Goal: Task Accomplishment & Management: Manage account settings

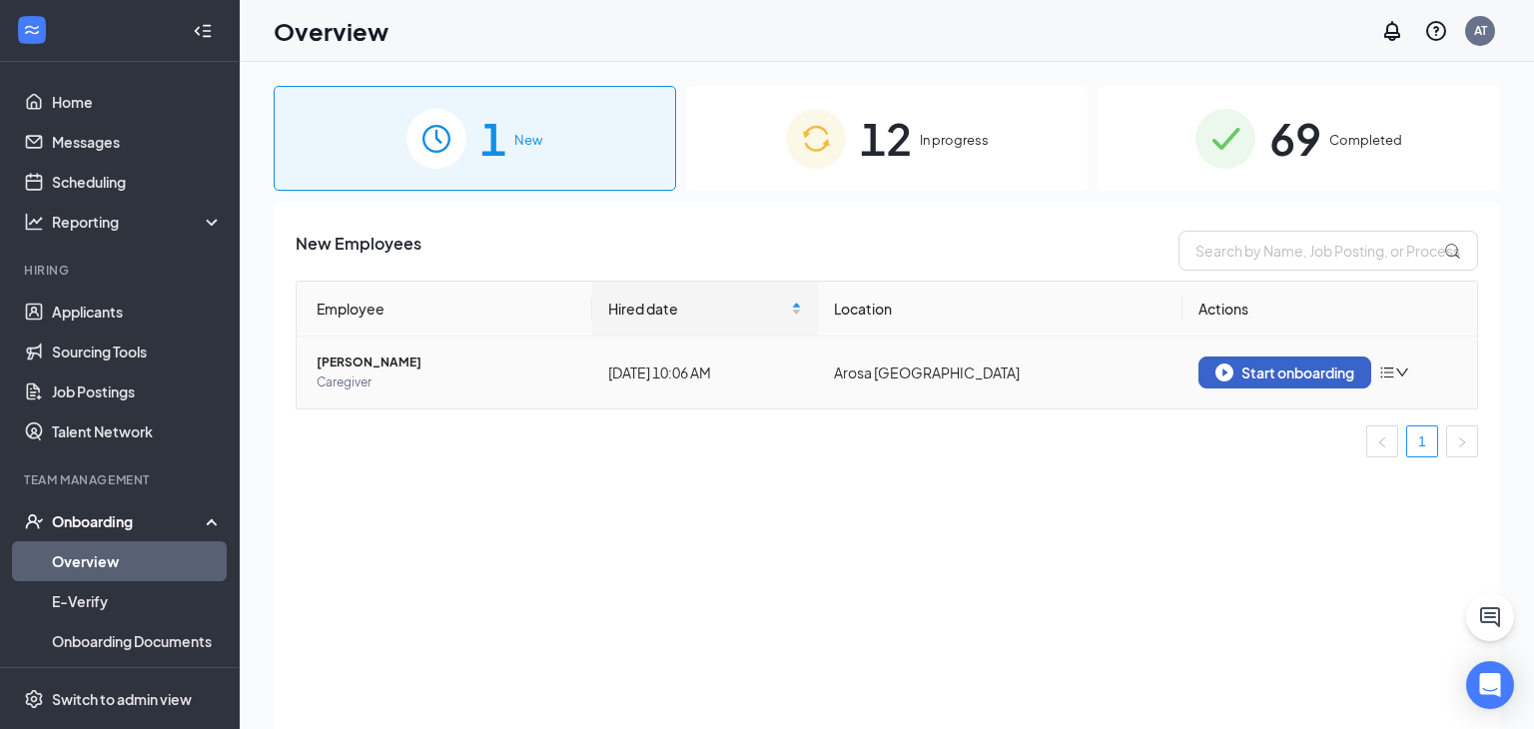
click at [1248, 378] on div "Start onboarding" at bounding box center [1285, 373] width 139 height 18
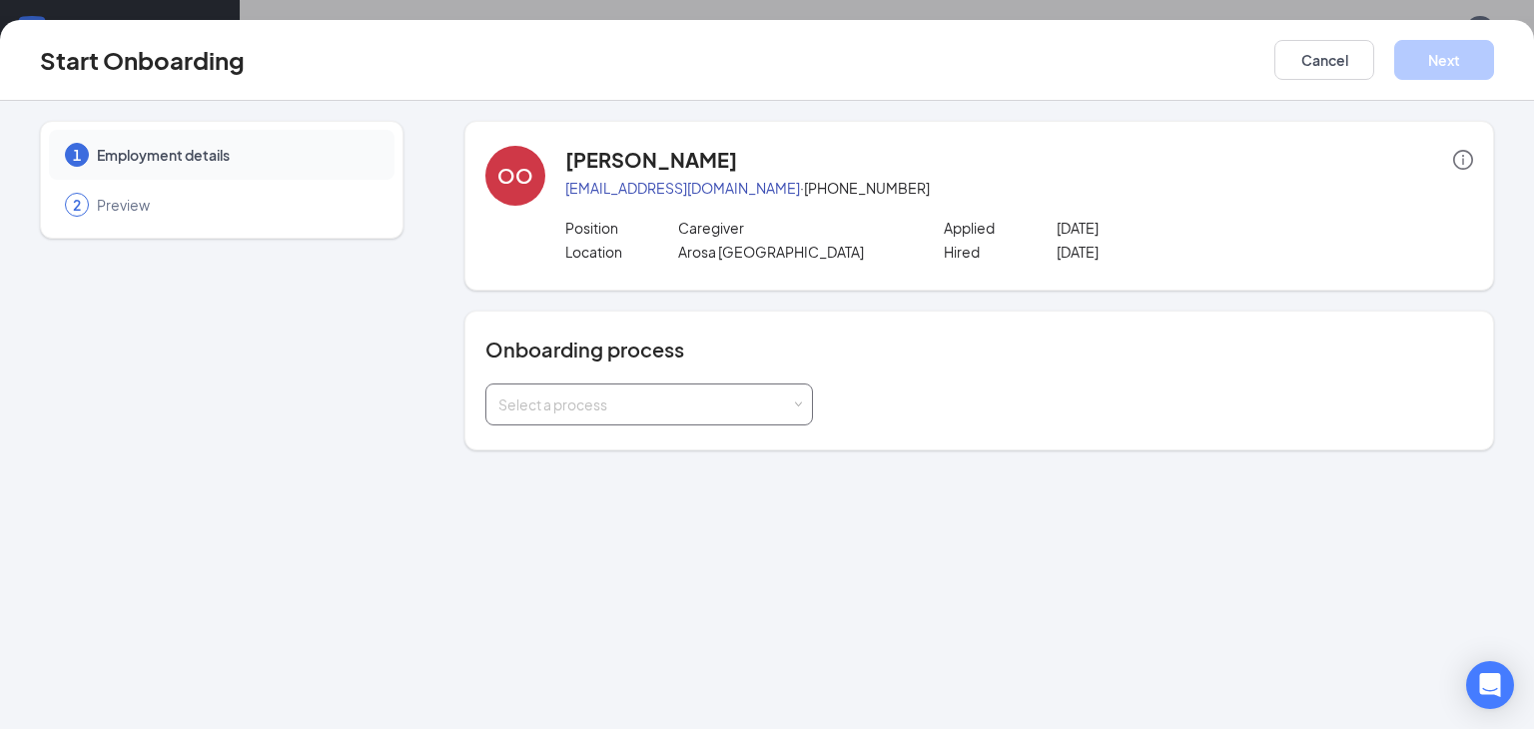
click at [798, 397] on div "Select a process" at bounding box center [649, 405] width 302 height 40
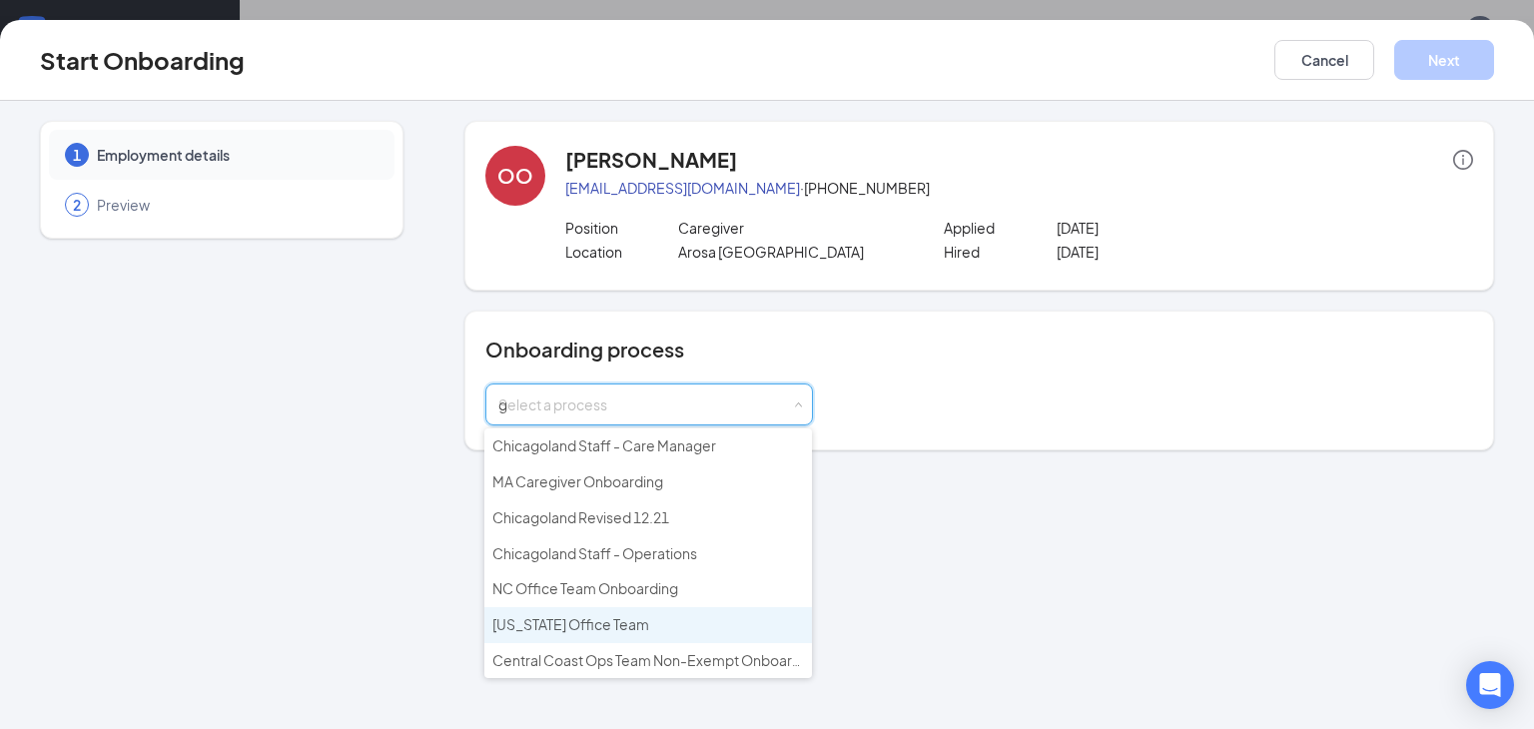
type input "ge"
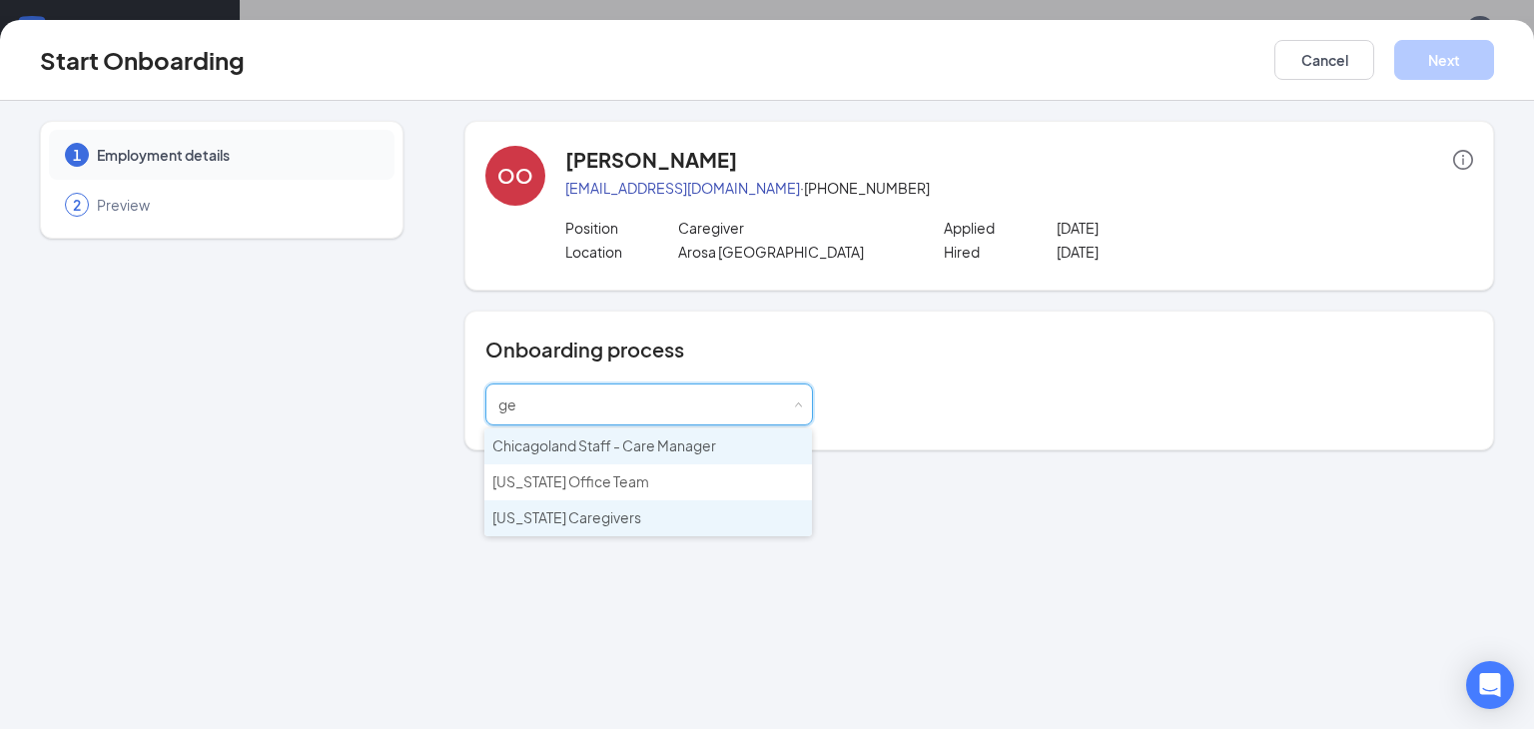
click at [641, 526] on li "[US_STATE] Caregivers" at bounding box center [648, 518] width 328 height 36
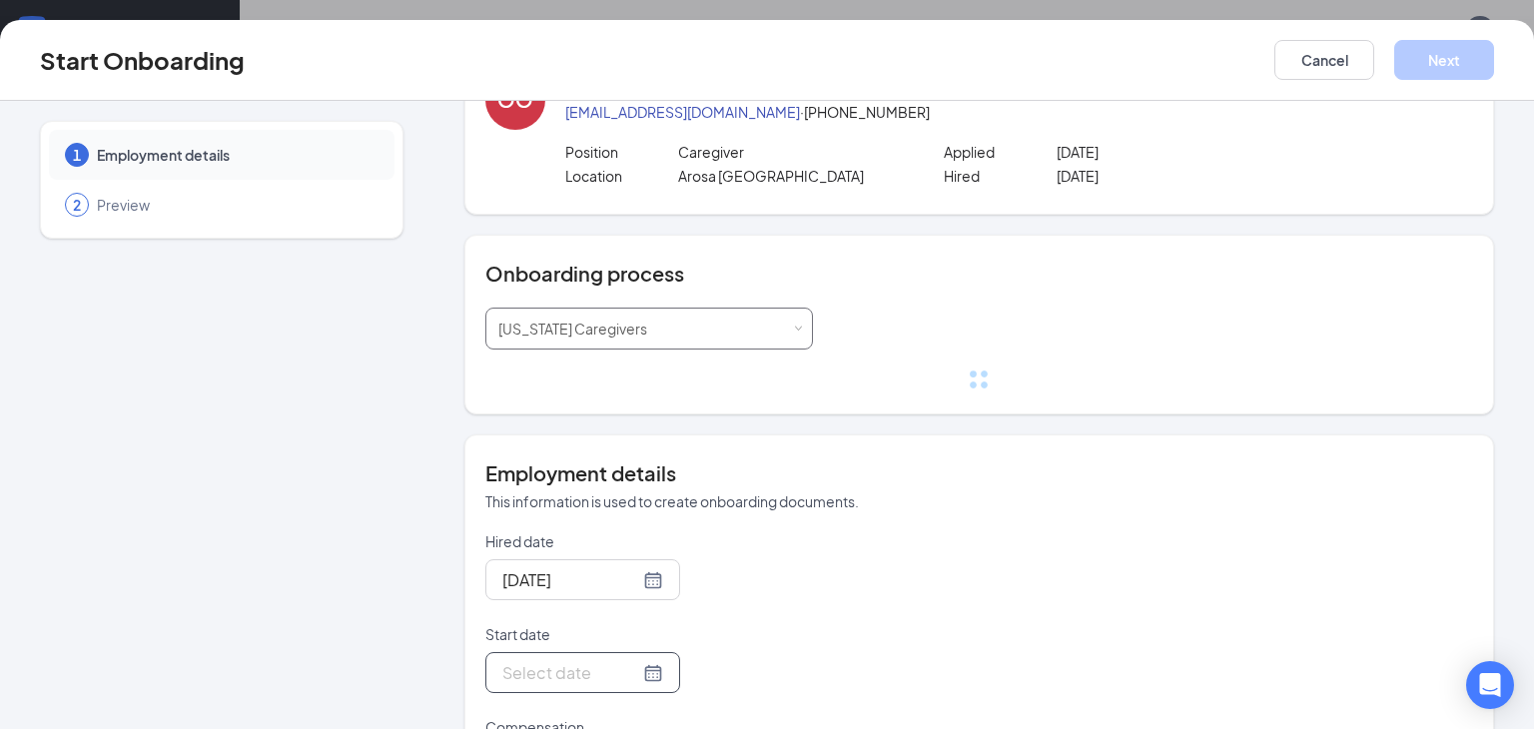
scroll to position [187, 0]
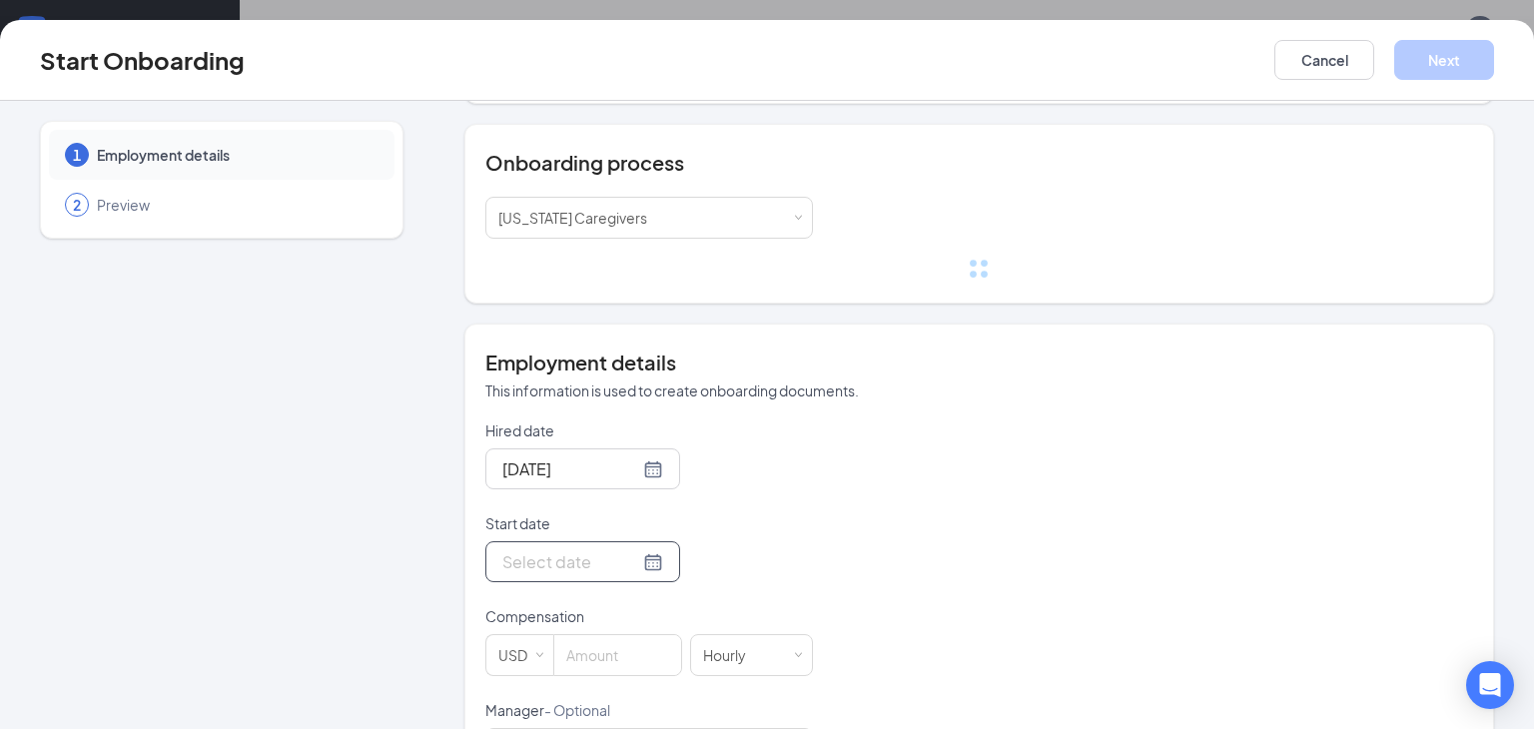
click at [572, 560] on input "Start date" at bounding box center [570, 561] width 137 height 25
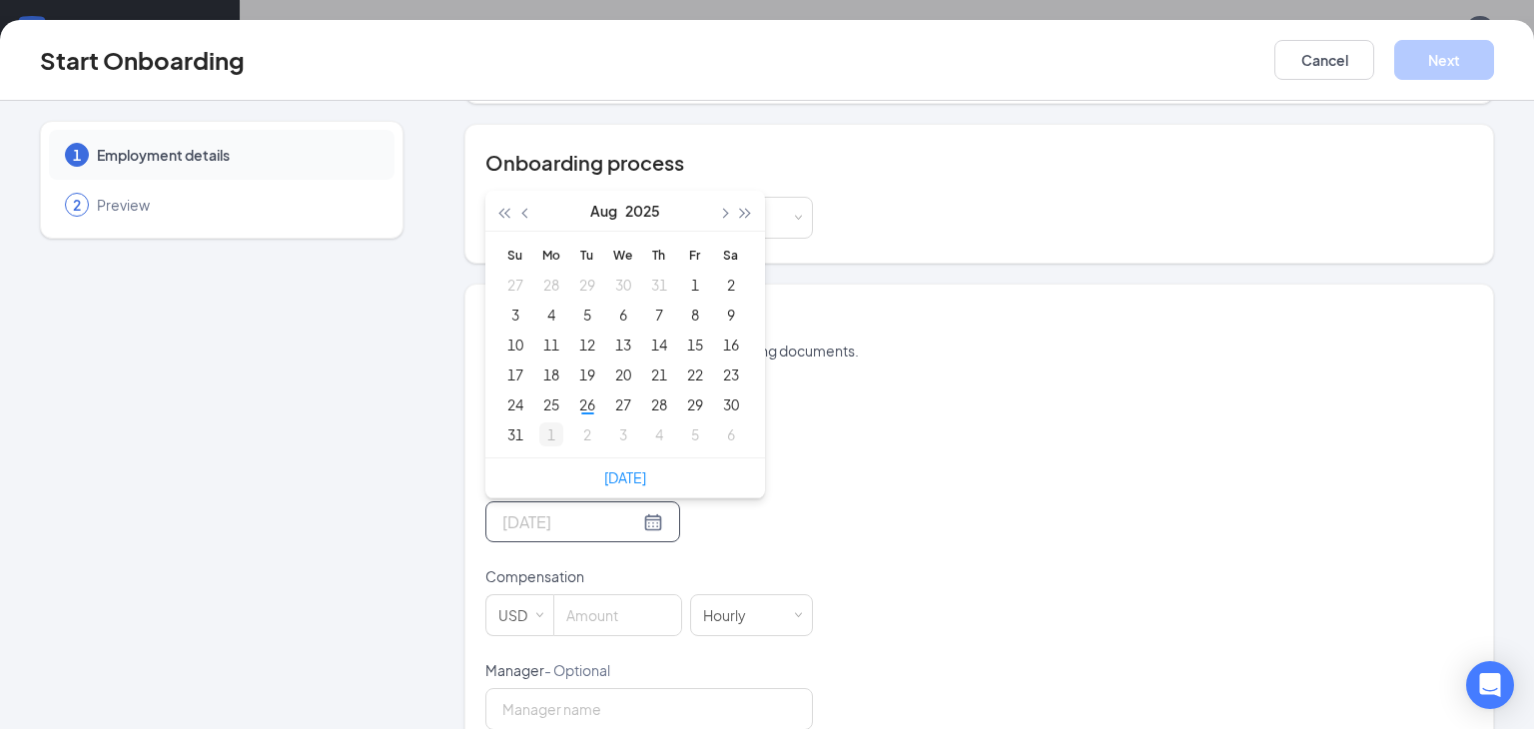
type input "[DATE]"
click at [586, 402] on div "26" at bounding box center [587, 405] width 24 height 24
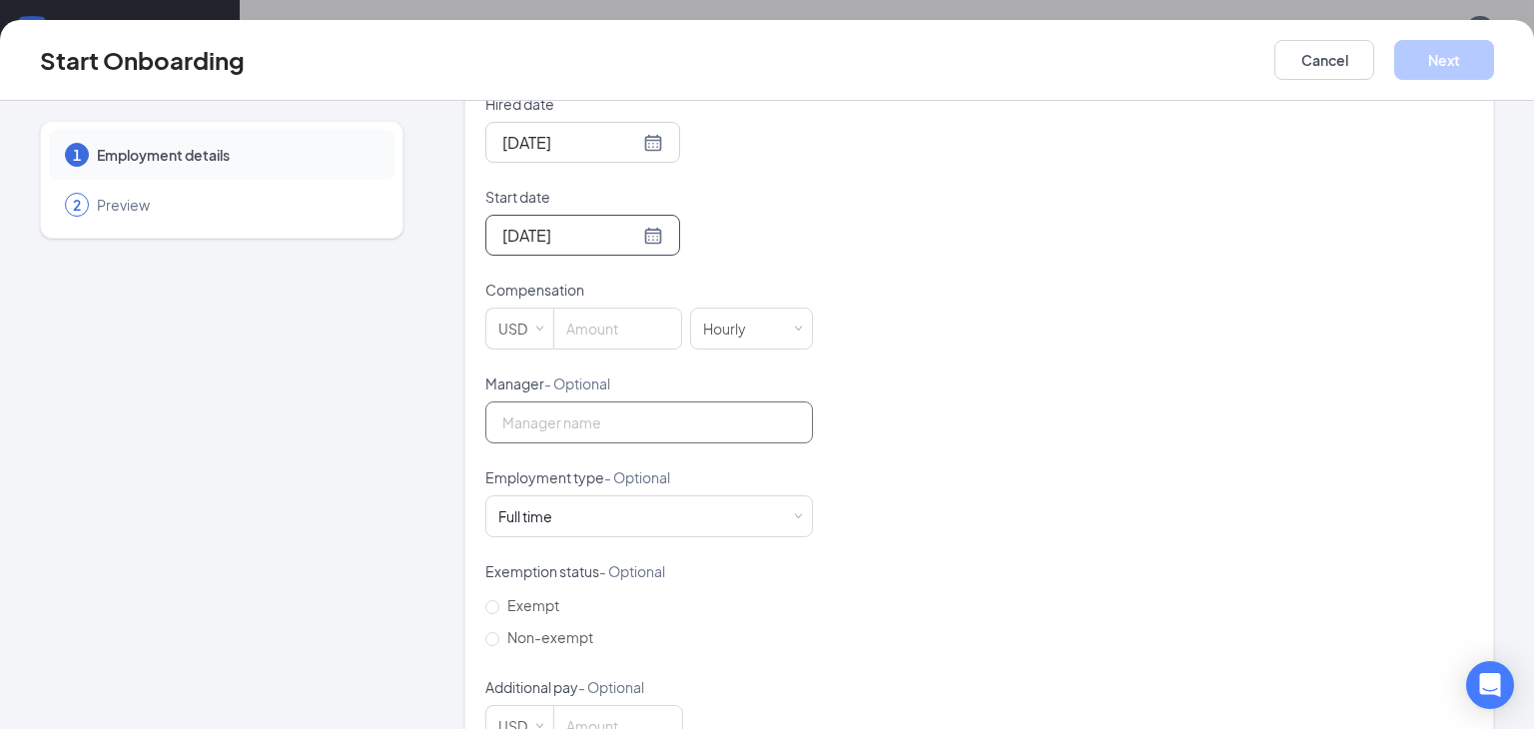
scroll to position [474, 0]
drag, startPoint x: 608, startPoint y: 333, endPoint x: 613, endPoint y: 316, distance: 17.7
click at [608, 333] on input at bounding box center [617, 328] width 127 height 40
type input "17"
click at [589, 387] on span "- Optional" at bounding box center [577, 383] width 66 height 18
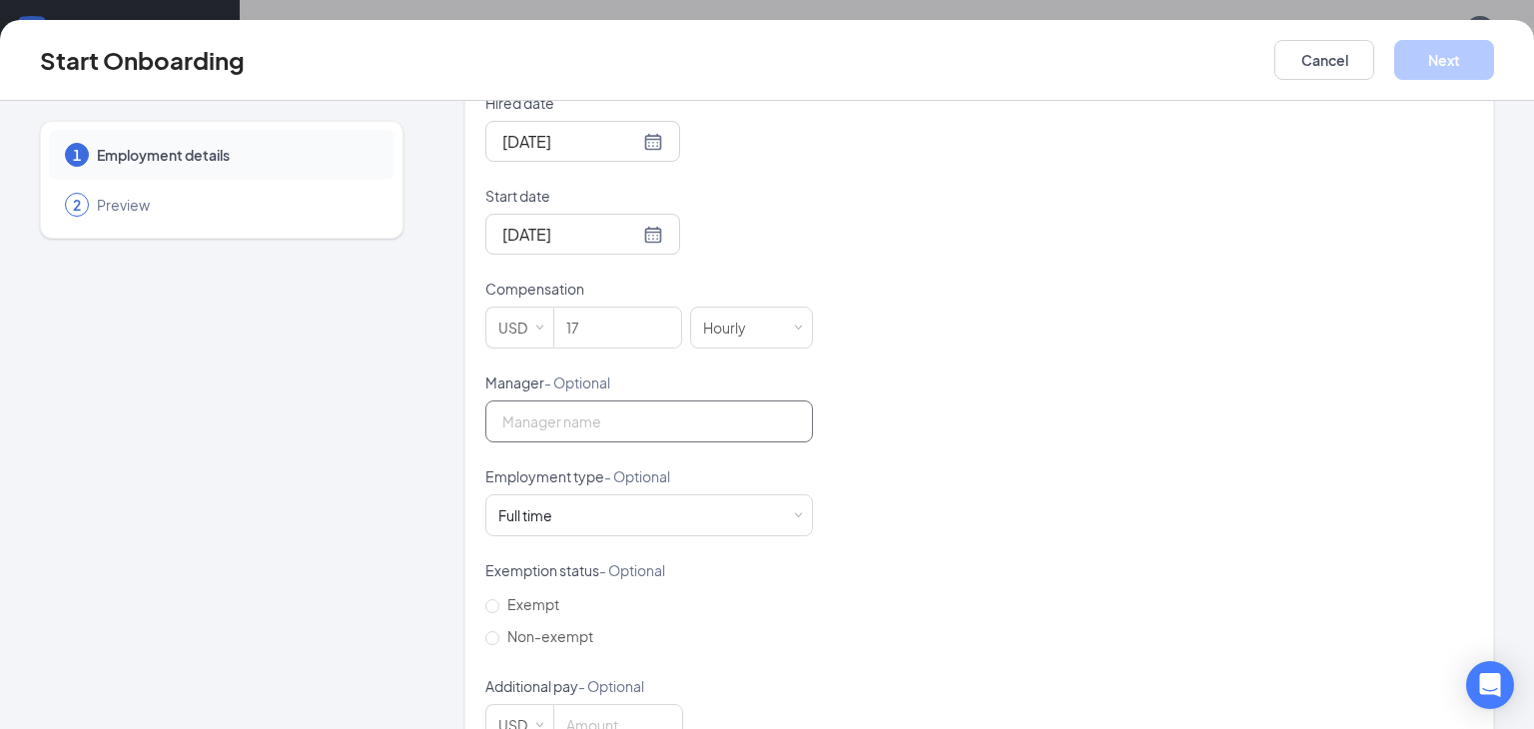
click at [589, 401] on input "Manager - Optional" at bounding box center [649, 422] width 328 height 42
click at [582, 401] on input "Manager - Optional" at bounding box center [649, 422] width 328 height 42
type input "[PERSON_NAME]"
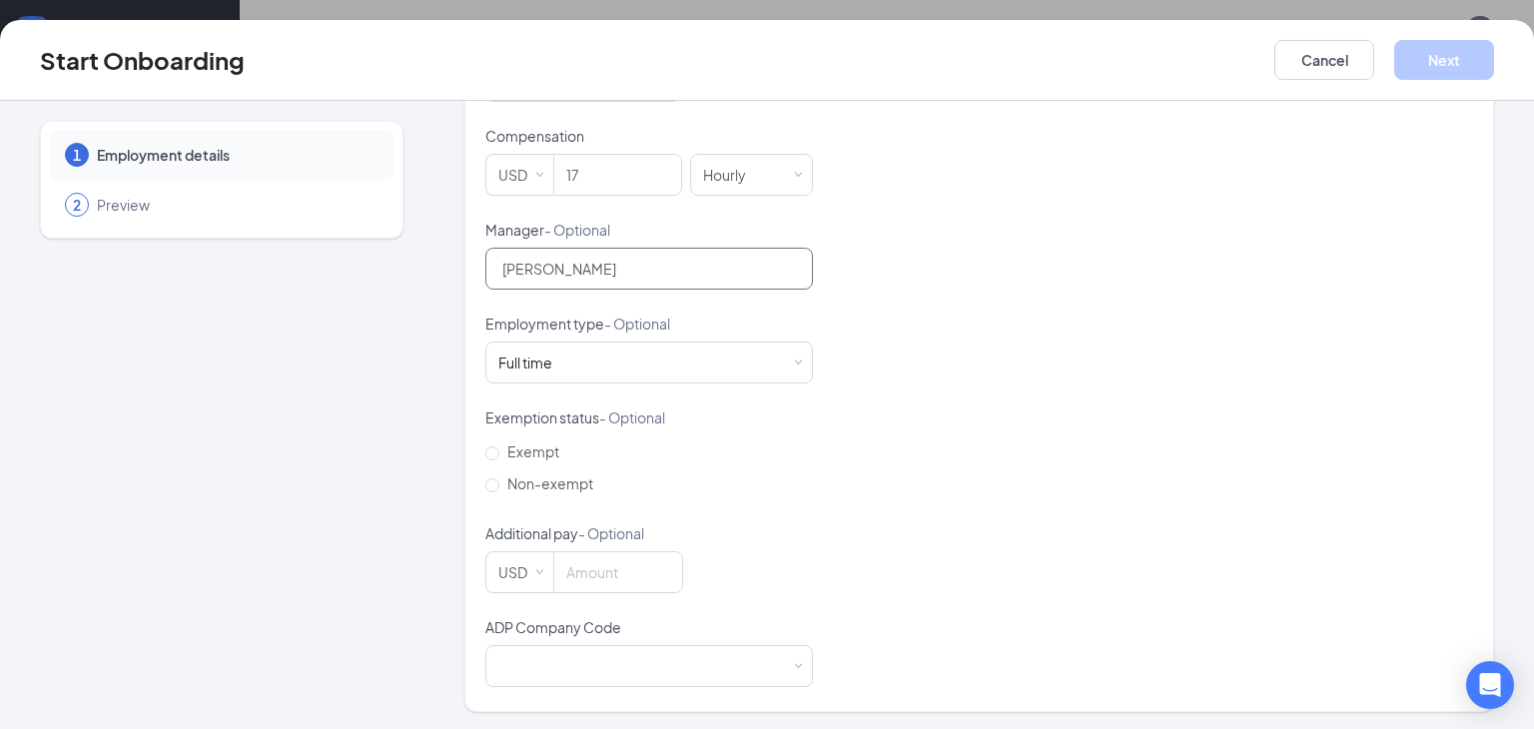
scroll to position [628, 0]
click at [528, 494] on label "Non-exempt" at bounding box center [543, 482] width 116 height 32
click at [499, 491] on input "Non-exempt" at bounding box center [492, 484] width 14 height 14
radio input "true"
click at [592, 646] on div at bounding box center [649, 665] width 302 height 40
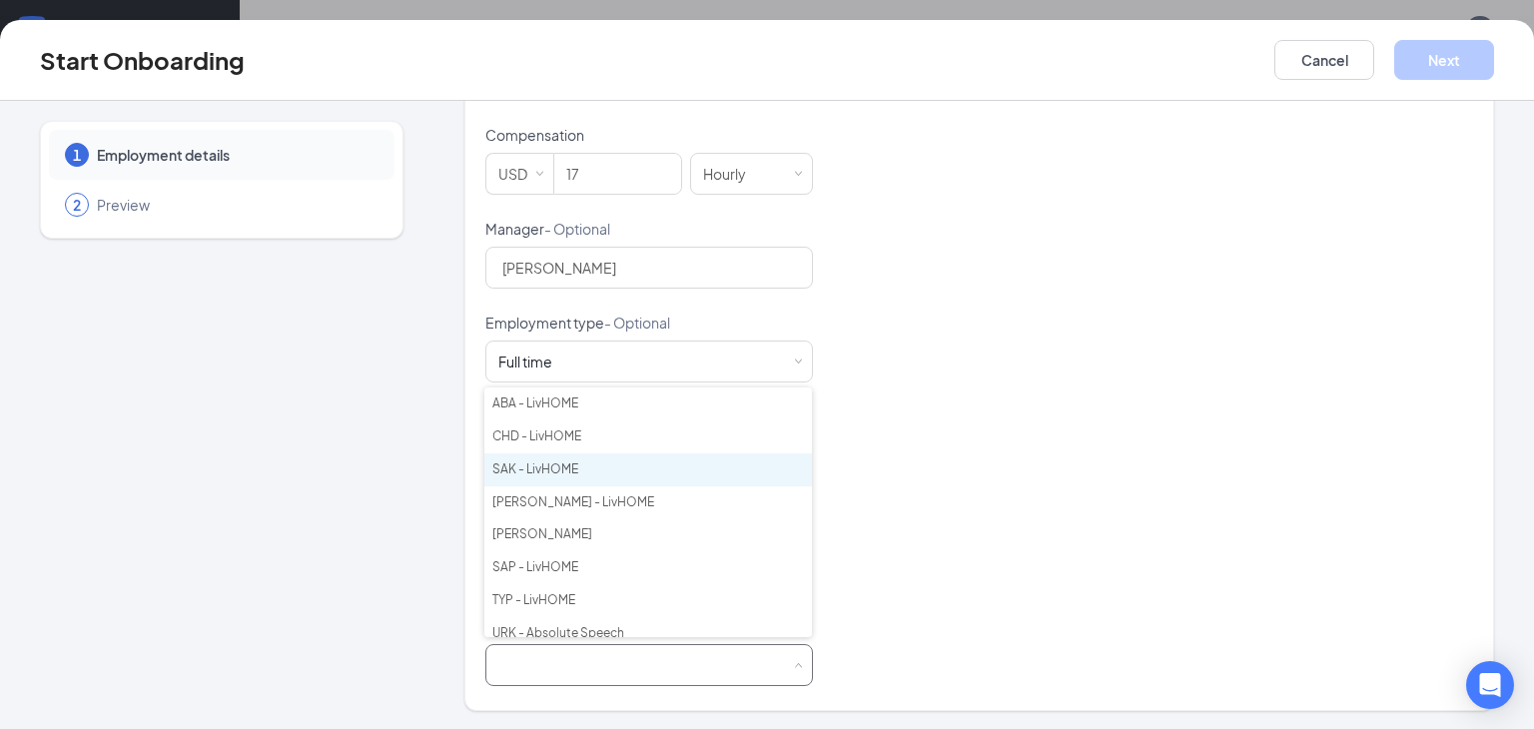
click at [570, 453] on li "SAK - LivHOME" at bounding box center [648, 469] width 328 height 33
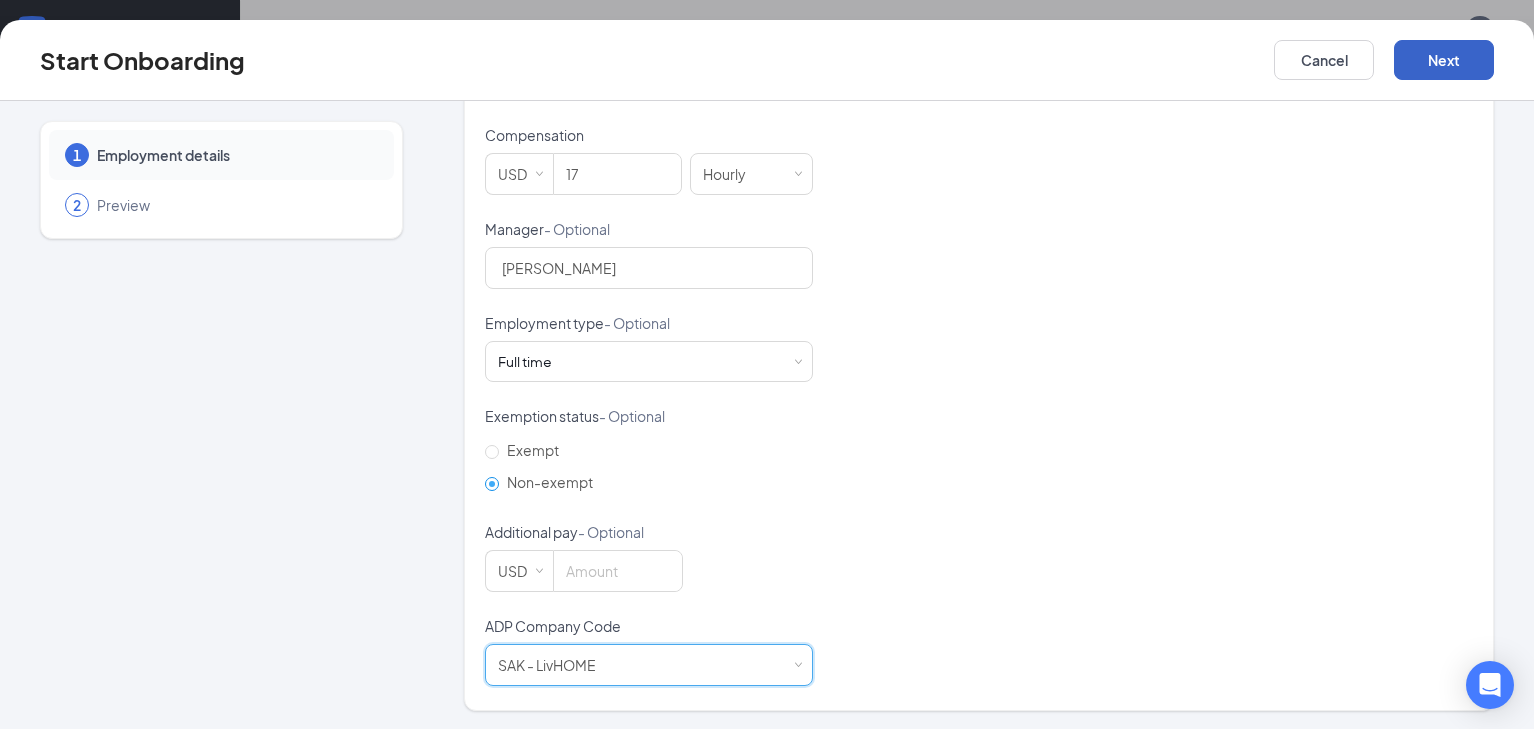
click at [1448, 44] on button "Next" at bounding box center [1444, 60] width 100 height 40
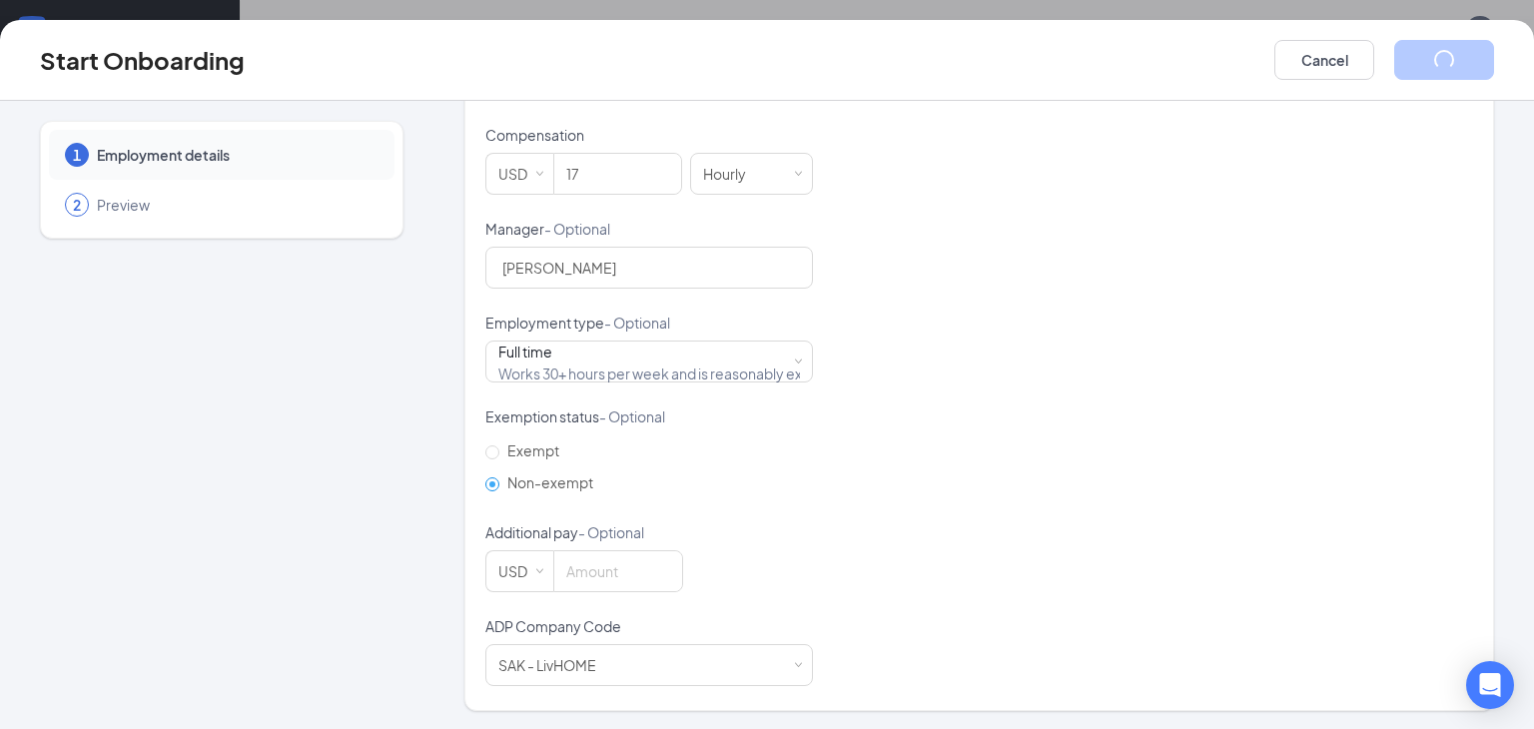
scroll to position [0, 0]
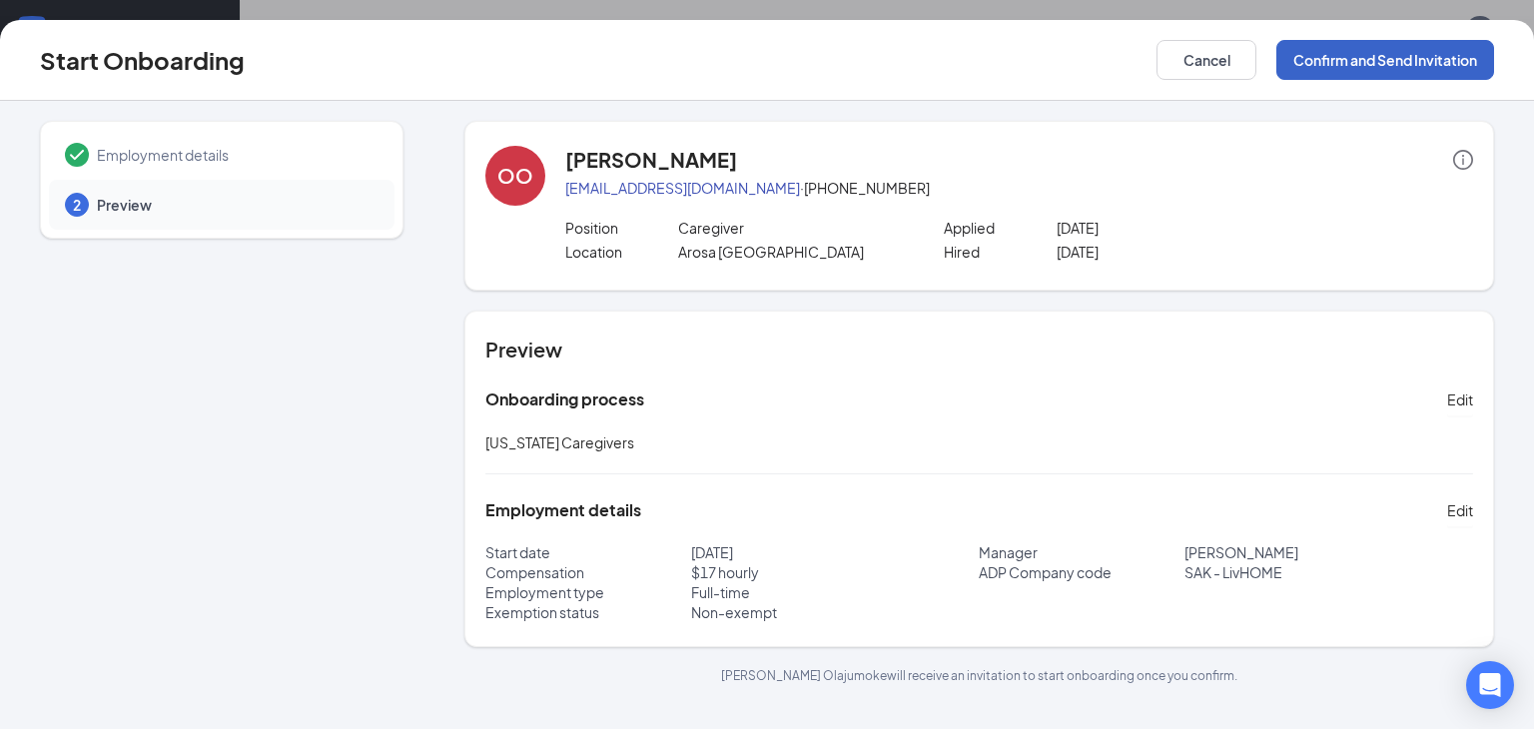
click at [1389, 51] on button "Confirm and Send Invitation" at bounding box center [1386, 60] width 218 height 40
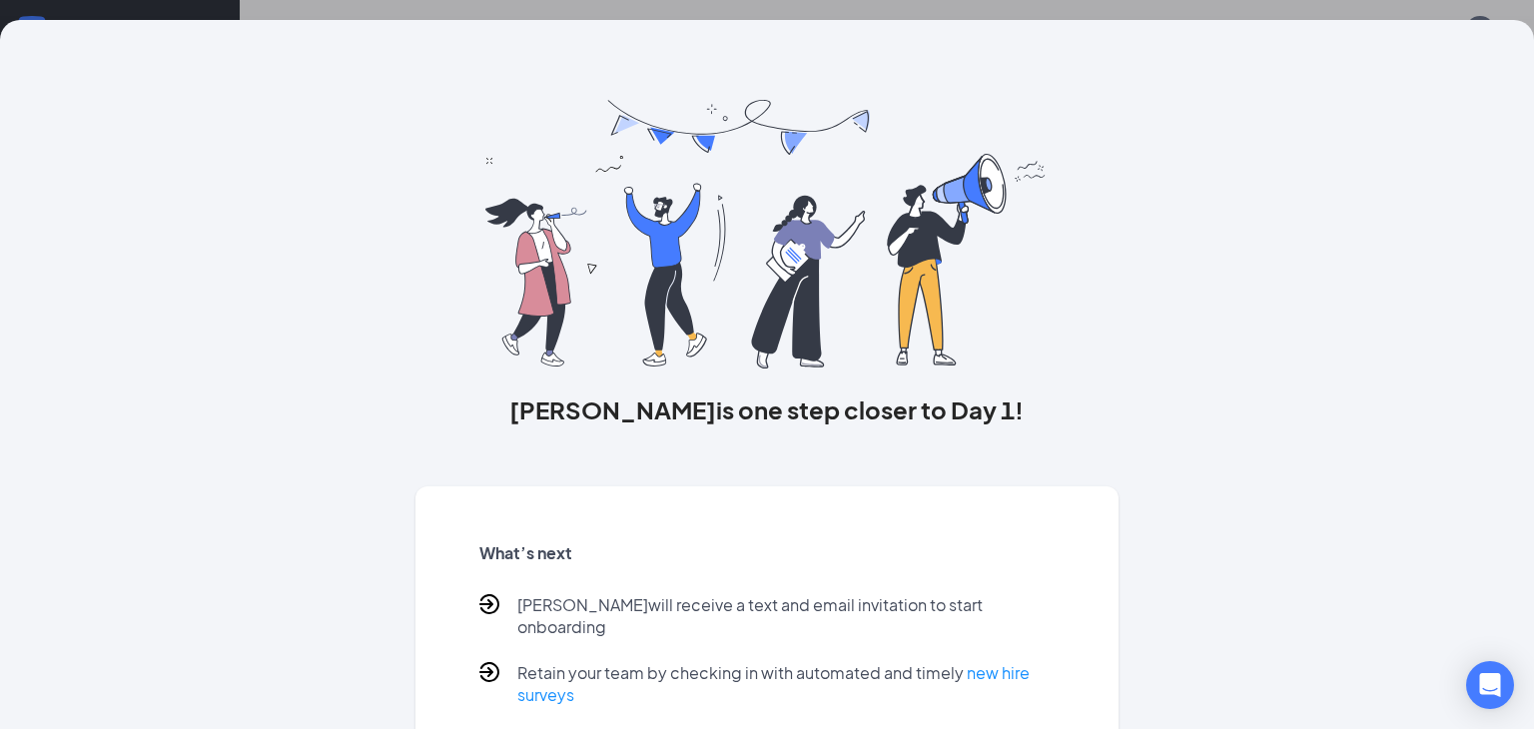
scroll to position [91, 0]
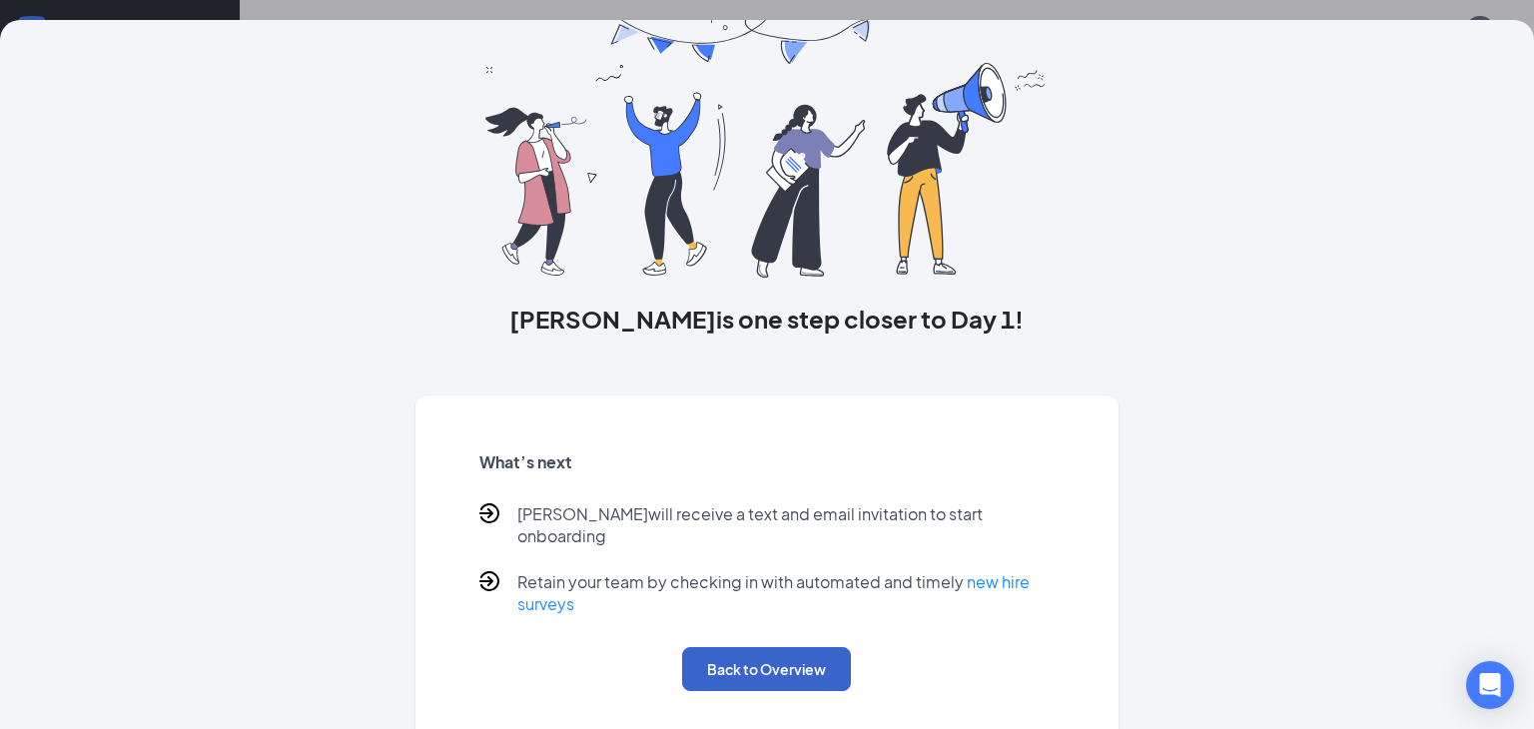
click at [795, 647] on button "Back to Overview" at bounding box center [766, 669] width 169 height 44
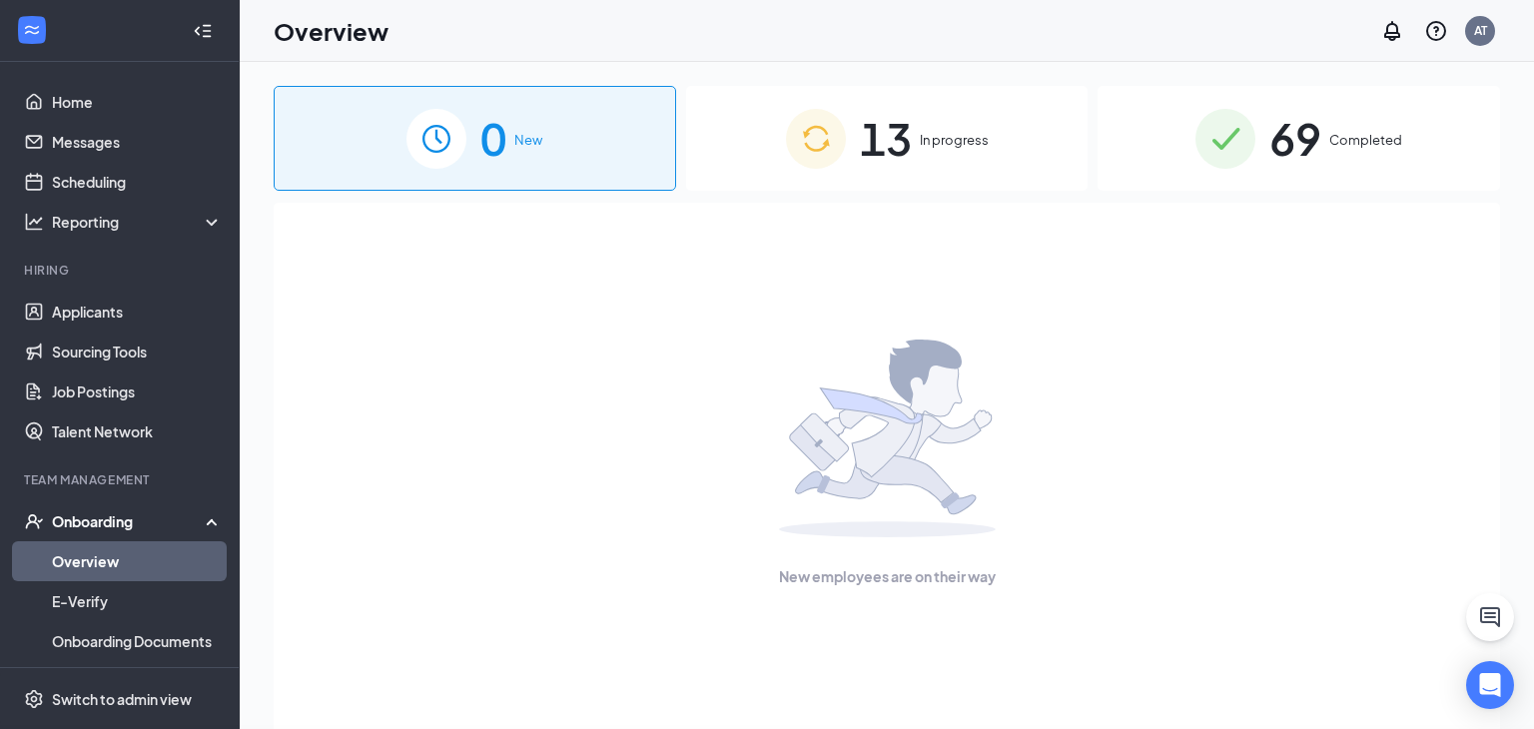
scroll to position [0, 0]
click at [80, 332] on link "Sourcing Tools" at bounding box center [137, 352] width 171 height 40
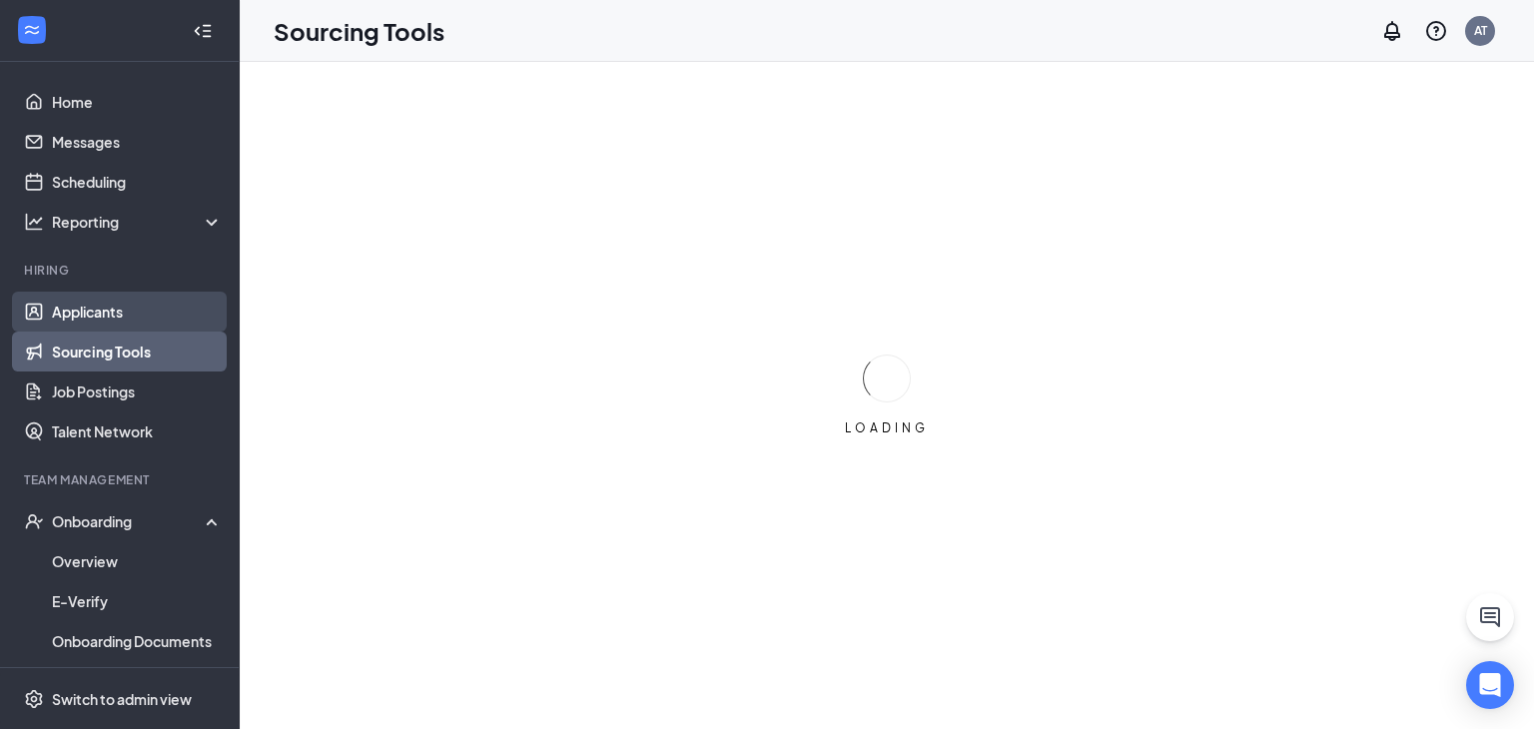
click at [101, 307] on link "Applicants" at bounding box center [137, 312] width 171 height 40
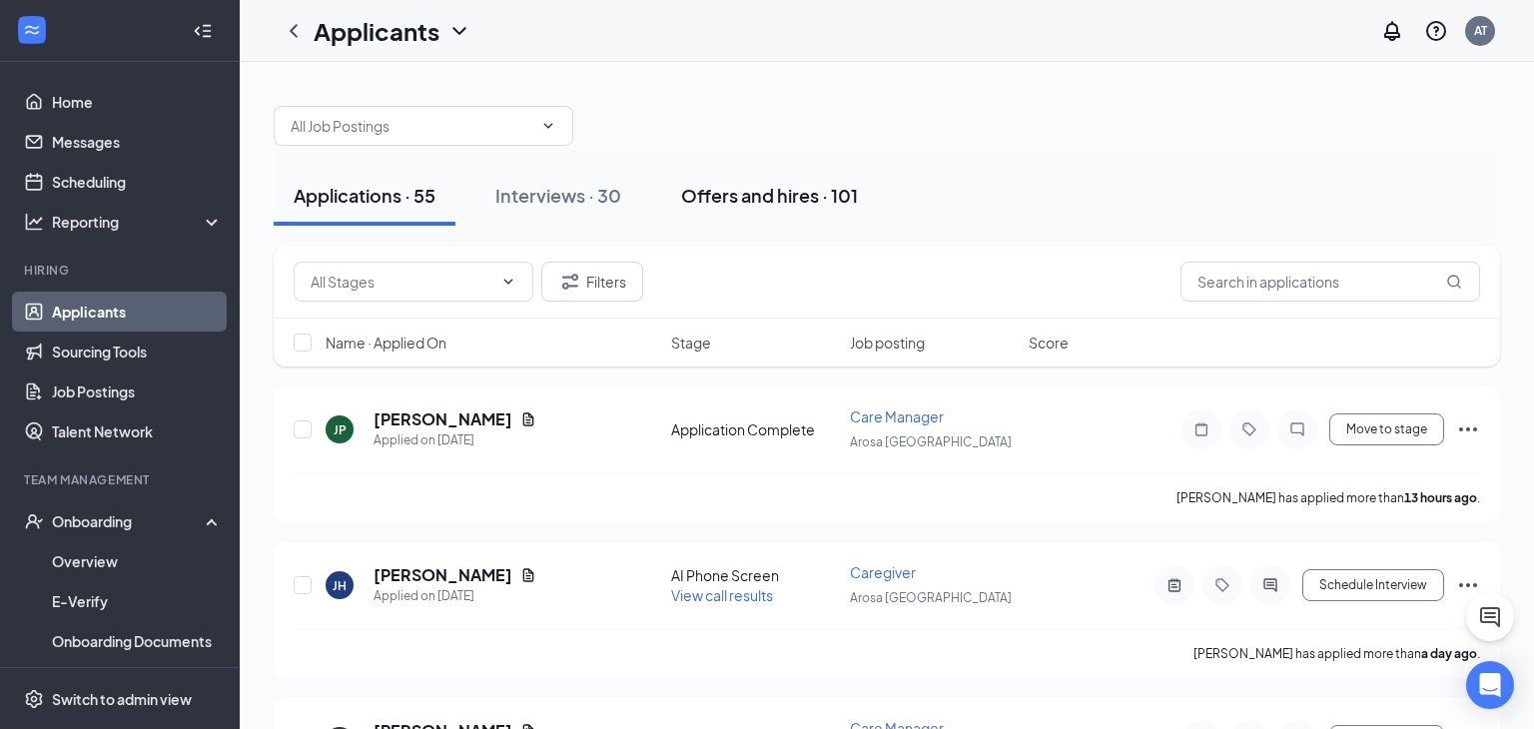
click at [752, 180] on button "Offers and hires · 101" at bounding box center [769, 196] width 217 height 60
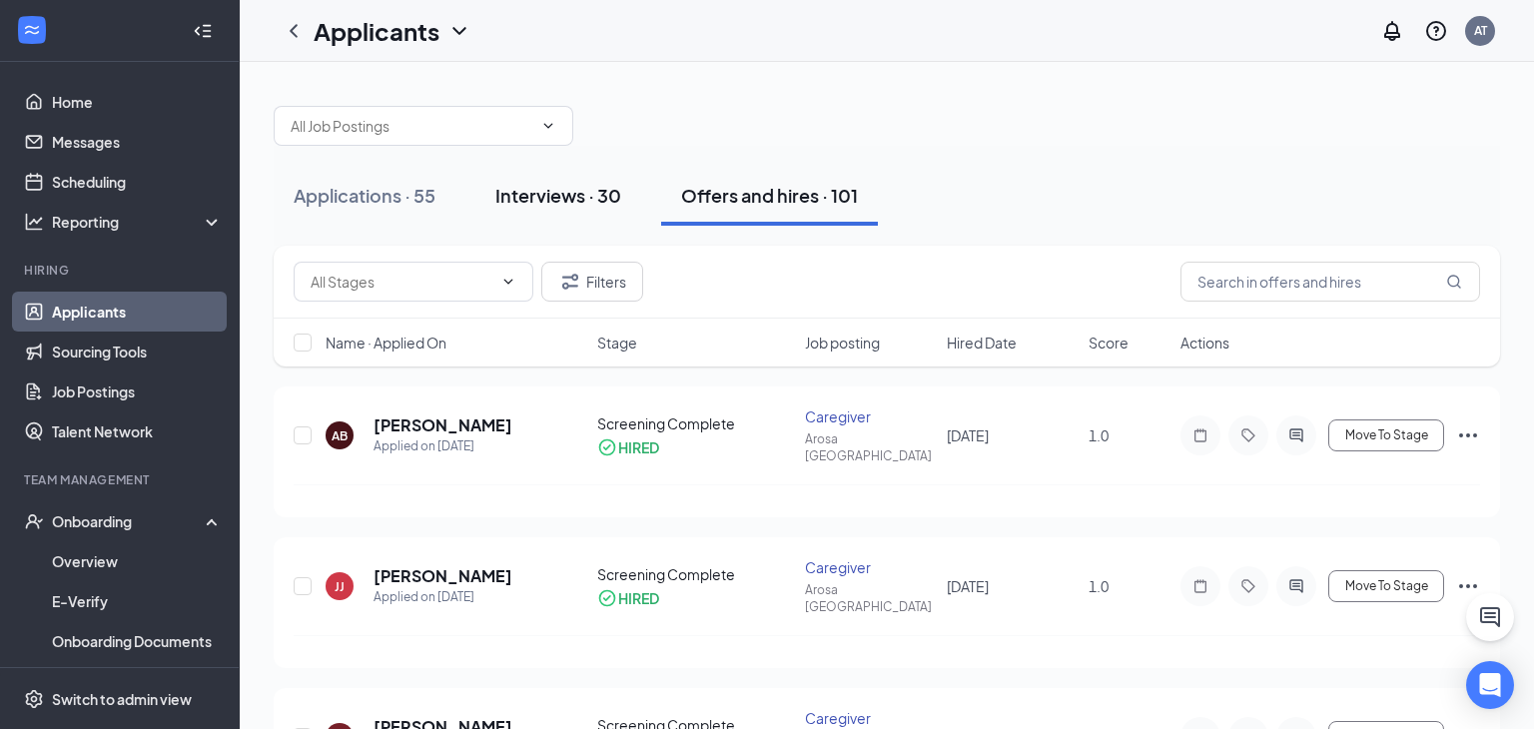
click at [596, 211] on button "Interviews · 30" at bounding box center [558, 196] width 166 height 60
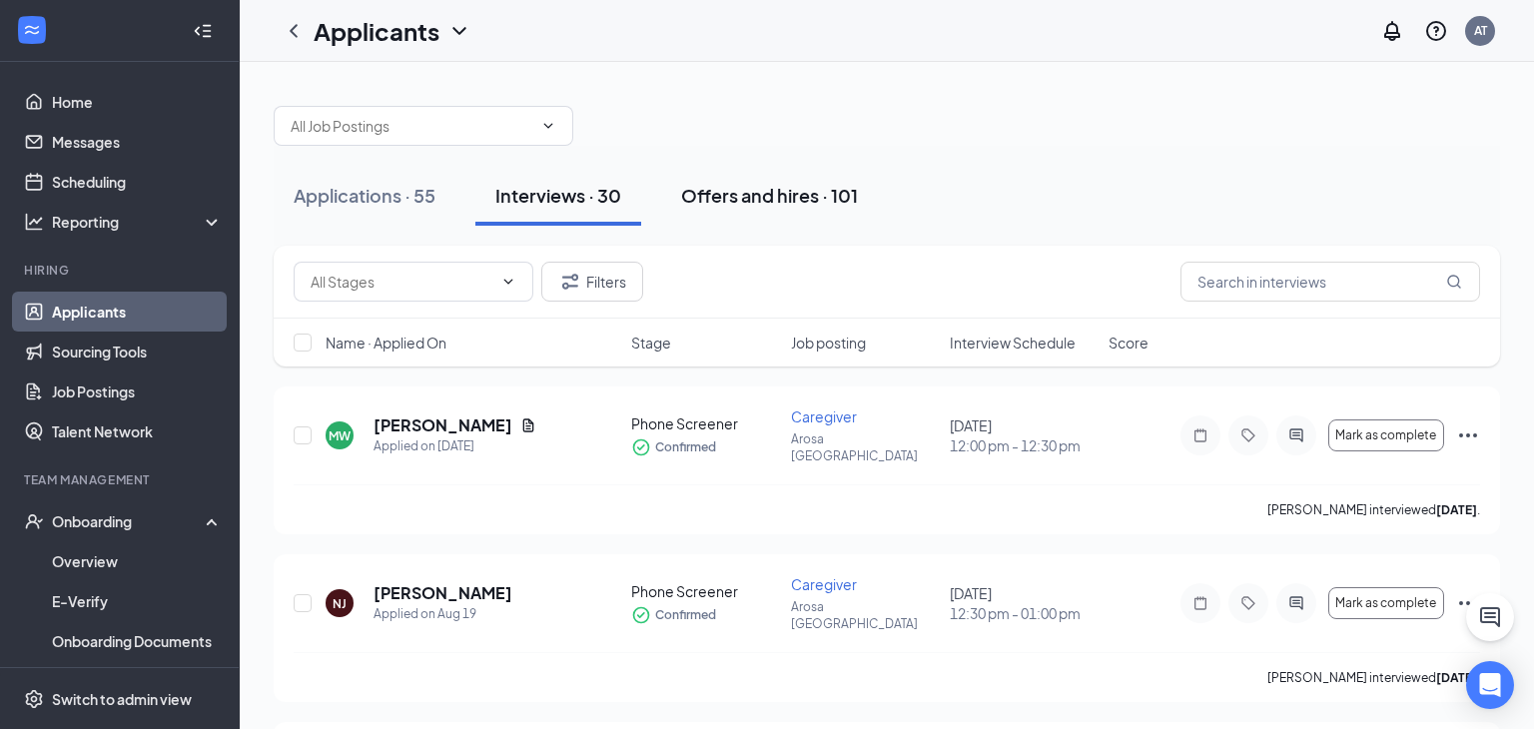
click at [747, 174] on button "Offers and hires · 101" at bounding box center [769, 196] width 217 height 60
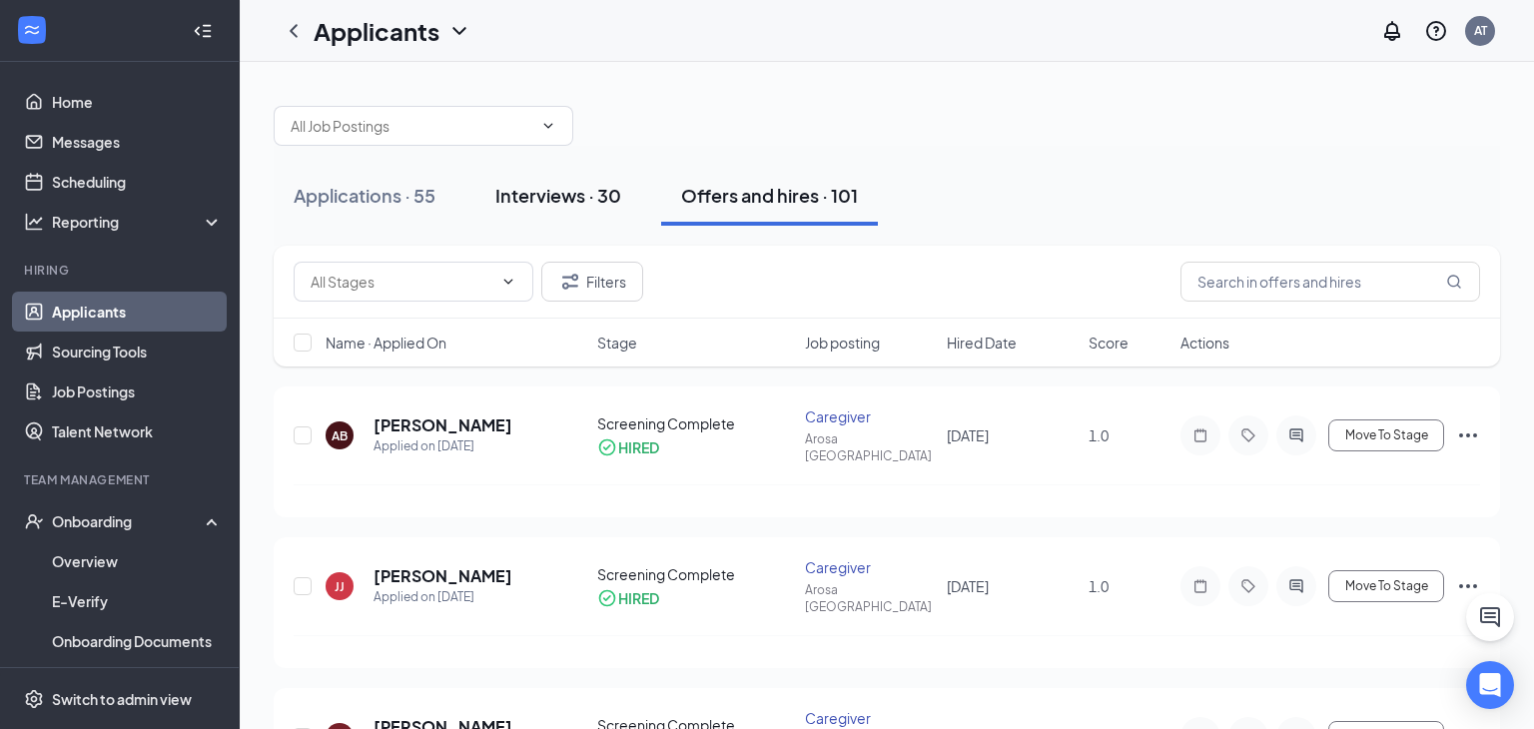
click at [551, 205] on div "Interviews · 30" at bounding box center [558, 195] width 126 height 25
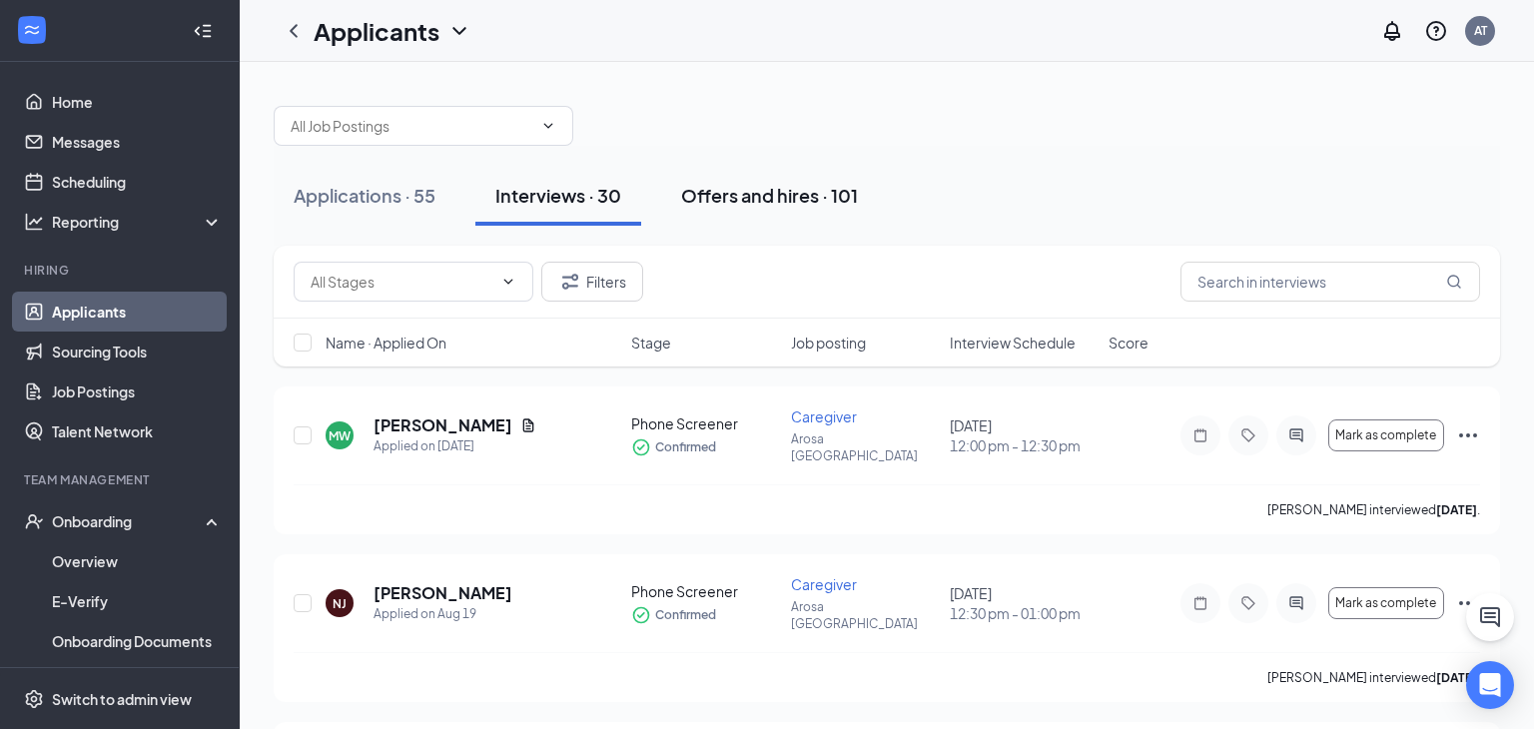
click at [763, 183] on div "Offers and hires · 101" at bounding box center [769, 195] width 177 height 25
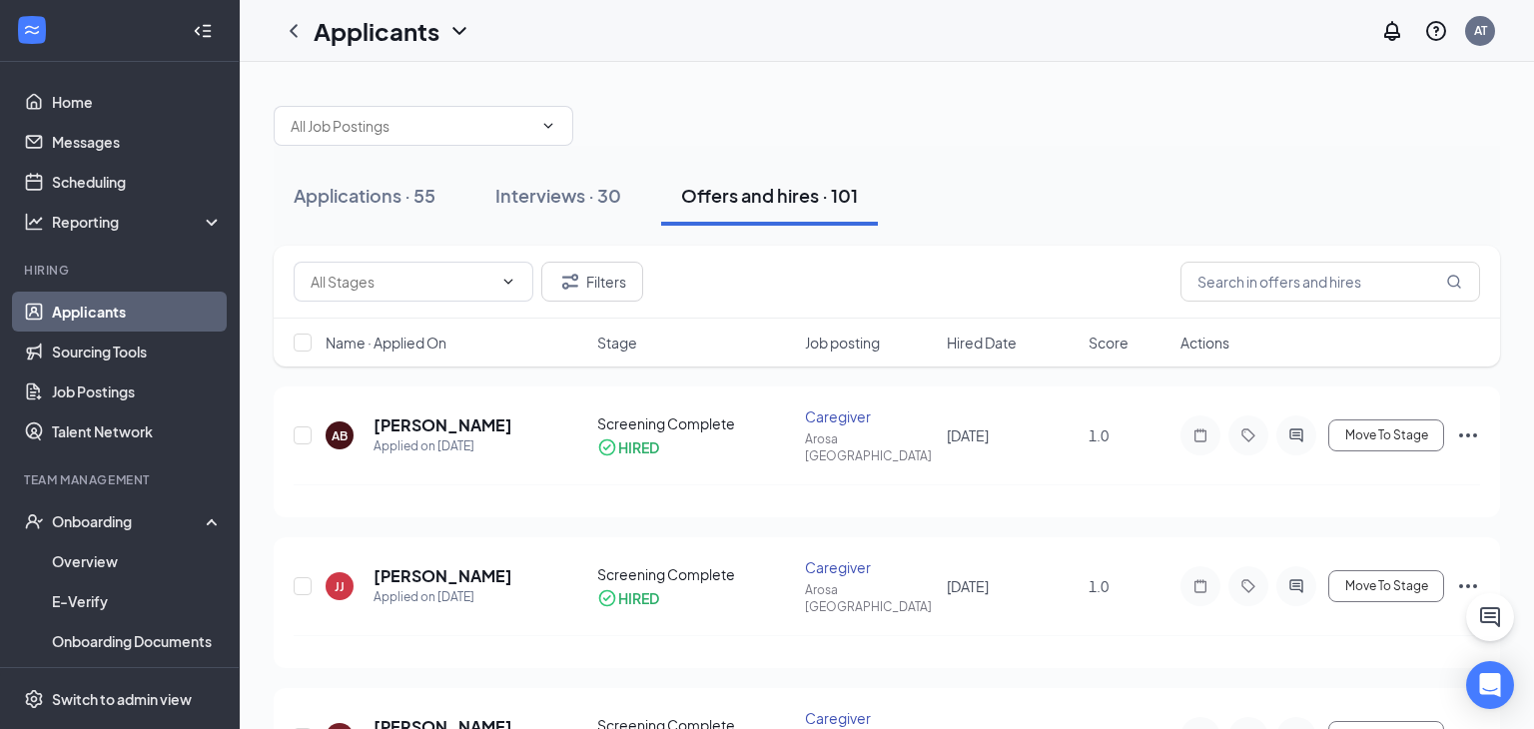
click at [522, 240] on div "Applications · 55 Interviews · 30 Offers and hires · 101" at bounding box center [887, 196] width 1227 height 100
click at [545, 215] on button "Interviews · 30" at bounding box center [558, 196] width 166 height 60
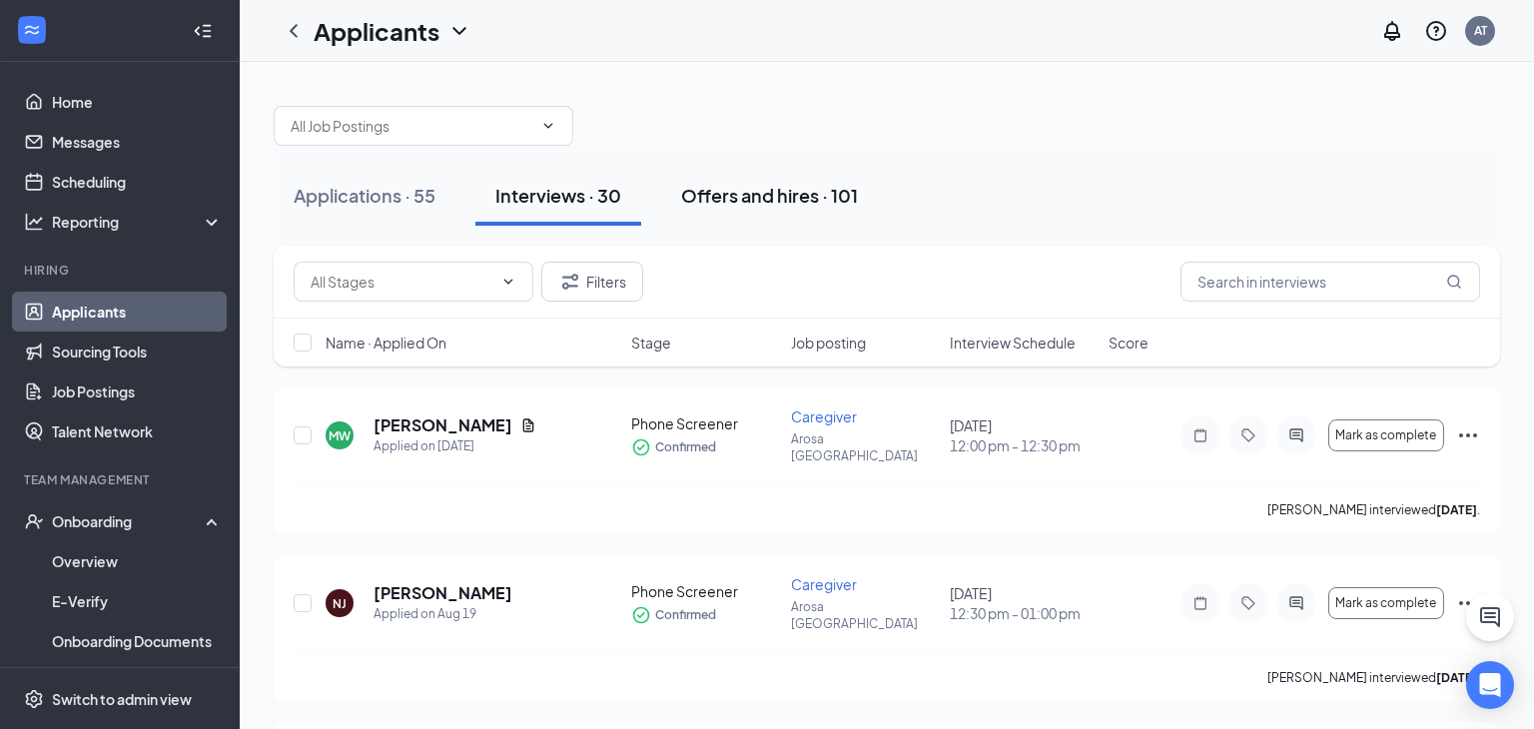
drag, startPoint x: 870, startPoint y: 176, endPoint x: 801, endPoint y: 190, distance: 70.3
click at [870, 176] on button "Offers and hires · 101" at bounding box center [769, 196] width 217 height 60
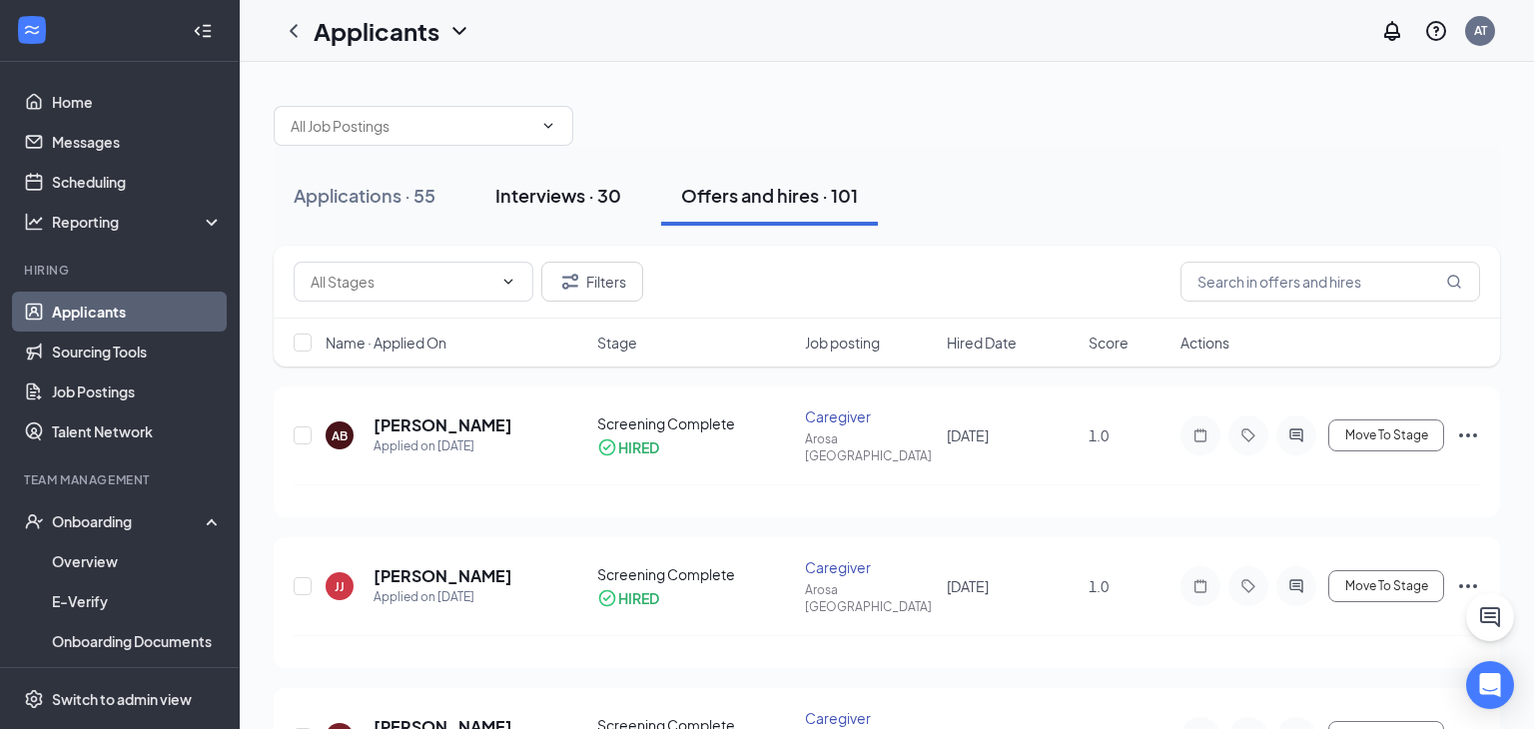
click at [542, 191] on div "Interviews · 30" at bounding box center [558, 195] width 126 height 25
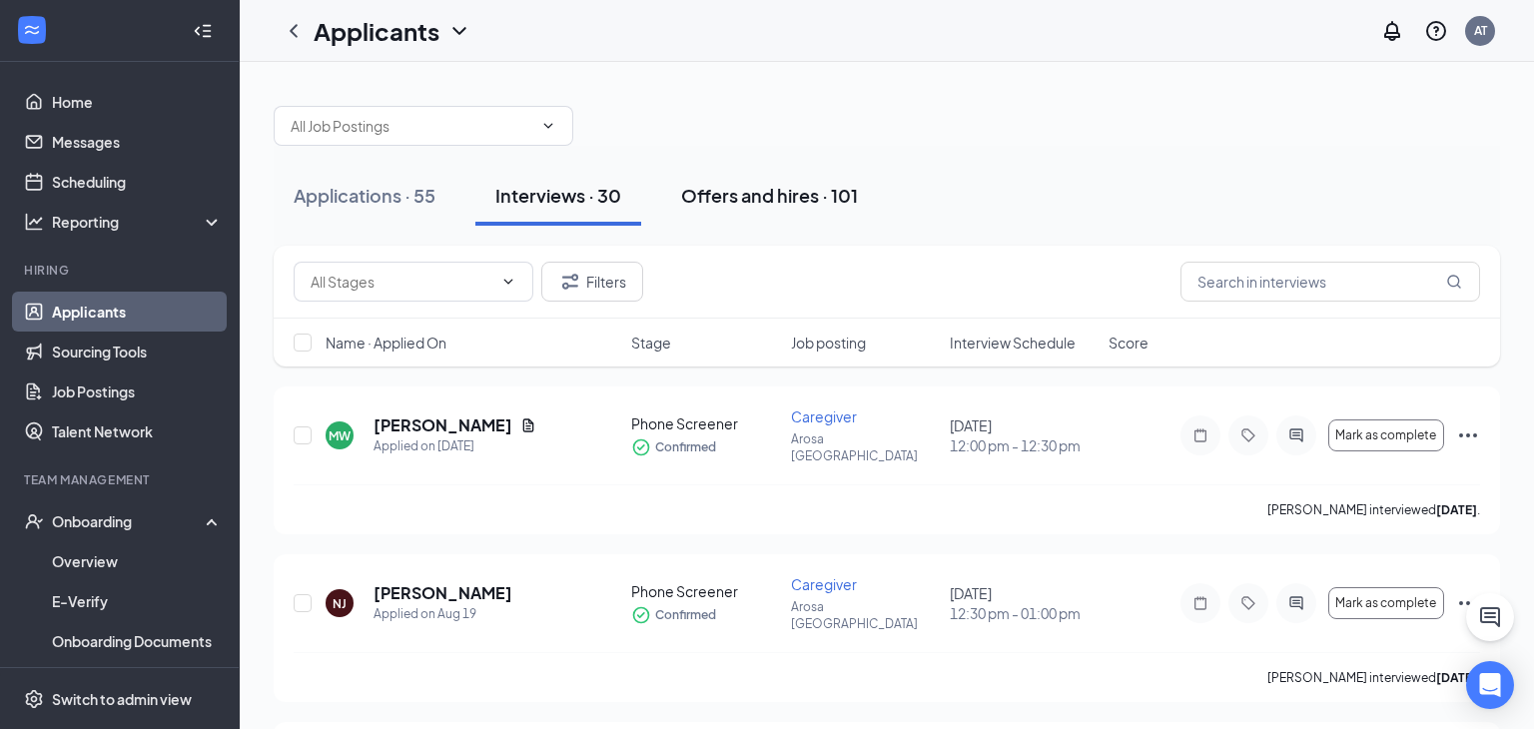
click at [782, 209] on button "Offers and hires · 101" at bounding box center [769, 196] width 217 height 60
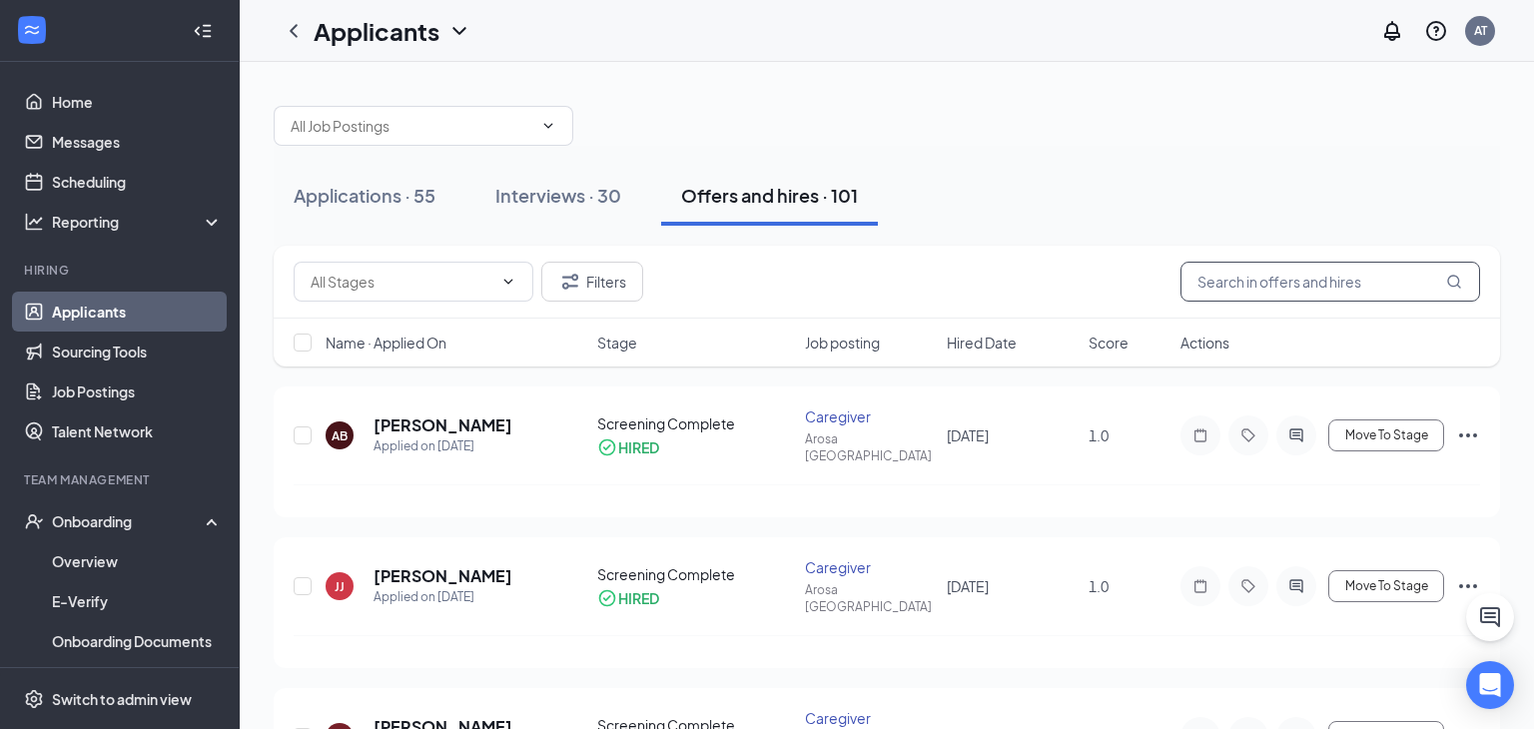
click at [1279, 285] on input "text" at bounding box center [1331, 282] width 300 height 40
click at [1284, 270] on input "text" at bounding box center [1331, 282] width 300 height 40
type input "colemna"
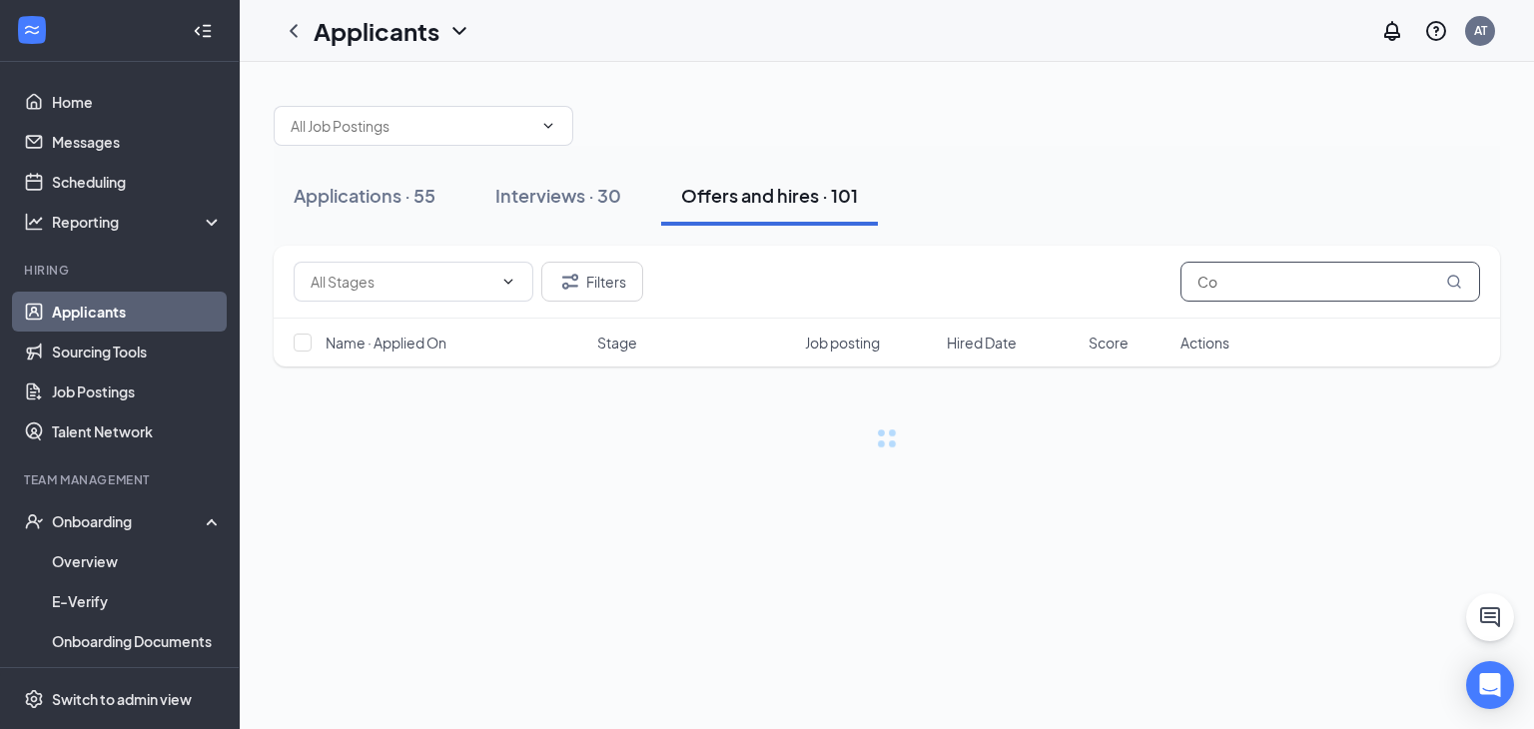
type input "C"
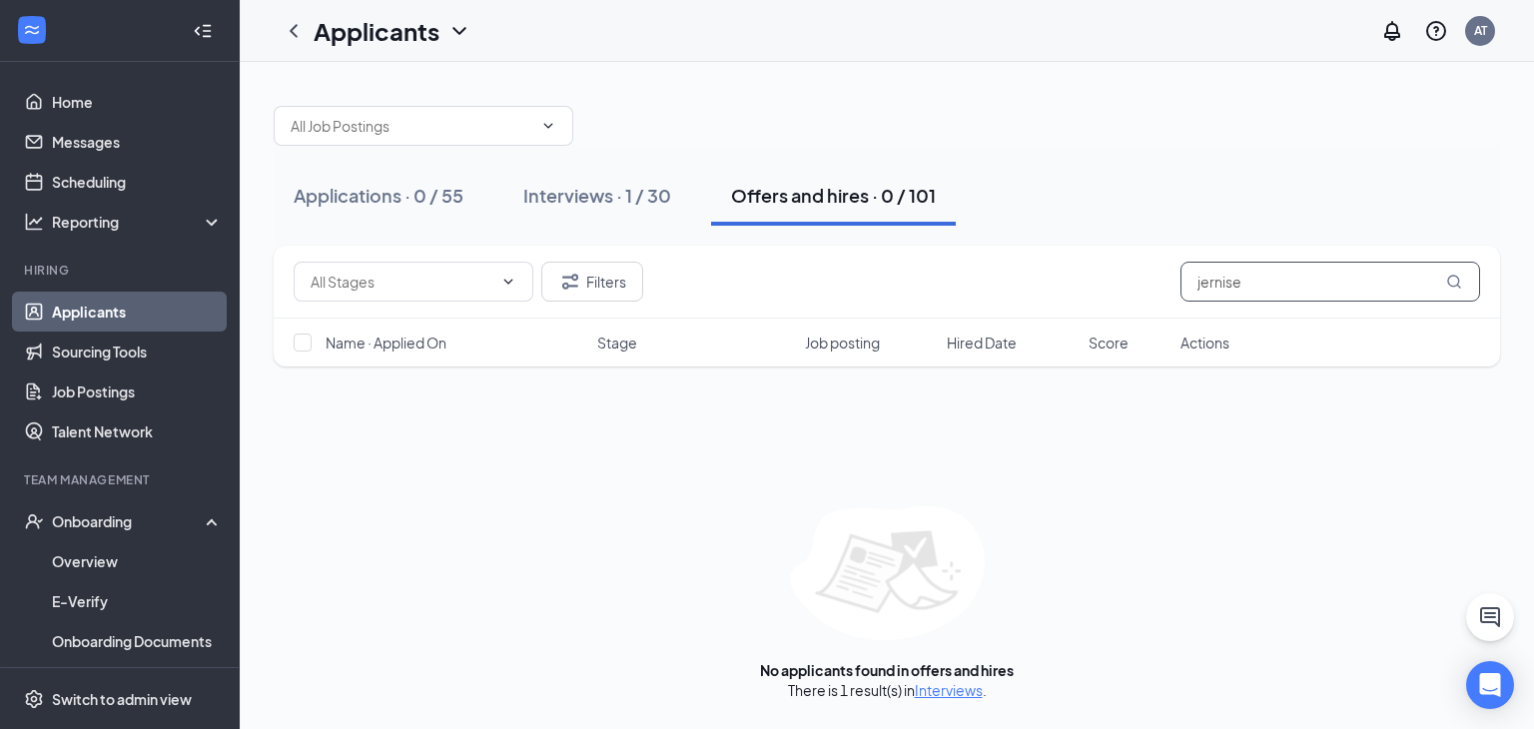
type input "jernise"
click at [622, 226] on div "Applications · 0 / 55 Interviews · 1 / 30 Offers and hires · 0 / 101" at bounding box center [887, 196] width 1227 height 100
click at [633, 212] on button "Interviews · 1 / 30" at bounding box center [597, 196] width 188 height 60
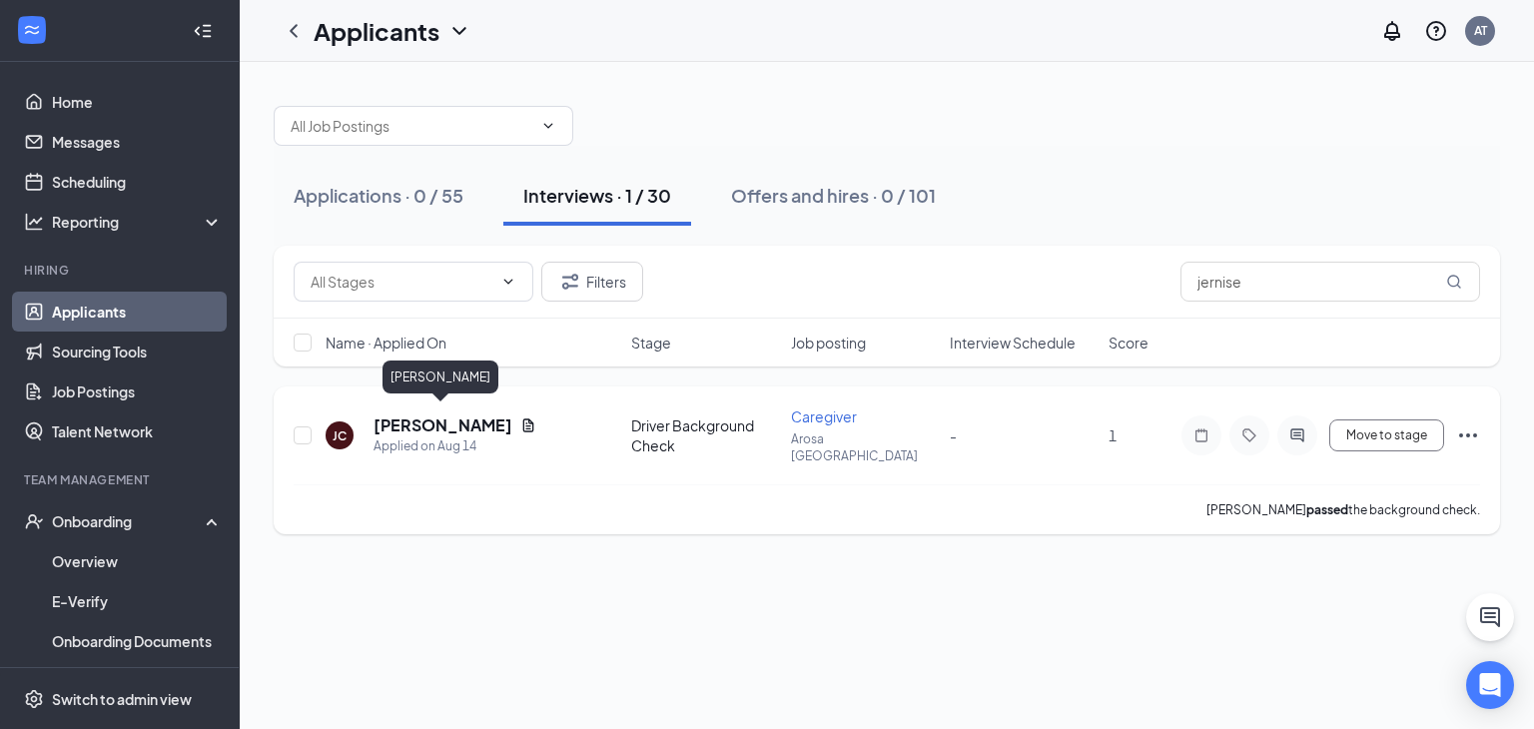
click at [427, 417] on h5 "[PERSON_NAME]" at bounding box center [443, 426] width 139 height 22
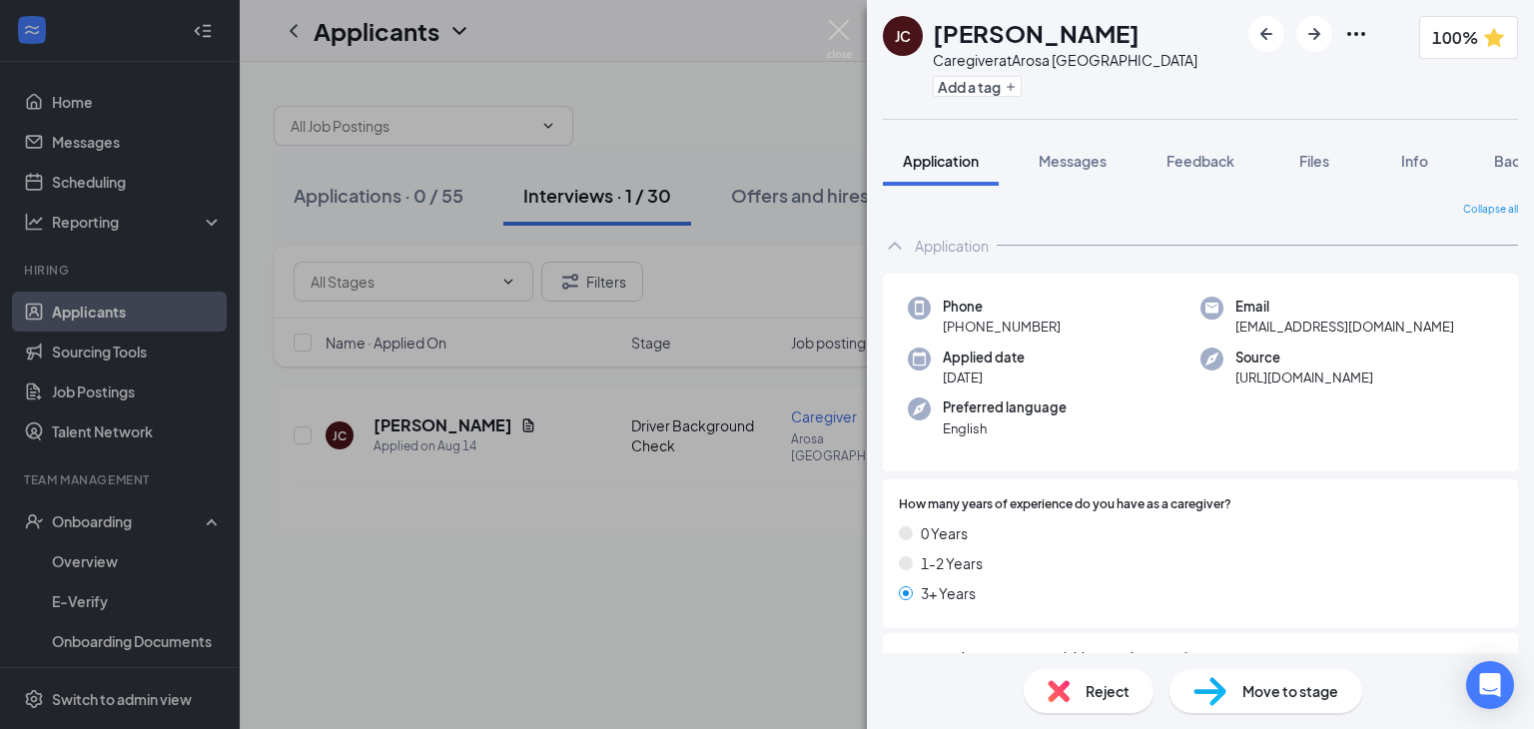
click at [1089, 110] on div "[PERSON_NAME] Caregiver at [GEOGRAPHIC_DATA] Add a tag 100%" at bounding box center [1200, 59] width 667 height 119
drag, startPoint x: 1417, startPoint y: 152, endPoint x: 1327, endPoint y: 174, distance: 93.5
click at [1415, 153] on span "Info" at bounding box center [1414, 161] width 27 height 18
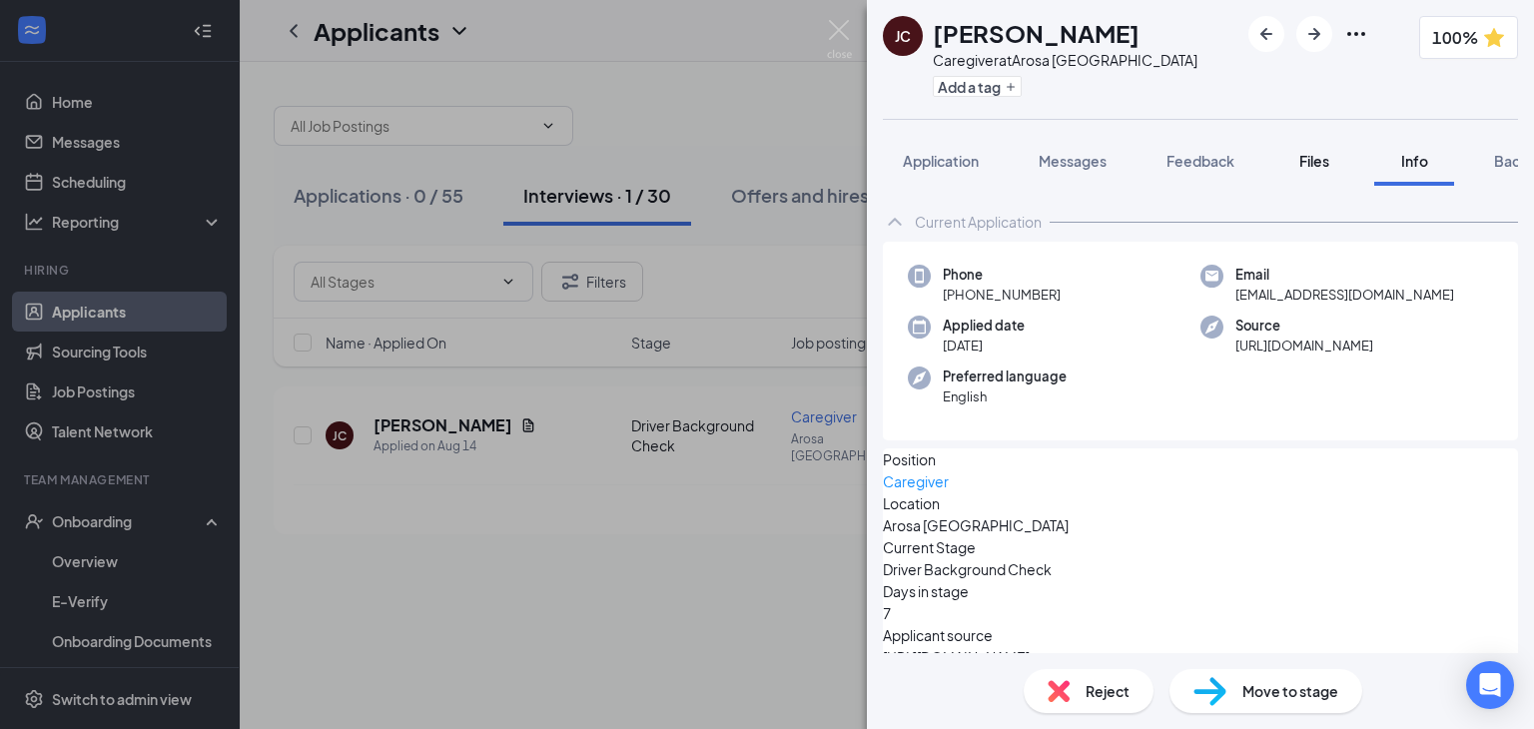
click at [1321, 170] on button "Files" at bounding box center [1315, 161] width 80 height 50
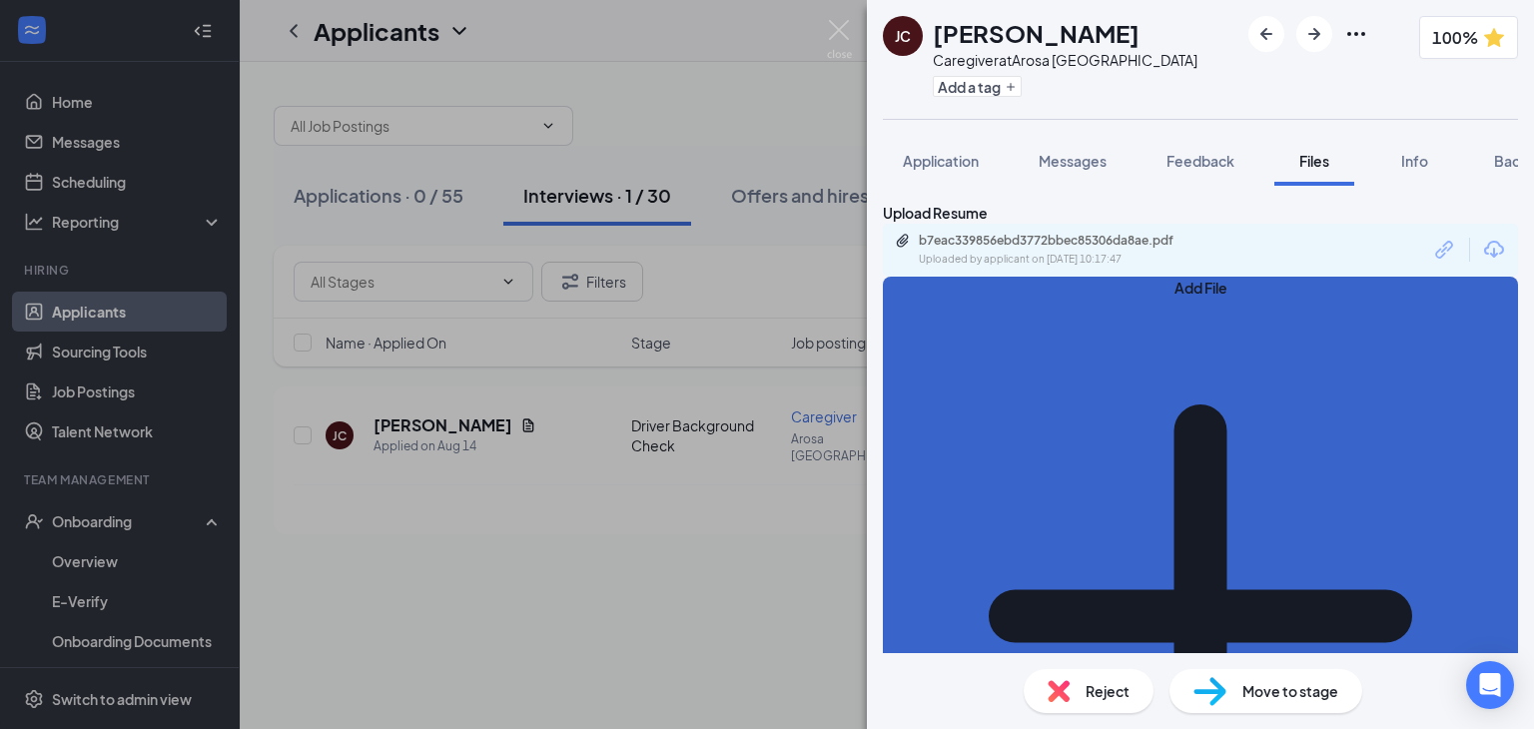
click at [928, 354] on button "Add File" at bounding box center [1200, 605] width 635 height 657
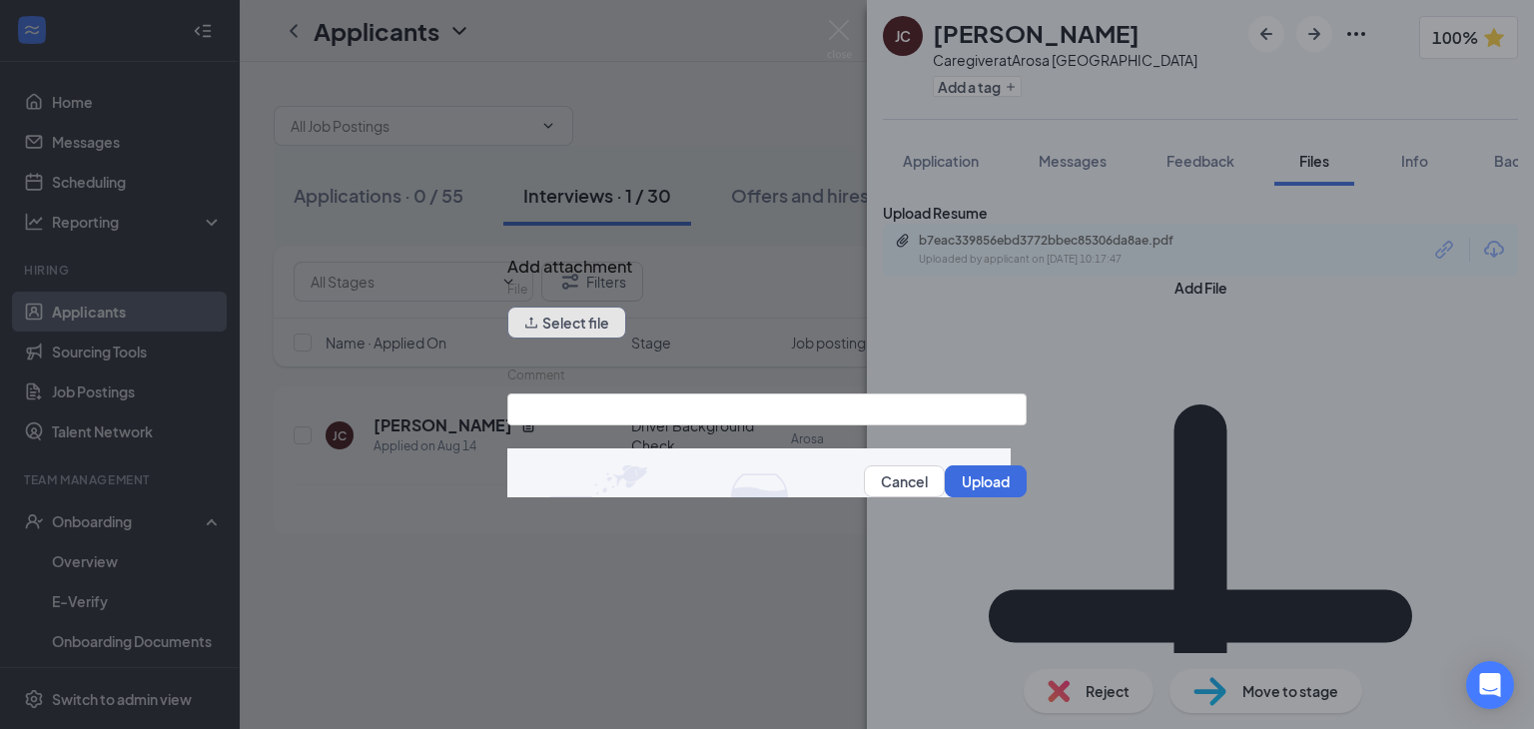
click at [572, 334] on button "Select file" at bounding box center [566, 323] width 119 height 32
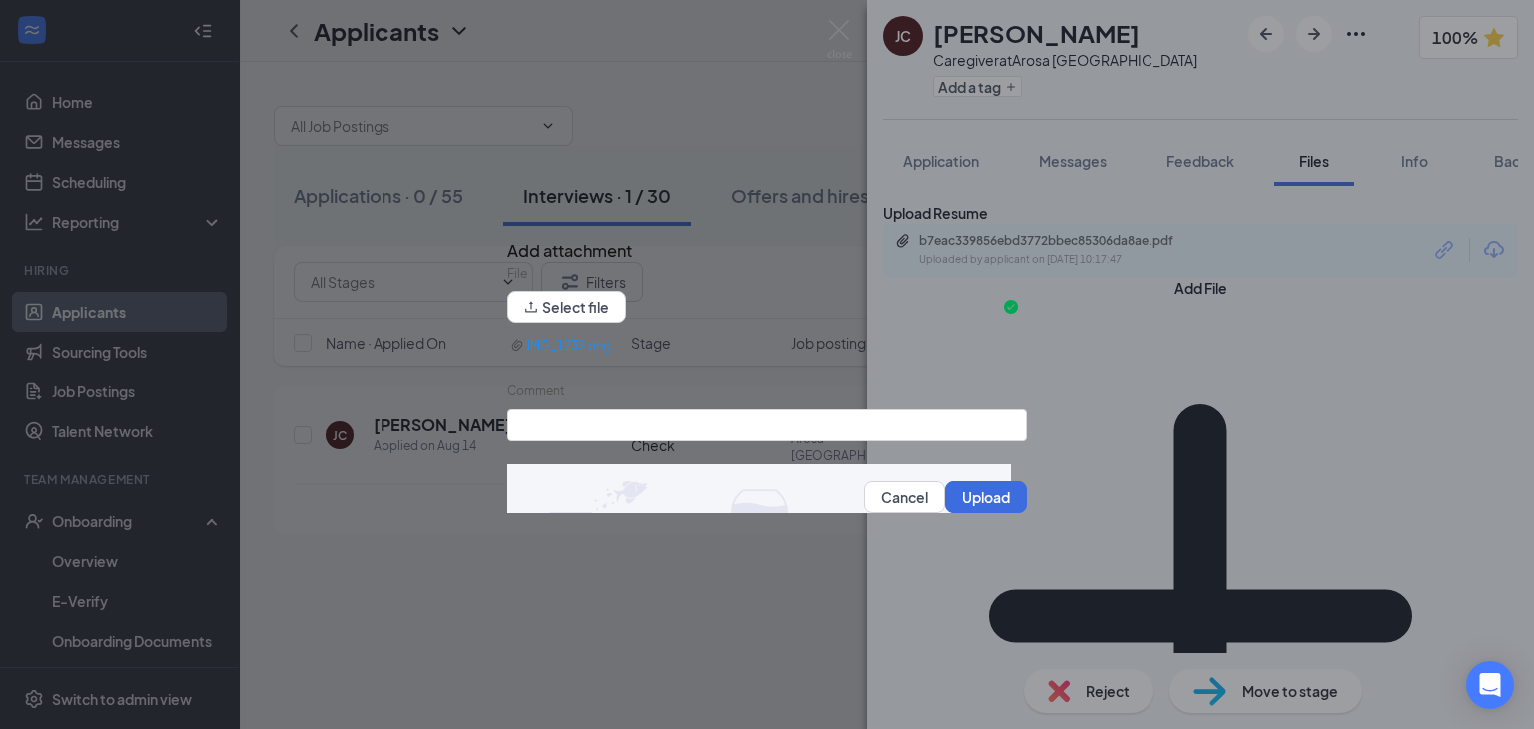
click at [687, 454] on form "File Select file IMG_1239.png Comment Cancel Upload" at bounding box center [766, 397] width 519 height 267
click at [696, 439] on input "Comment" at bounding box center [766, 426] width 519 height 32
type input "Drivers License"
click at [964, 502] on button "Upload" at bounding box center [986, 497] width 82 height 32
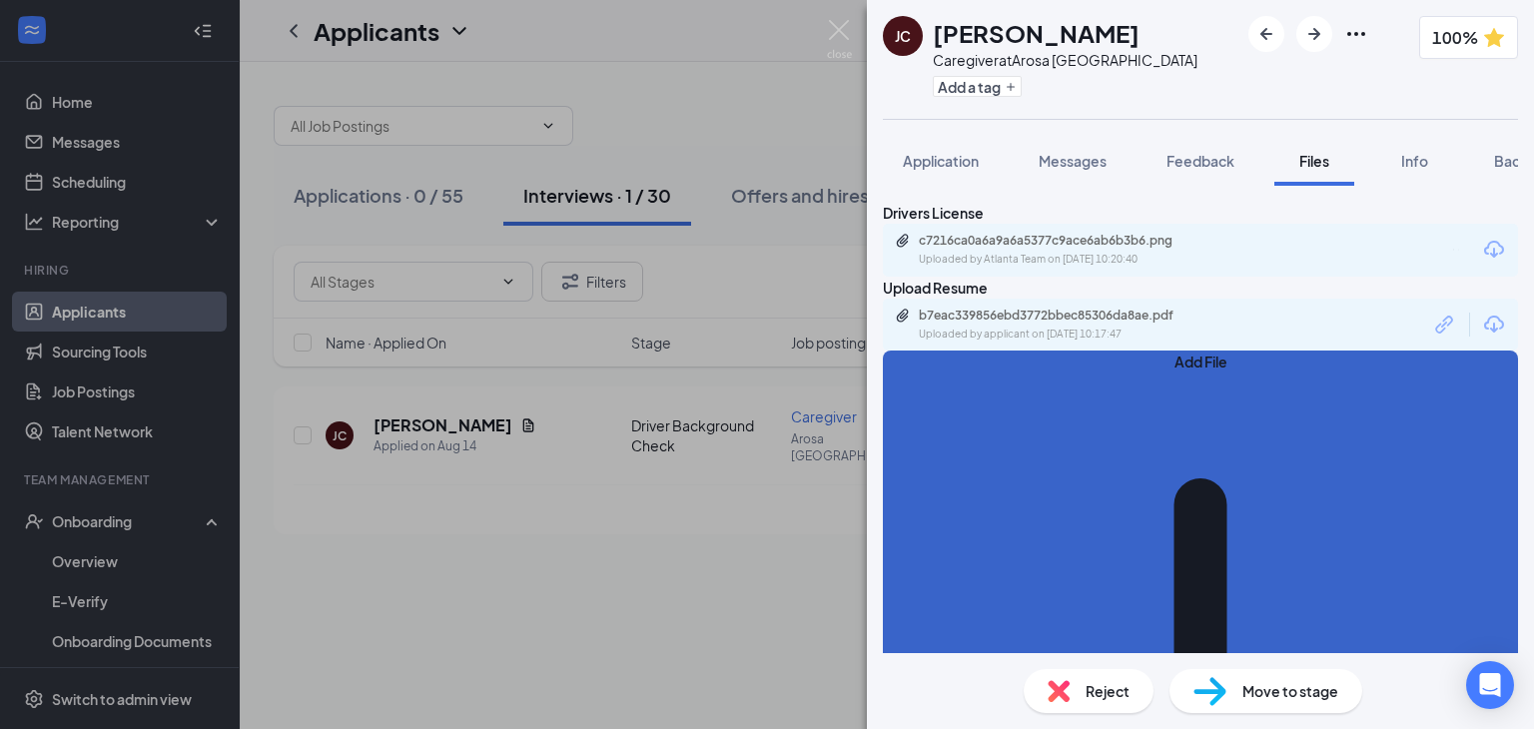
click at [956, 507] on button "Add File" at bounding box center [1200, 679] width 635 height 657
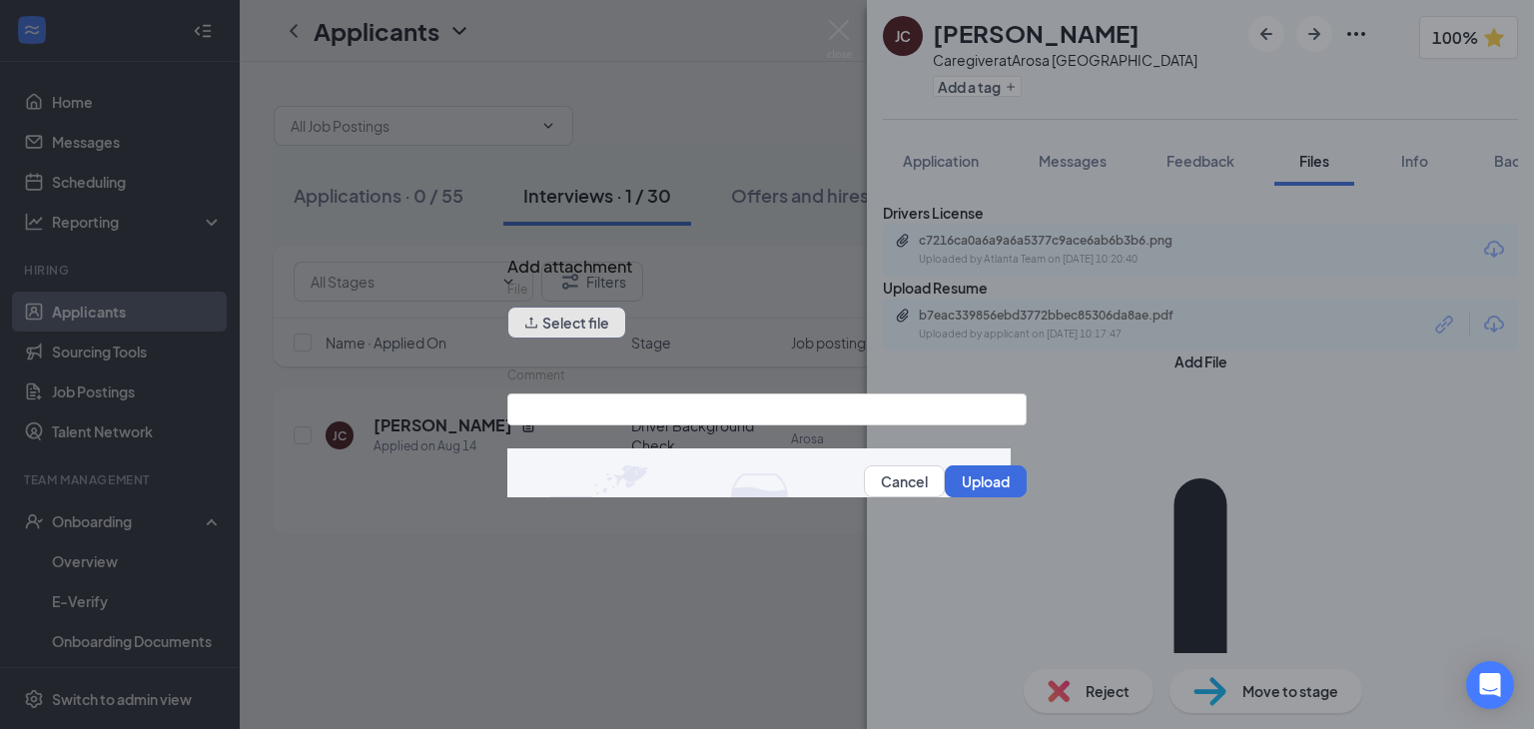
click at [608, 325] on button "Select file" at bounding box center [566, 323] width 119 height 32
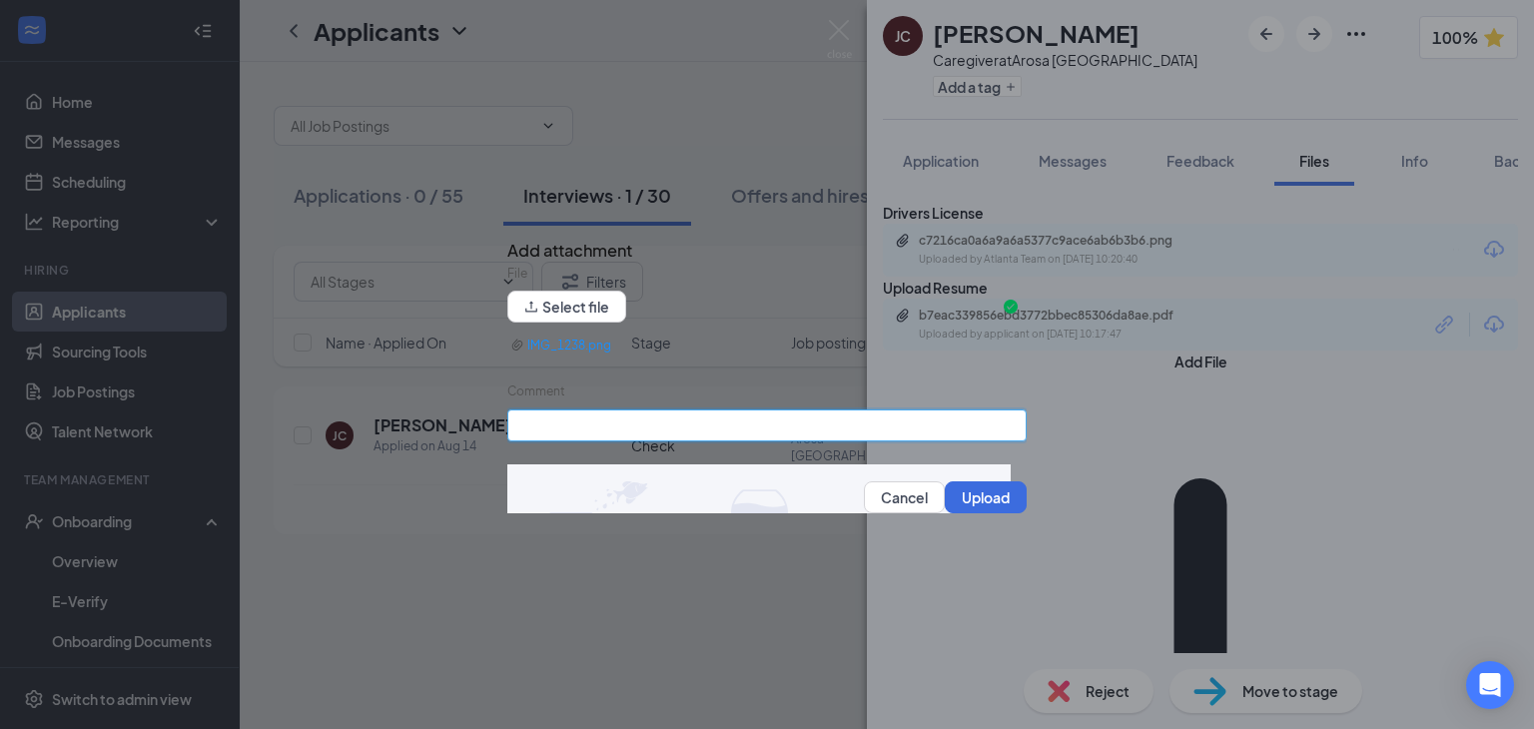
click at [709, 433] on input "Comment" at bounding box center [766, 426] width 519 height 32
type input "SSN Card"
click at [975, 506] on button "Upload" at bounding box center [986, 497] width 82 height 32
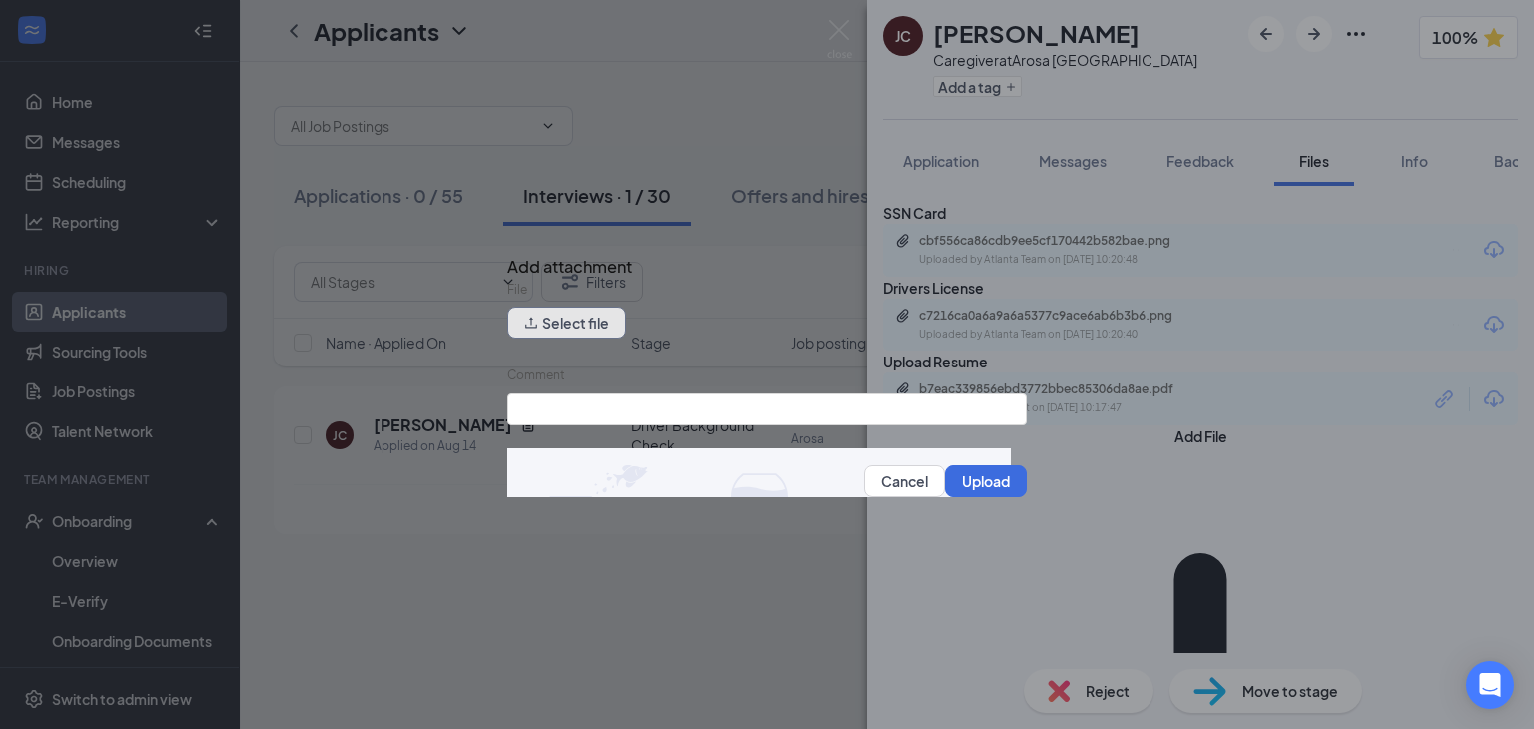
click at [579, 339] on button "Select file" at bounding box center [566, 323] width 119 height 32
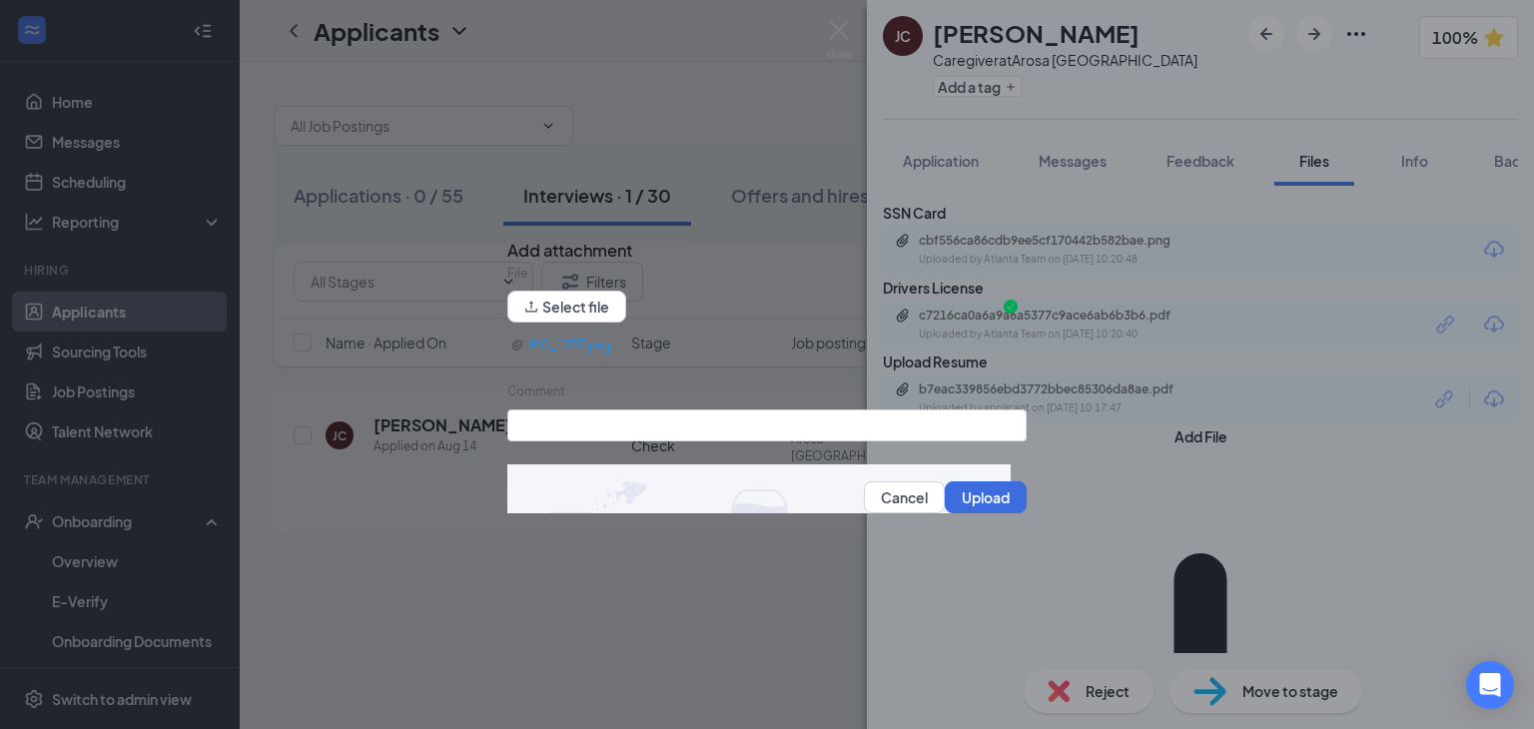
click at [727, 407] on div "Comment" at bounding box center [766, 396] width 519 height 28
click at [722, 410] on div "Comment" at bounding box center [766, 396] width 519 height 28
click at [708, 430] on input "Comment" at bounding box center [766, 426] width 519 height 32
type input "tb/PPD test or [MEDICAL_DATA]"
click at [960, 507] on button "Upload" at bounding box center [986, 497] width 82 height 32
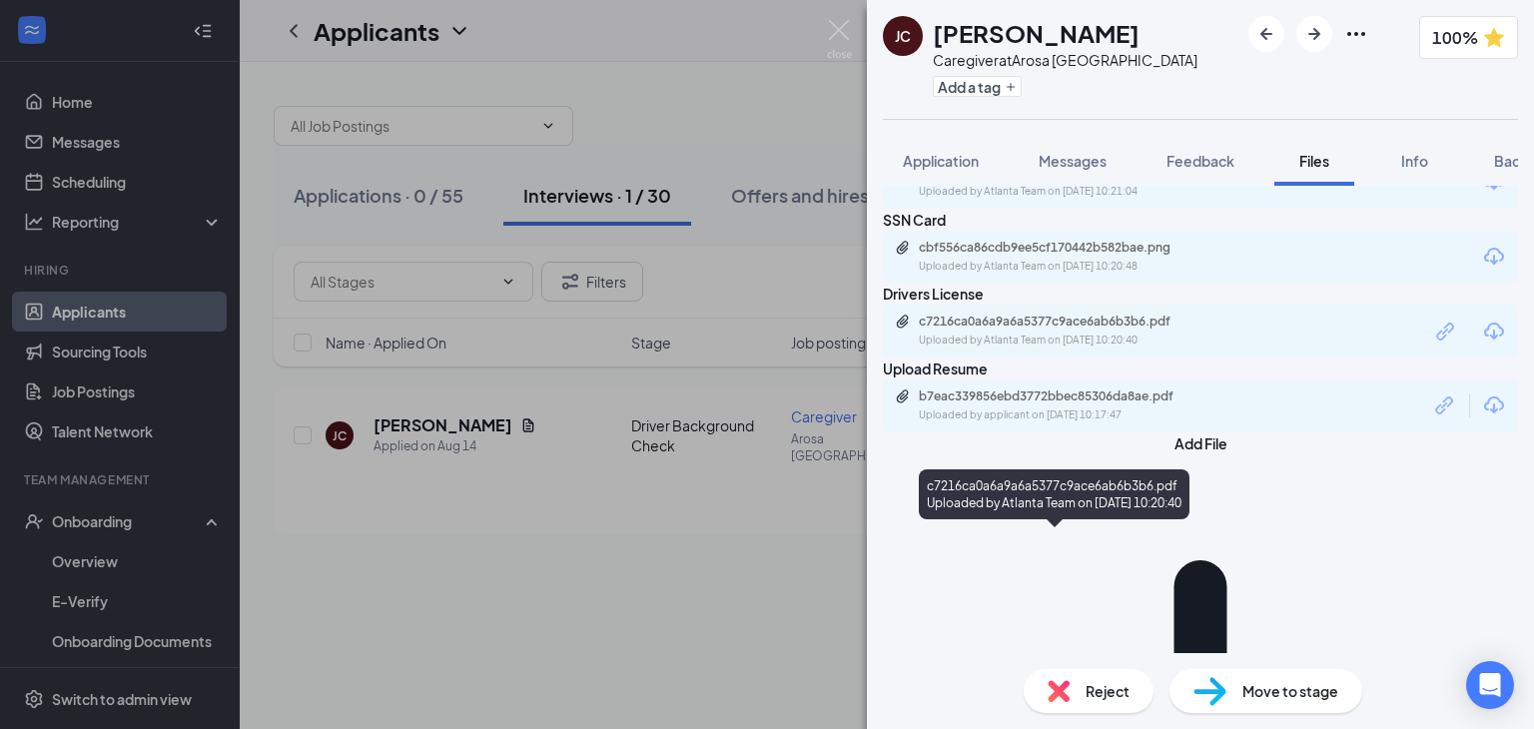
scroll to position [139, 0]
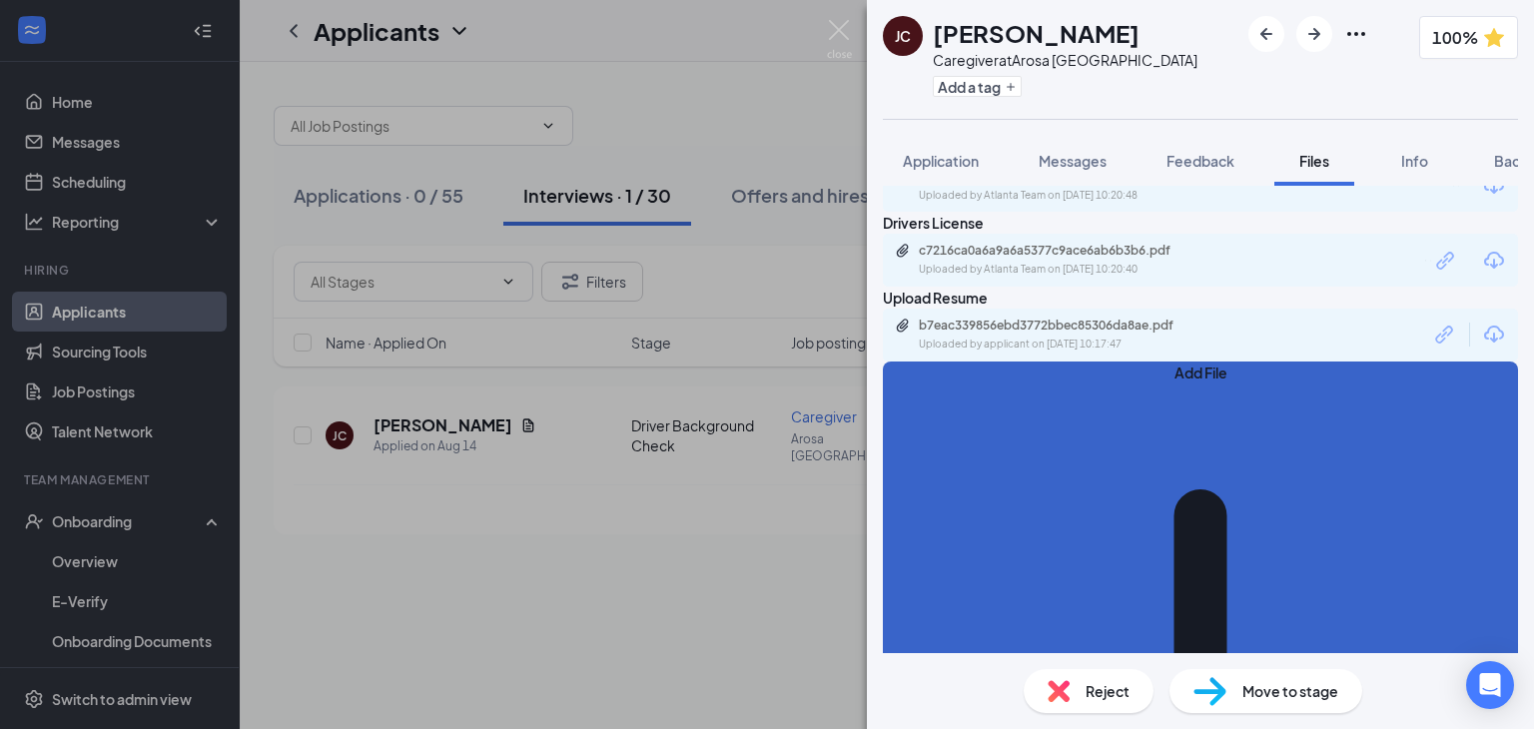
click at [973, 623] on button "Add File" at bounding box center [1200, 690] width 635 height 657
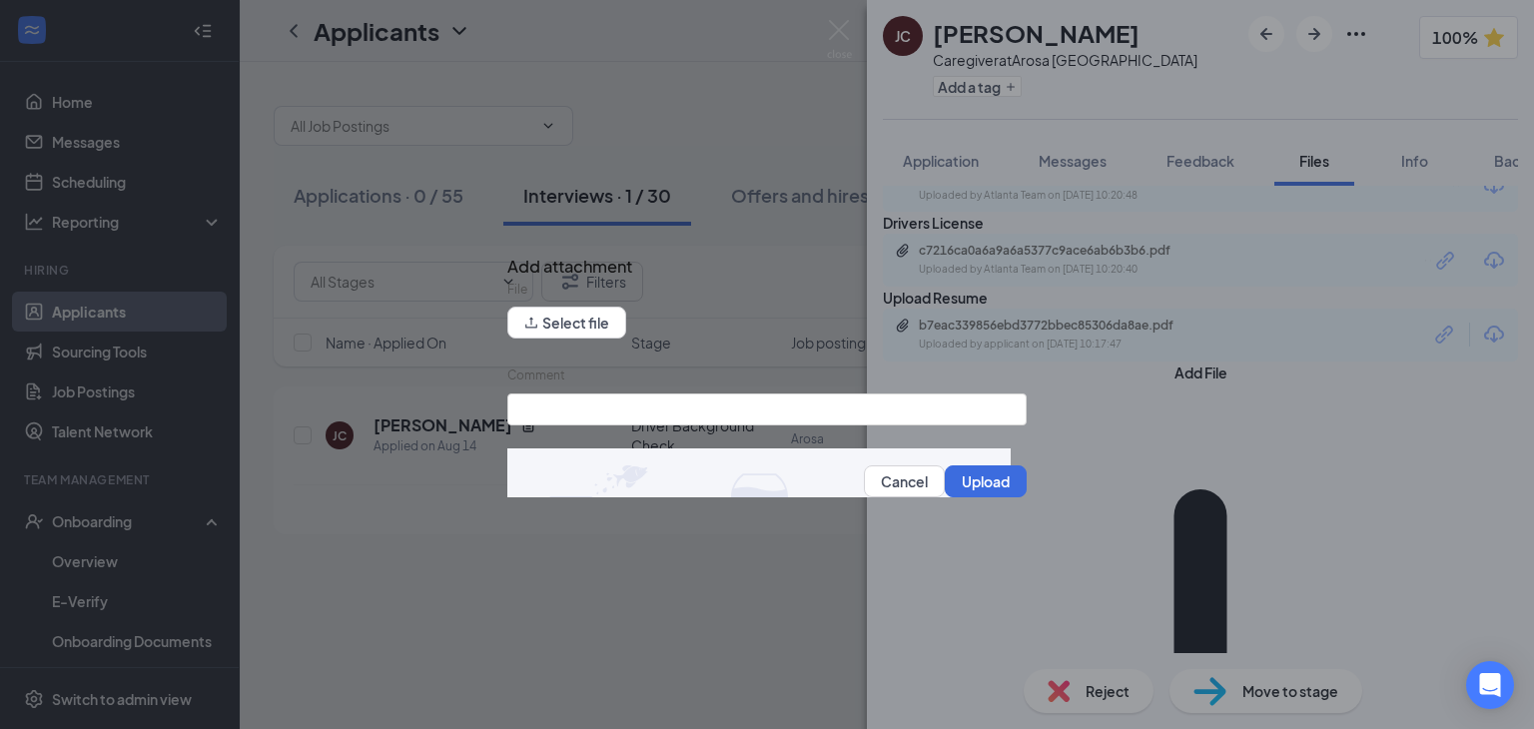
drag, startPoint x: 521, startPoint y: 366, endPoint x: 545, endPoint y: 346, distance: 31.2
click at [526, 361] on div "File Select file Comment Cancel Upload" at bounding box center [766, 389] width 519 height 219
click at [553, 339] on button "Select file" at bounding box center [566, 323] width 119 height 32
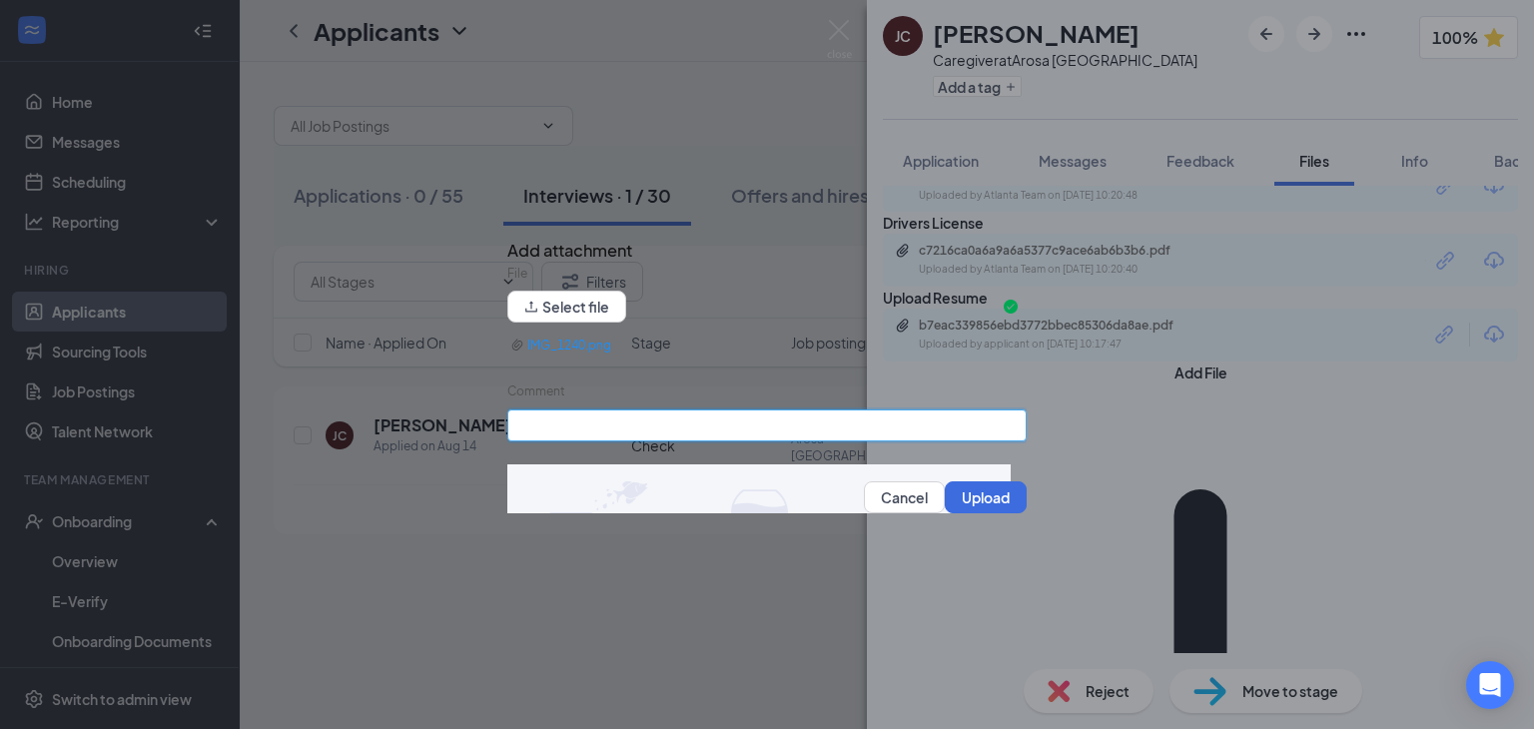
click at [701, 435] on input "Comment" at bounding box center [766, 426] width 519 height 32
type input "CPR Certification"
click at [507, 233] on icon "Cross" at bounding box center [507, 233] width 0 height 0
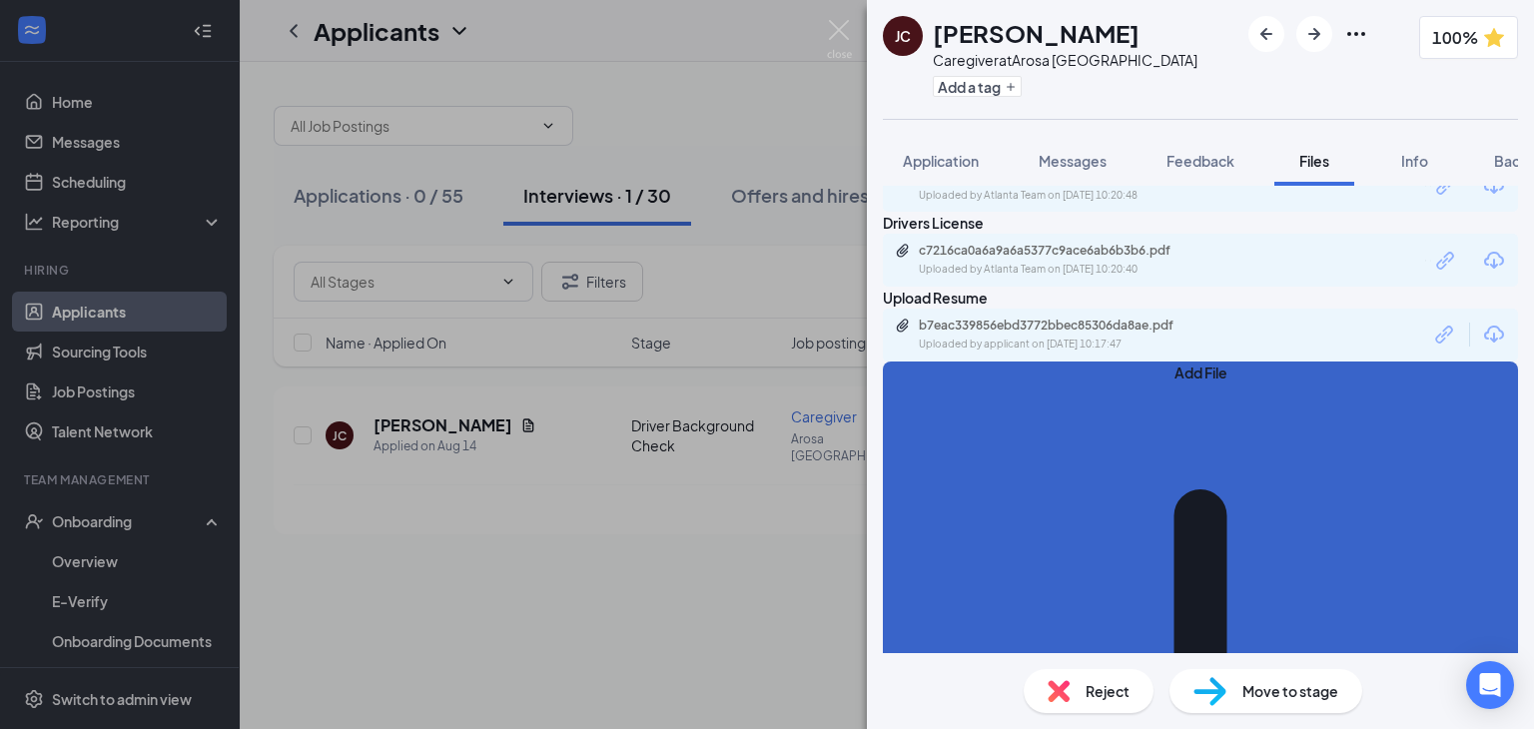
click at [944, 614] on button "Add File" at bounding box center [1200, 690] width 635 height 657
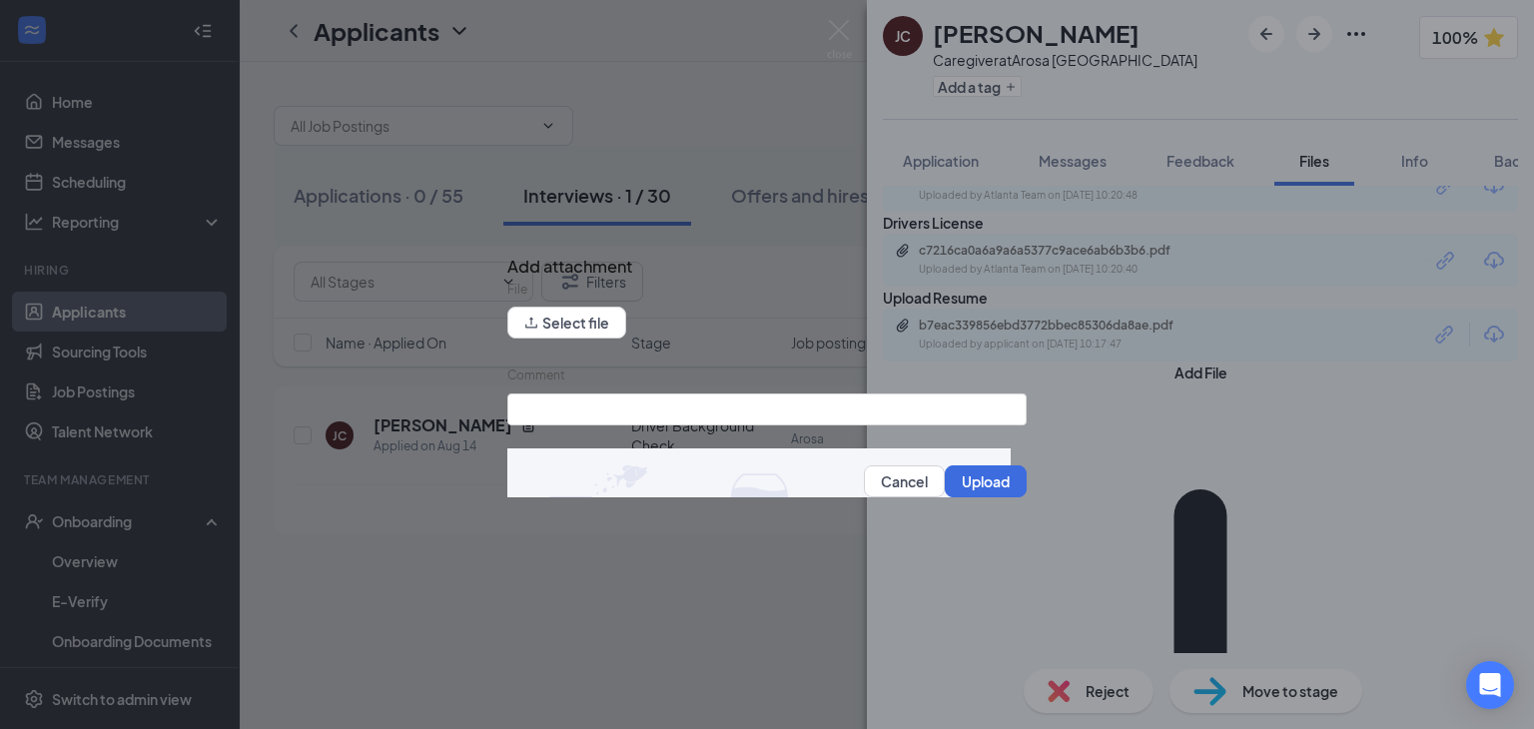
click at [619, 355] on form "File Select file Comment Cancel Upload" at bounding box center [766, 397] width 519 height 235
click at [618, 342] on div "Select file" at bounding box center [566, 324] width 119 height 35
click at [617, 339] on button "Select file" at bounding box center [566, 323] width 119 height 32
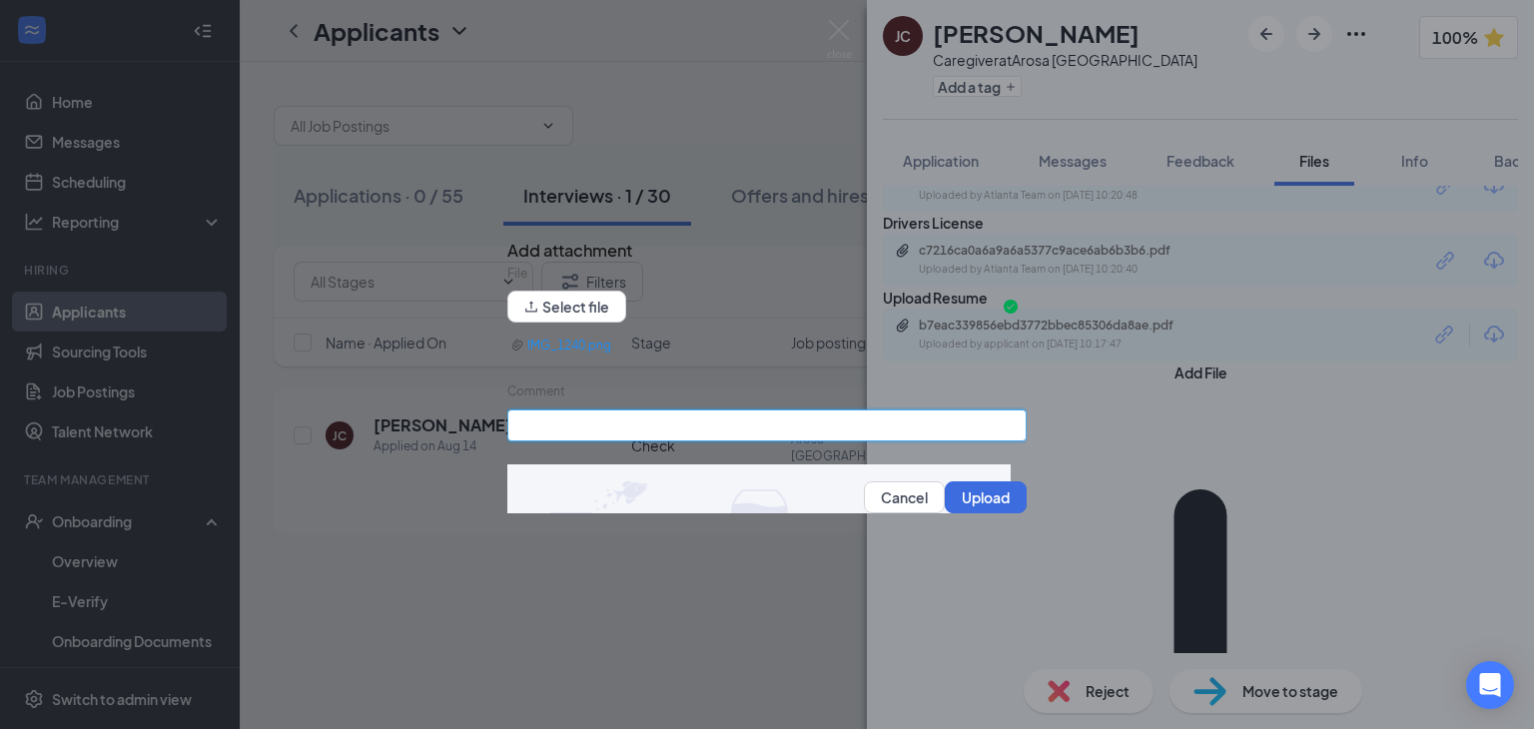
click at [678, 442] on input "Comment" at bounding box center [766, 426] width 519 height 32
type input "CPR Certification"
click at [973, 507] on button "Upload" at bounding box center [986, 497] width 82 height 32
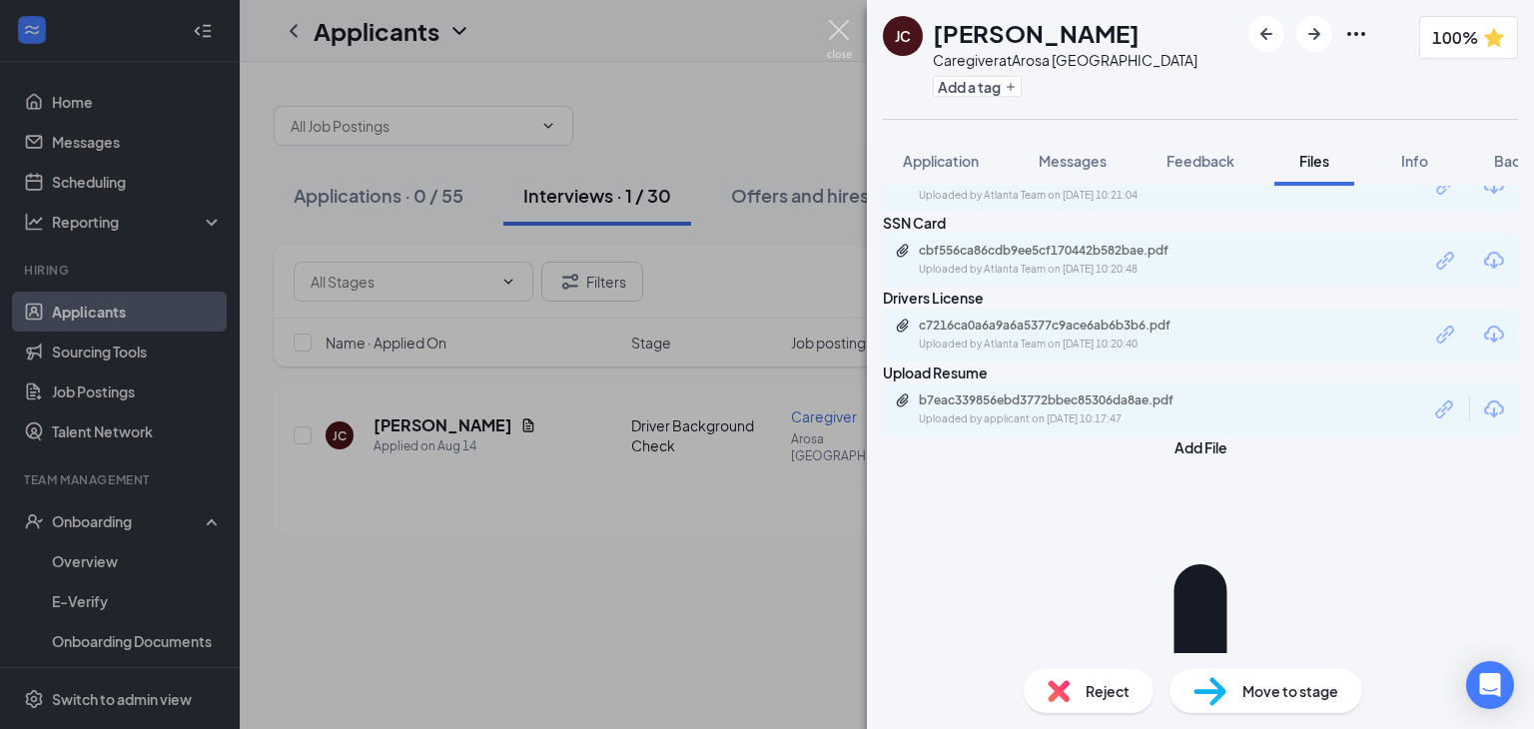
click at [840, 33] on img at bounding box center [839, 39] width 25 height 39
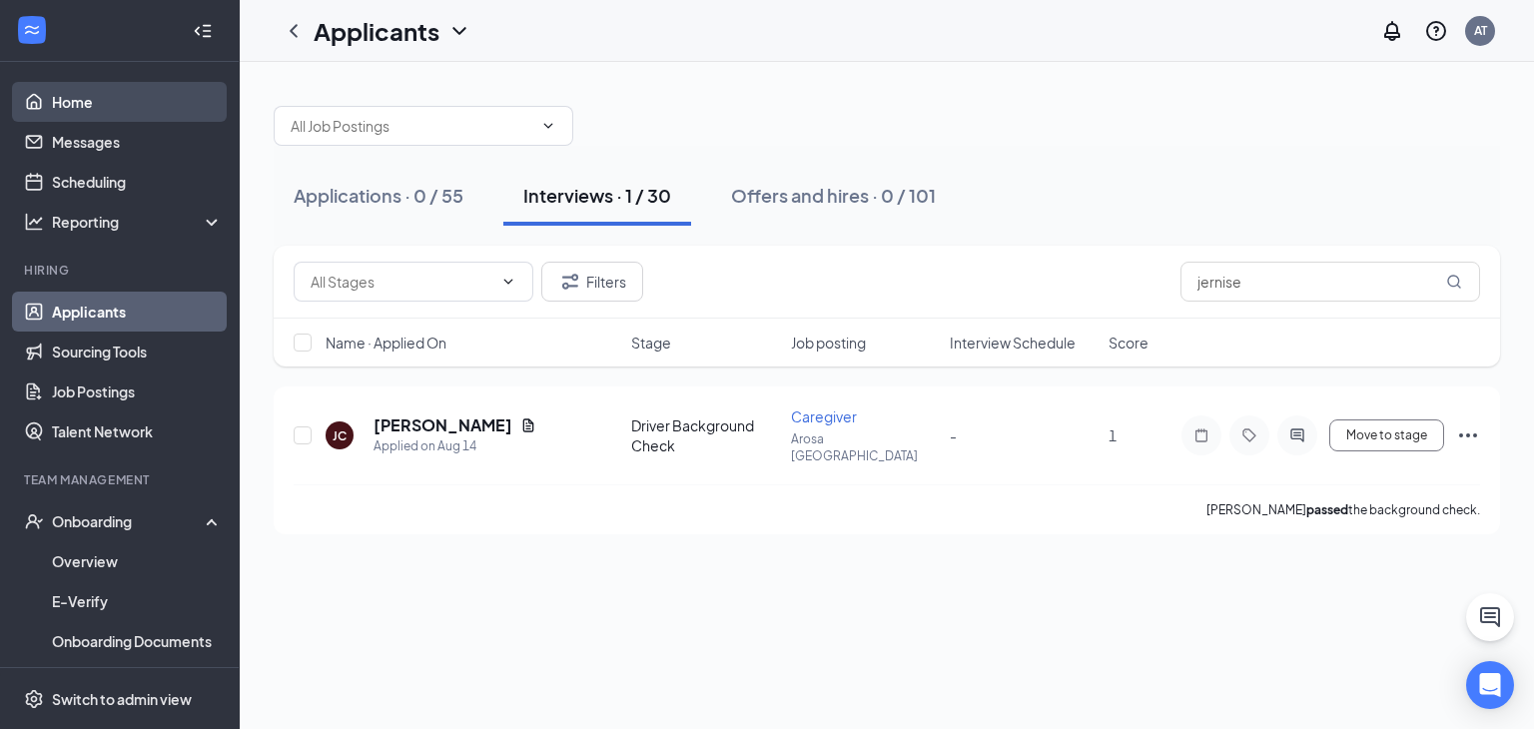
click at [131, 101] on link "Home" at bounding box center [137, 102] width 171 height 40
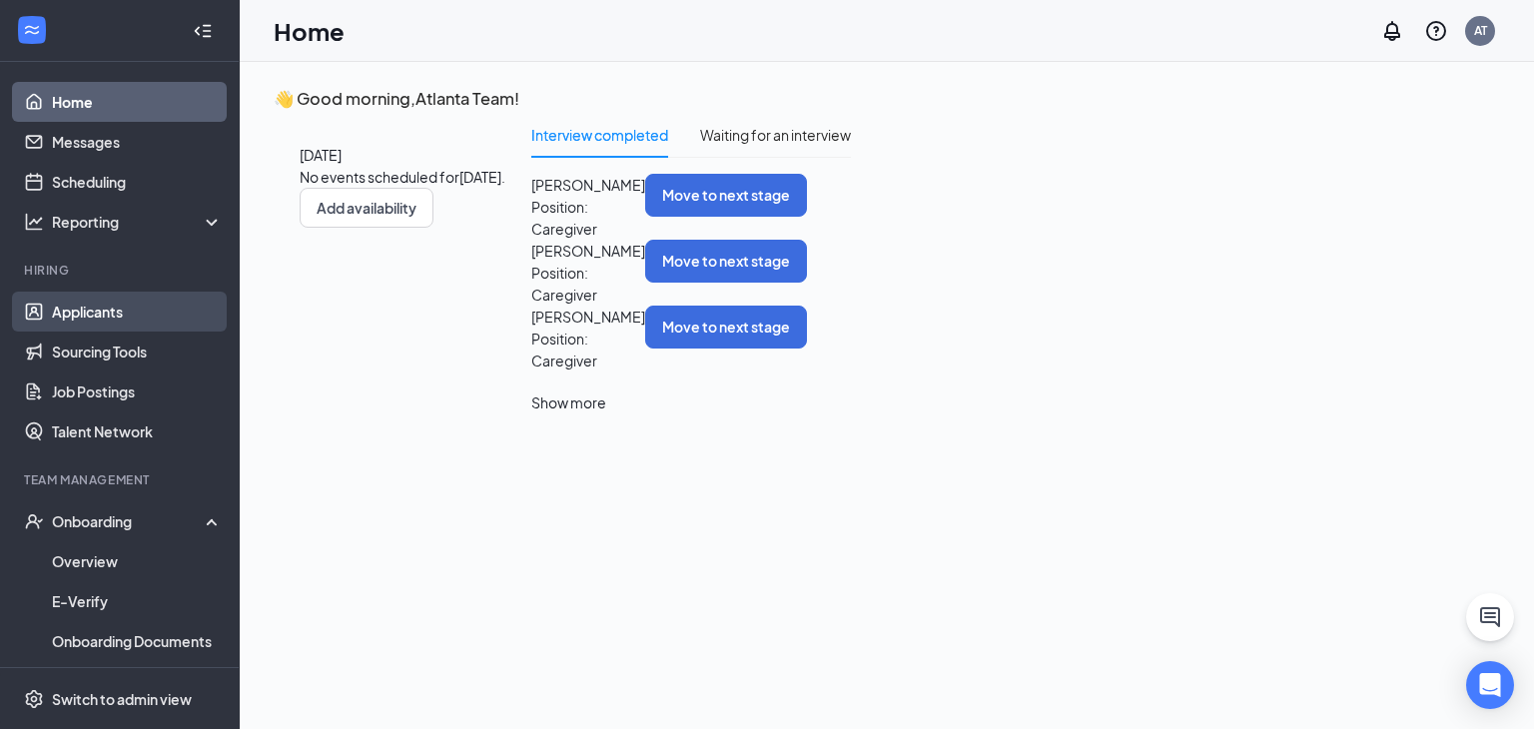
click at [121, 308] on link "Applicants" at bounding box center [137, 312] width 171 height 40
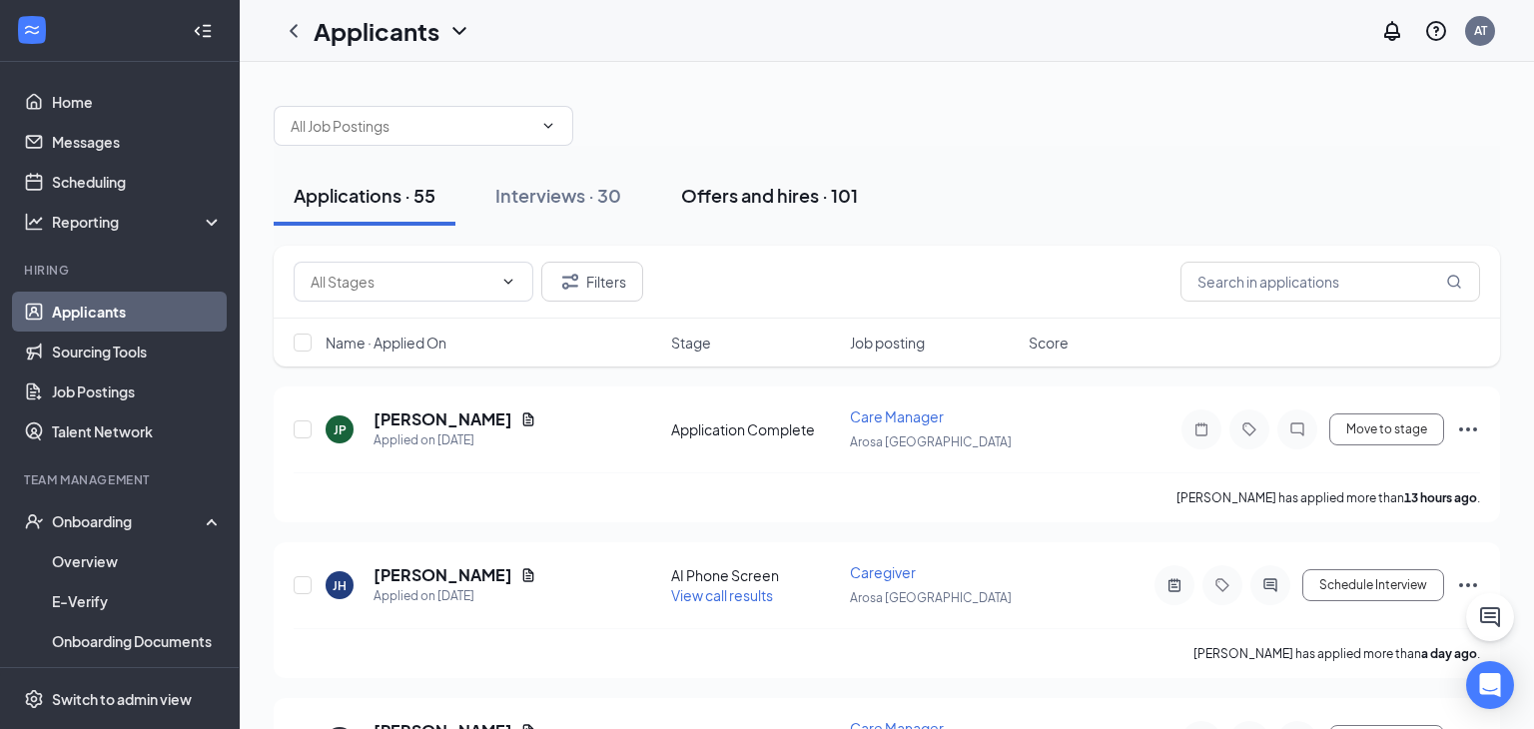
click at [804, 196] on div "Offers and hires · 101" at bounding box center [769, 195] width 177 height 25
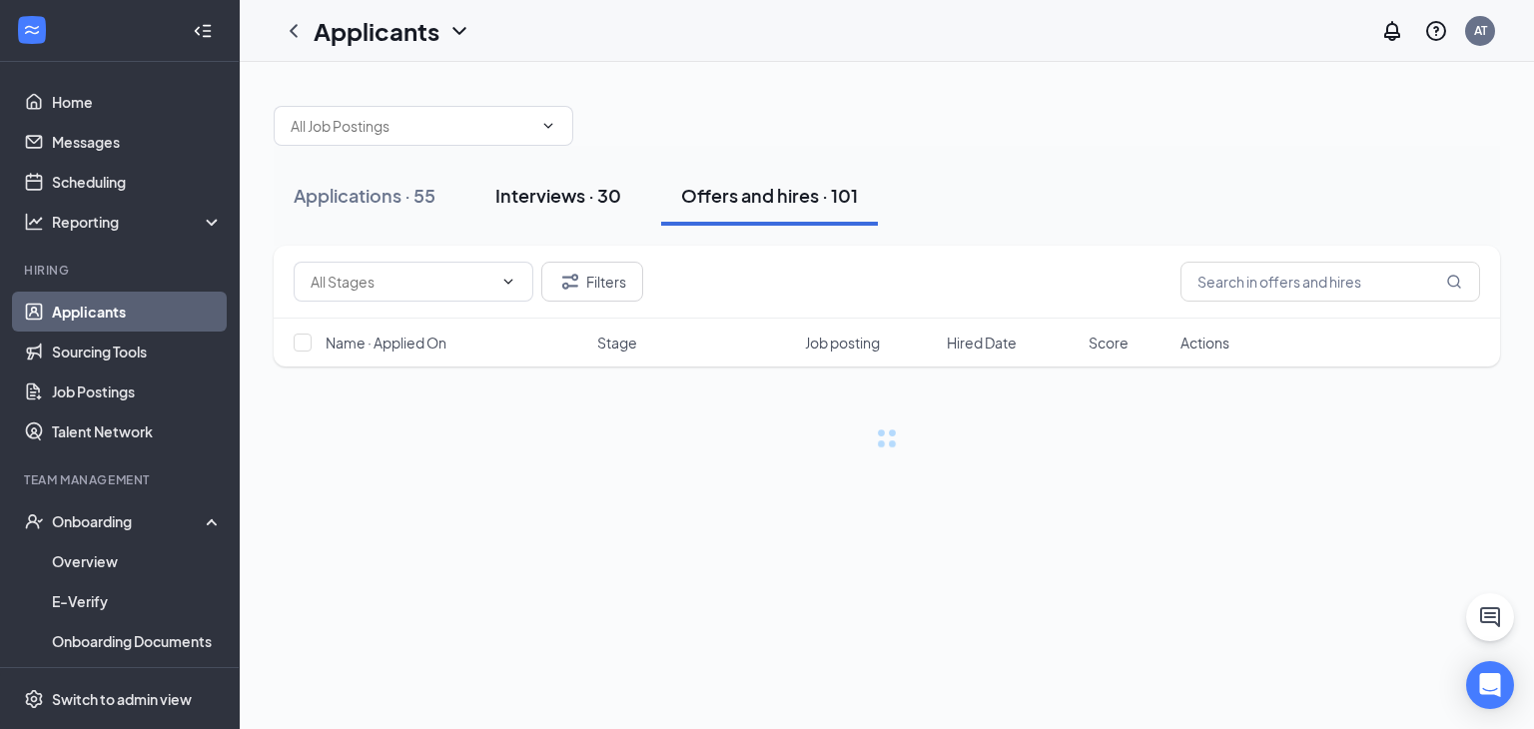
click at [557, 210] on button "Interviews · 30" at bounding box center [558, 196] width 166 height 60
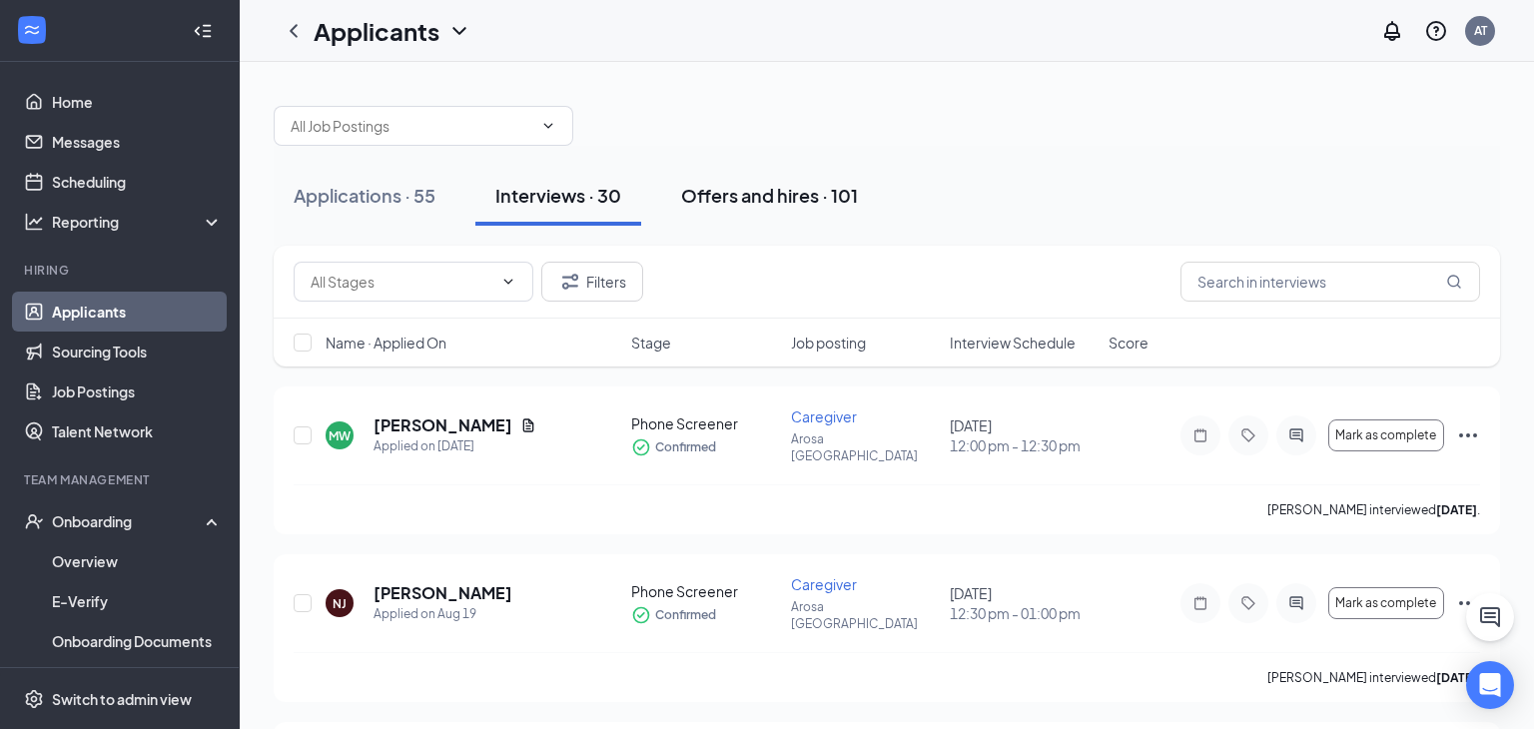
click at [745, 192] on div "Offers and hires · 101" at bounding box center [769, 195] width 177 height 25
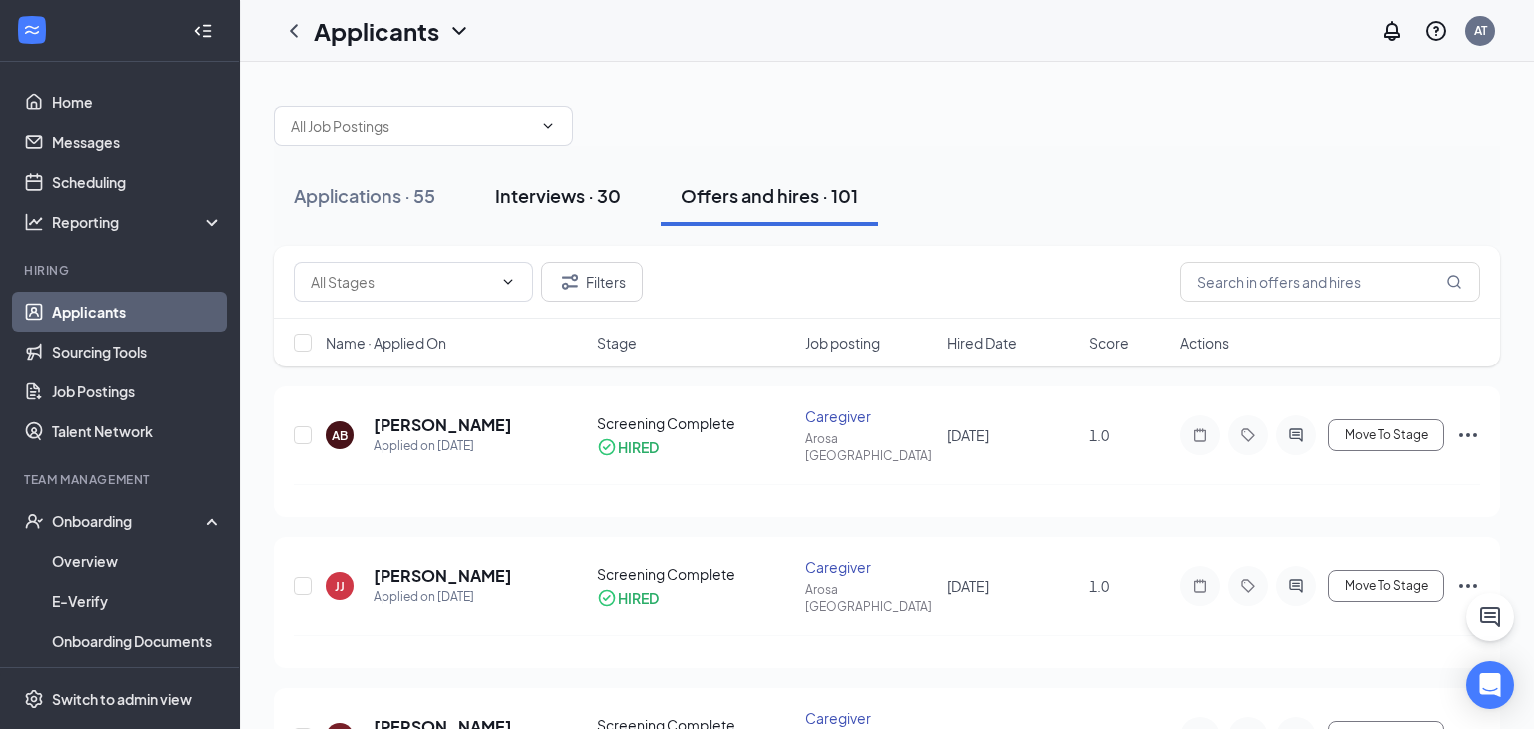
drag, startPoint x: 576, startPoint y: 149, endPoint x: 565, endPoint y: 169, distance: 22.8
click at [576, 150] on div "Applications · 55 Interviews · 30 Offers and hires · 101" at bounding box center [887, 196] width 1227 height 100
click at [551, 200] on div "Interviews · 30" at bounding box center [558, 195] width 126 height 25
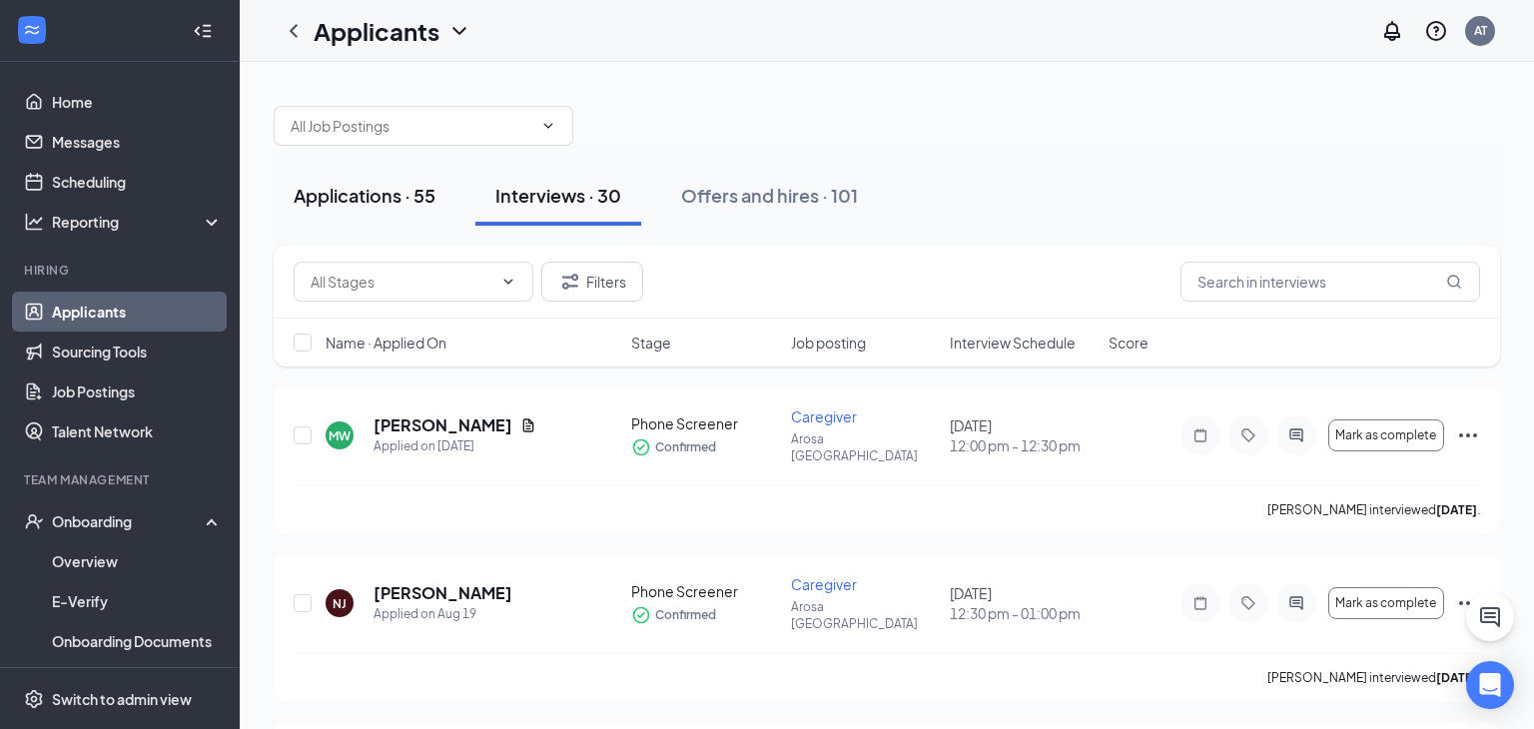
click at [414, 201] on div "Applications · 55" at bounding box center [365, 195] width 142 height 25
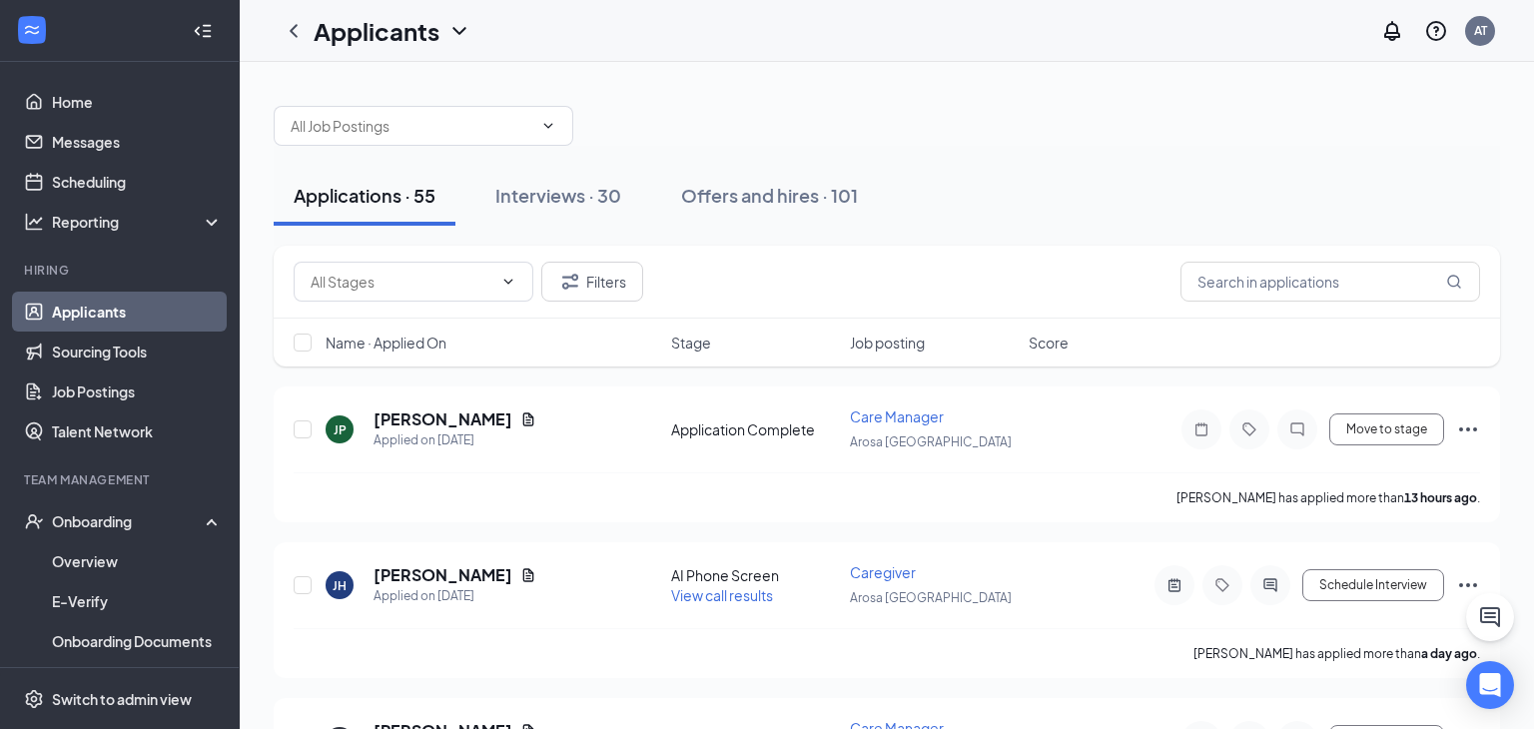
click at [591, 155] on div "Applications · 55 Interviews · 30 Offers and hires · 101" at bounding box center [887, 196] width 1227 height 100
drag, startPoint x: 568, startPoint y: 194, endPoint x: 806, endPoint y: 128, distance: 246.7
click at [568, 194] on div "Interviews · 30" at bounding box center [558, 195] width 126 height 25
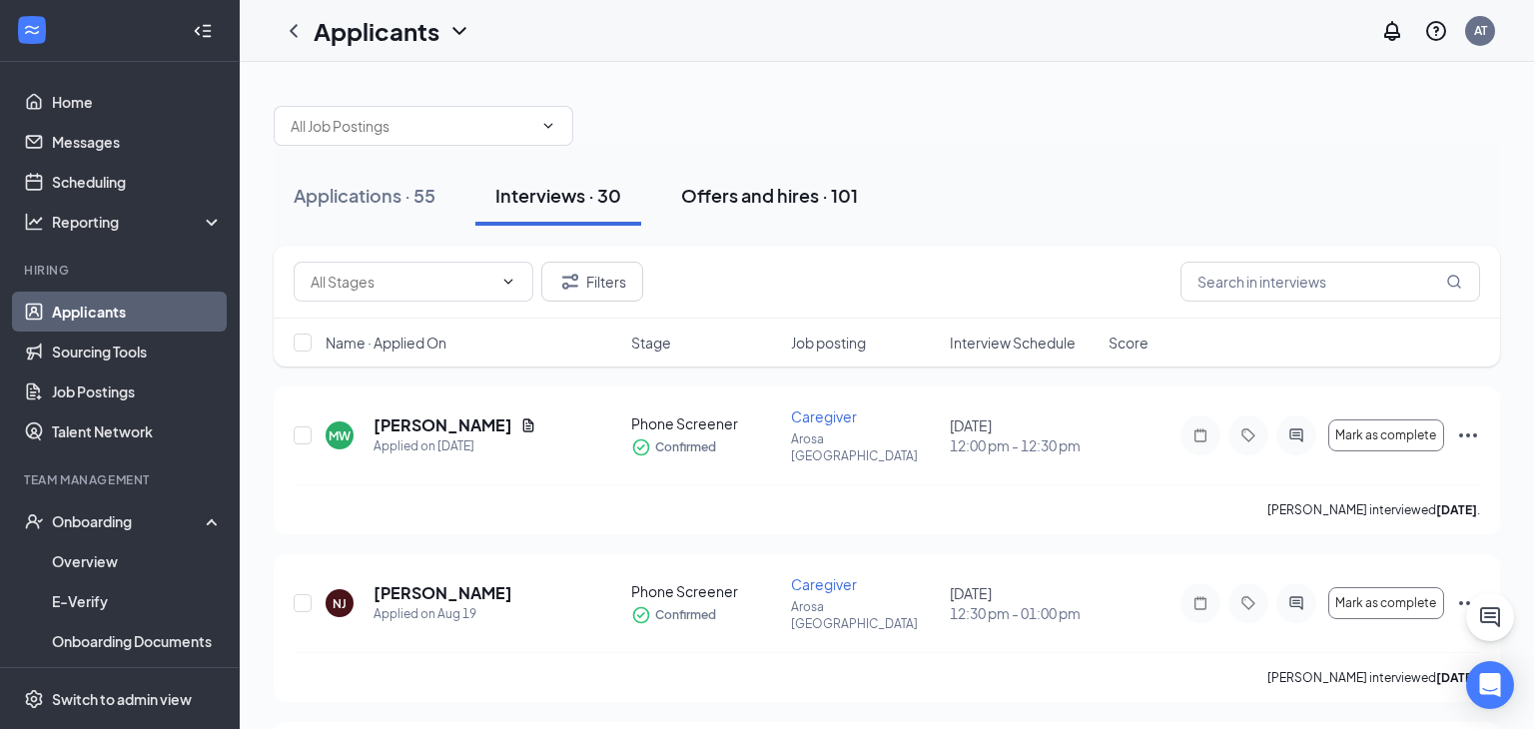
drag, startPoint x: 717, startPoint y: 203, endPoint x: 720, endPoint y: 191, distance: 12.4
click at [716, 203] on div "Offers and hires · 101" at bounding box center [769, 195] width 177 height 25
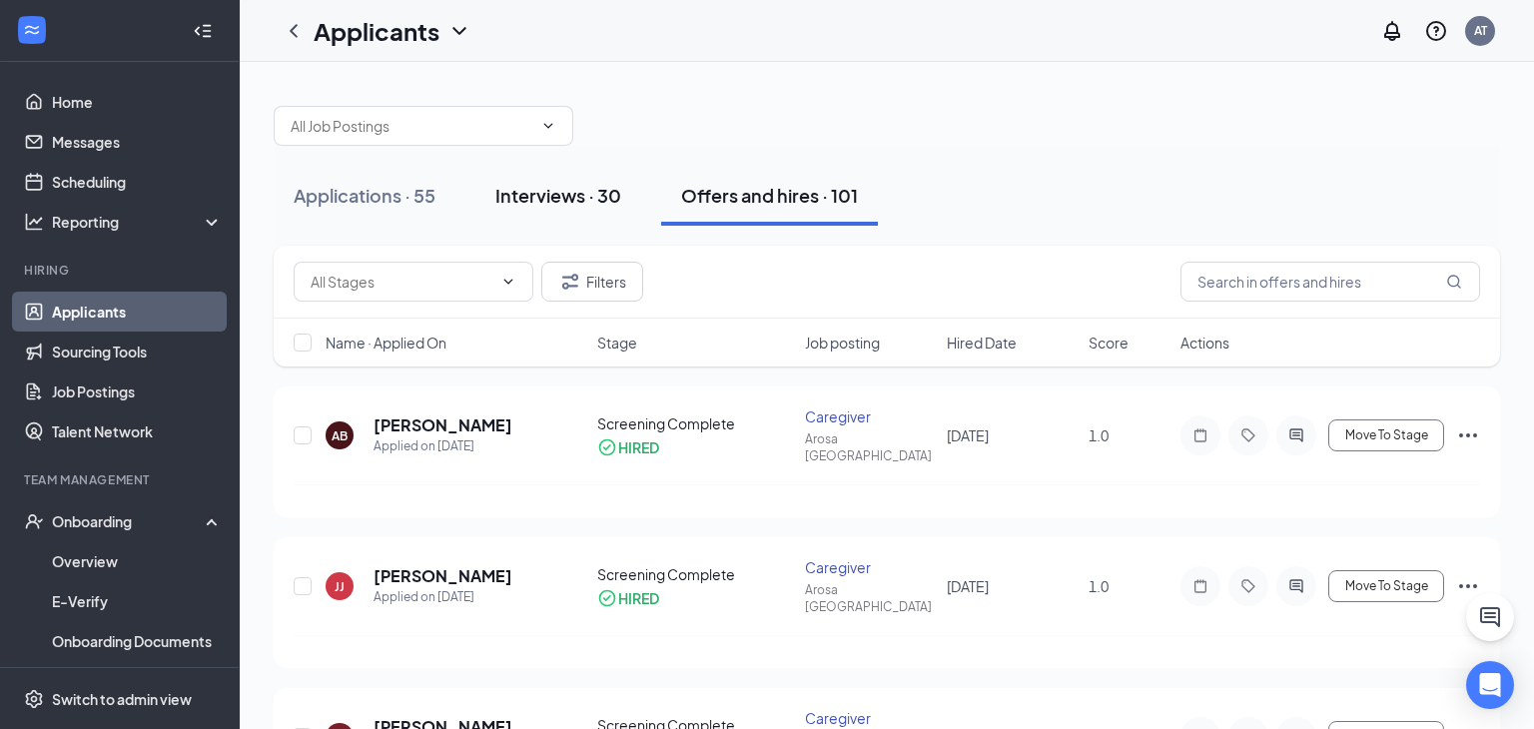
click at [605, 217] on button "Interviews · 30" at bounding box center [558, 196] width 166 height 60
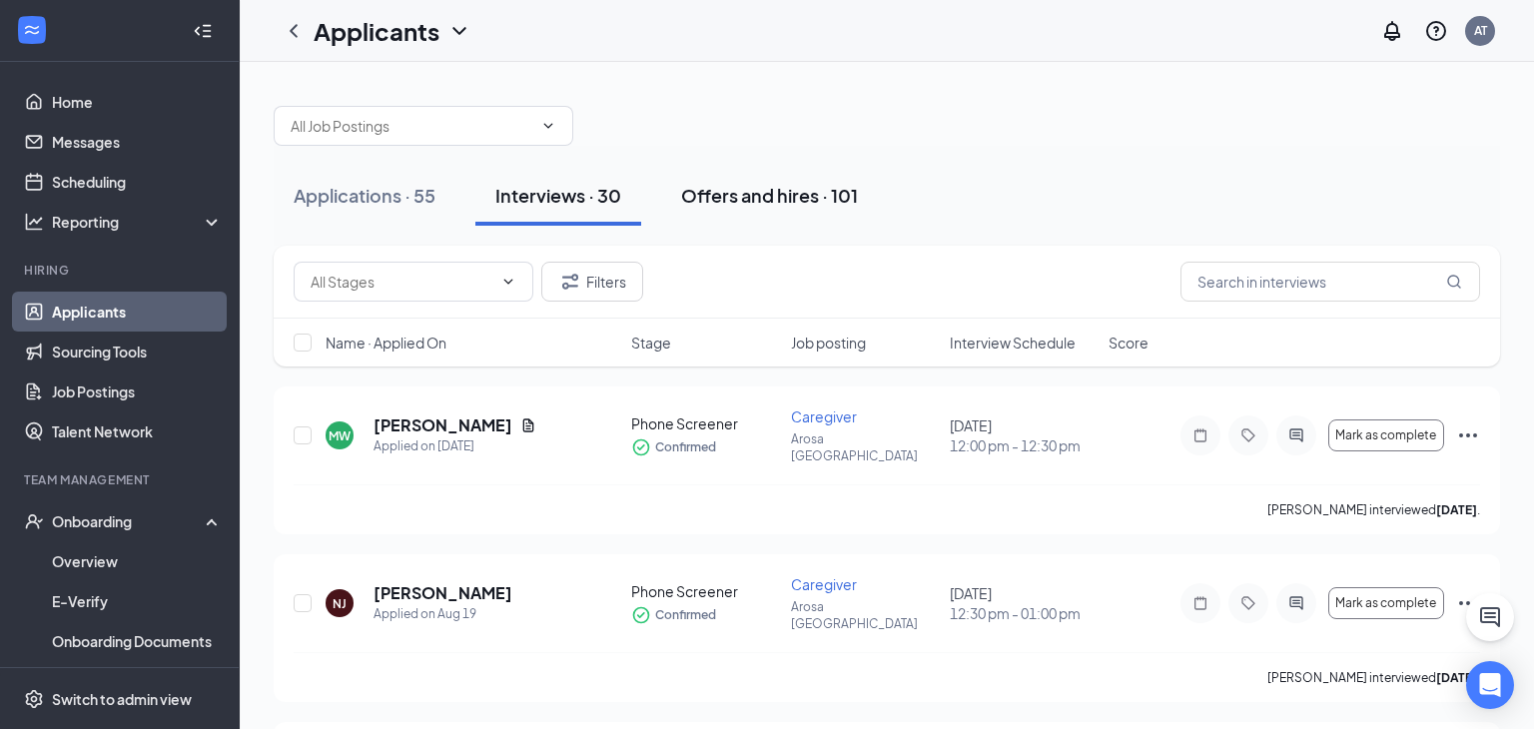
drag, startPoint x: 732, startPoint y: 157, endPoint x: 724, endPoint y: 176, distance: 20.6
click at [732, 156] on div "Applications · 55 Interviews · 30 Offers and hires · 101" at bounding box center [887, 196] width 1227 height 100
drag, startPoint x: 718, startPoint y: 210, endPoint x: 726, endPoint y: 201, distance: 12.0
click at [720, 206] on button "Offers and hires · 101" at bounding box center [769, 196] width 217 height 60
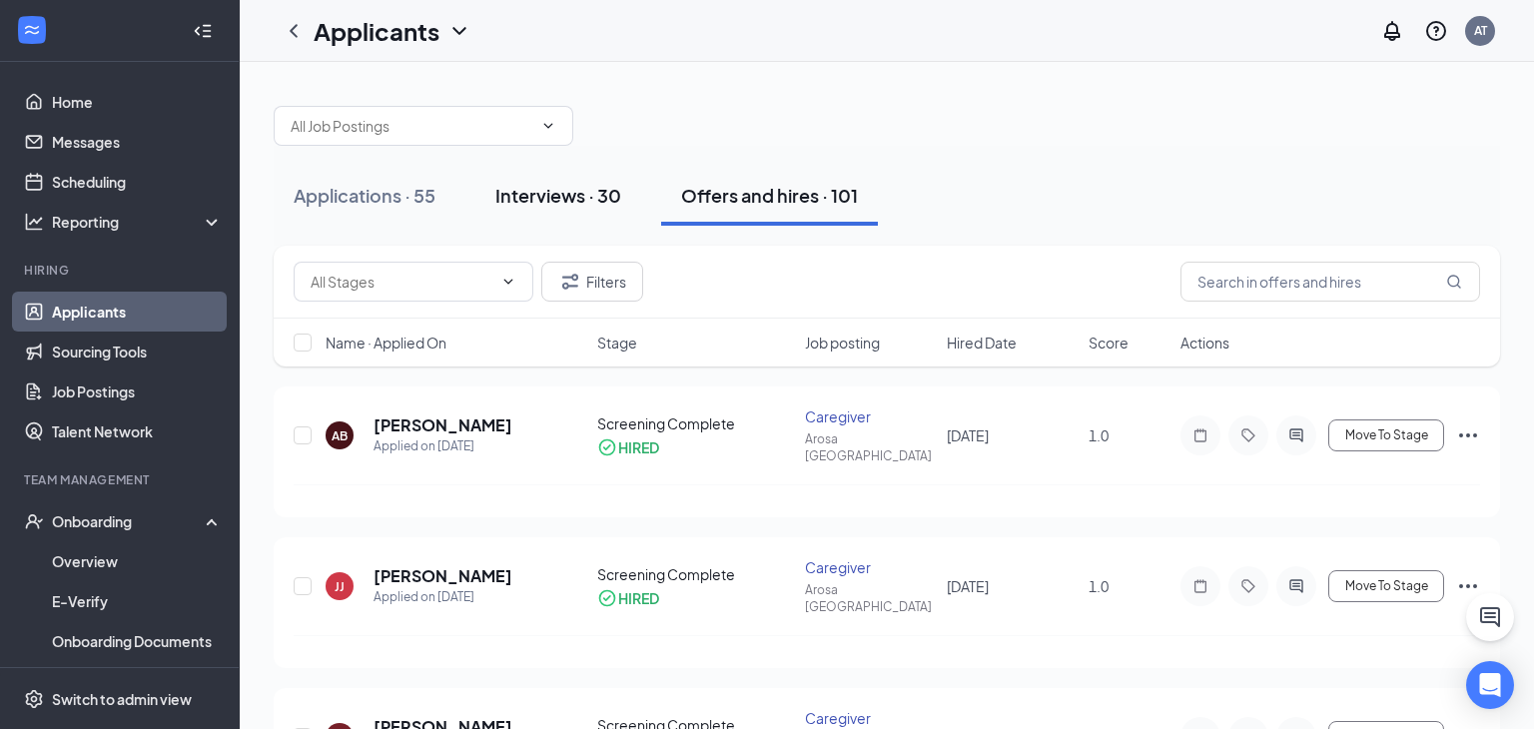
click at [579, 204] on div "Interviews · 30" at bounding box center [558, 195] width 126 height 25
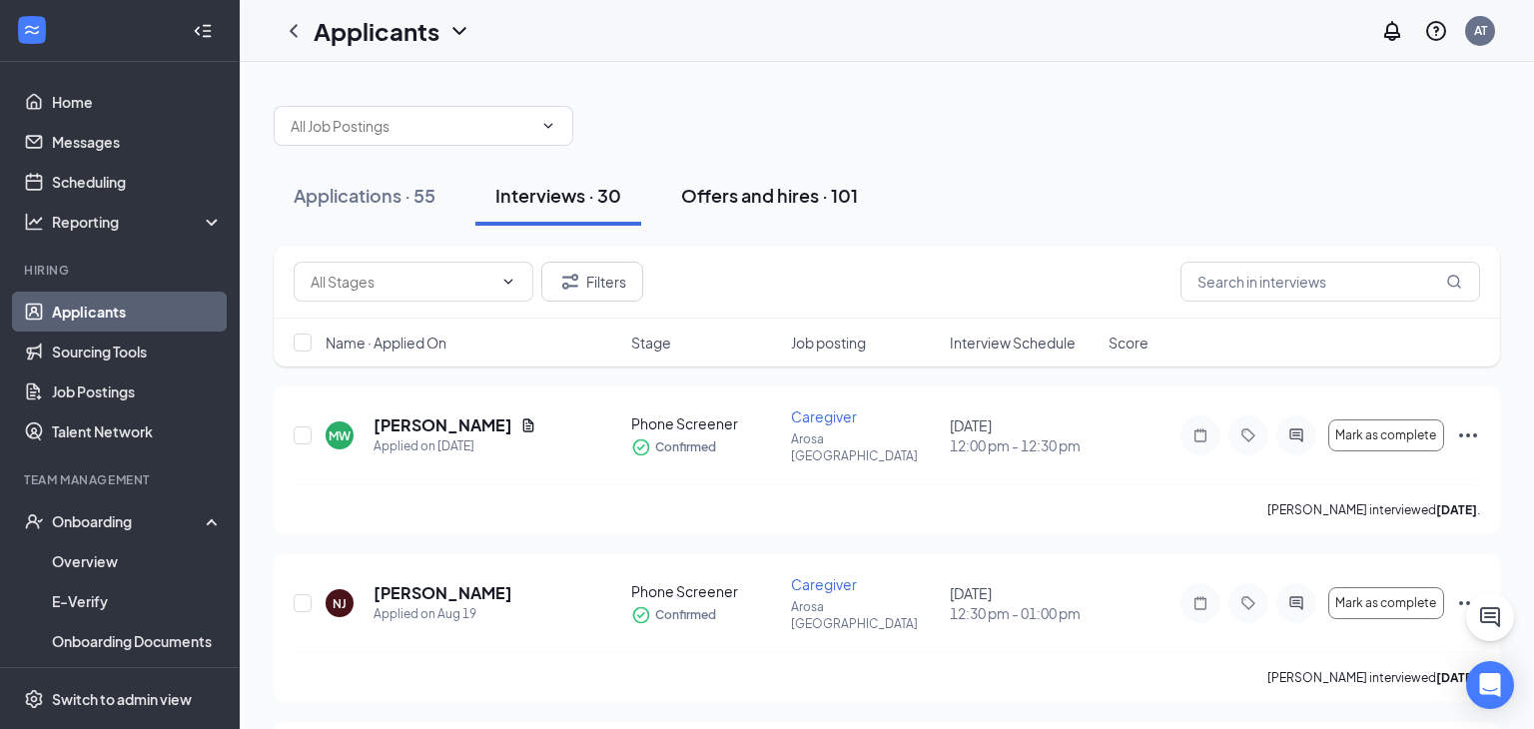
click at [730, 173] on button "Offers and hires · 101" at bounding box center [769, 196] width 217 height 60
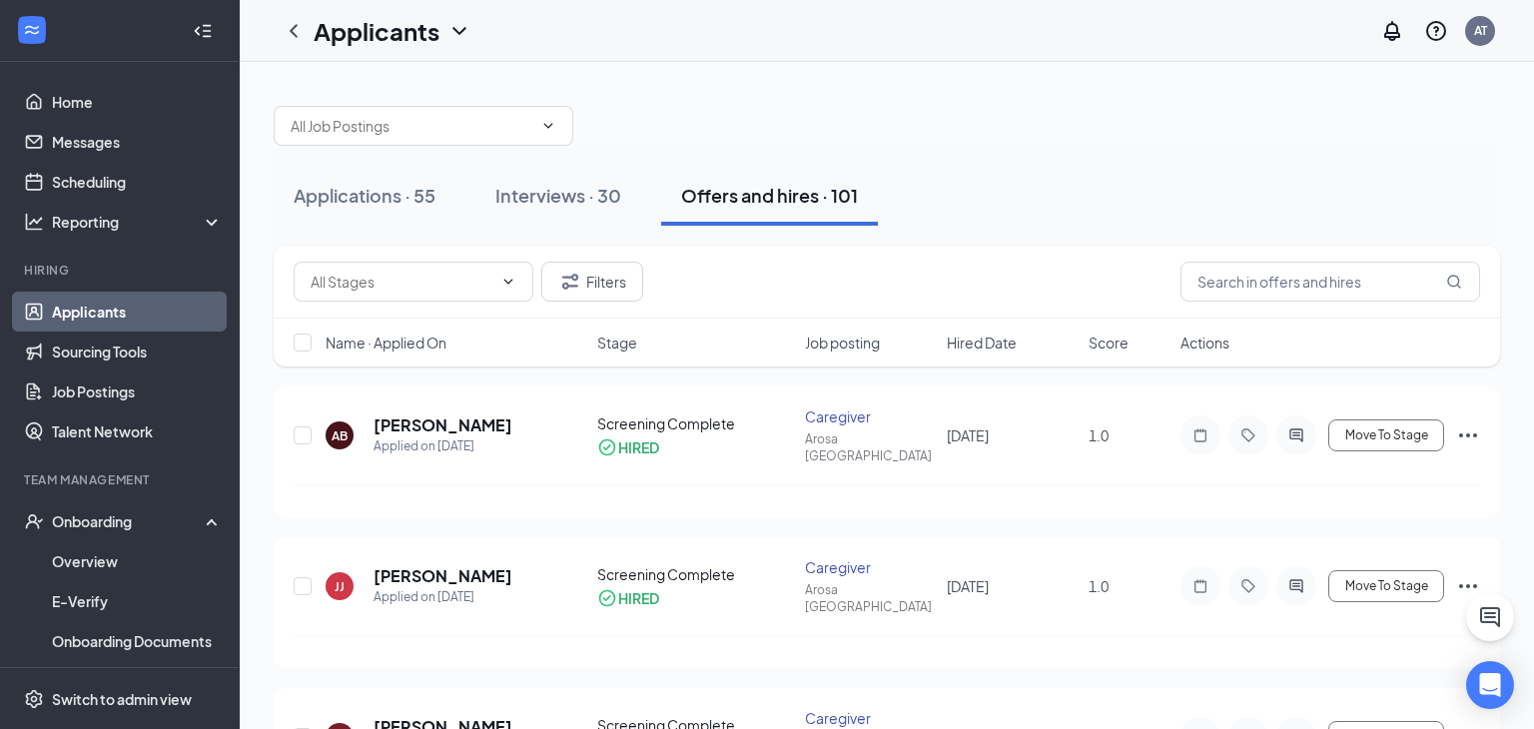
click at [1248, 259] on div "Filters" at bounding box center [887, 282] width 1227 height 73
drag, startPoint x: 1281, startPoint y: 282, endPoint x: 1266, endPoint y: 288, distance: 16.1
click at [1279, 282] on input "text" at bounding box center [1331, 282] width 300 height 40
click at [1267, 283] on input "text" at bounding box center [1331, 282] width 300 height 40
type input "colemna"
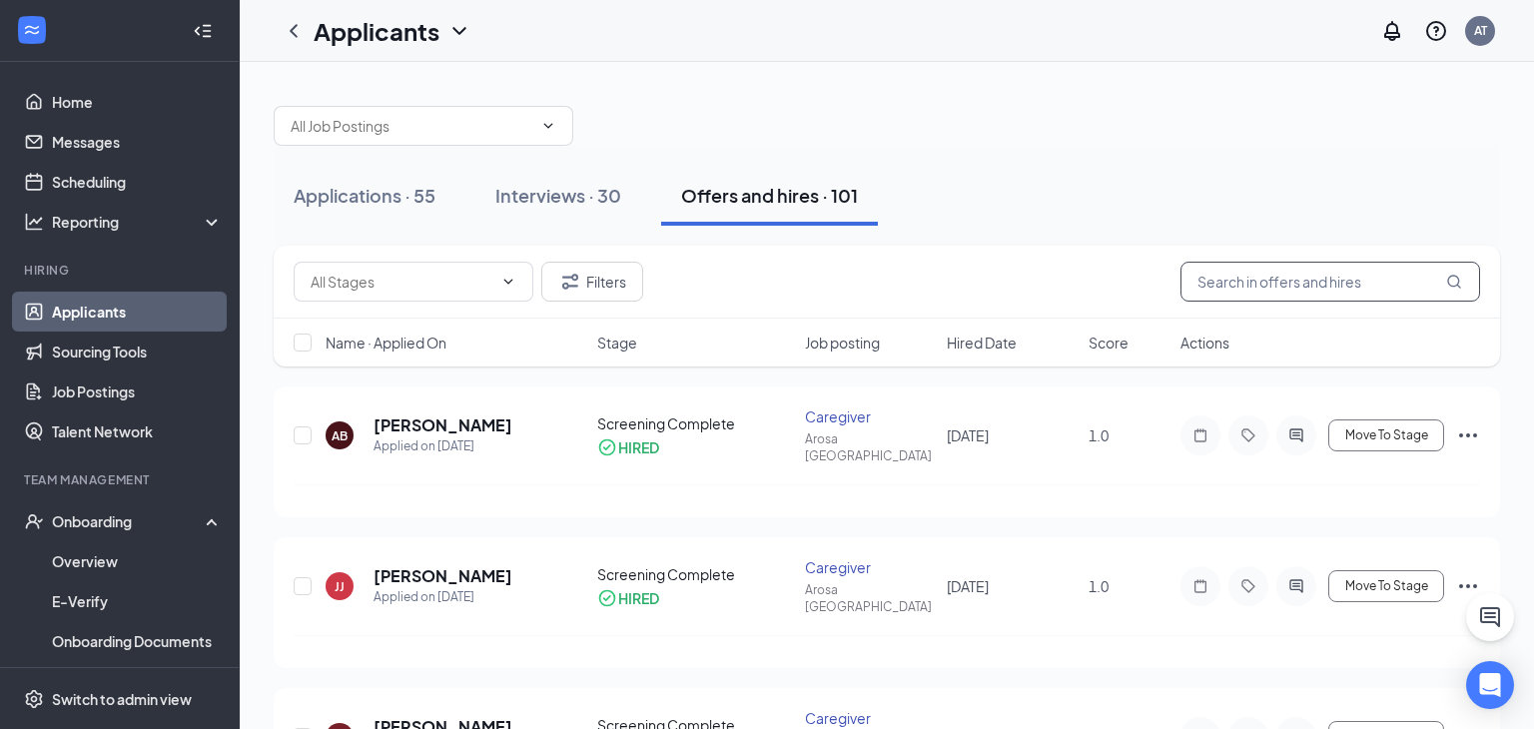
type input "[PERSON_NAME]"
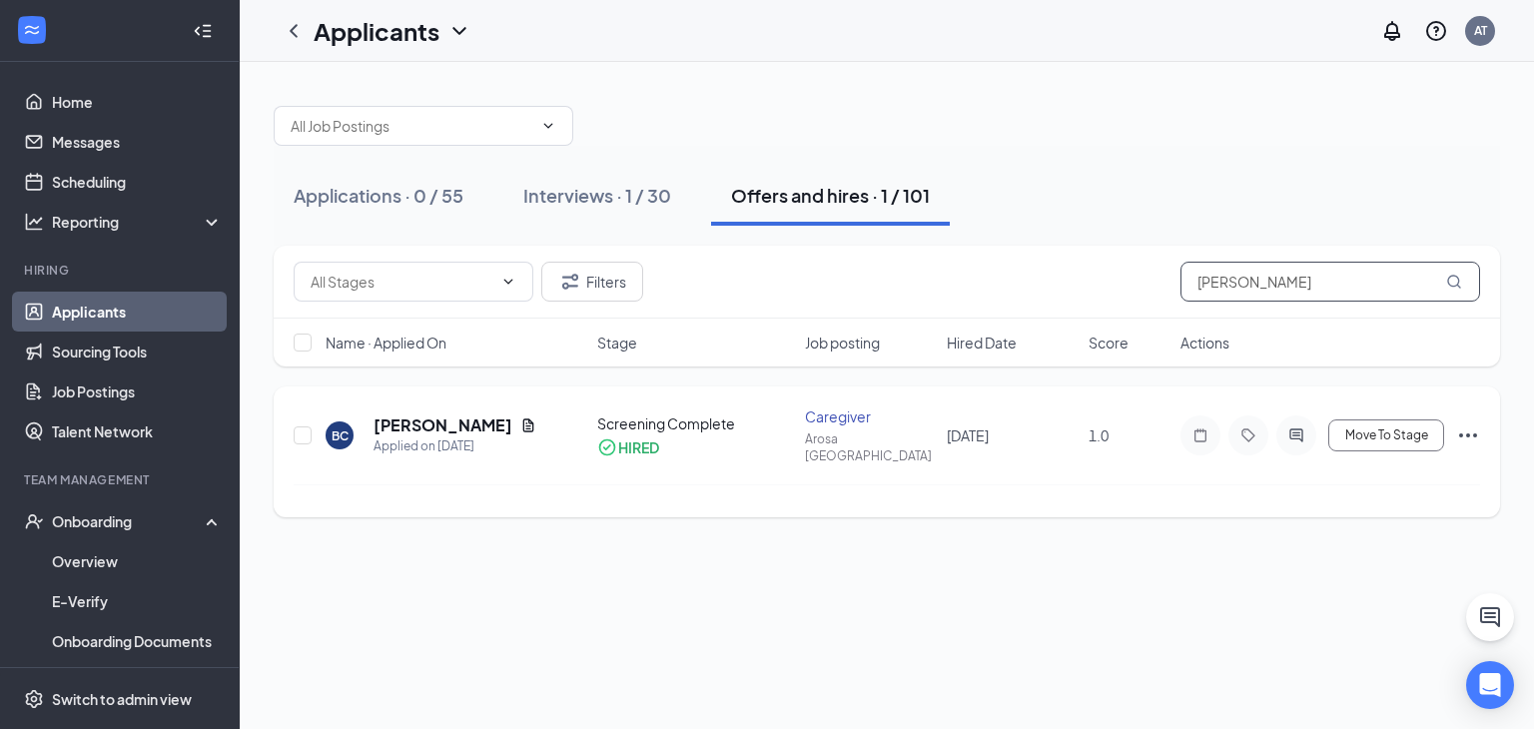
drag, startPoint x: 1294, startPoint y: 299, endPoint x: 884, endPoint y: 413, distance: 425.1
click at [884, 414] on div "Filters [PERSON_NAME] Name · Applied On Stage Job posting Hired Date Score Acti…" at bounding box center [887, 382] width 1227 height 272
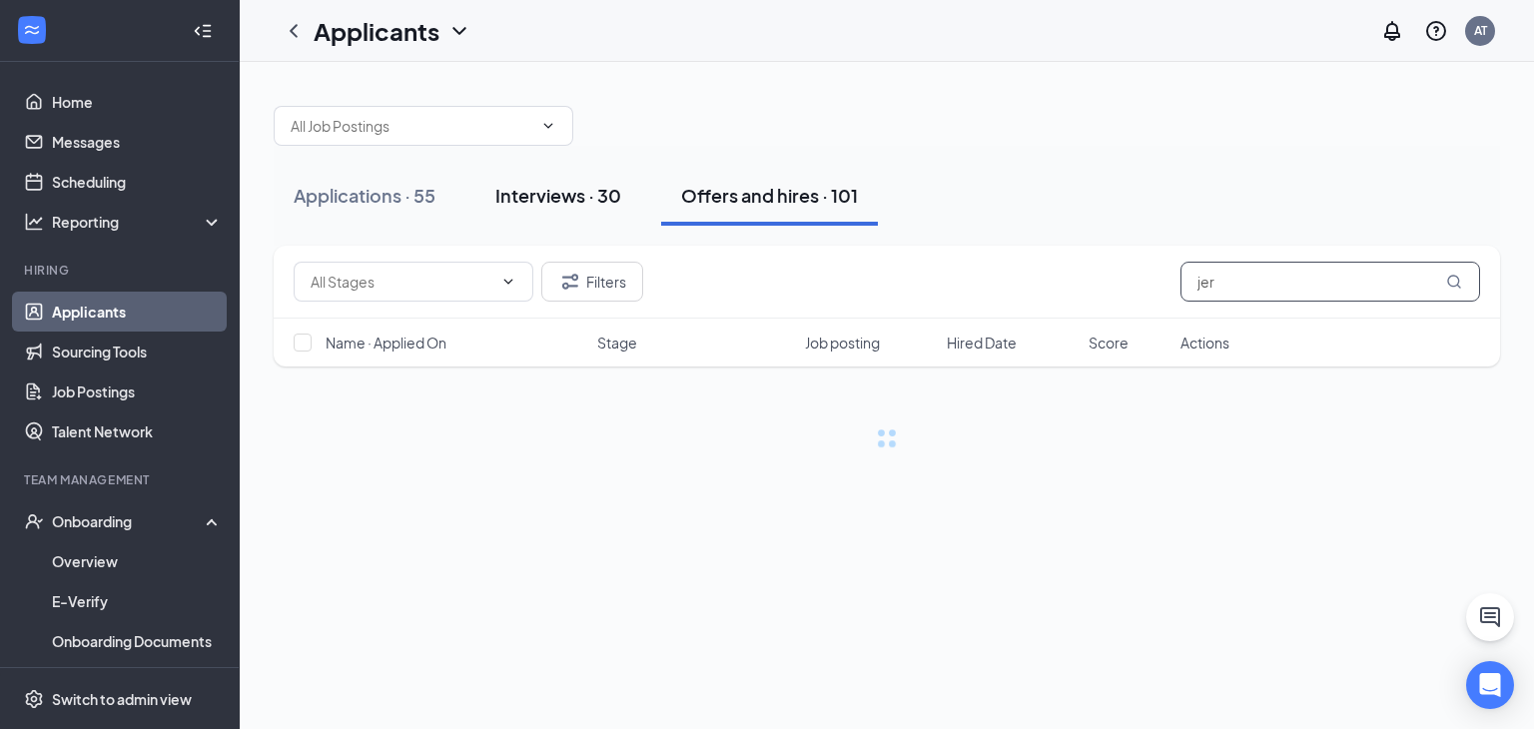
type input "jer"
click at [634, 209] on button "Interviews · 30" at bounding box center [558, 196] width 166 height 60
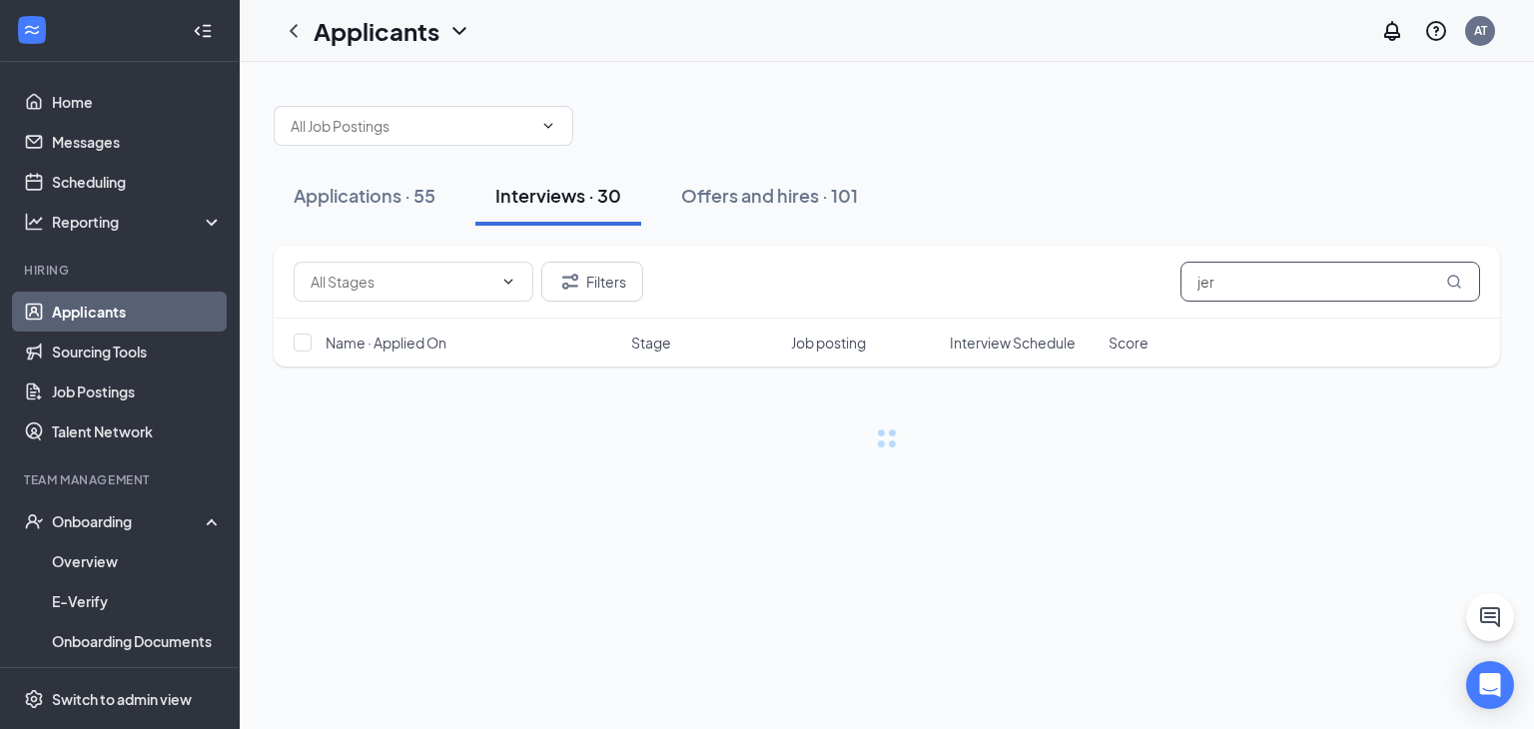
click at [1238, 266] on input "jer" at bounding box center [1331, 282] width 300 height 40
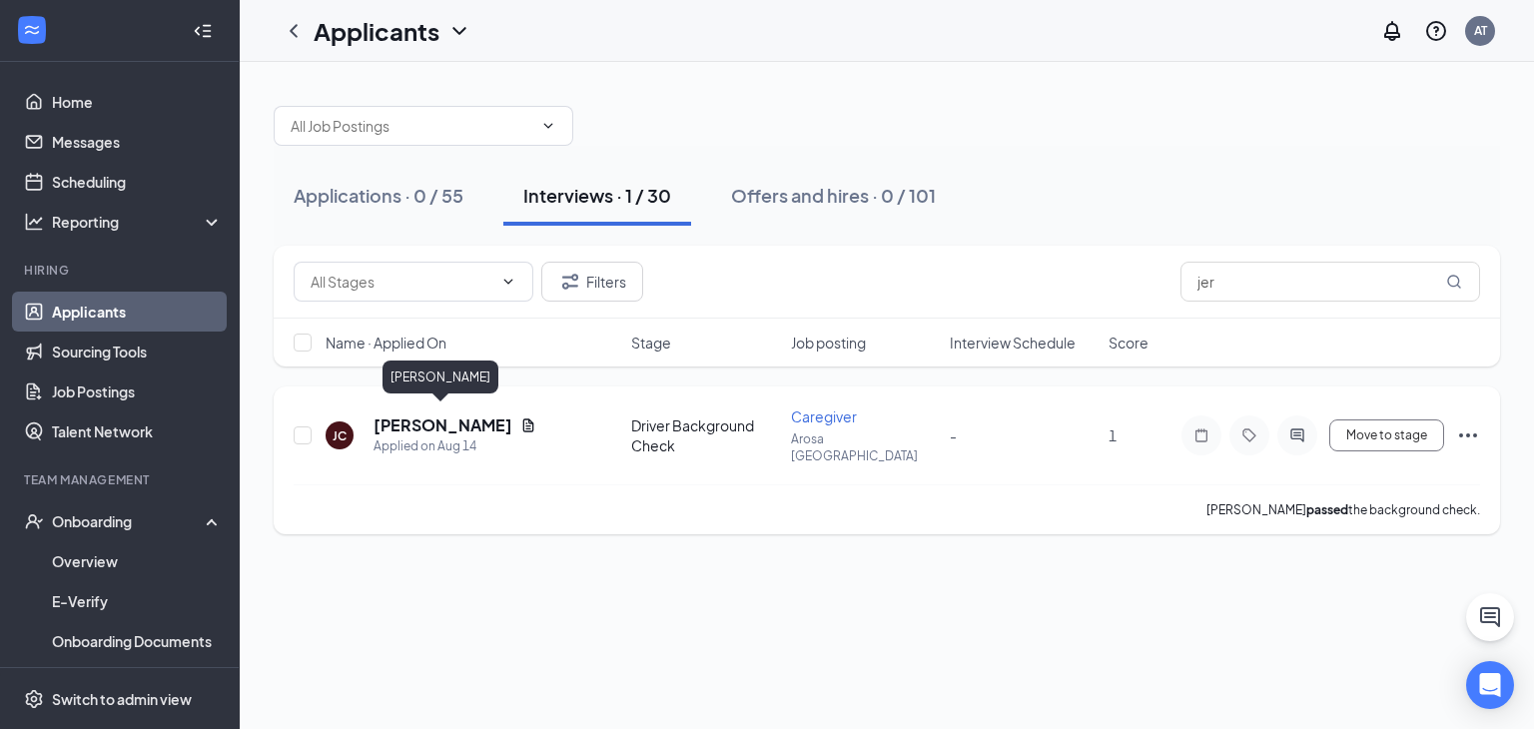
click at [435, 418] on h5 "[PERSON_NAME]" at bounding box center [443, 426] width 139 height 22
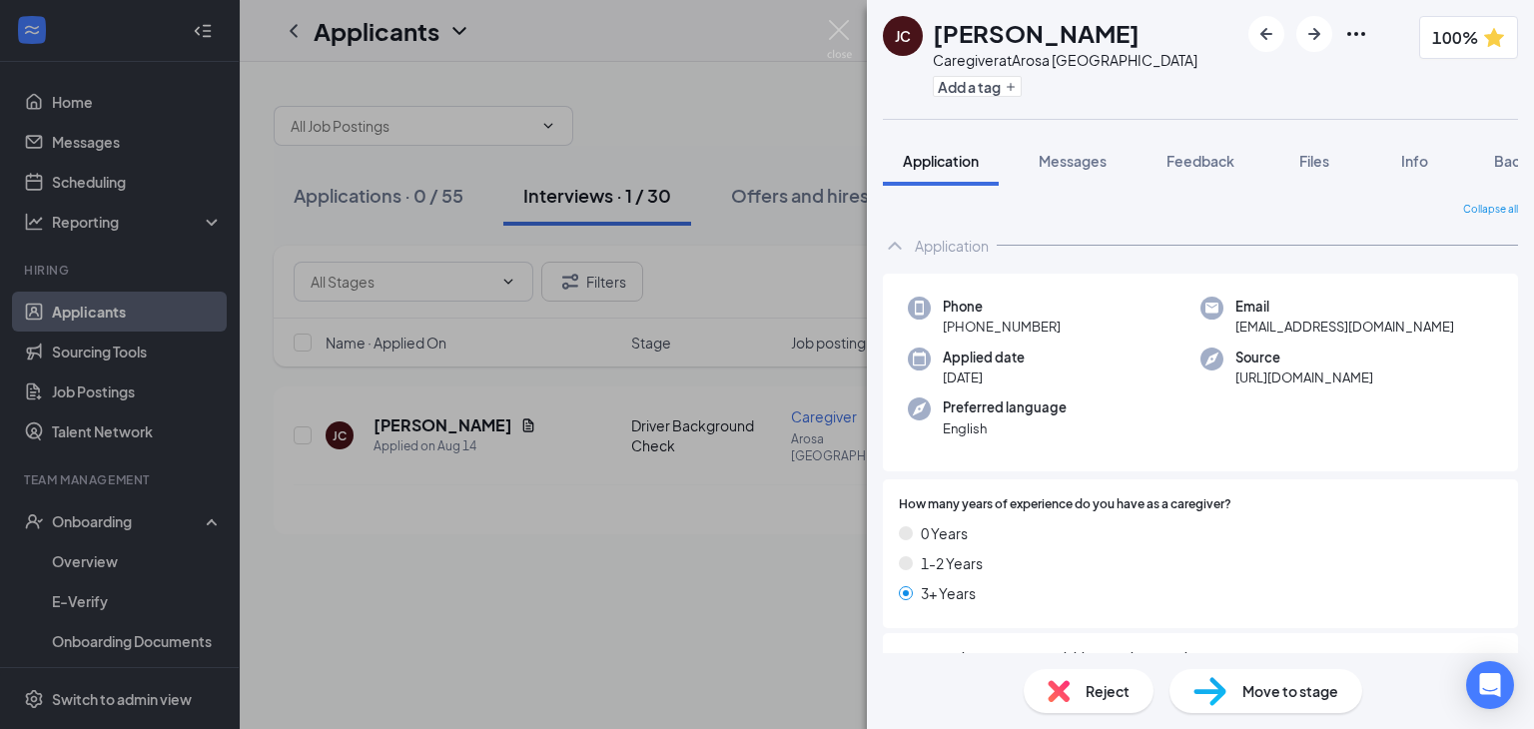
click at [1247, 688] on span "Move to stage" at bounding box center [1291, 691] width 96 height 22
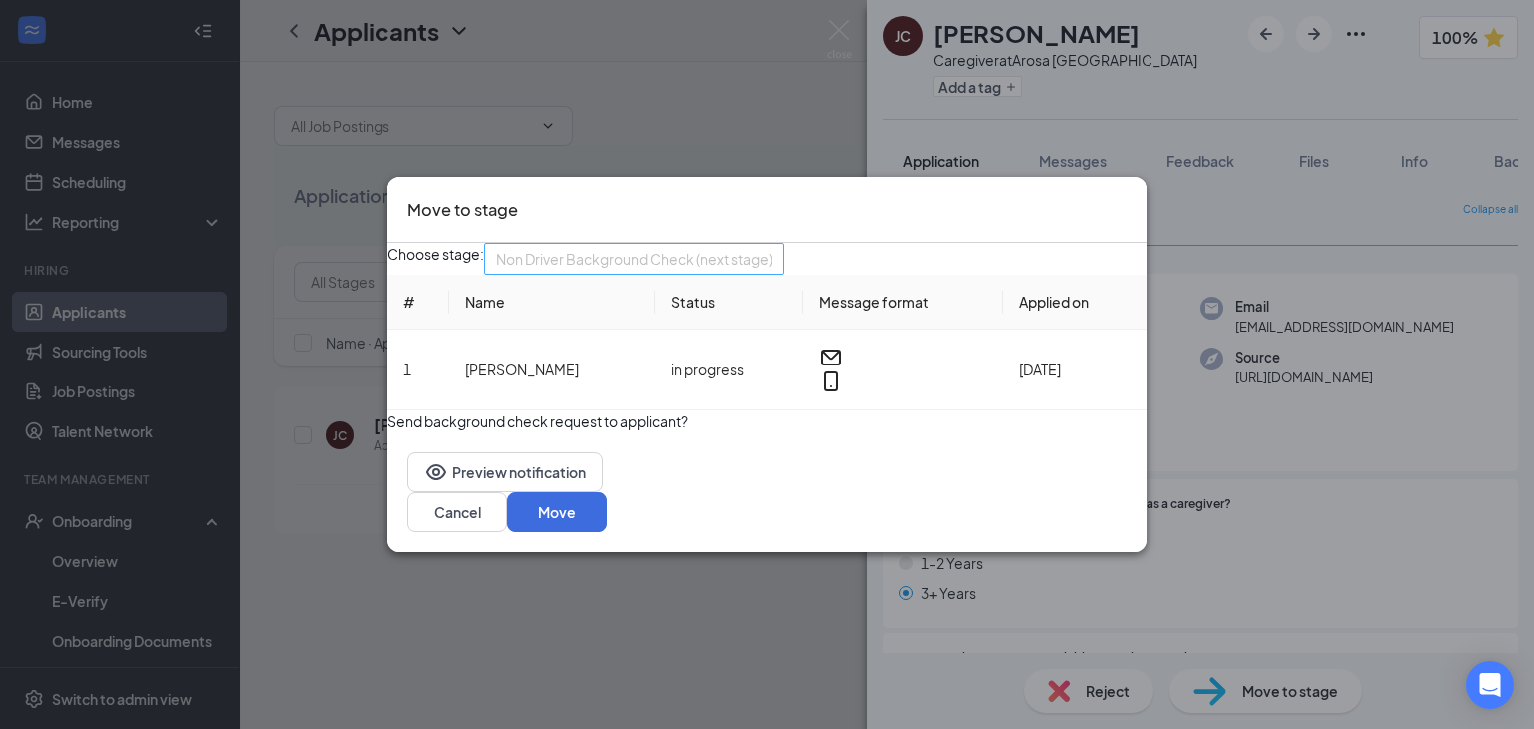
click at [773, 271] on span "Non Driver Background Check (next stage)" at bounding box center [634, 259] width 277 height 30
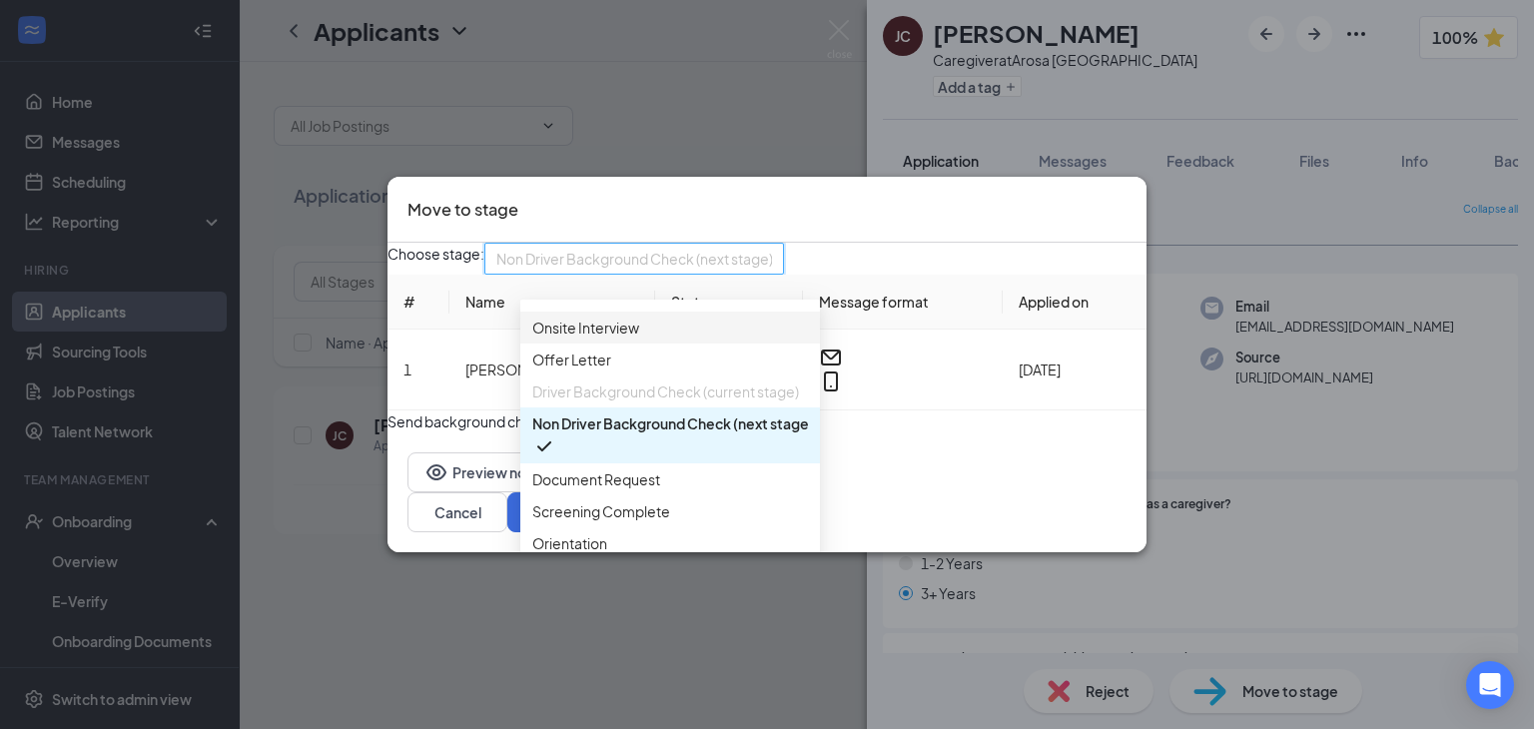
scroll to position [206, 0]
click at [620, 495] on div "Screening Complete" at bounding box center [670, 511] width 300 height 32
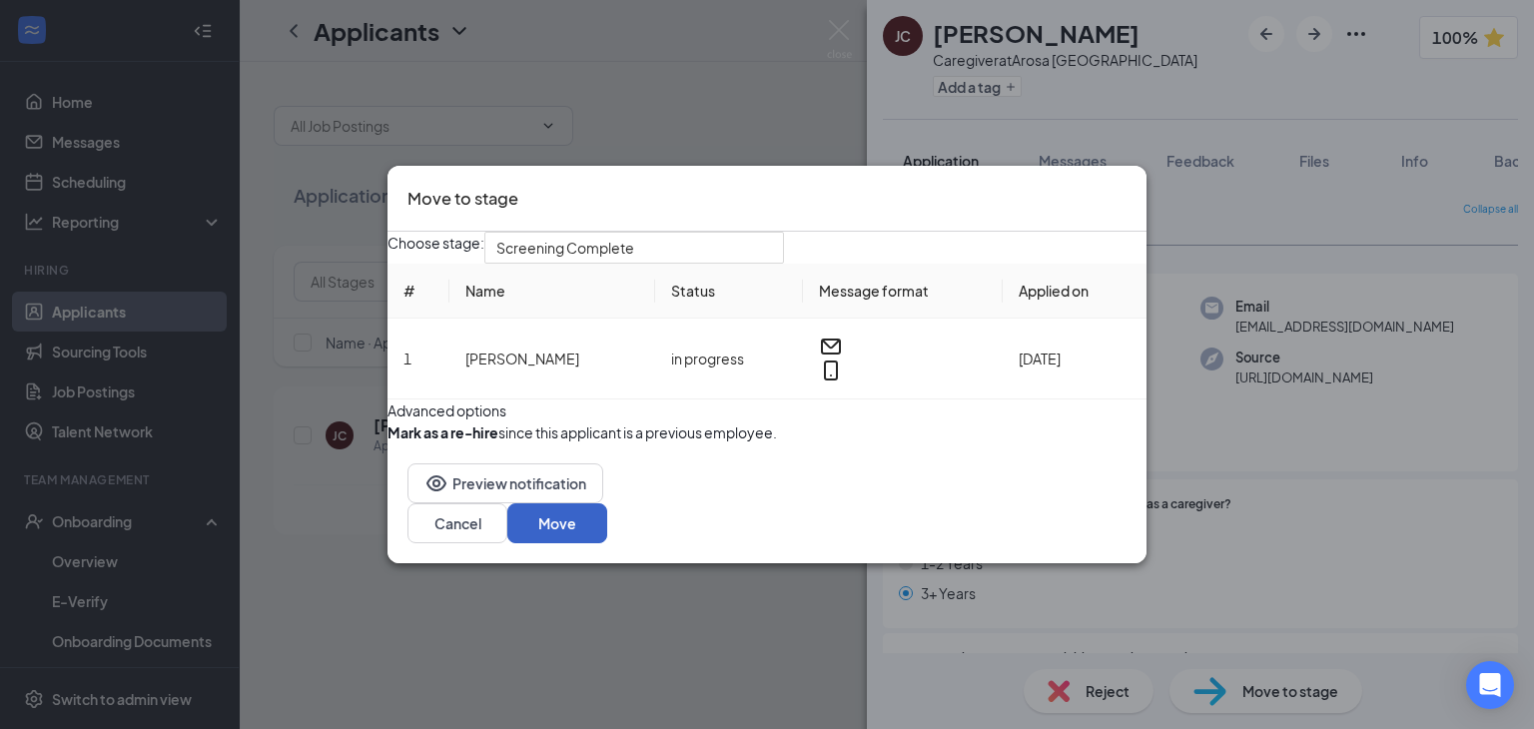
click at [607, 543] on button "Move" at bounding box center [557, 523] width 100 height 40
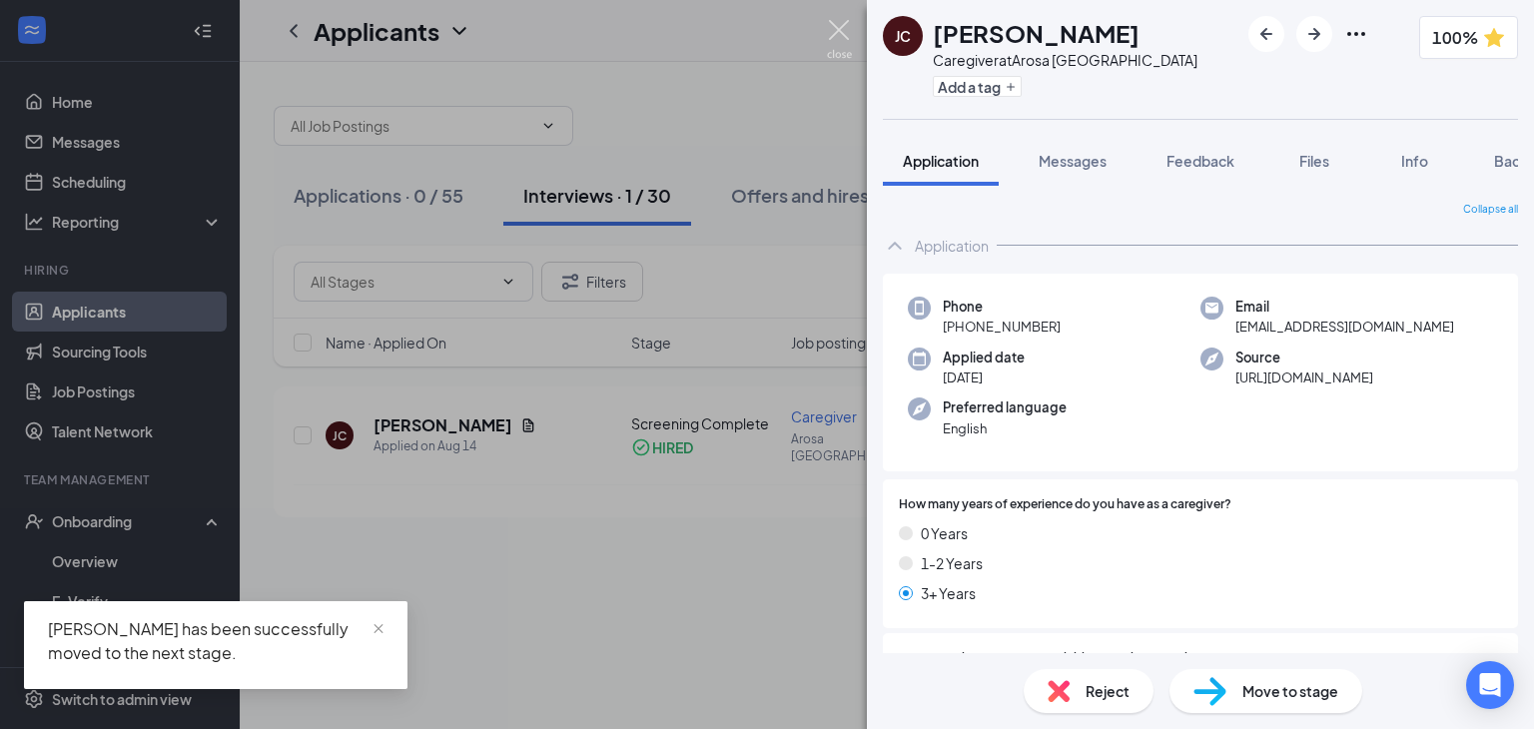
click at [842, 39] on img at bounding box center [839, 39] width 25 height 39
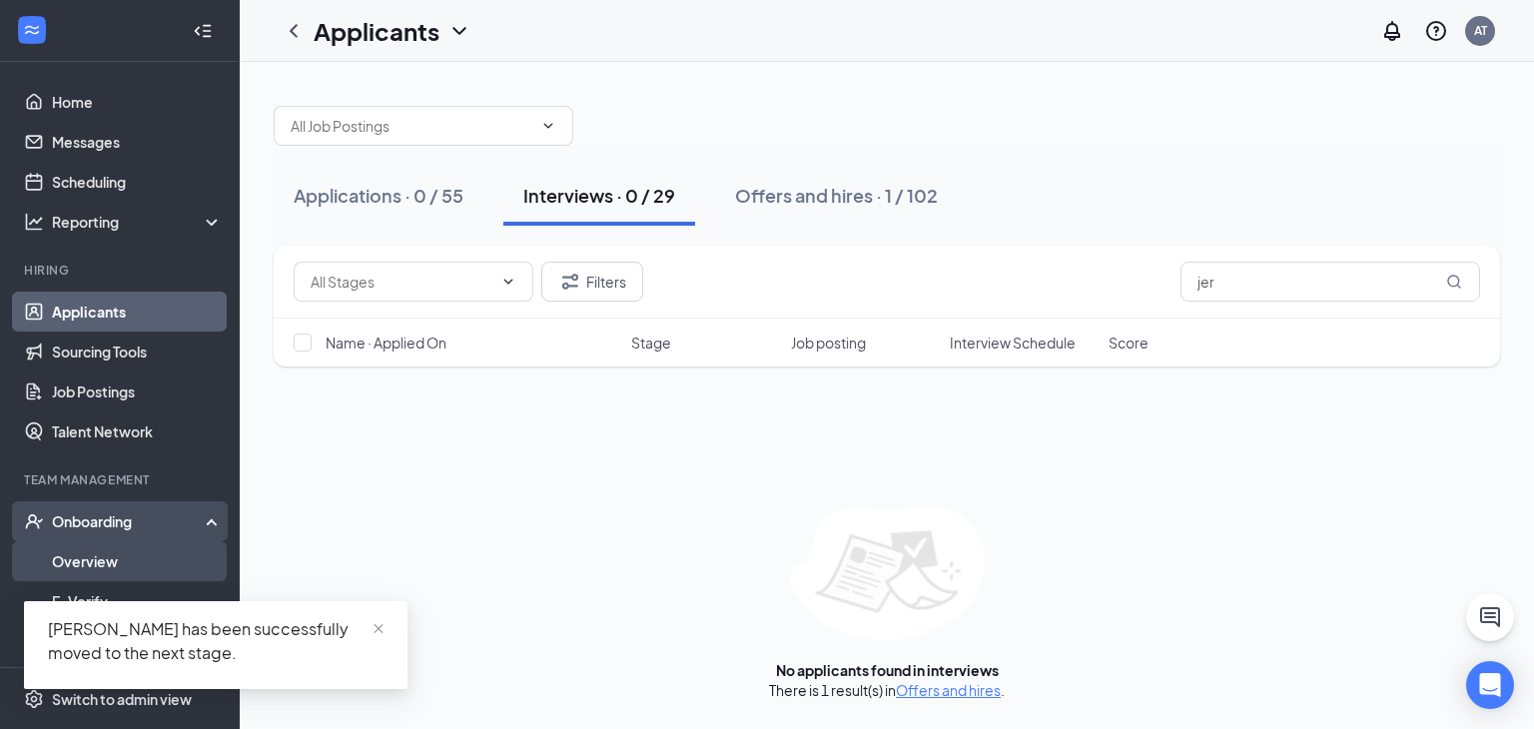
click at [110, 547] on link "Overview" at bounding box center [137, 561] width 171 height 40
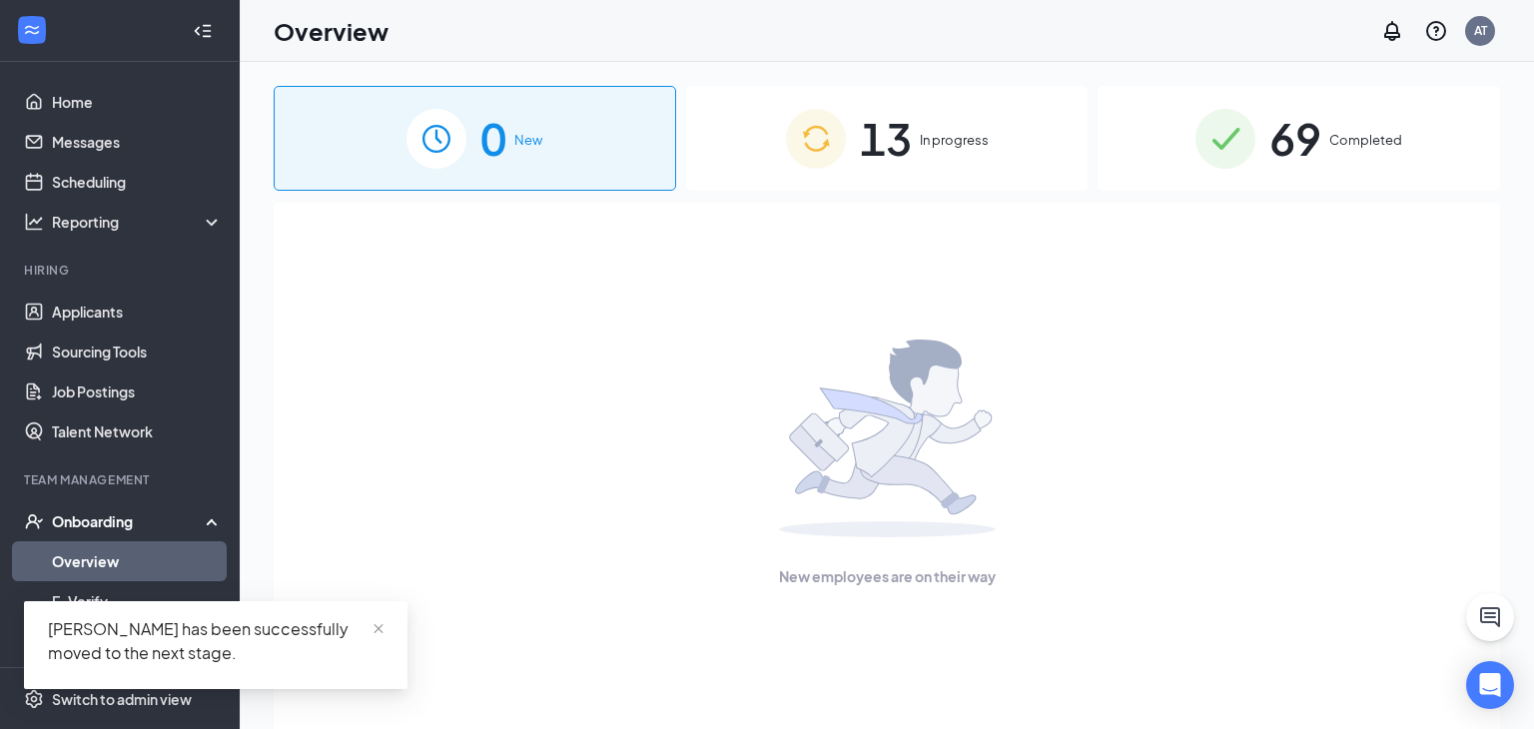
click at [898, 164] on span "13" at bounding box center [886, 138] width 52 height 69
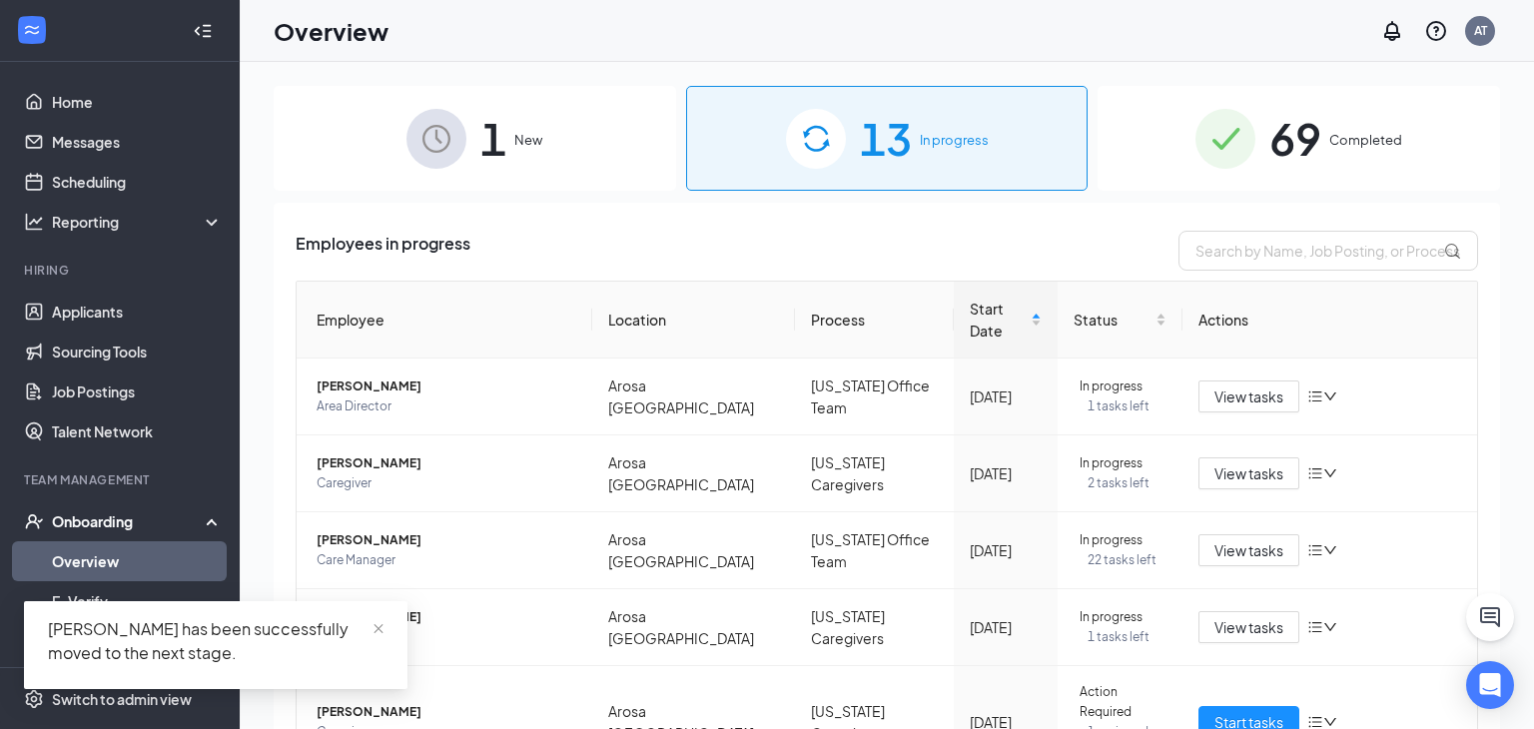
click at [601, 131] on div "1 New" at bounding box center [475, 138] width 403 height 105
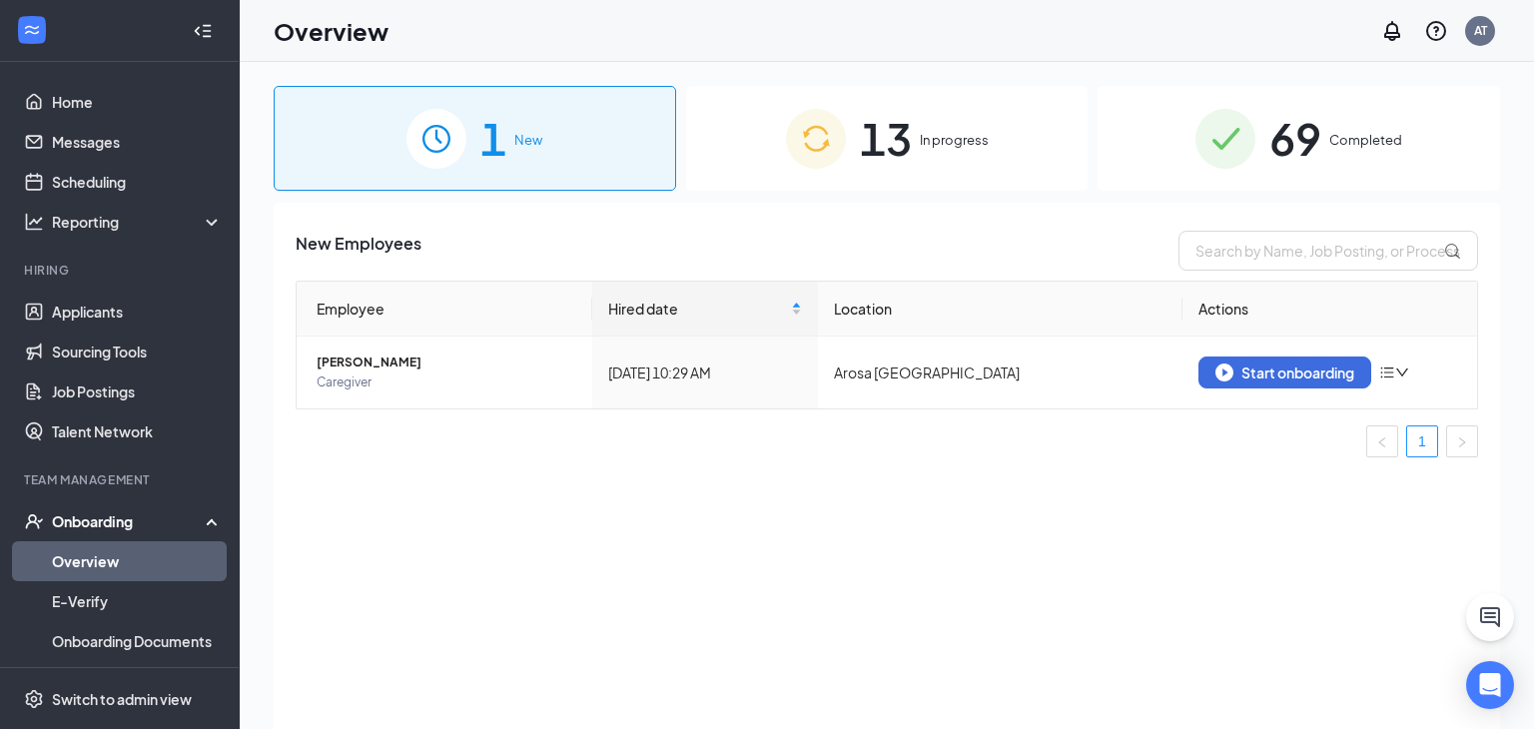
click at [906, 108] on span "13" at bounding box center [886, 138] width 52 height 69
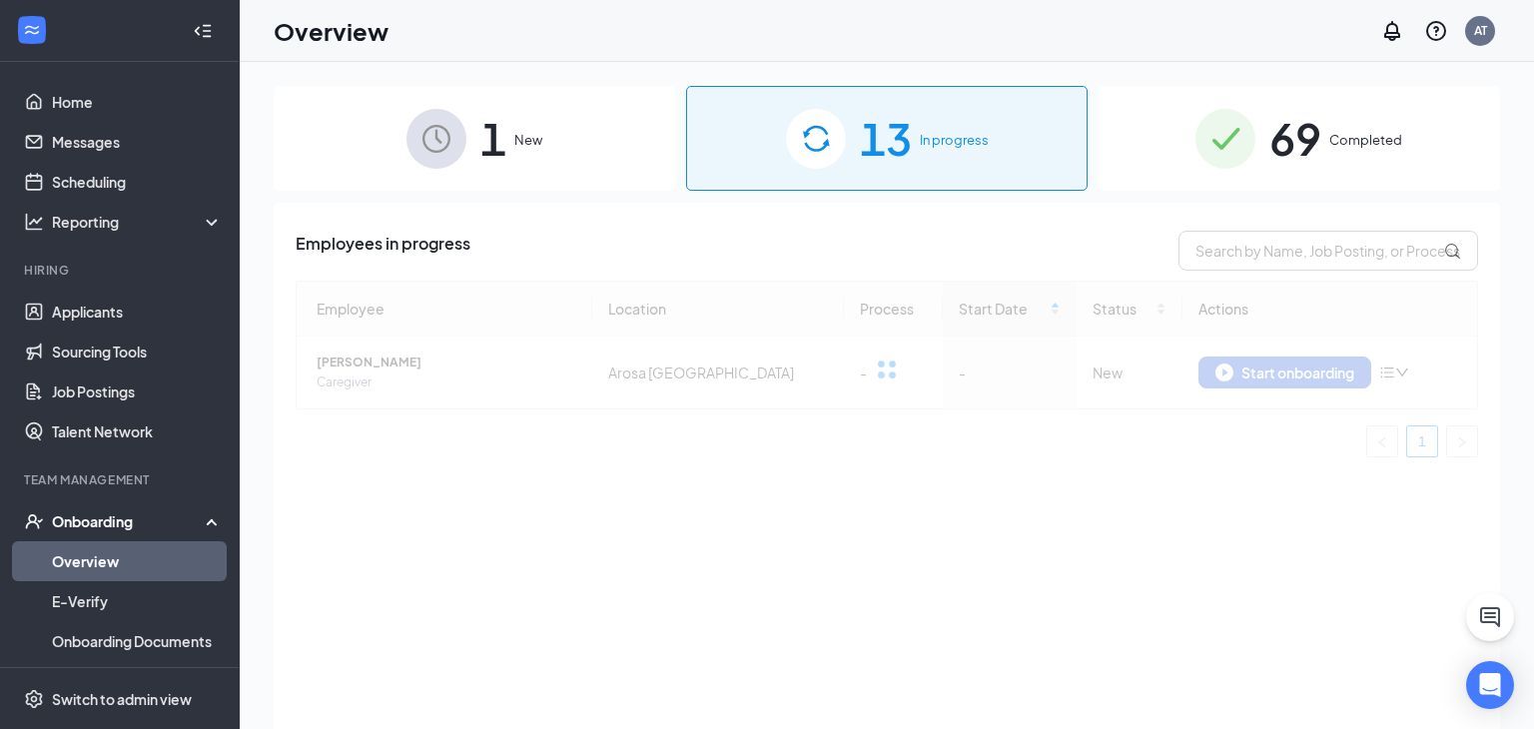
click at [523, 182] on div "1 New" at bounding box center [475, 138] width 403 height 105
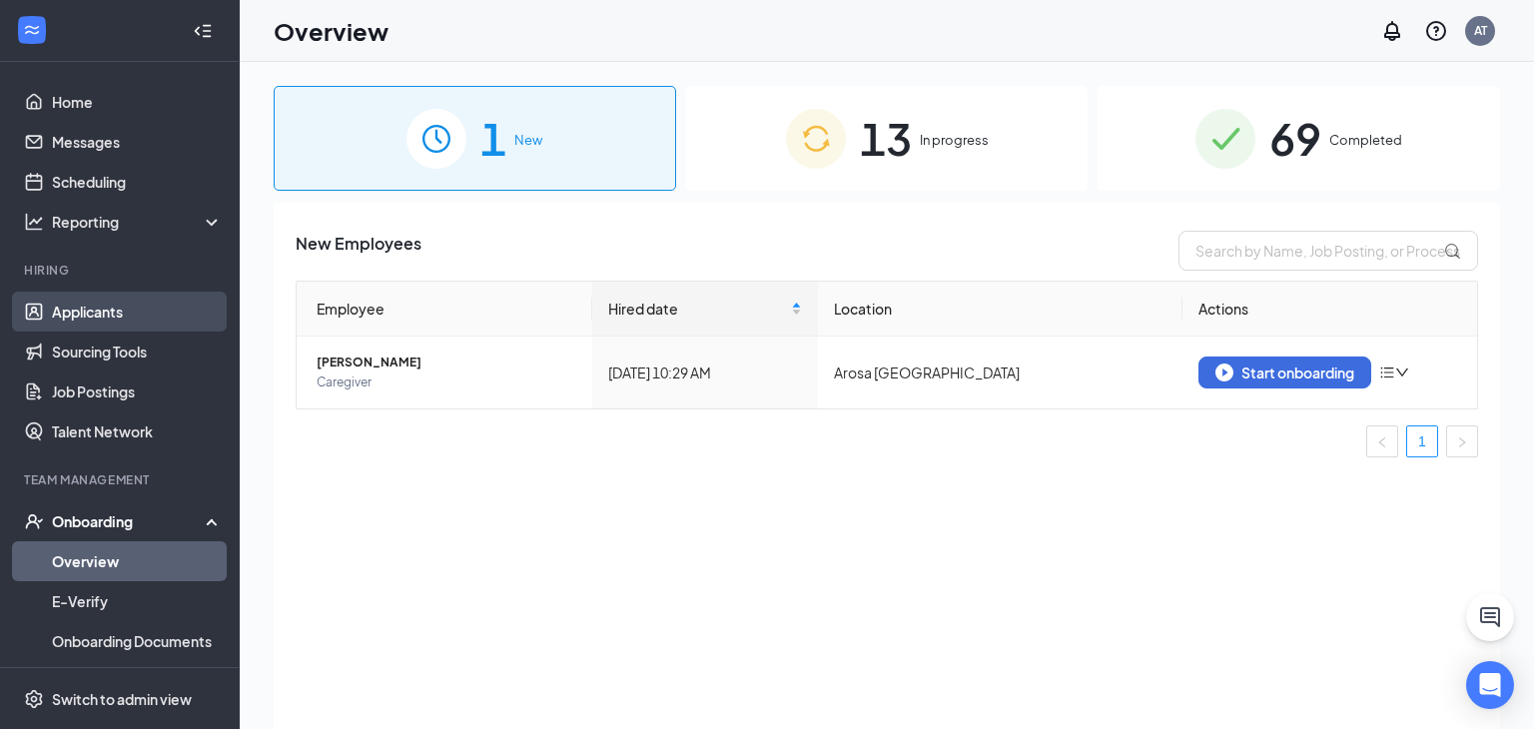
click at [113, 298] on link "Applicants" at bounding box center [137, 312] width 171 height 40
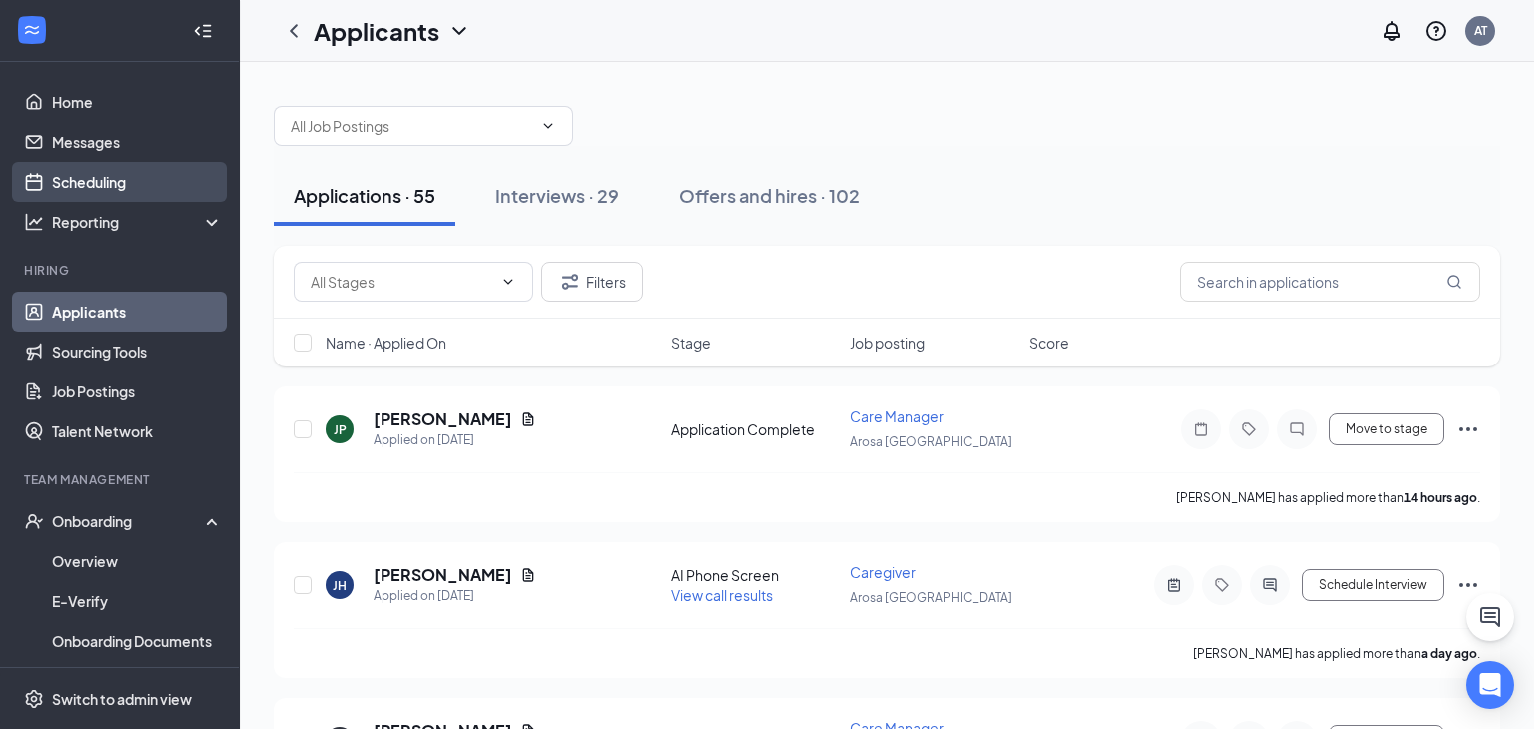
click at [120, 192] on link "Scheduling" at bounding box center [137, 182] width 171 height 40
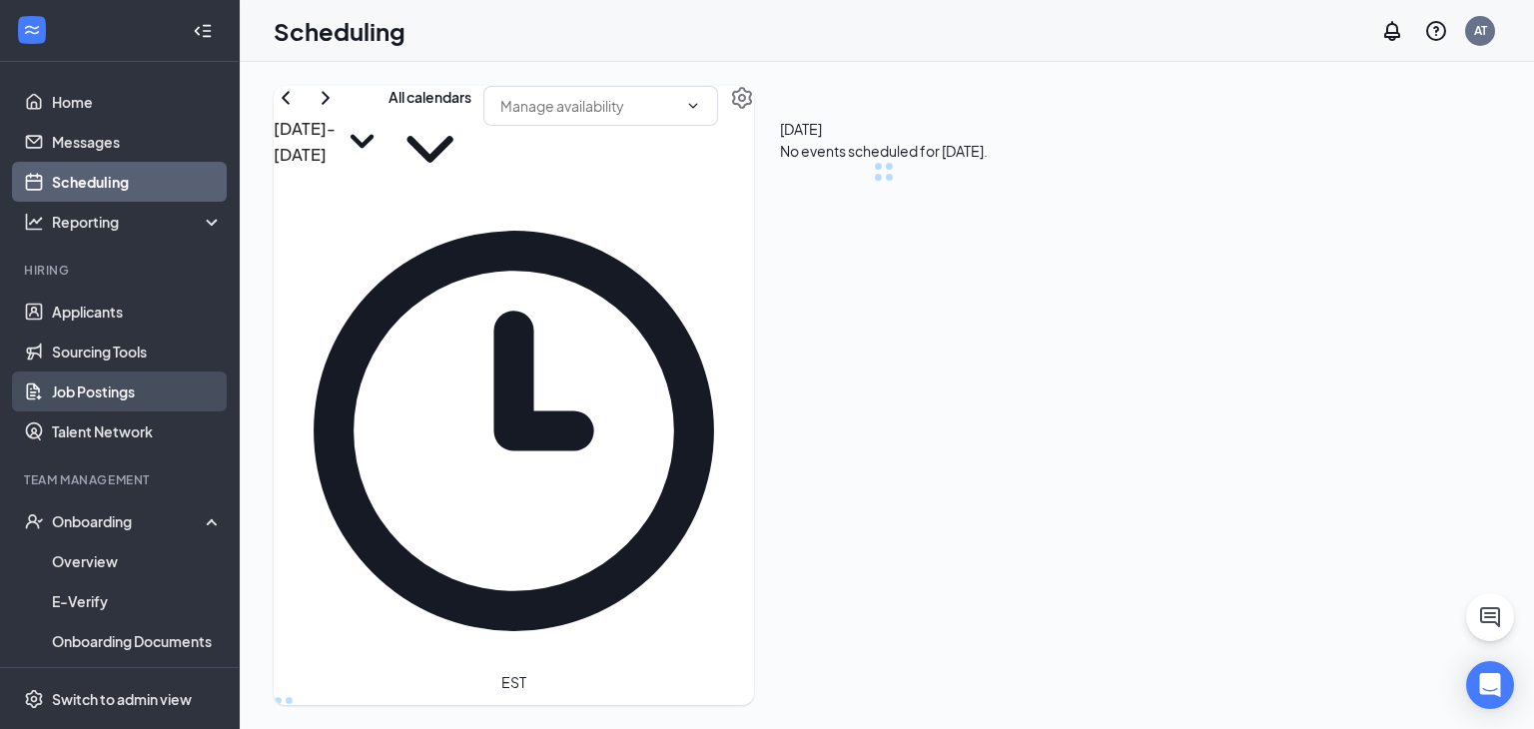
scroll to position [982, 0]
click at [825, 719] on div "Thu" at bounding box center [808, 729] width 34 height 20
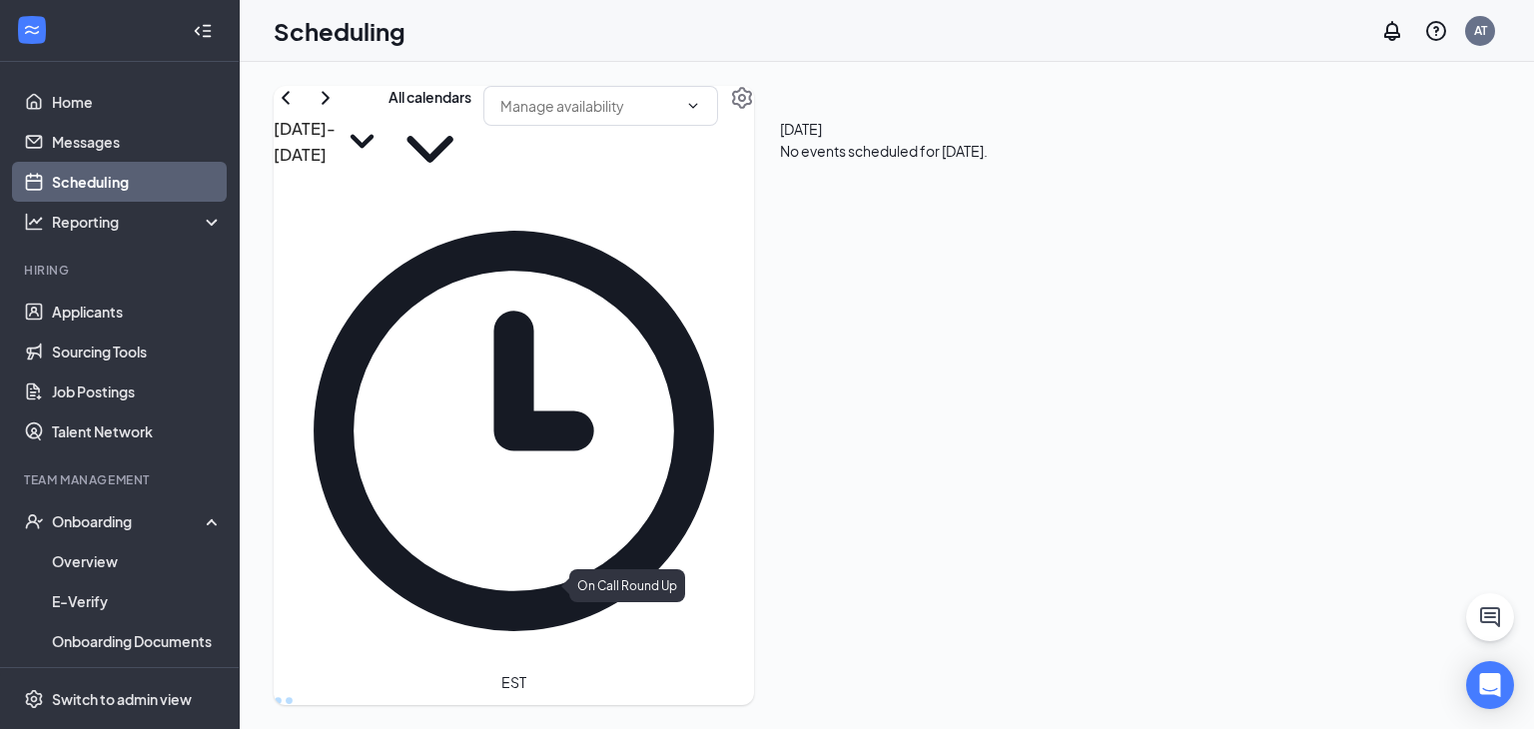
scroll to position [1198, 0]
click at [718, 719] on div "Wed" at bounding box center [701, 729] width 34 height 20
click at [825, 719] on div "Thu" at bounding box center [808, 729] width 34 height 20
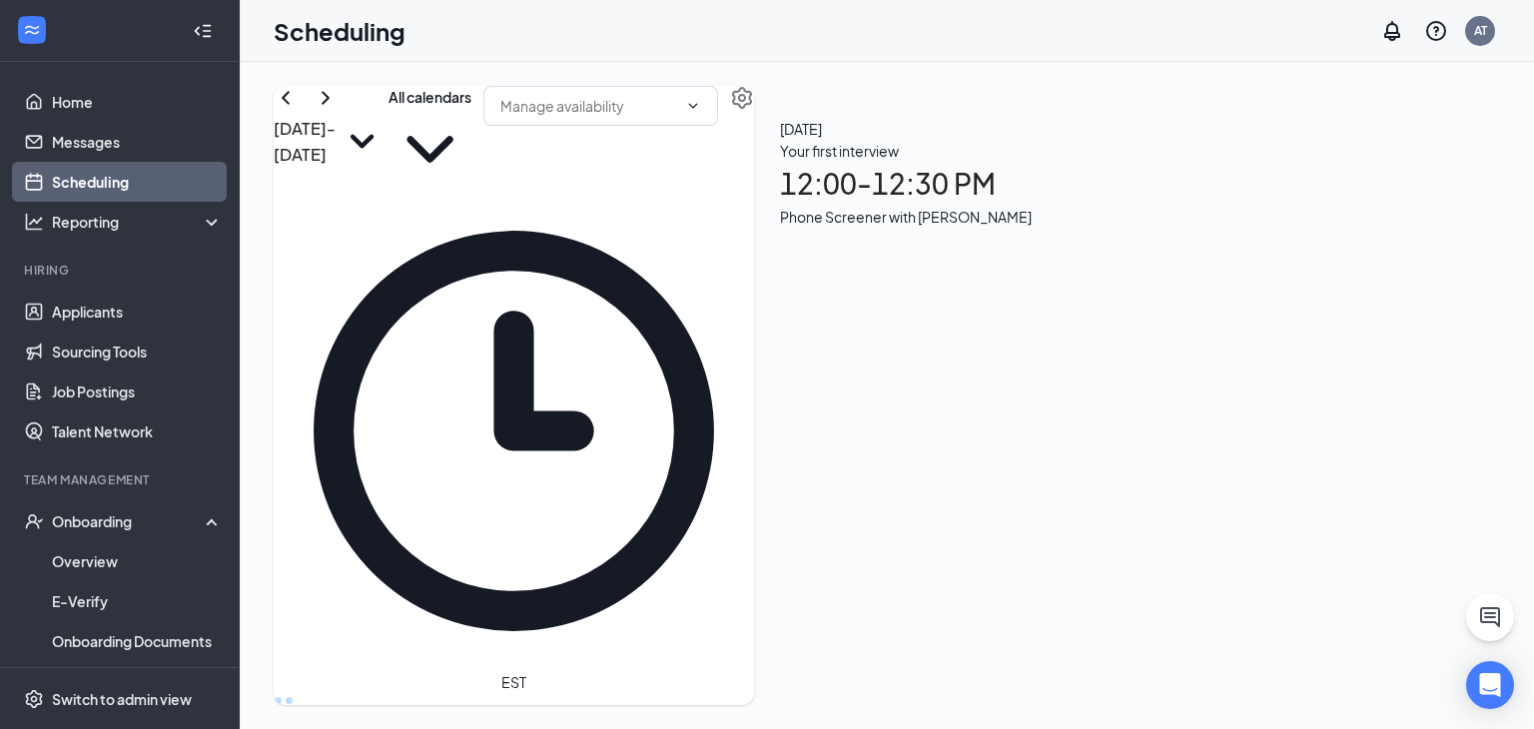
click at [933, 719] on div "Fri" at bounding box center [916, 729] width 34 height 20
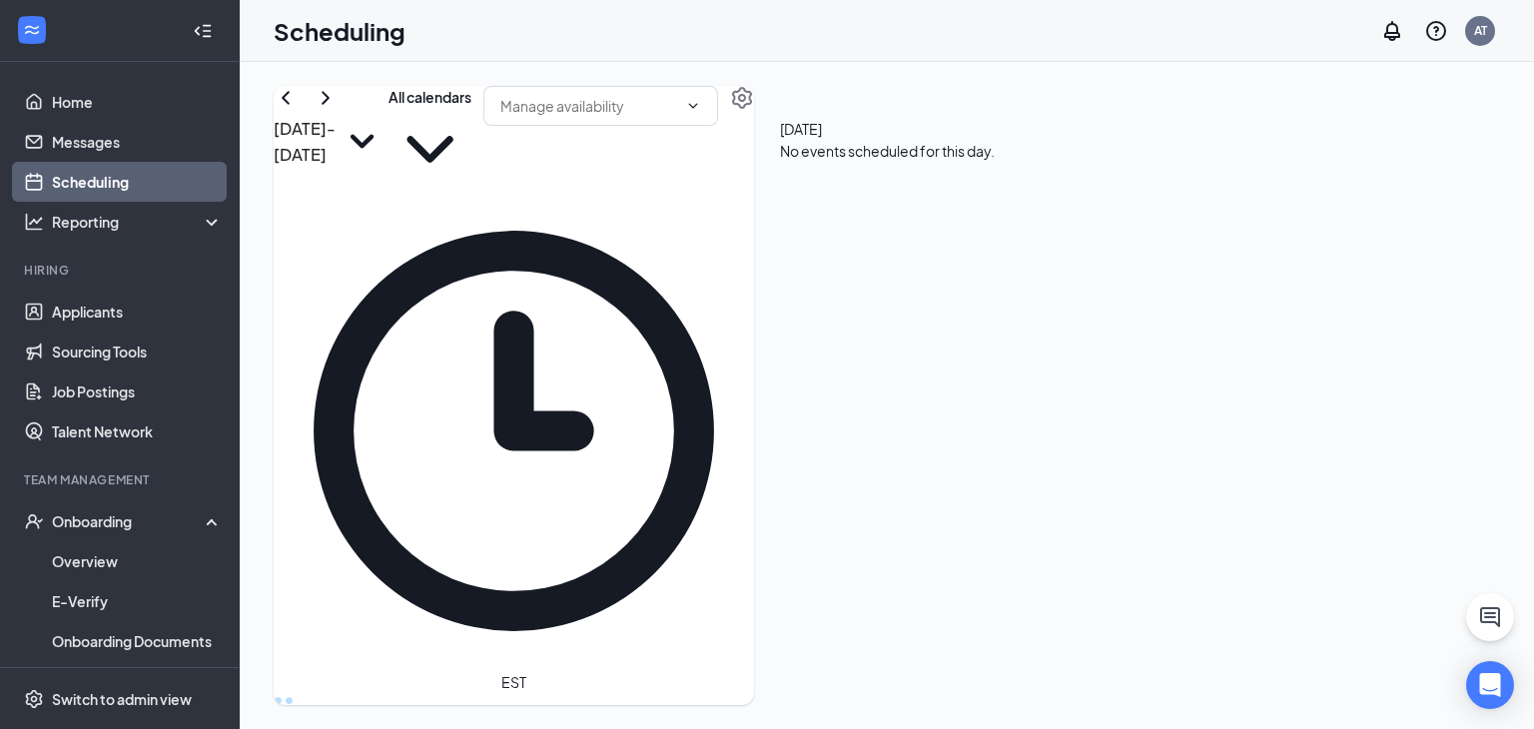
click at [1025, 719] on div "Sat" at bounding box center [1024, 729] width 34 height 20
click at [611, 719] on div "Tue" at bounding box center [594, 729] width 34 height 20
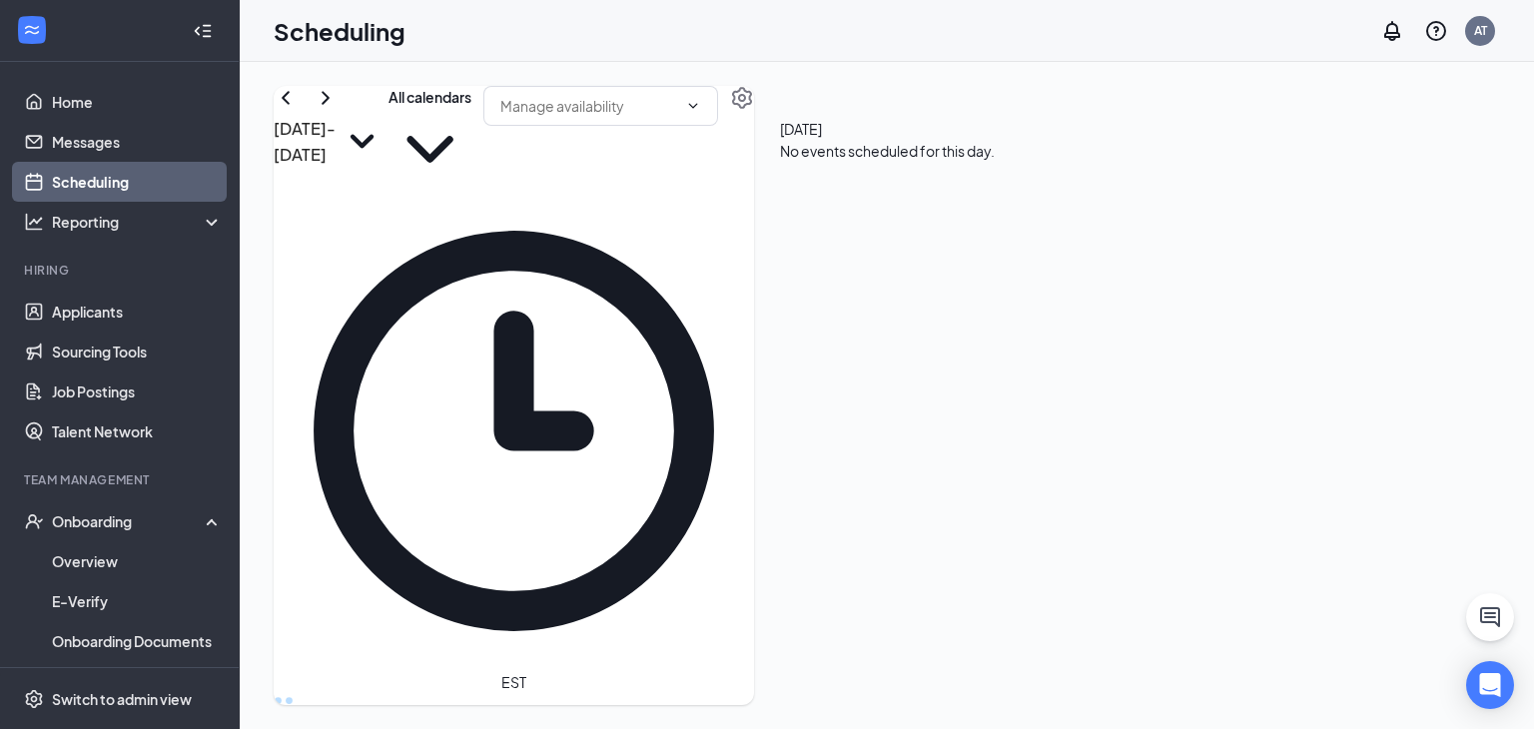
click at [1039, 719] on div "Sat" at bounding box center [1024, 729] width 34 height 20
click at [298, 110] on button at bounding box center [286, 98] width 24 height 24
drag, startPoint x: 503, startPoint y: 242, endPoint x: 545, endPoint y: 237, distance: 42.2
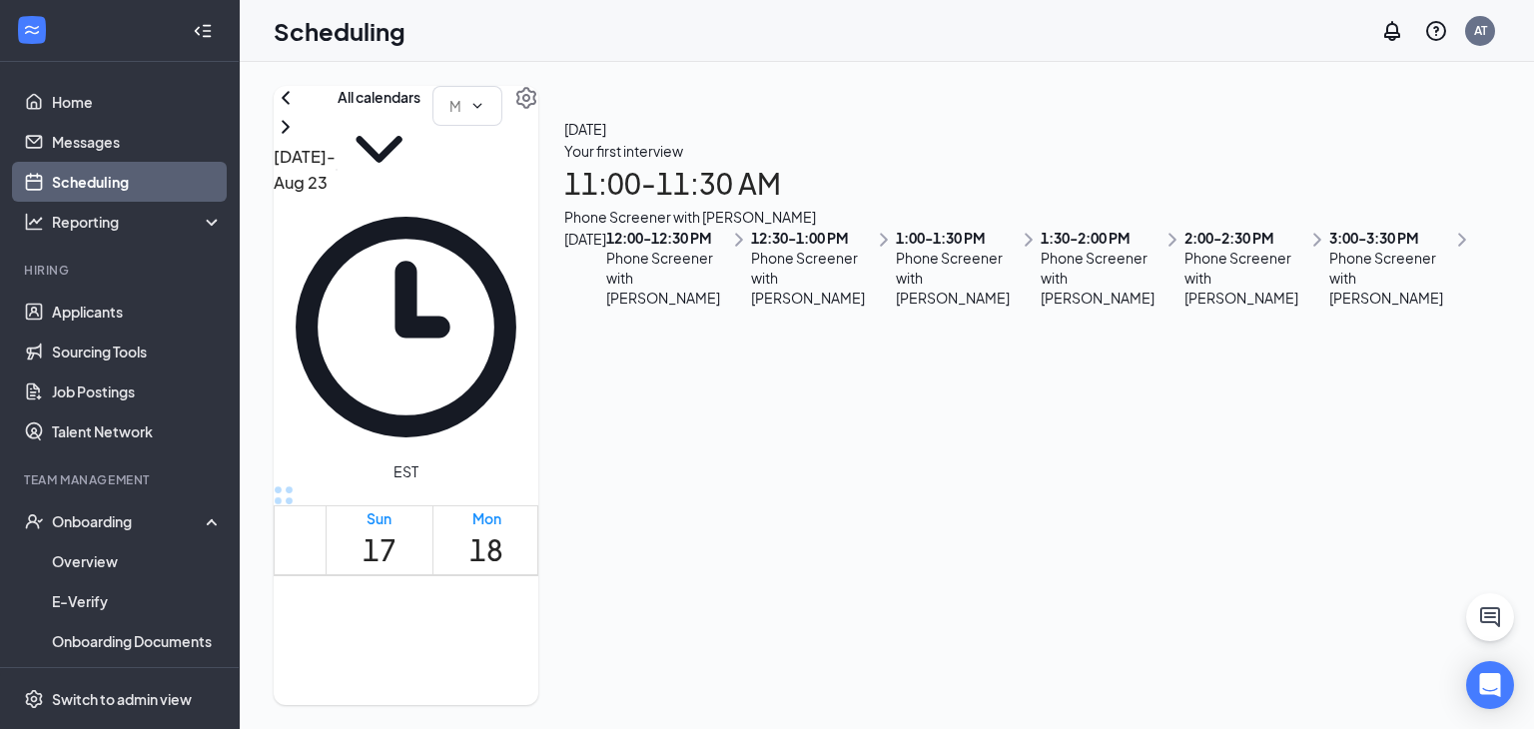
scroll to position [342, 0]
click at [718, 528] on h1 "20" at bounding box center [701, 550] width 34 height 44
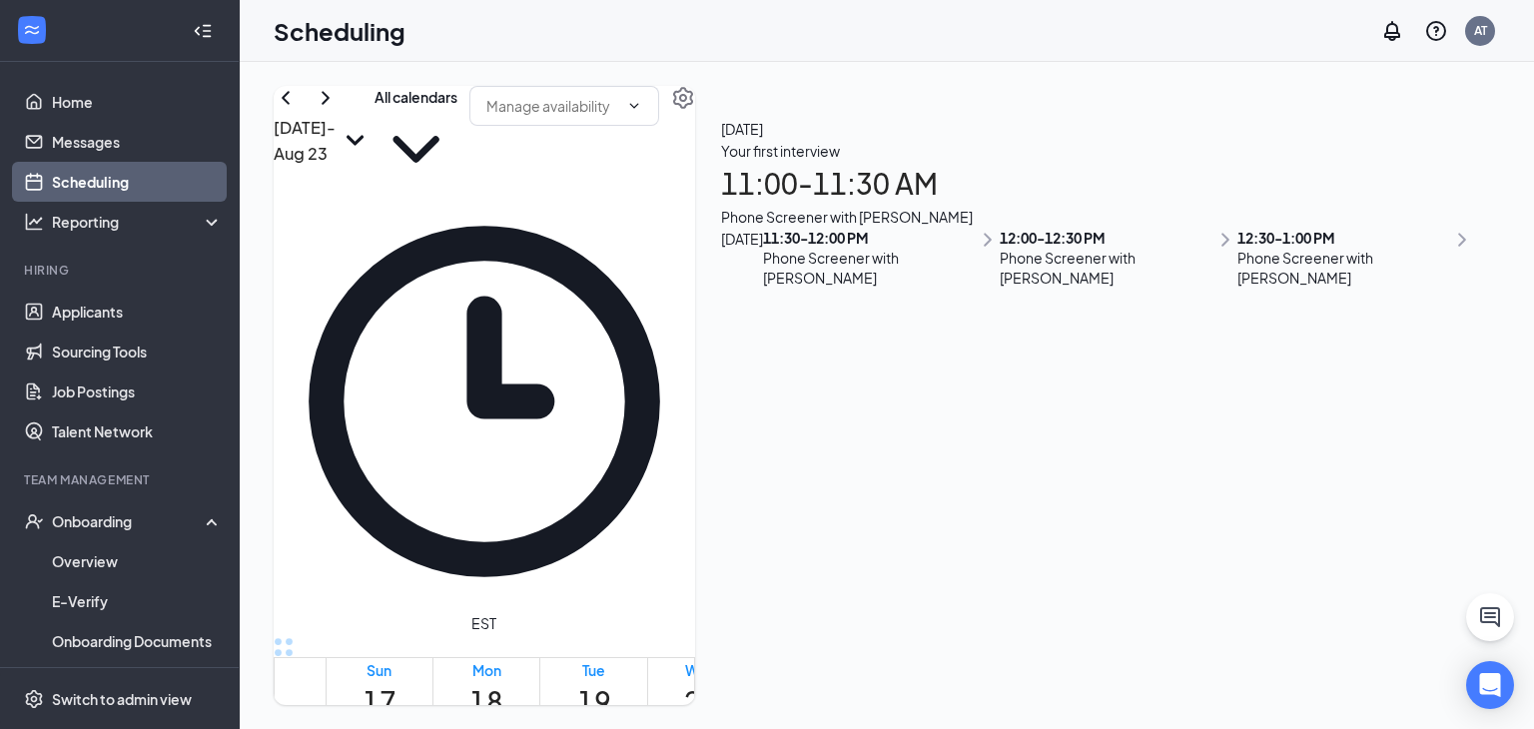
click at [825, 680] on h1 "21" at bounding box center [808, 702] width 34 height 44
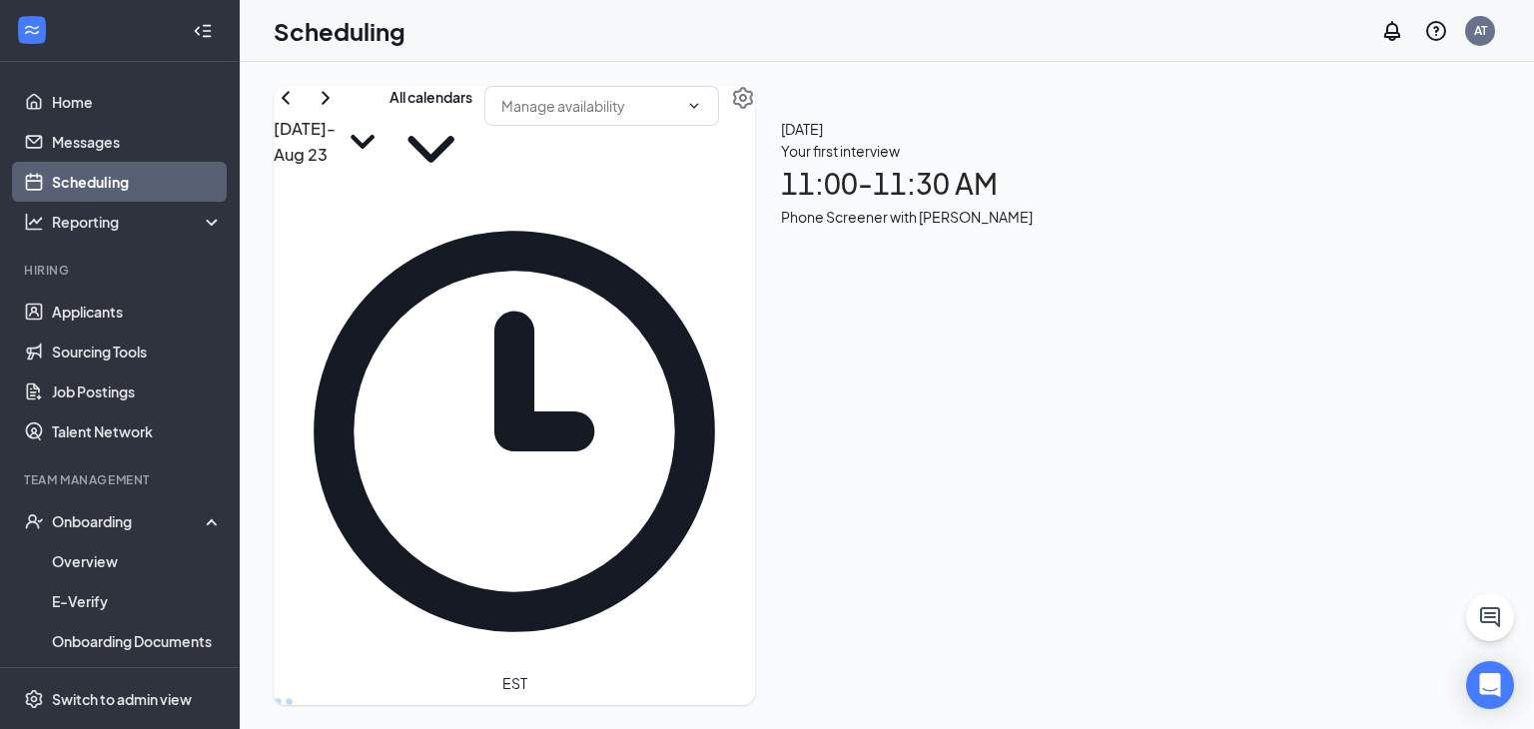
click at [378, 156] on div "[DATE] - [DATE]" at bounding box center [332, 138] width 116 height 105
click at [338, 110] on icon "ChevronRight" at bounding box center [326, 98] width 24 height 24
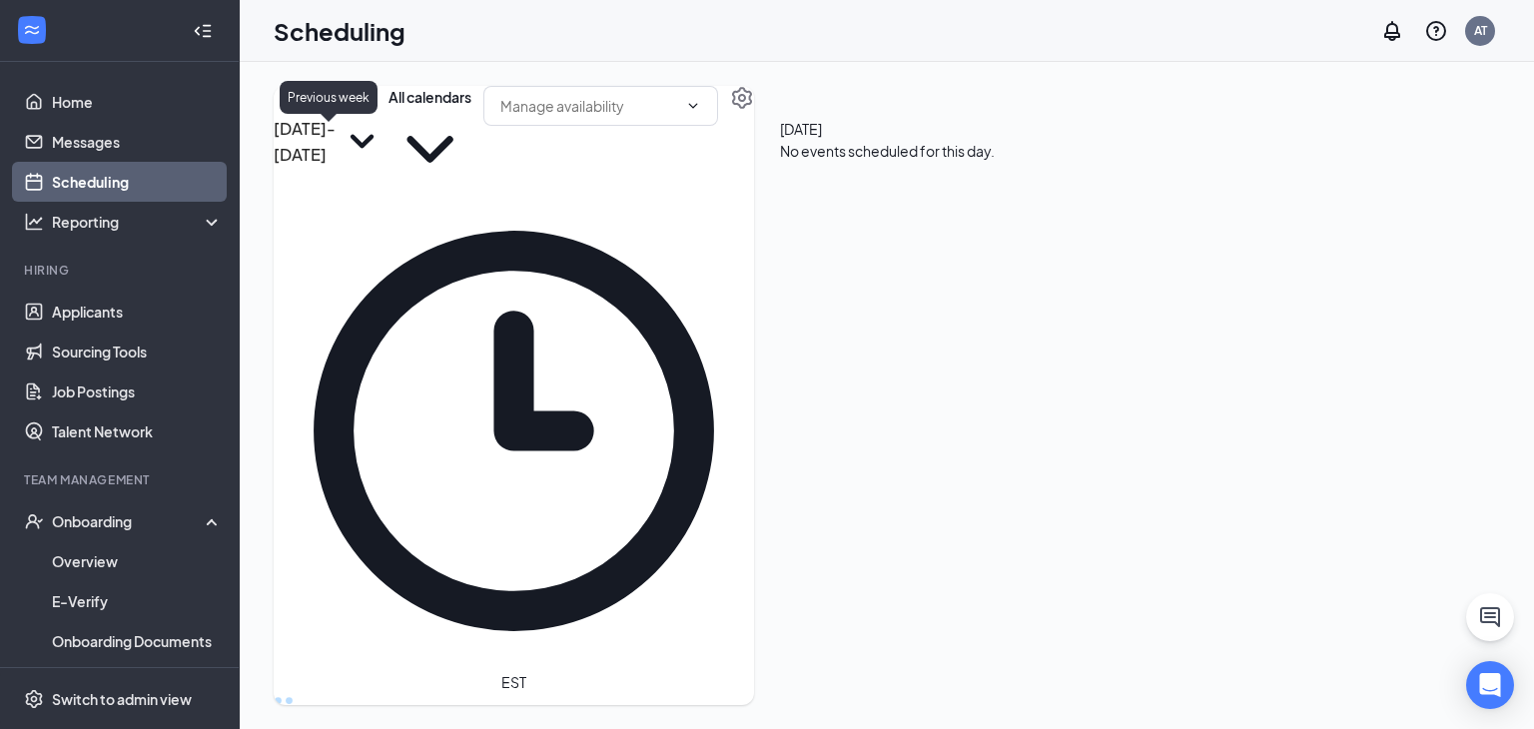
click at [298, 110] on icon "ChevronLeft" at bounding box center [286, 98] width 24 height 24
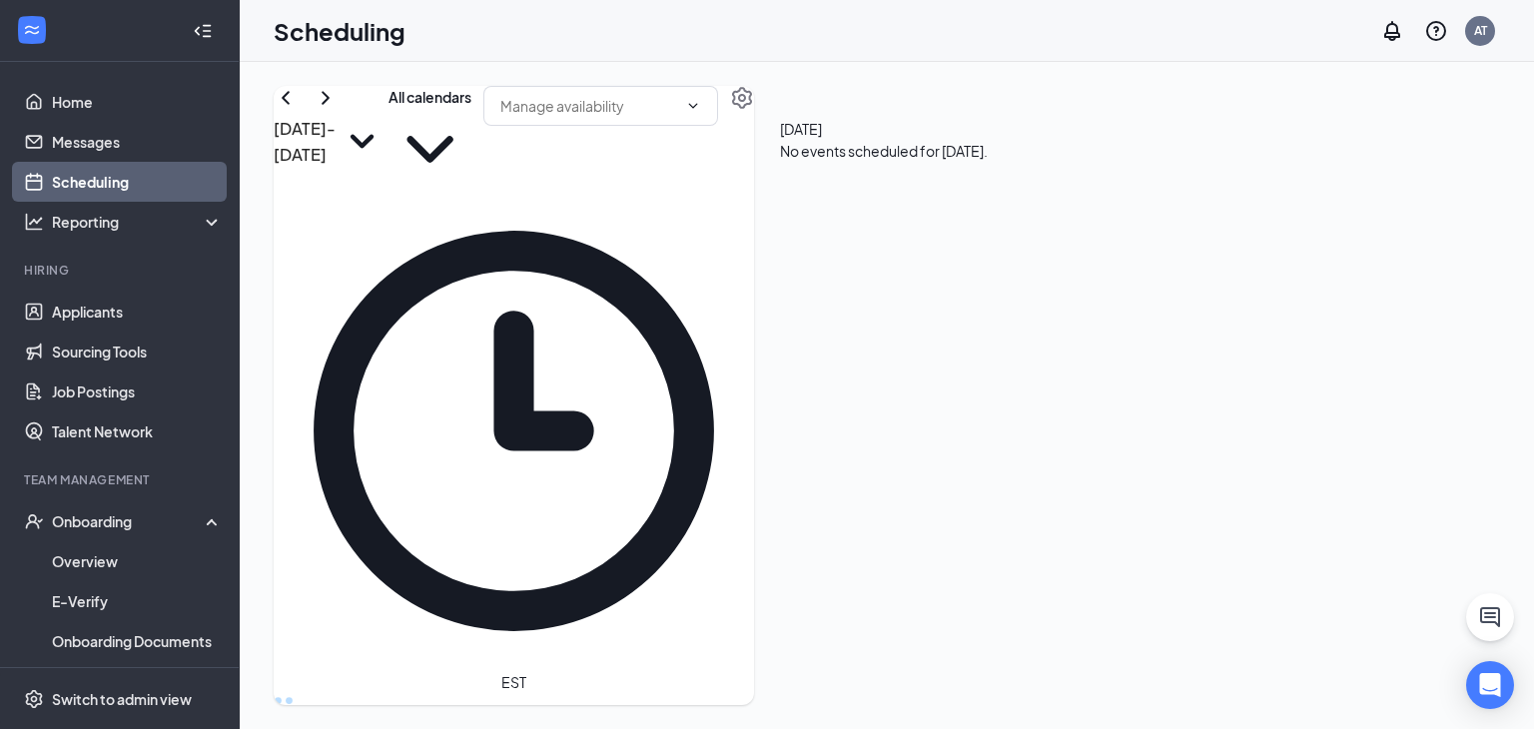
drag, startPoint x: 1212, startPoint y: 237, endPoint x: 1435, endPoint y: 207, distance: 225.8
click at [988, 162] on div "No events scheduled for [DATE]." at bounding box center [884, 151] width 208 height 22
click at [1014, 194] on div "Unavailable in basic plan [DATE] No events scheduled for [DATE]." at bounding box center [884, 140] width 260 height 108
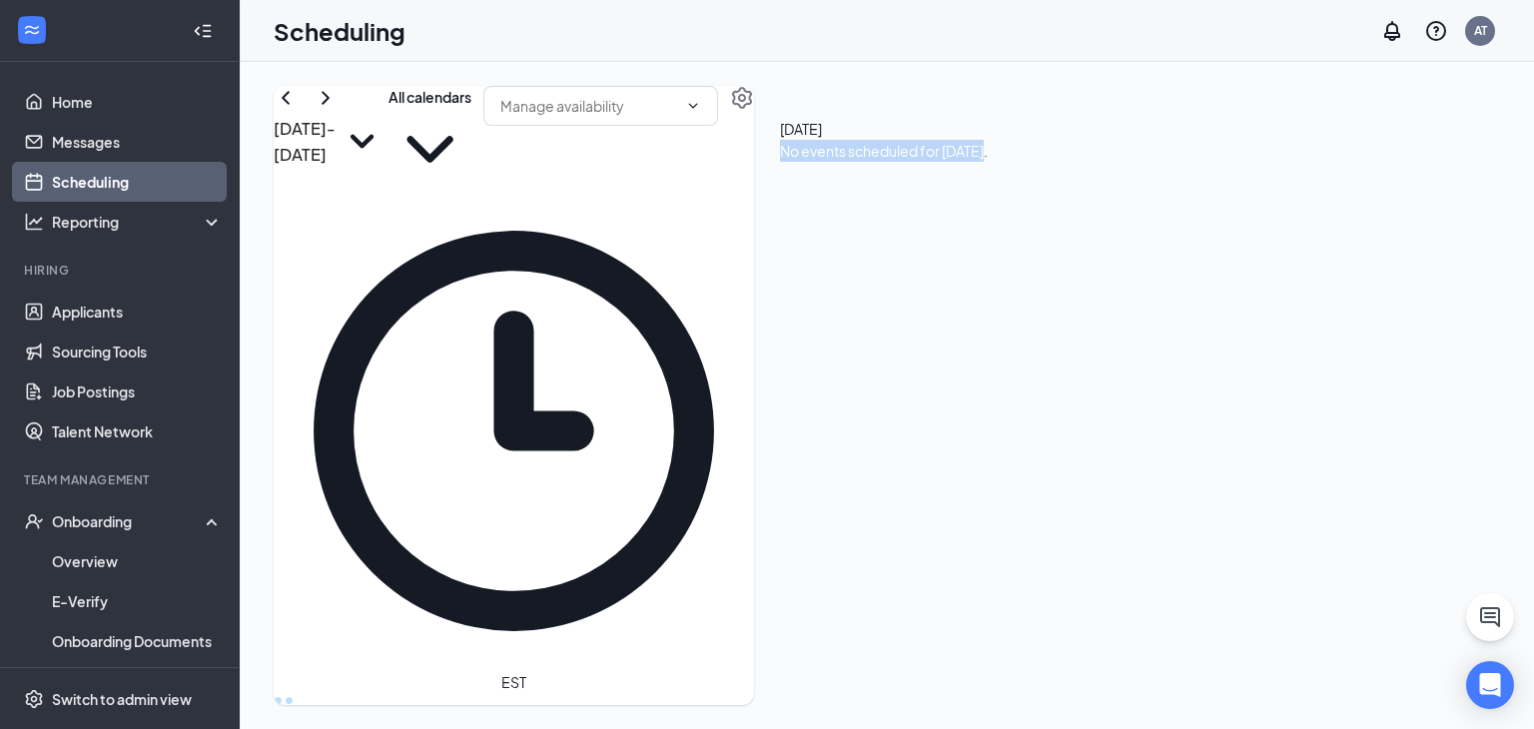
drag, startPoint x: 1443, startPoint y: 239, endPoint x: 1173, endPoint y: 312, distance: 280.4
click at [1014, 194] on div "[DATE] No events scheduled for [DATE]." at bounding box center [884, 140] width 260 height 108
click at [988, 162] on div "No events scheduled for [DATE]." at bounding box center [884, 151] width 208 height 22
drag, startPoint x: 1212, startPoint y: 234, endPoint x: 1437, endPoint y: 229, distance: 225.8
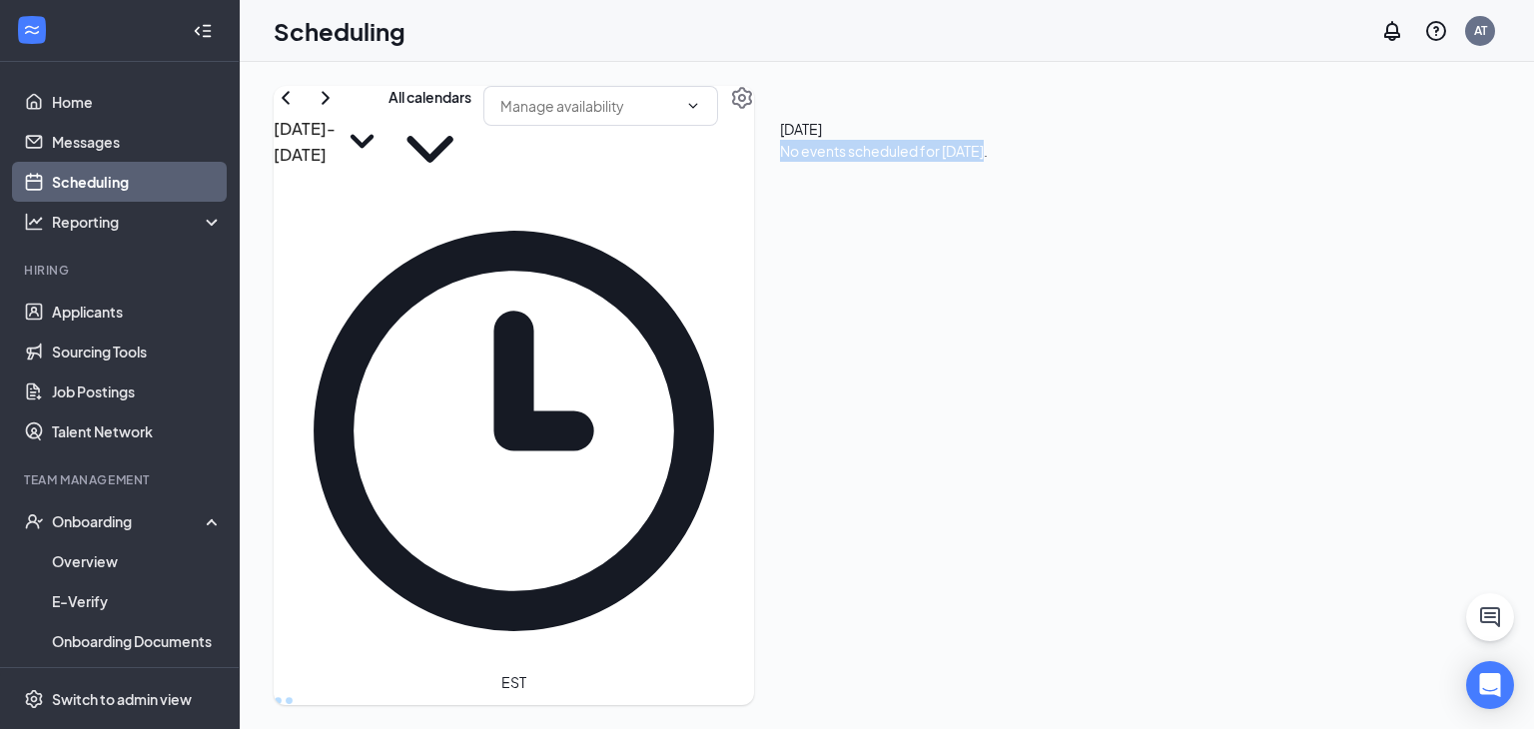
click at [988, 162] on div "No events scheduled for [DATE]." at bounding box center [884, 151] width 208 height 22
click at [1041, 73] on div "[DATE] - [DATE] All calendars EST Sun 24 Mon 25 Tue 26 Wed 27 Thu 28 Fri 29 Sat…" at bounding box center [887, 395] width 1295 height 667
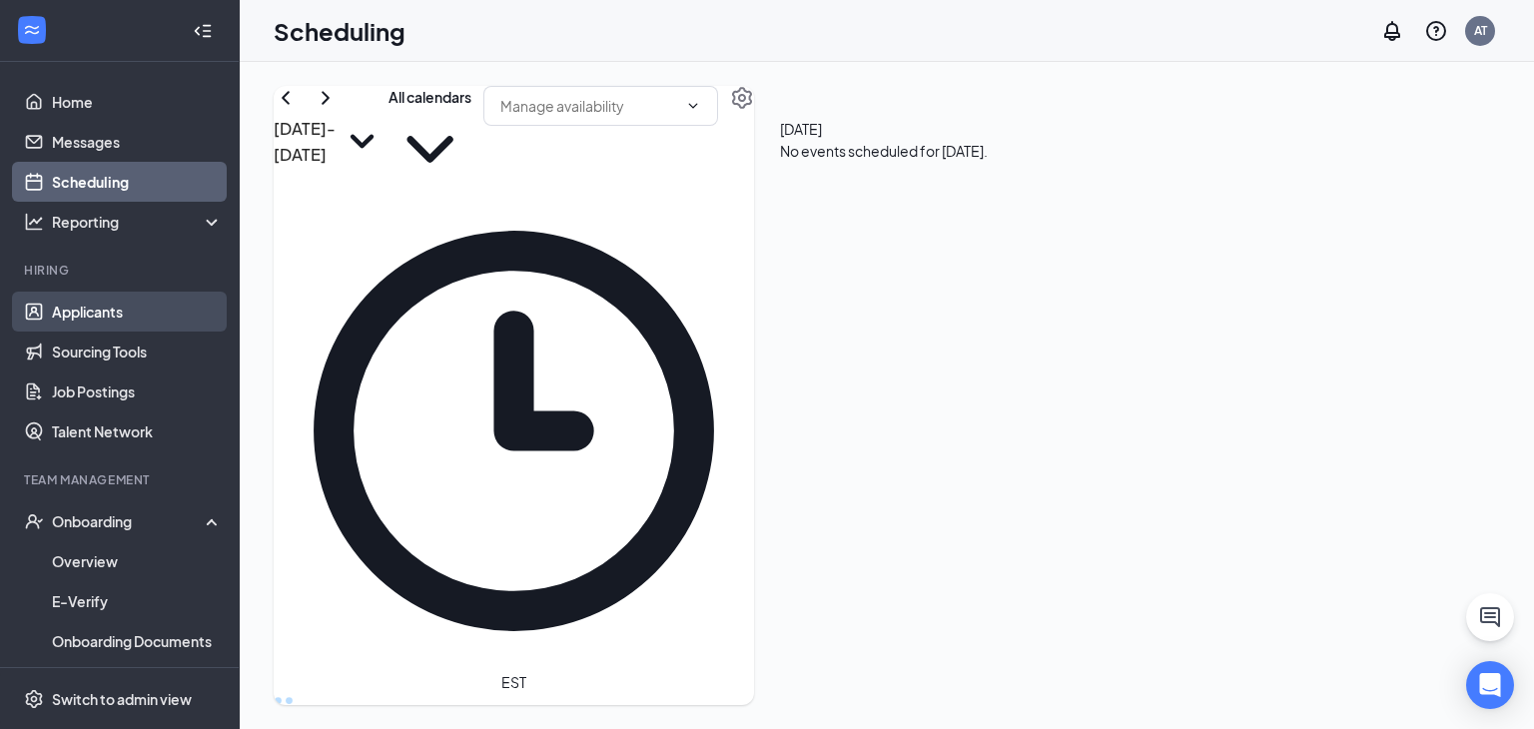
click at [152, 304] on link "Applicants" at bounding box center [137, 312] width 171 height 40
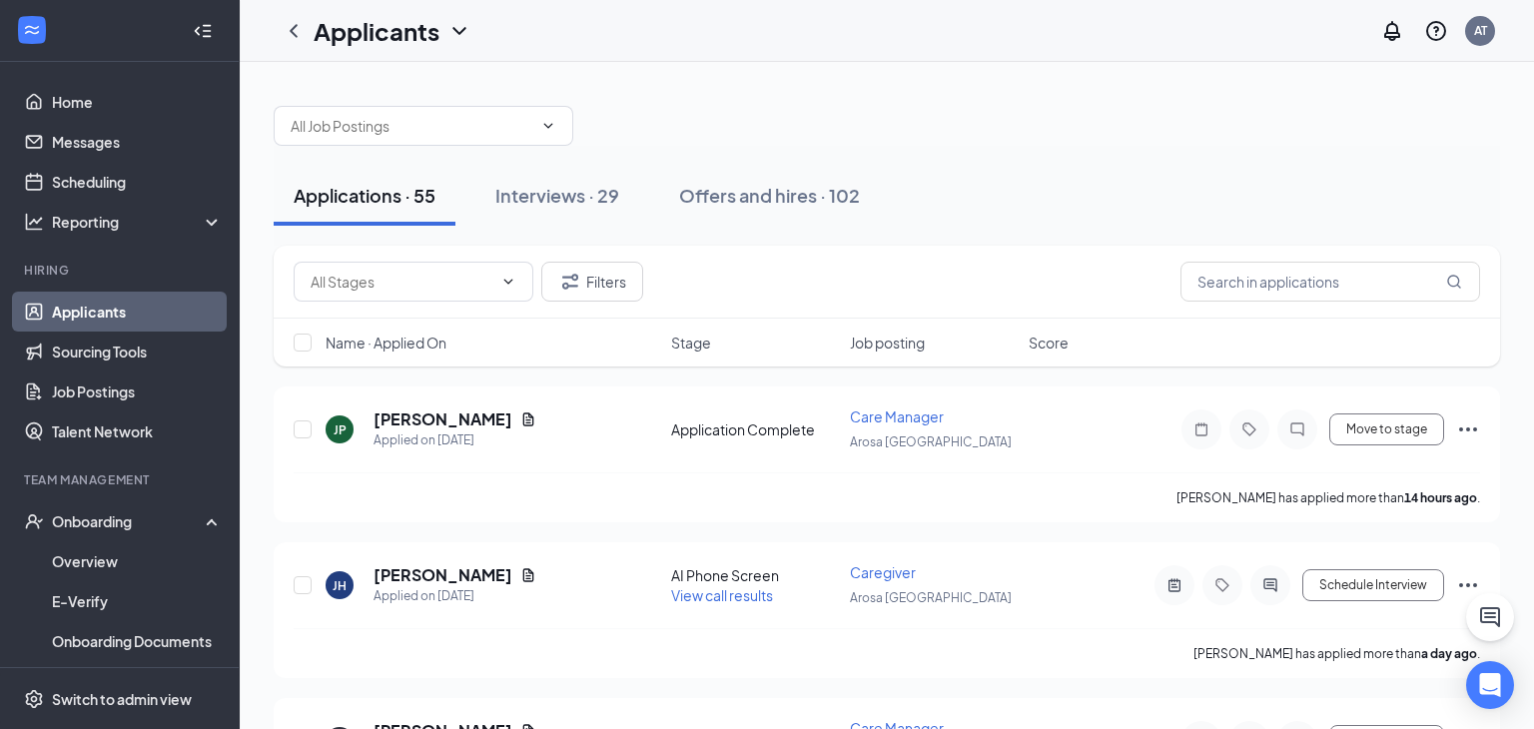
click at [139, 315] on link "Applicants" at bounding box center [137, 312] width 171 height 40
click at [126, 92] on link "Home" at bounding box center [137, 102] width 171 height 40
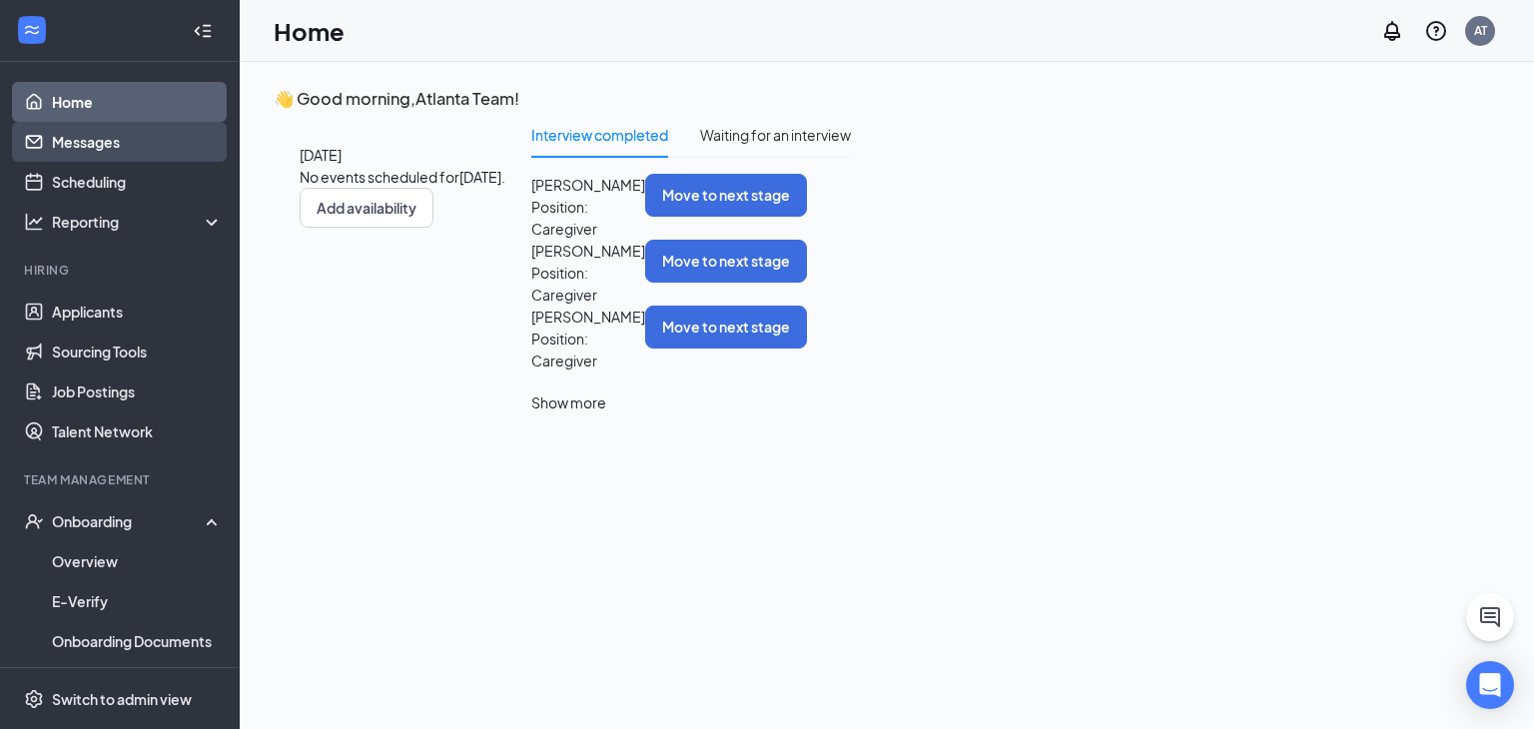
click at [112, 141] on link "Messages" at bounding box center [137, 142] width 171 height 40
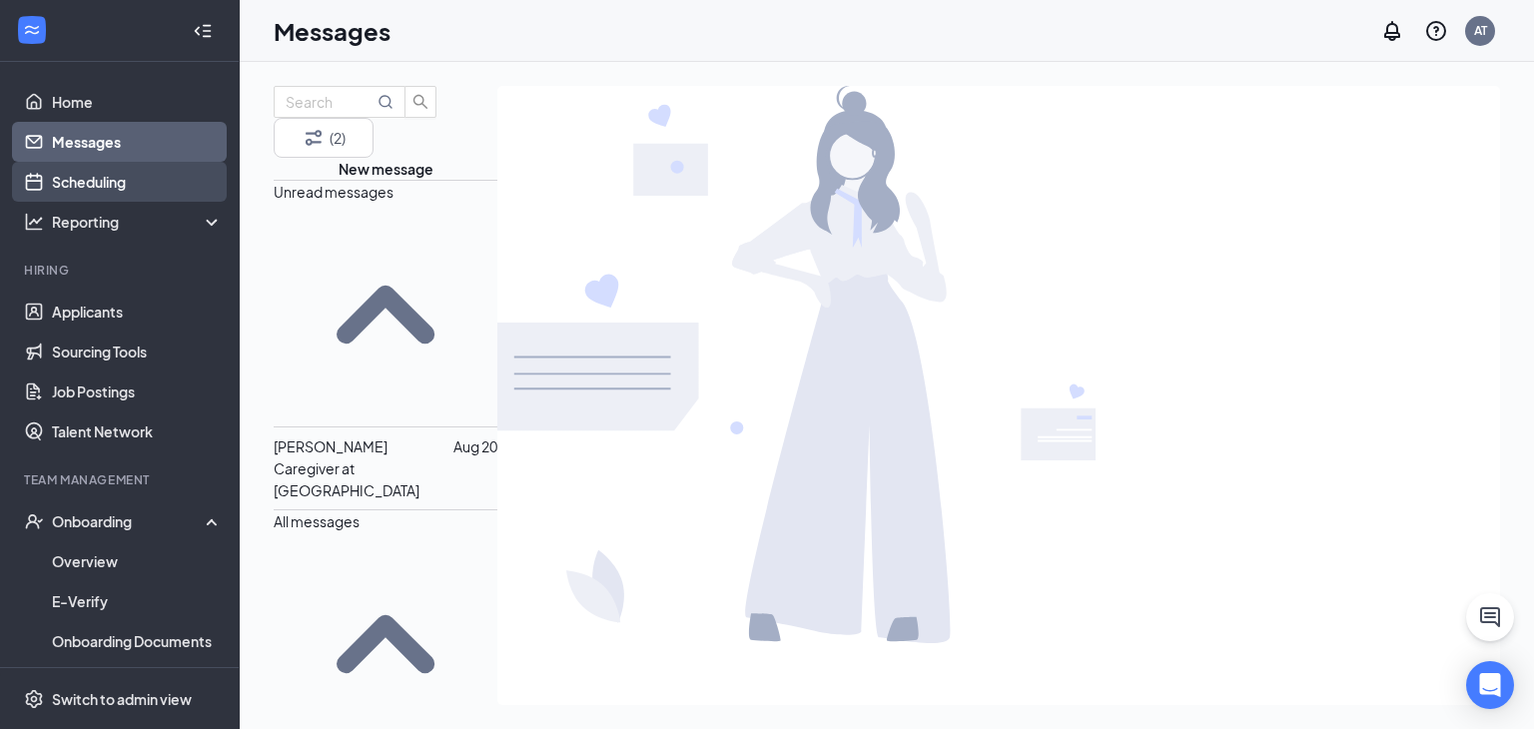
click at [119, 165] on link "Scheduling" at bounding box center [137, 182] width 171 height 40
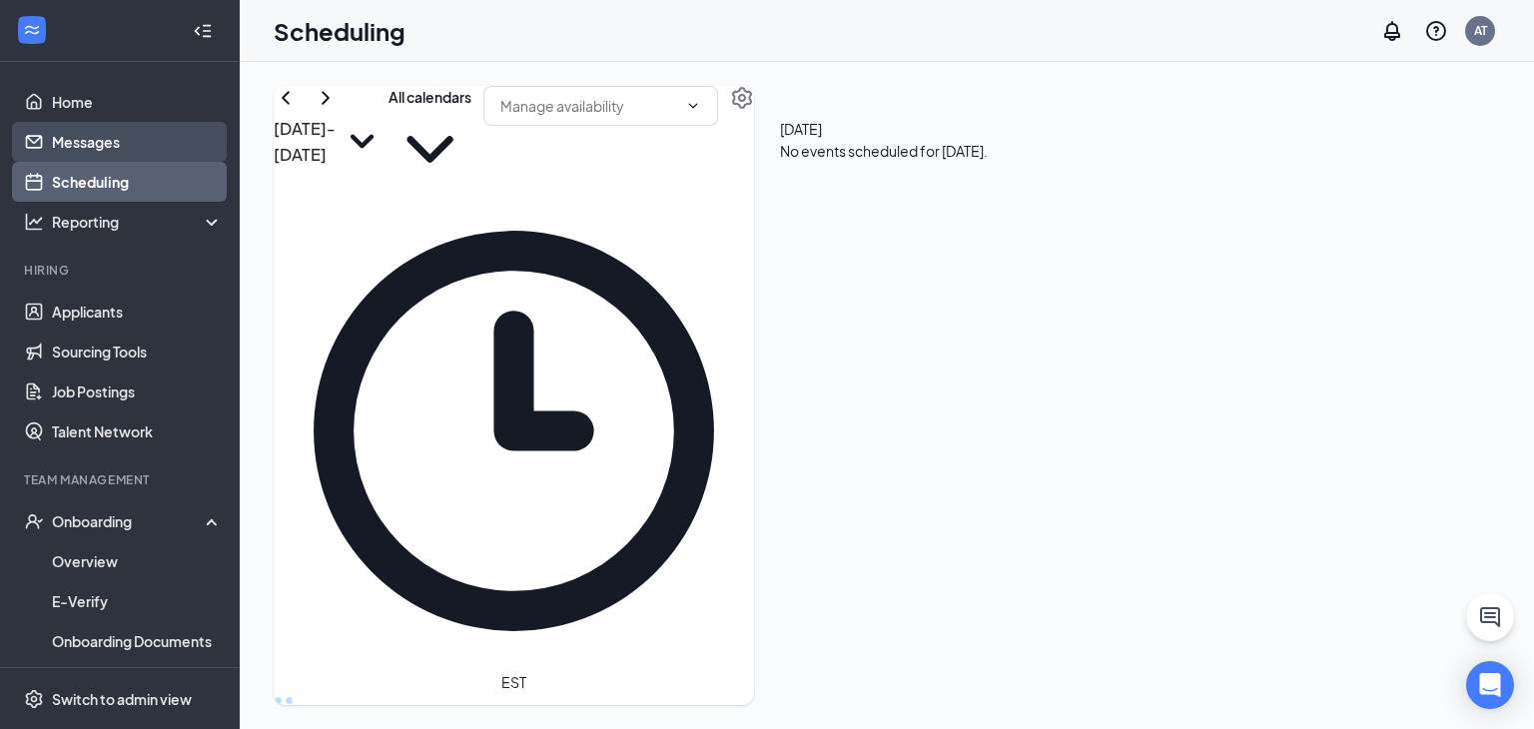
scroll to position [982, 0]
click at [99, 137] on link "Messages" at bounding box center [137, 142] width 171 height 40
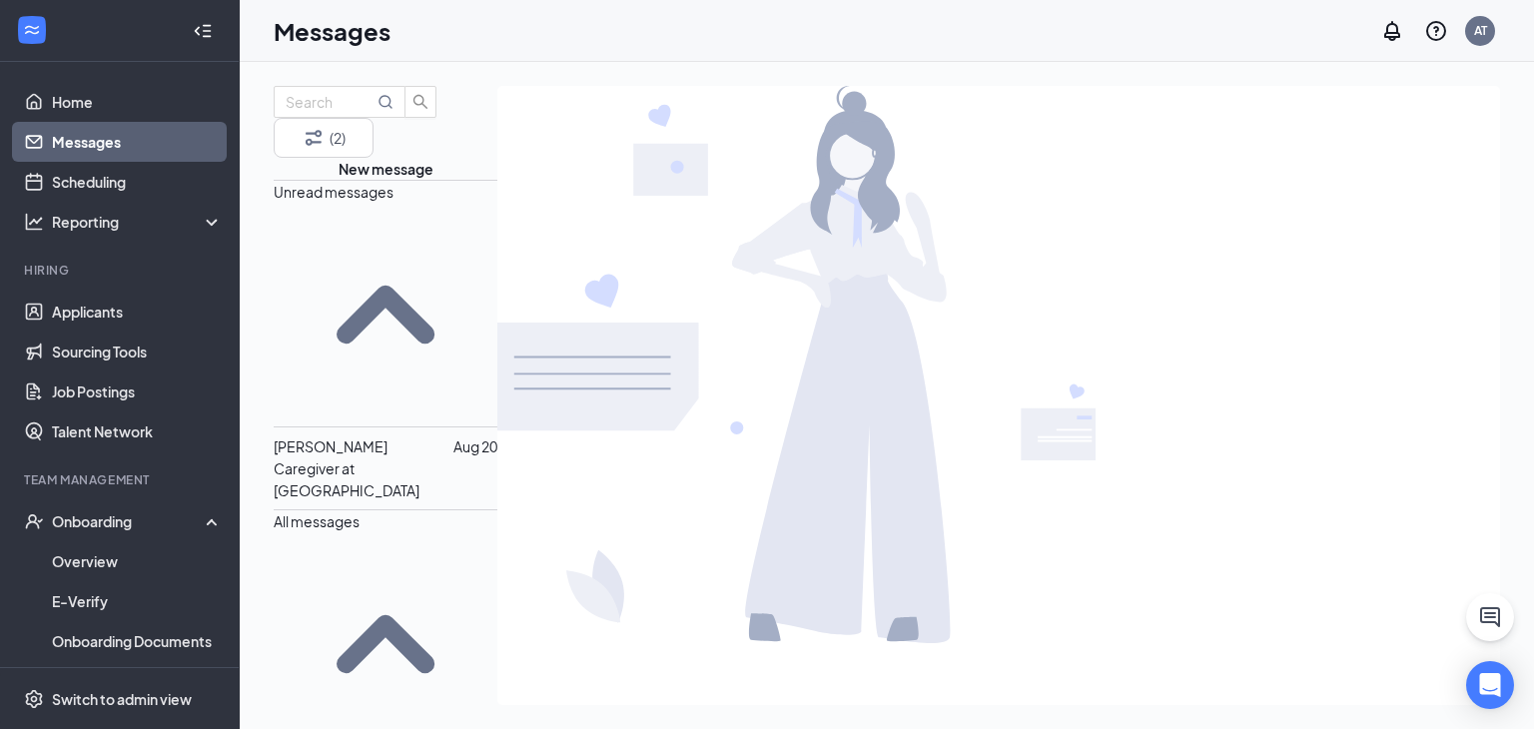
click at [376, 438] on span "[PERSON_NAME]" at bounding box center [331, 447] width 114 height 18
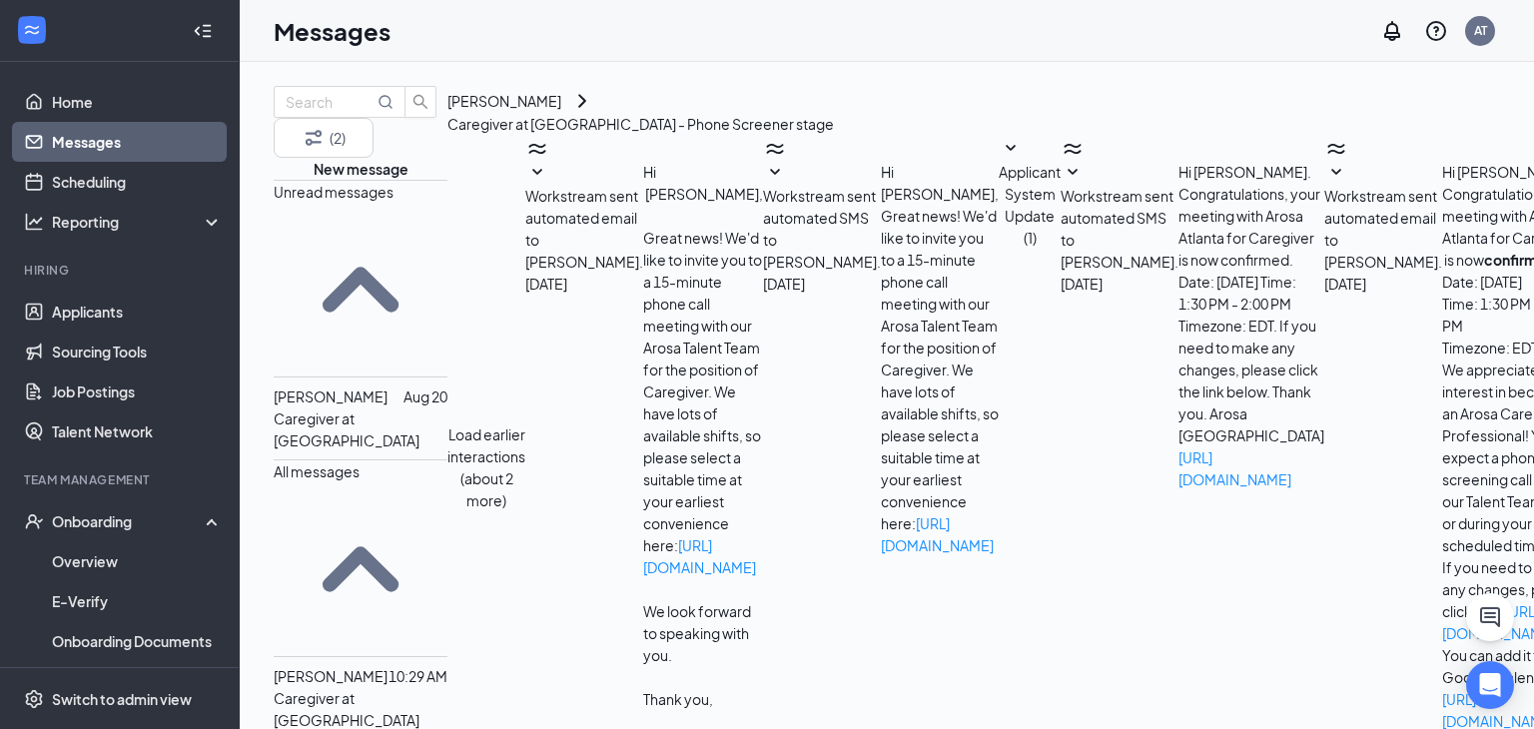
scroll to position [535, 0]
click at [156, 176] on link "Scheduling" at bounding box center [137, 182] width 171 height 40
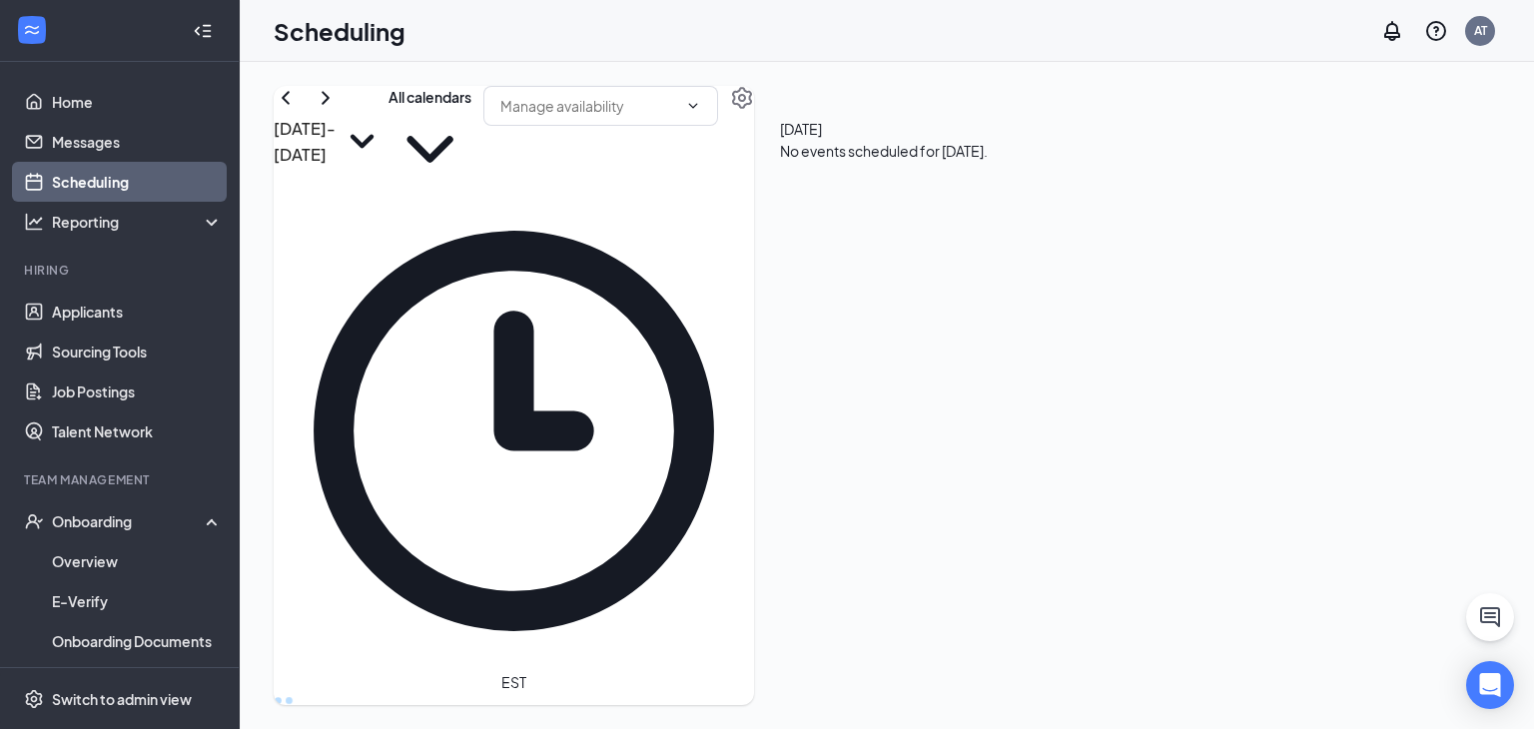
scroll to position [982, 0]
click at [107, 305] on link "Applicants" at bounding box center [137, 312] width 171 height 40
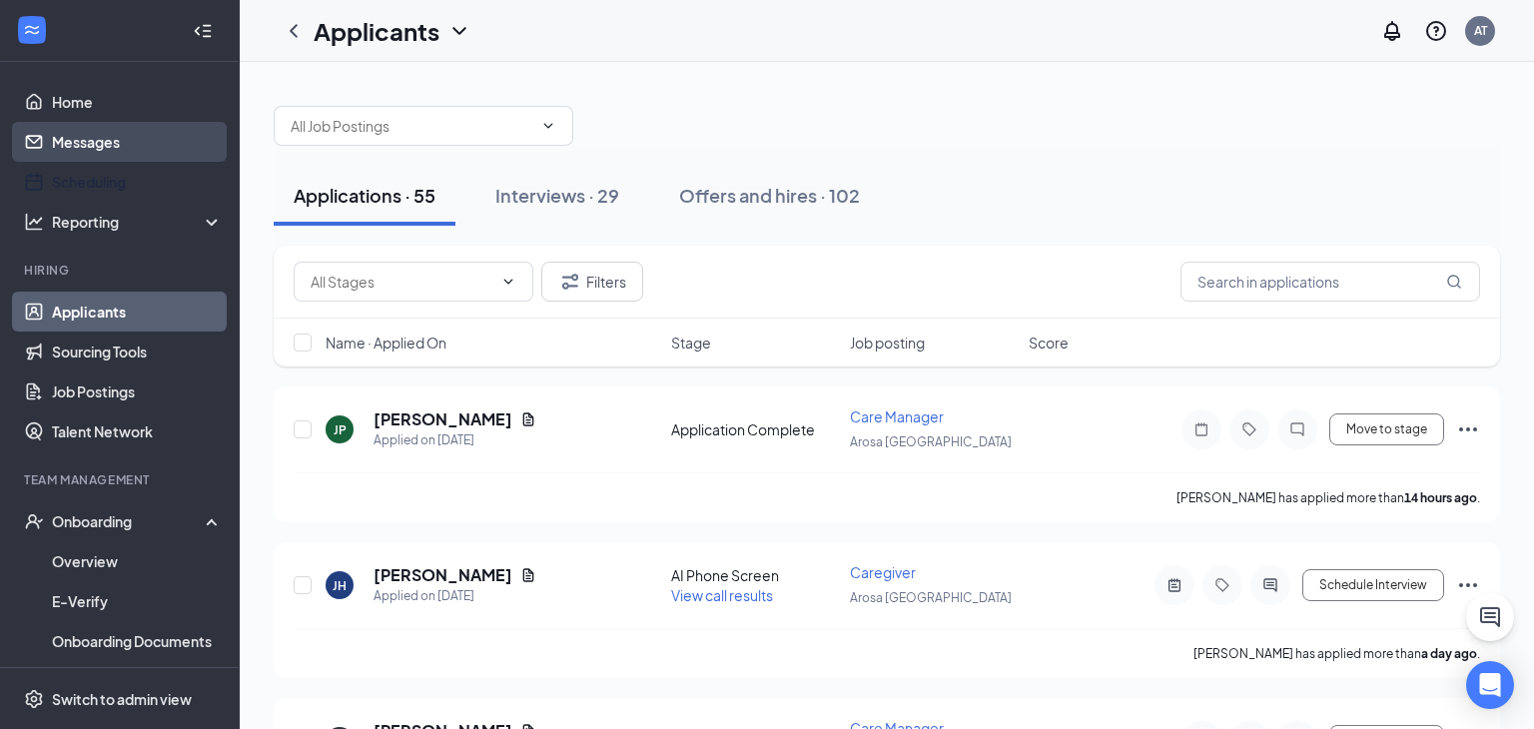
click at [153, 155] on link "Messages" at bounding box center [137, 142] width 171 height 40
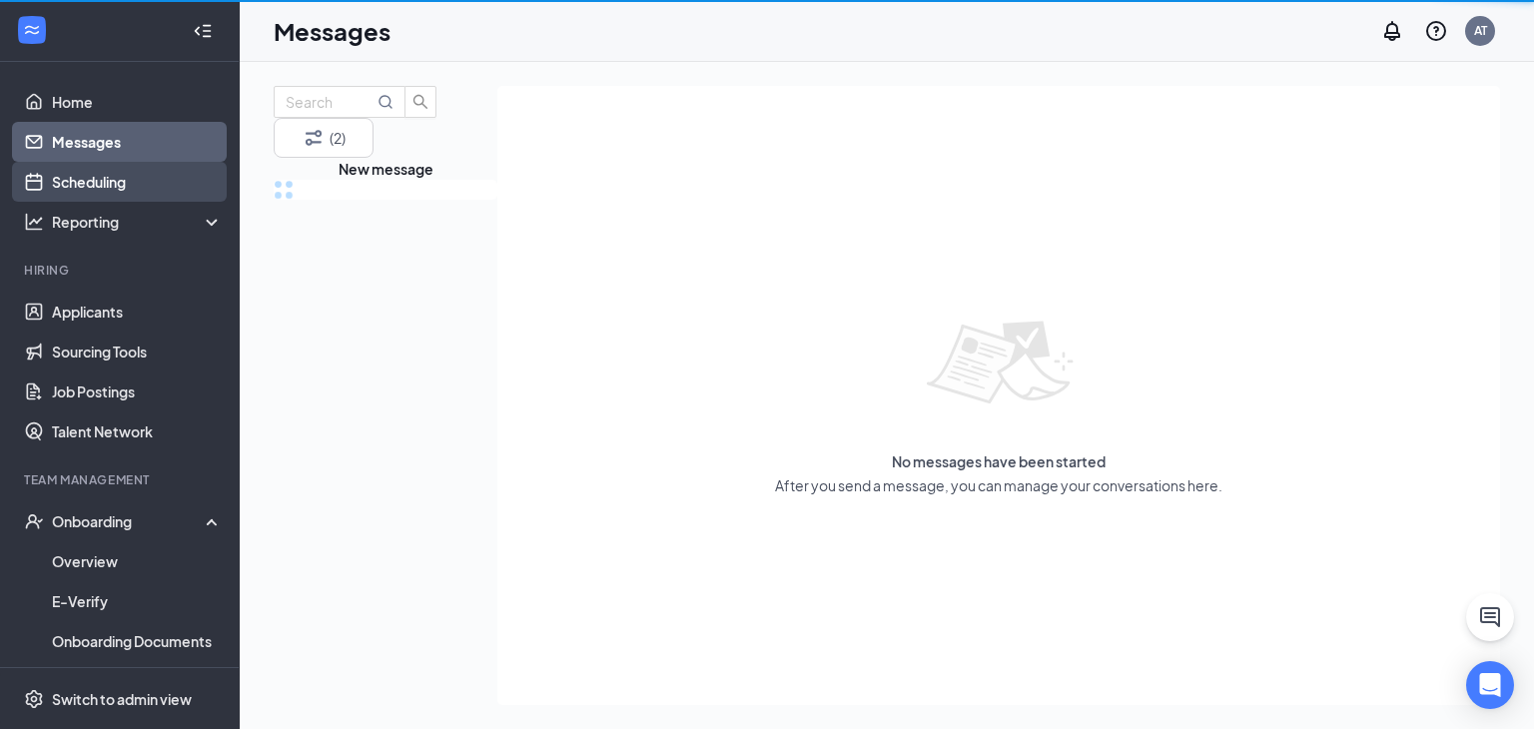
click at [129, 176] on link "Scheduling" at bounding box center [137, 182] width 171 height 40
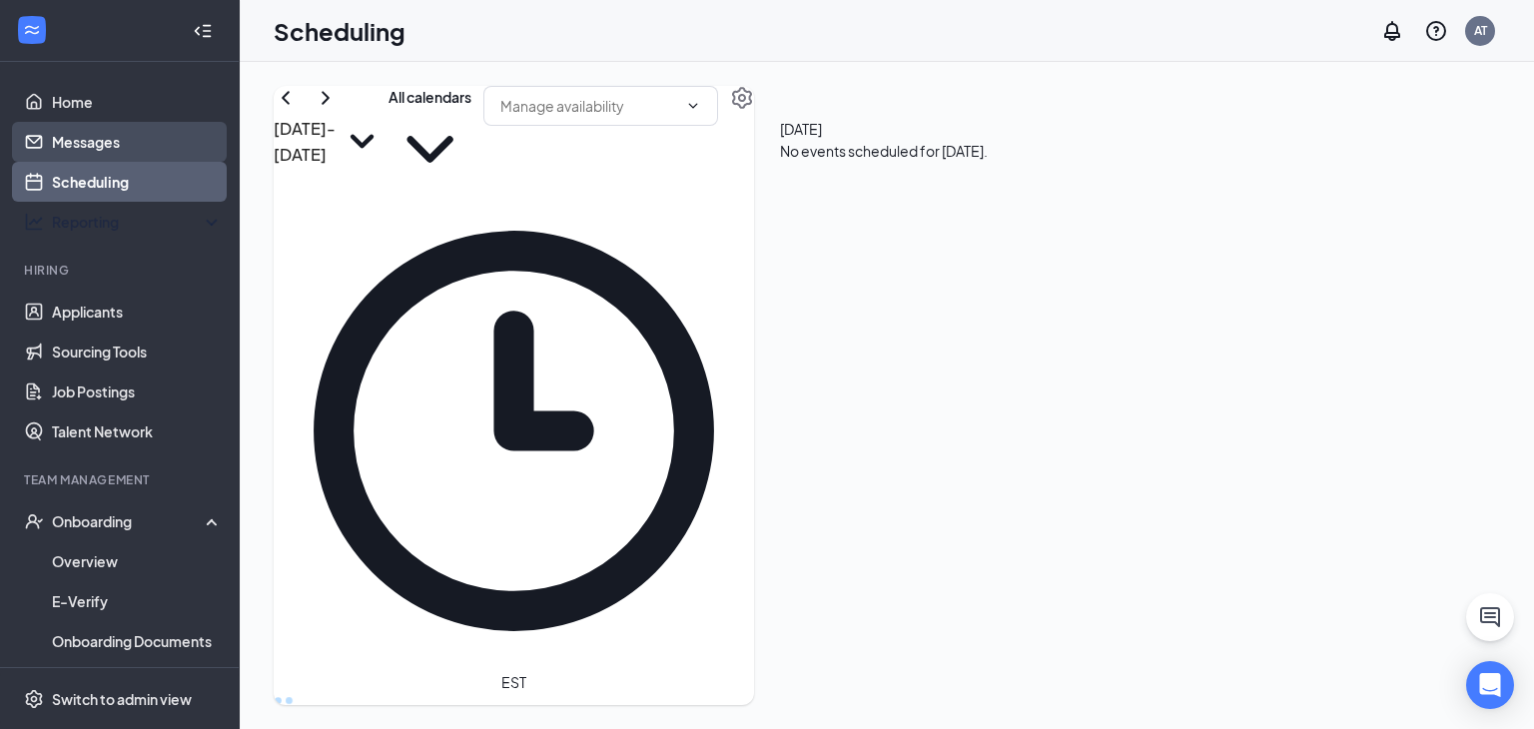
scroll to position [982, 0]
click at [124, 138] on link "Messages" at bounding box center [137, 142] width 171 height 40
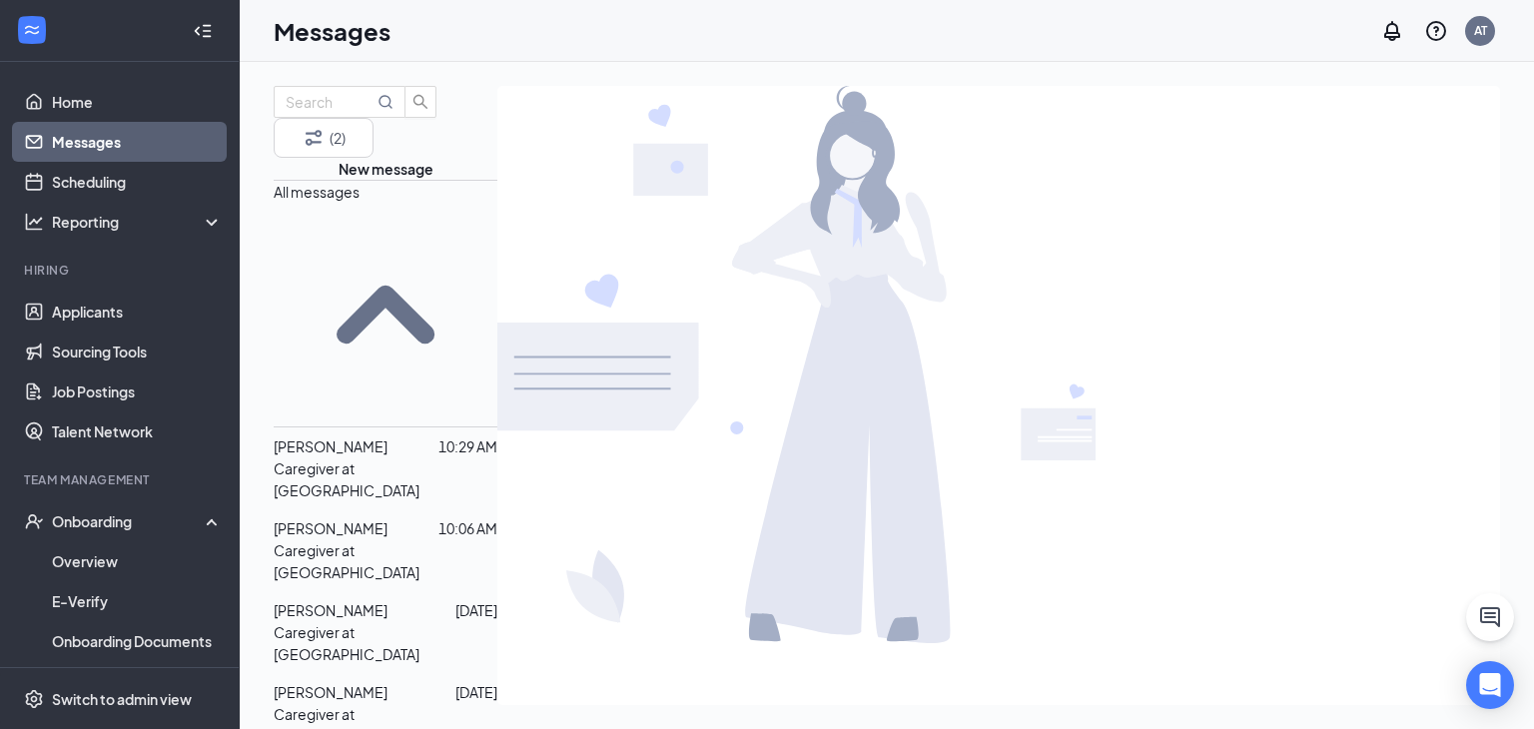
click at [377, 457] on p "Caregiver at [GEOGRAPHIC_DATA]" at bounding box center [386, 479] width 224 height 44
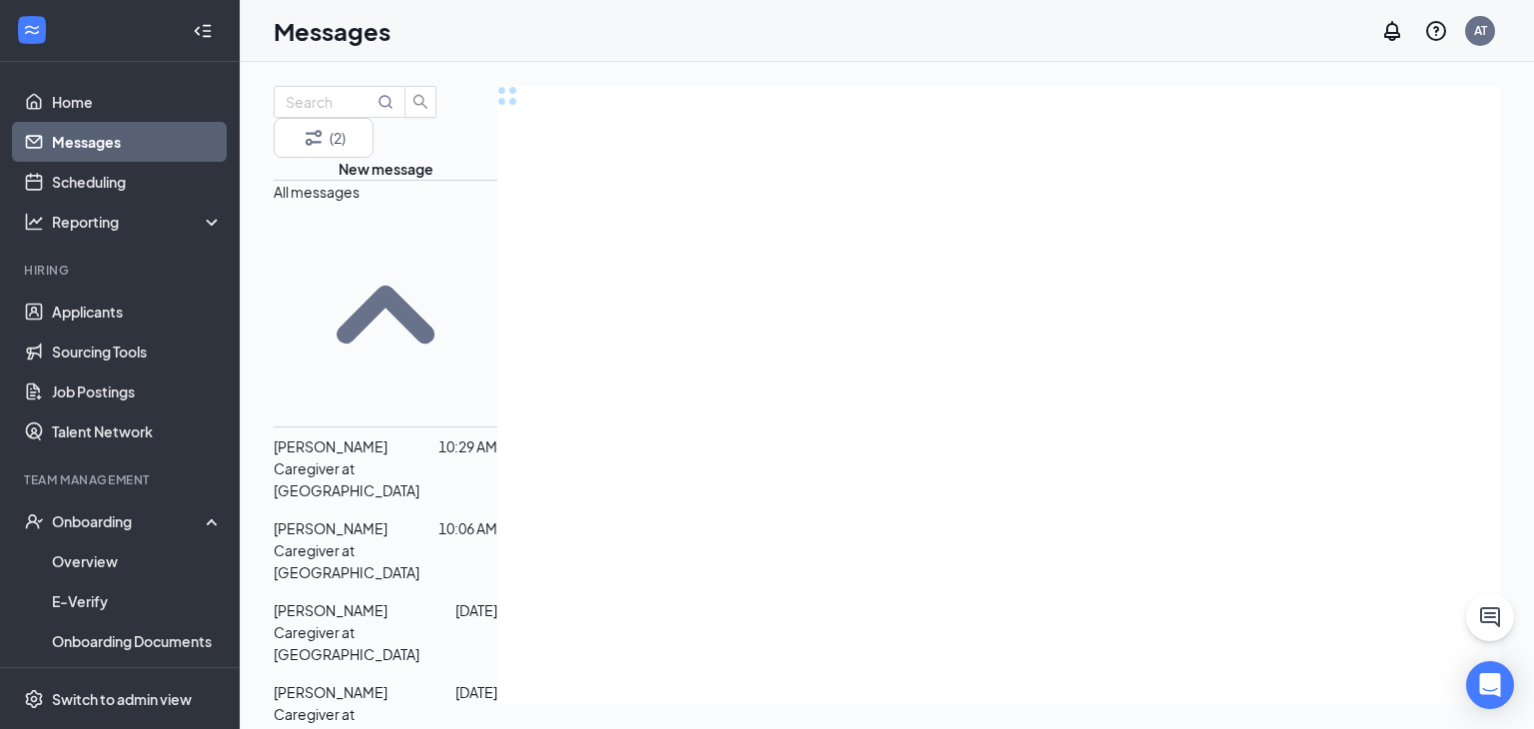
click at [363, 517] on div "[PERSON_NAME]" at bounding box center [331, 528] width 114 height 22
click at [169, 183] on link "Scheduling" at bounding box center [137, 182] width 171 height 40
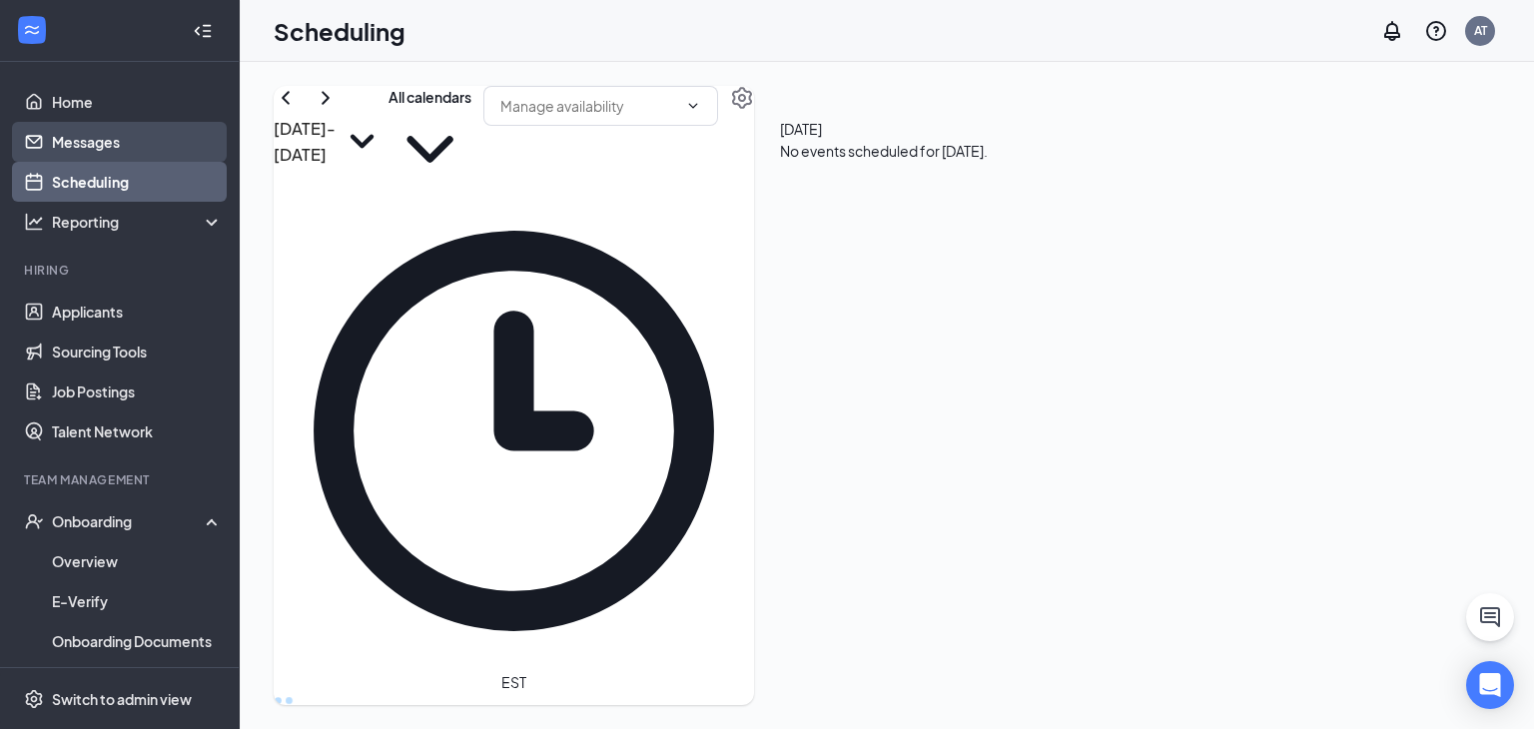
scroll to position [982, 0]
click at [119, 138] on link "Messages" at bounding box center [137, 142] width 171 height 40
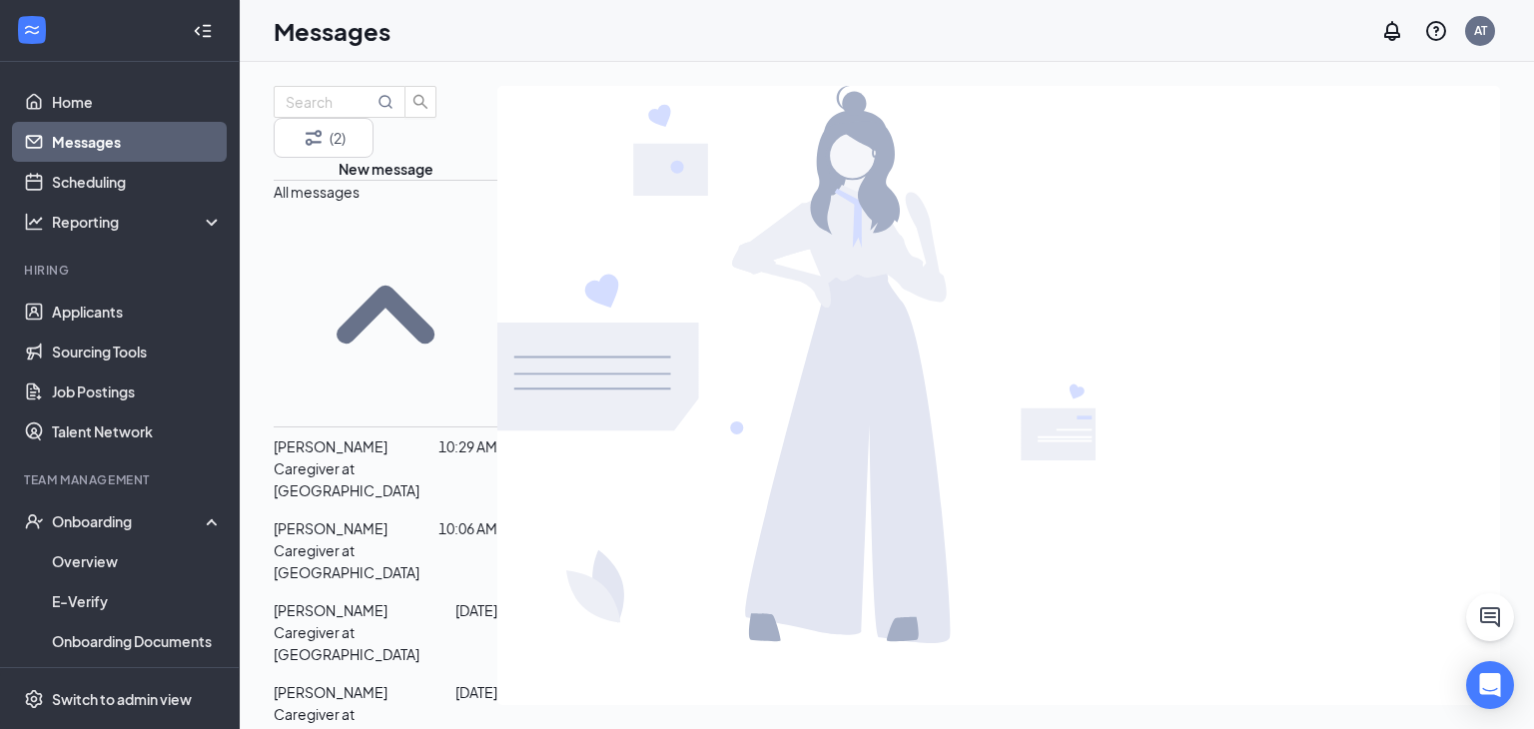
click at [461, 228] on div "All messages" at bounding box center [386, 304] width 224 height 248
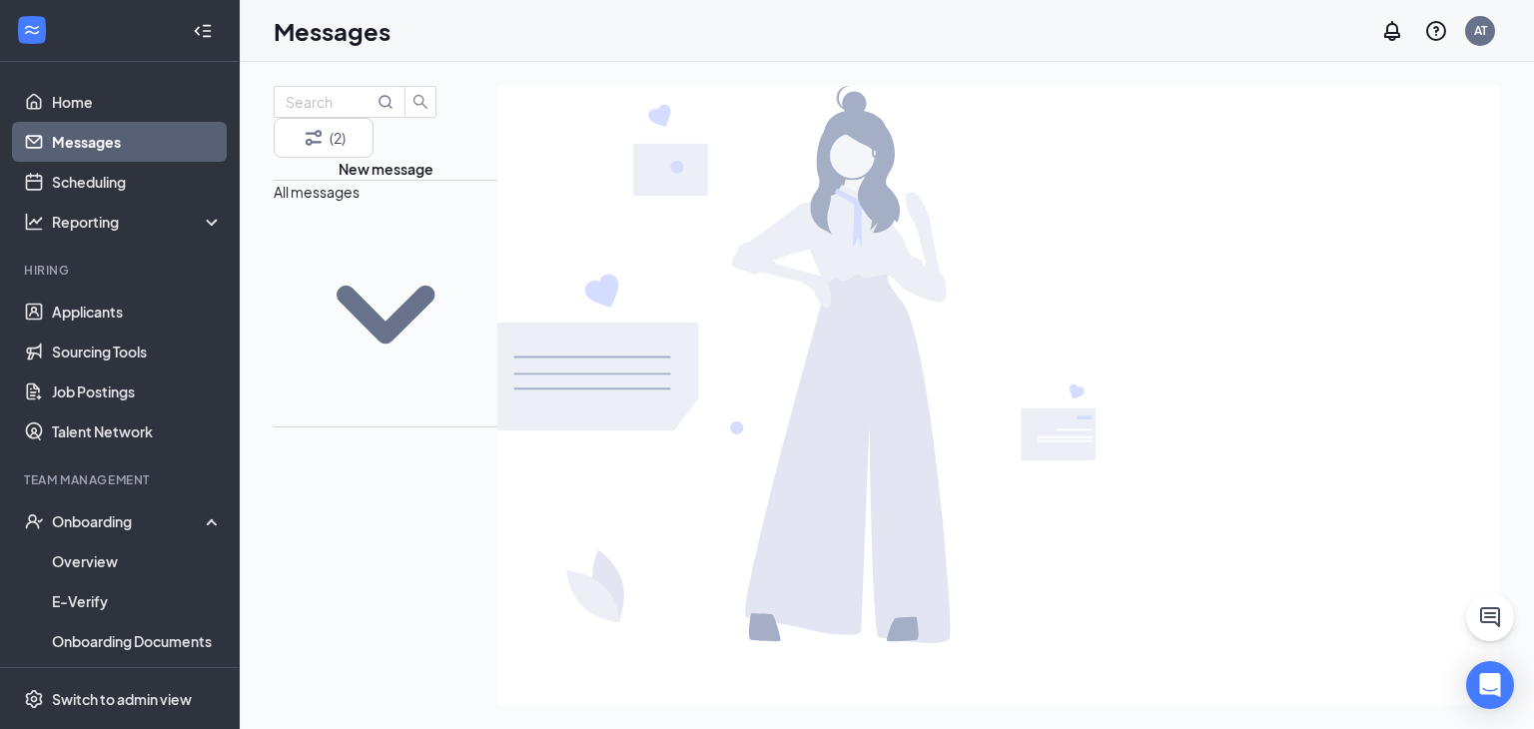
click at [484, 220] on div "All messages" at bounding box center [386, 304] width 224 height 248
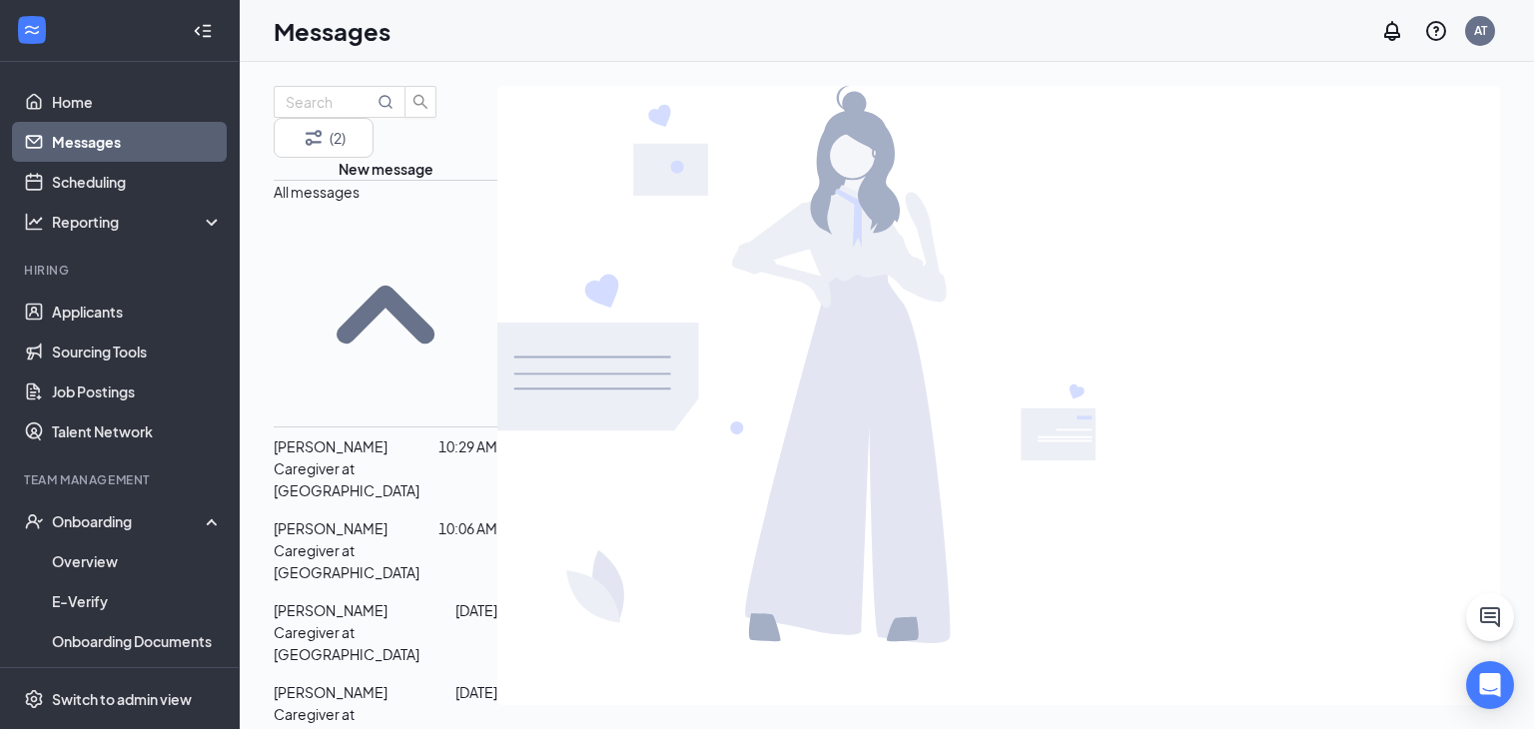
scroll to position [220, 0]
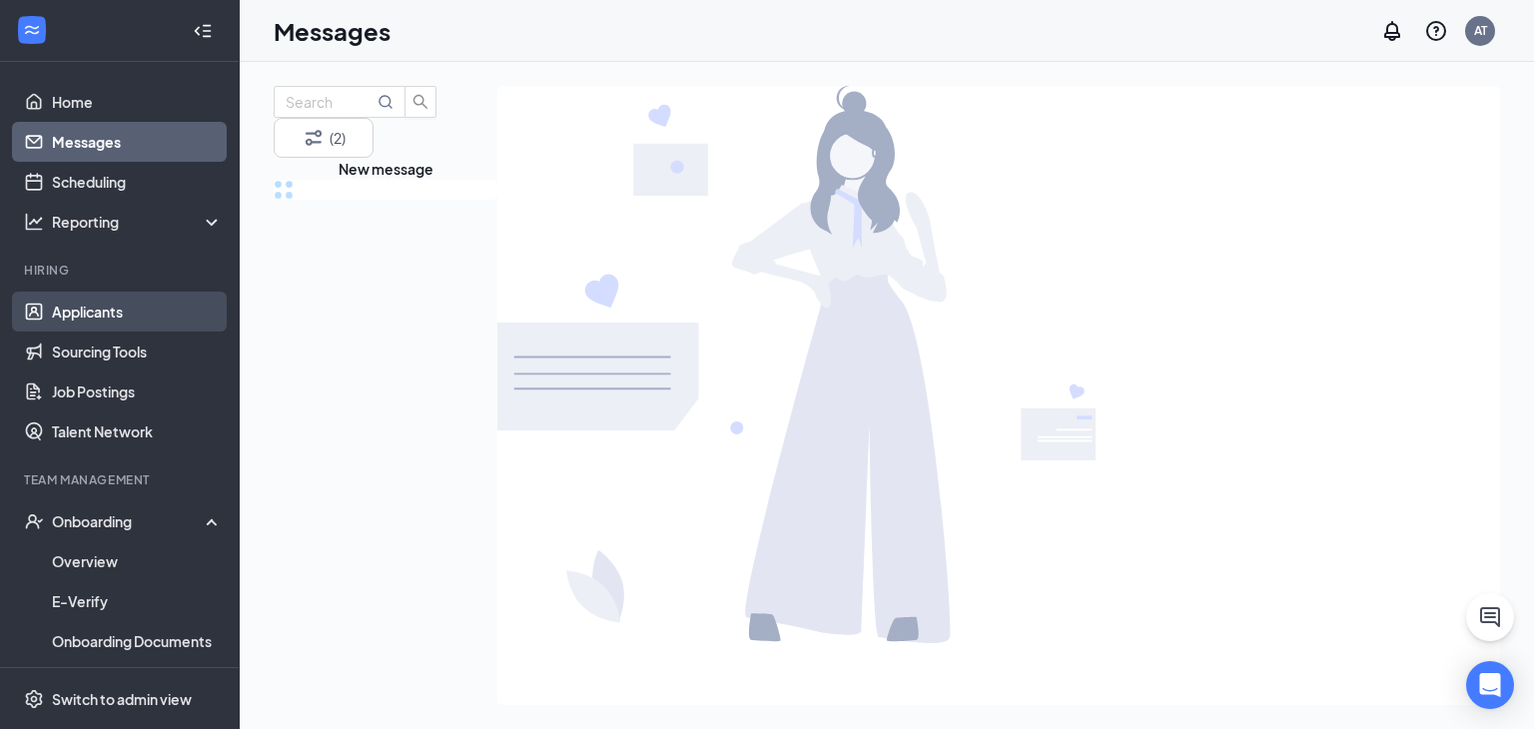
click at [120, 318] on link "Applicants" at bounding box center [137, 312] width 171 height 40
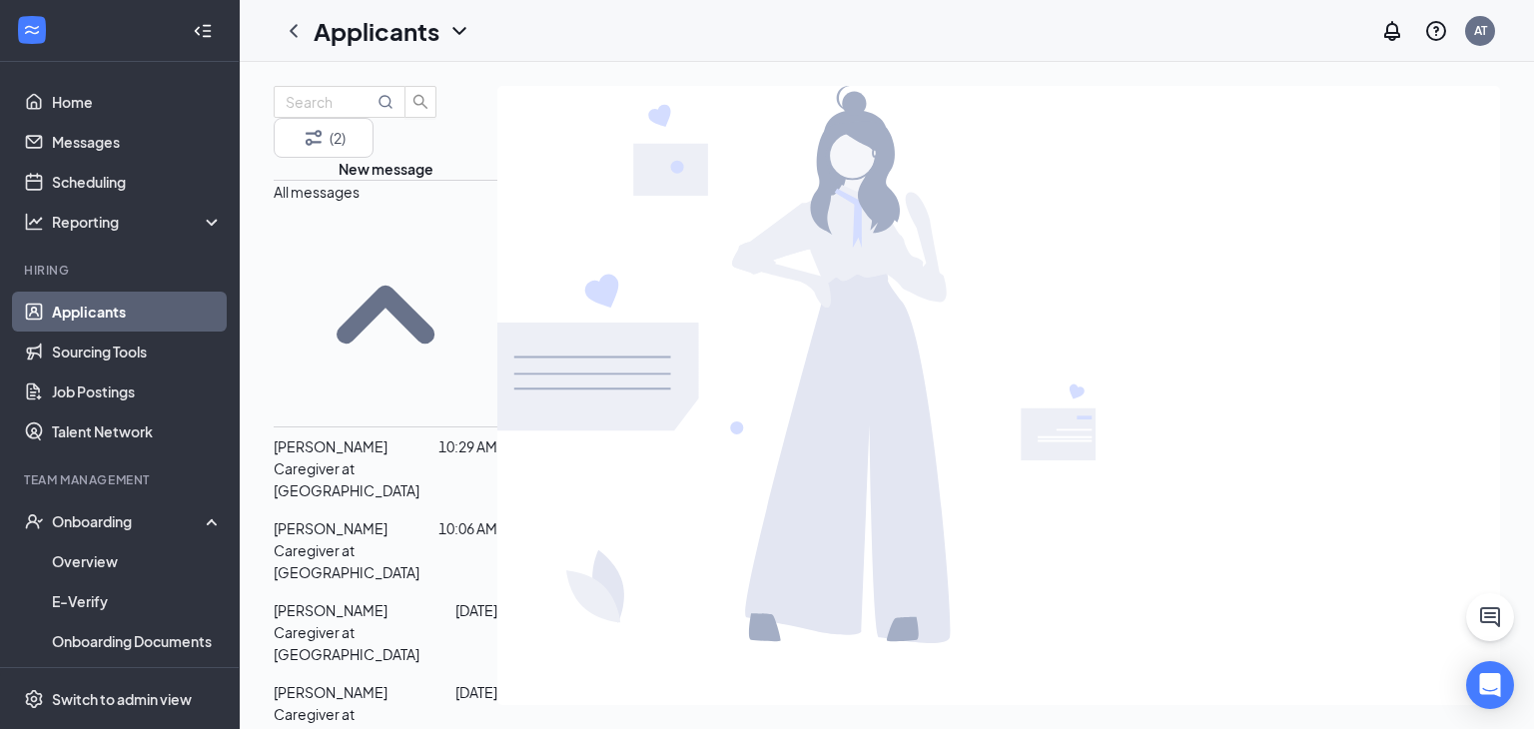
click at [119, 316] on link "Applicants" at bounding box center [137, 312] width 171 height 40
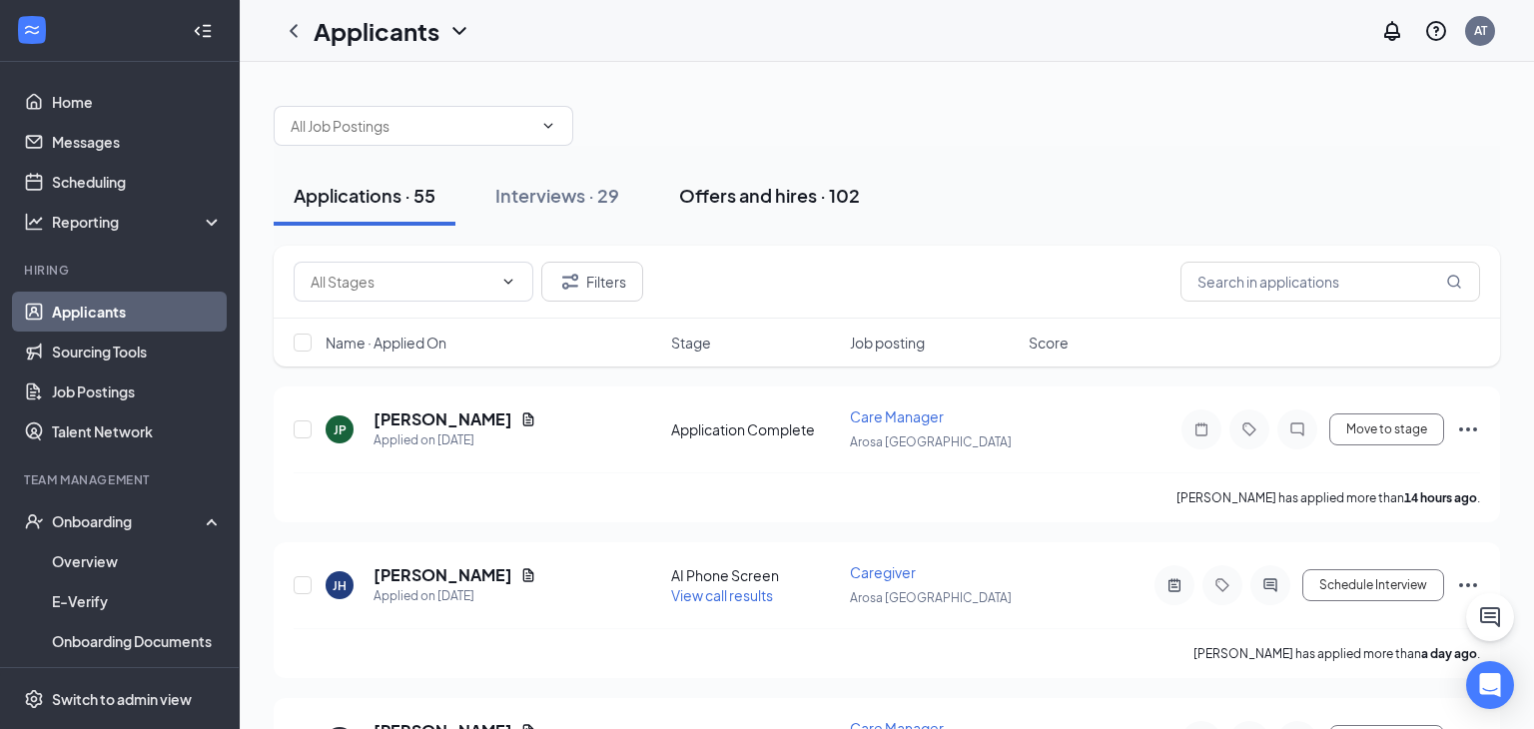
click at [721, 183] on div "Offers and hires · 102" at bounding box center [769, 195] width 181 height 25
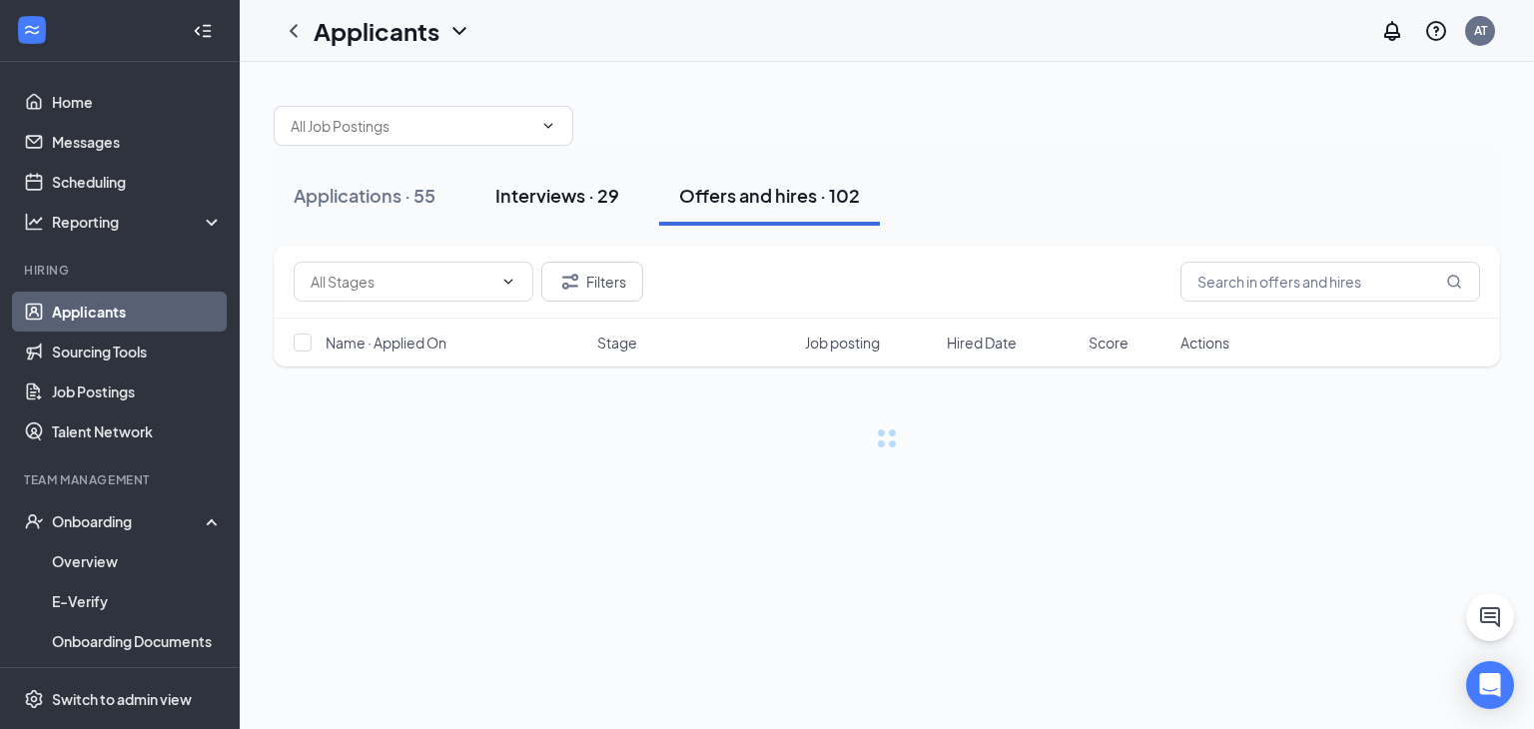
click at [599, 208] on button "Interviews · 29" at bounding box center [557, 196] width 164 height 60
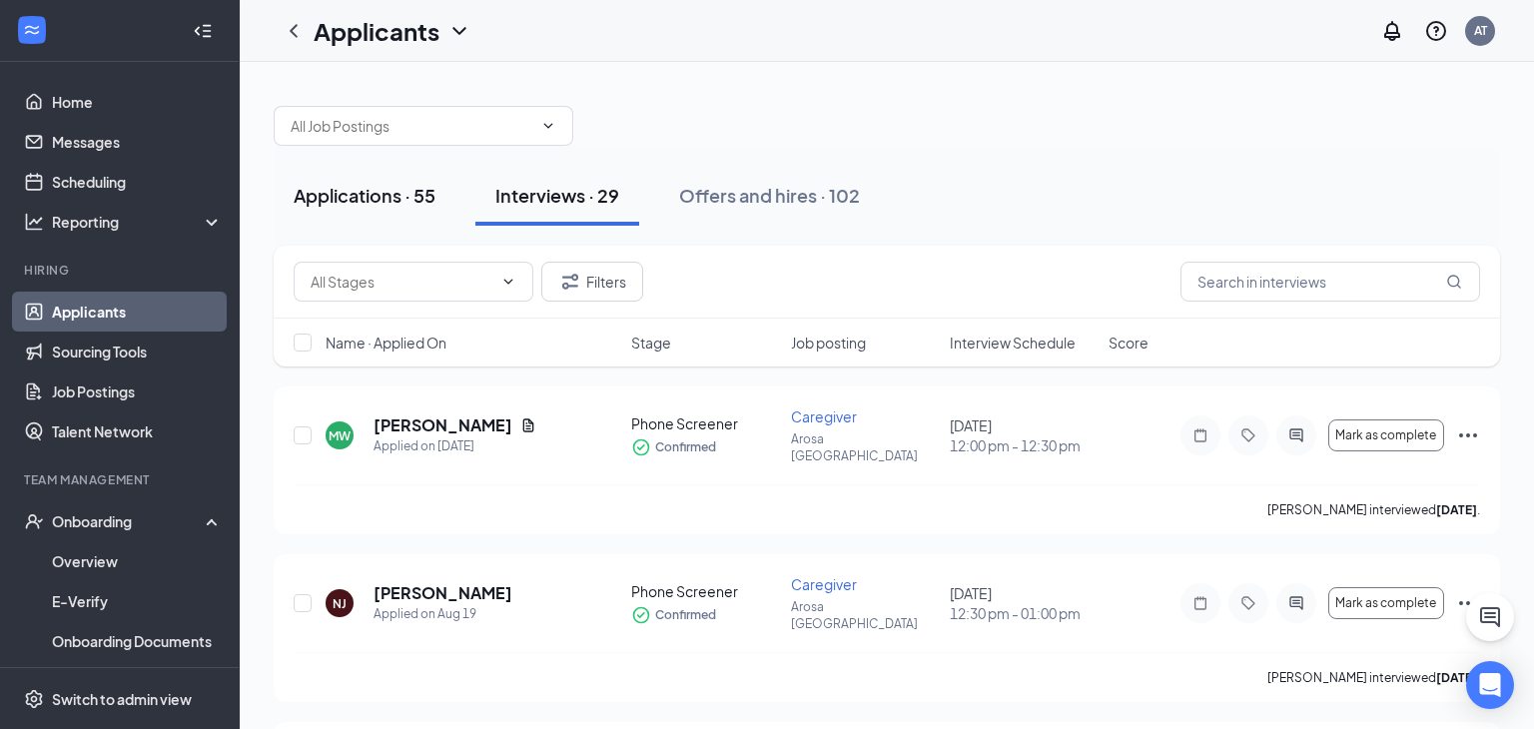
drag, startPoint x: 434, startPoint y: 200, endPoint x: 402, endPoint y: 216, distance: 35.7
click at [433, 200] on div "Applications · 55" at bounding box center [365, 195] width 142 height 25
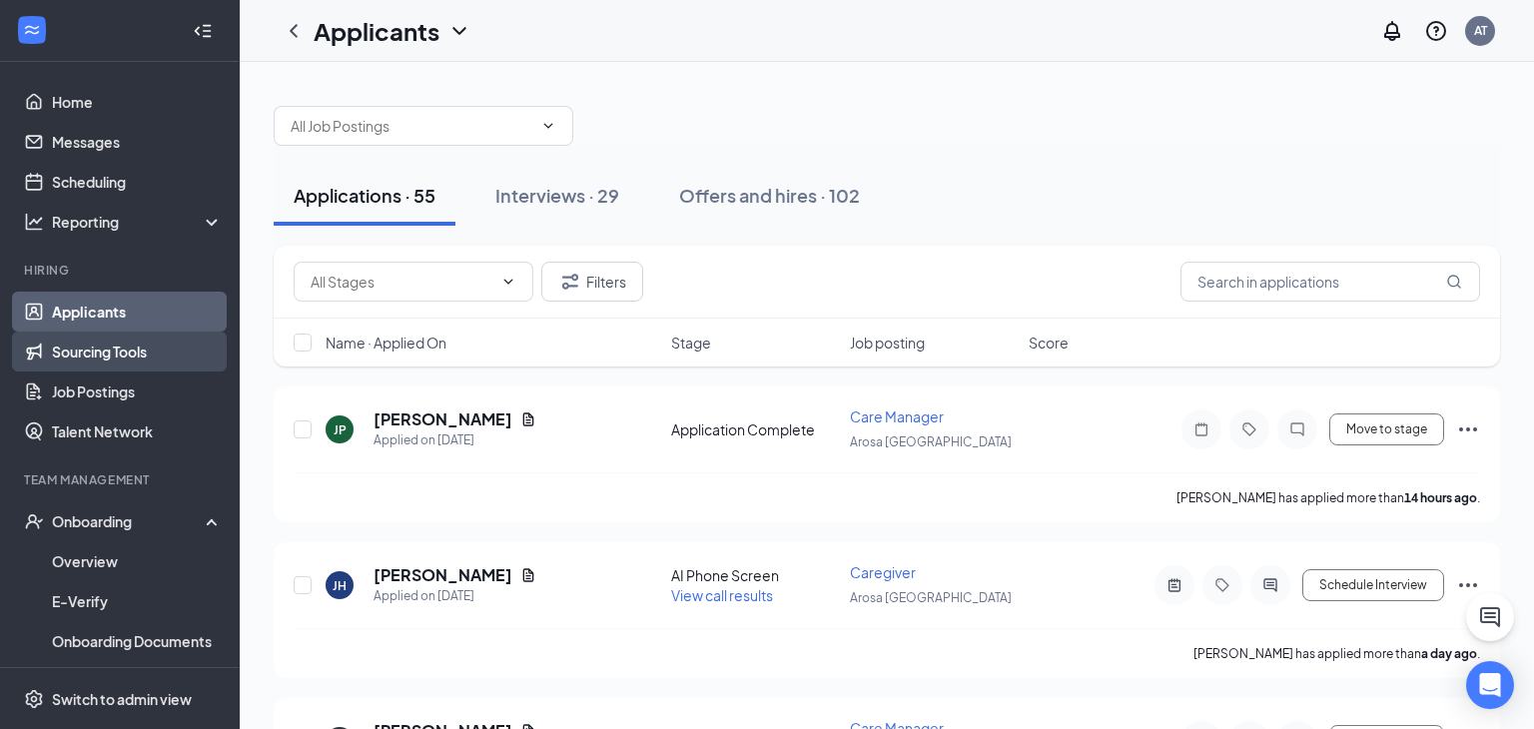
click at [141, 358] on link "Sourcing Tools" at bounding box center [137, 352] width 171 height 40
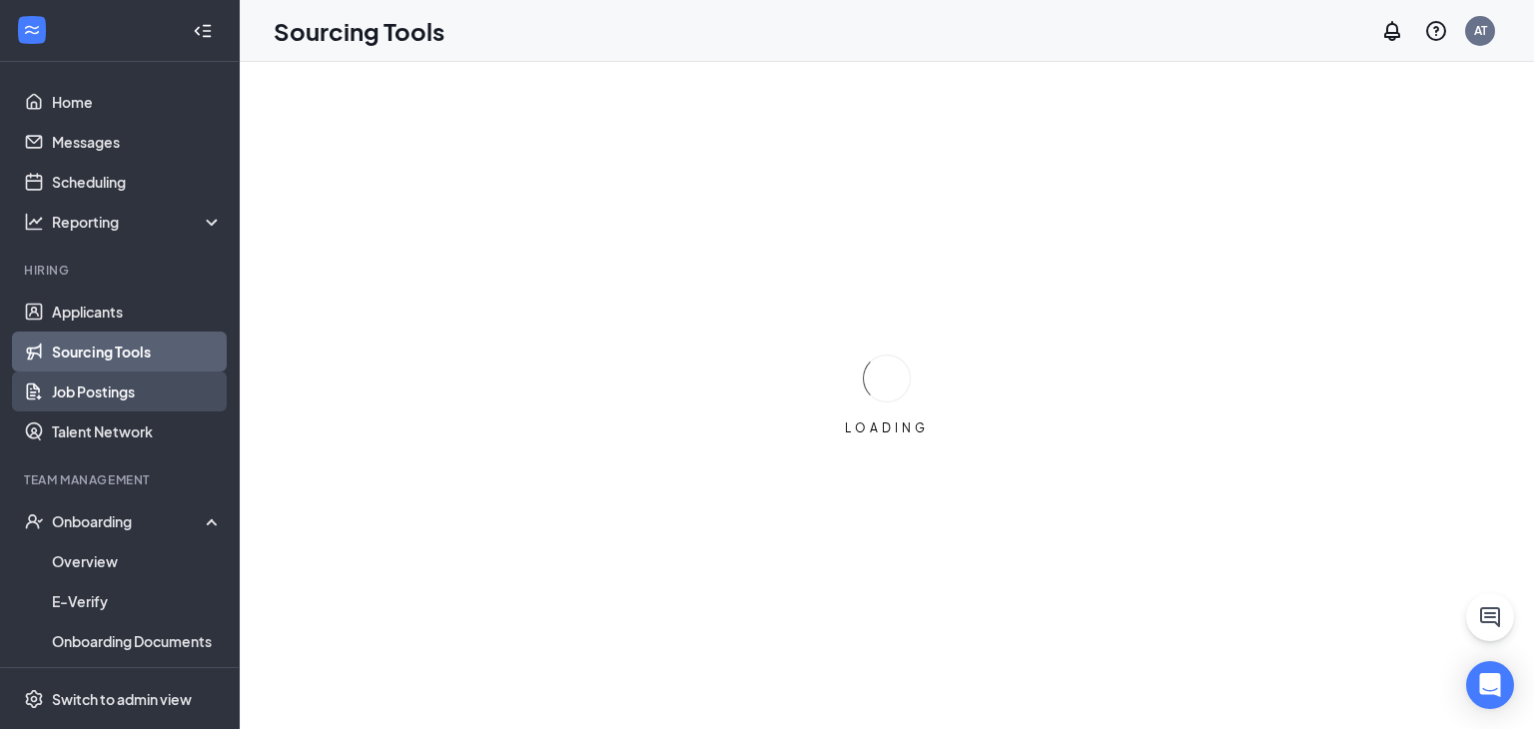
click at [120, 379] on link "Job Postings" at bounding box center [137, 392] width 171 height 40
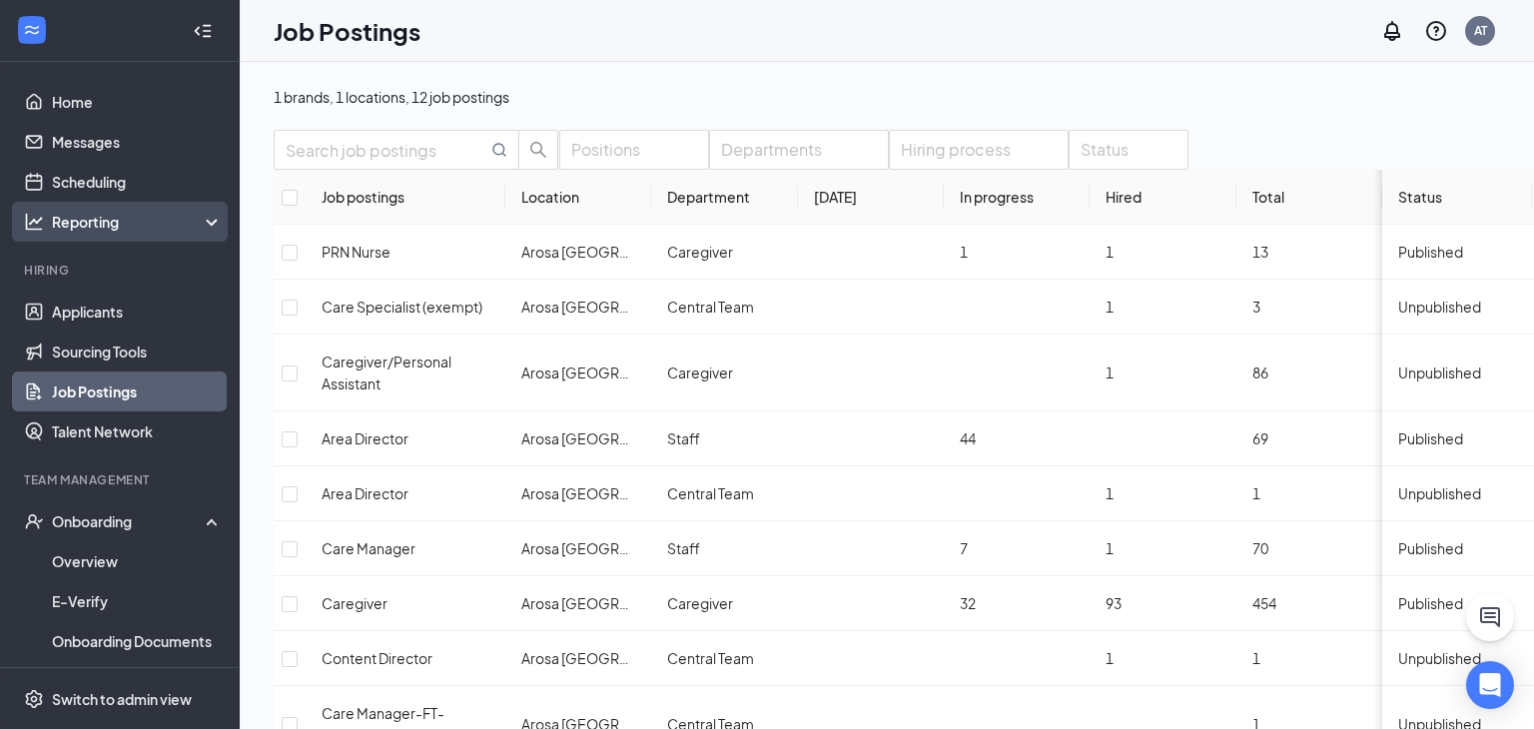
click at [96, 229] on div "Reporting" at bounding box center [138, 222] width 172 height 20
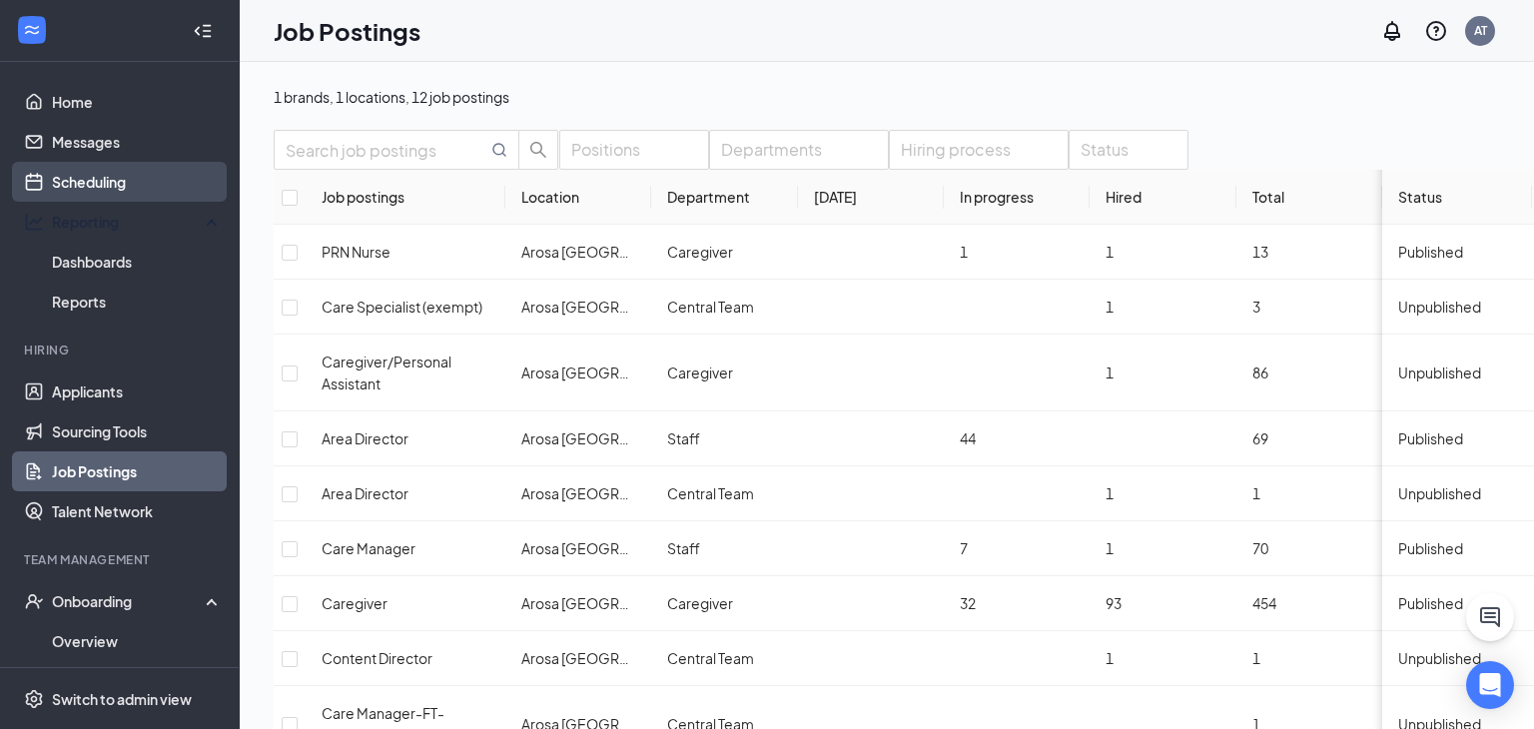
click at [113, 193] on link "Scheduling" at bounding box center [137, 182] width 171 height 40
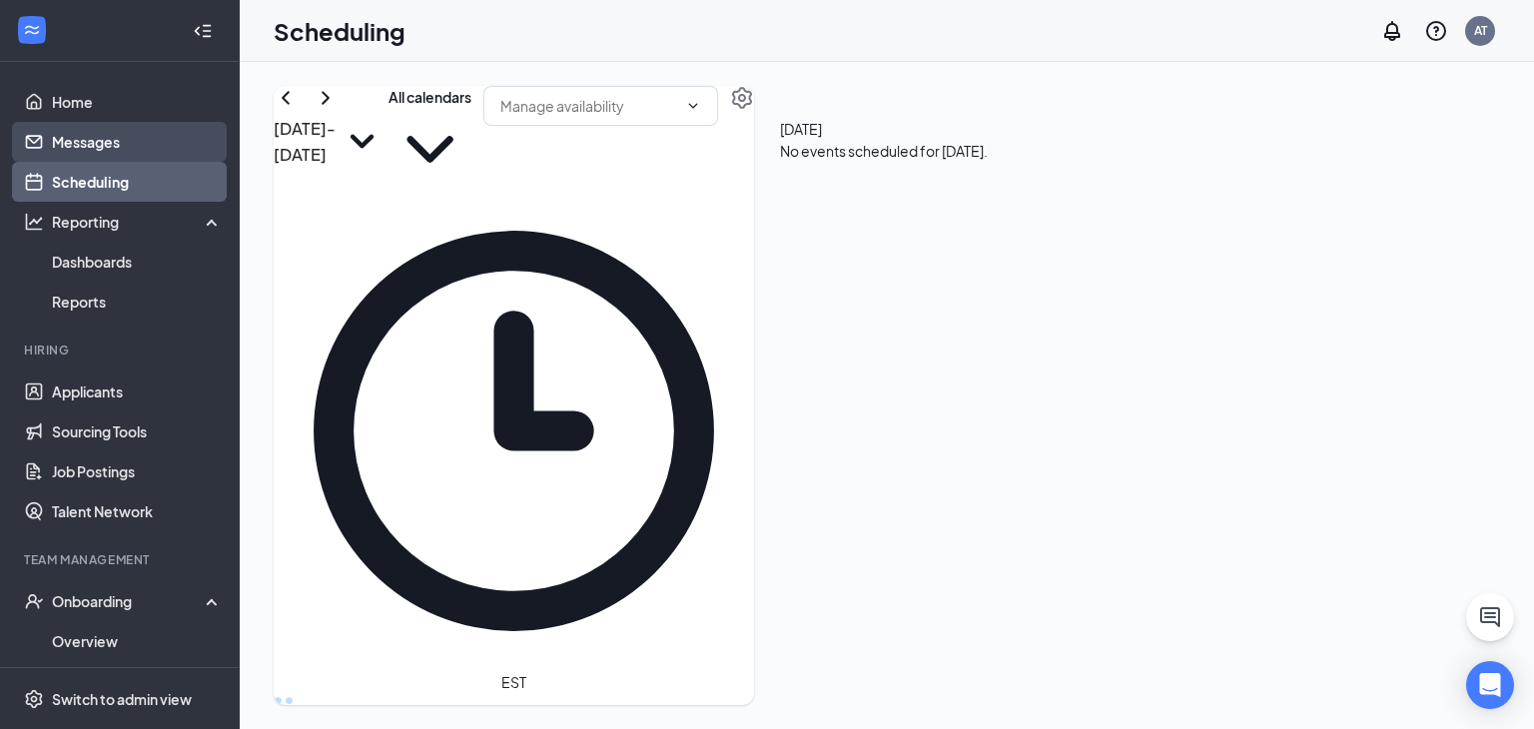
click at [129, 143] on link "Messages" at bounding box center [137, 142] width 171 height 40
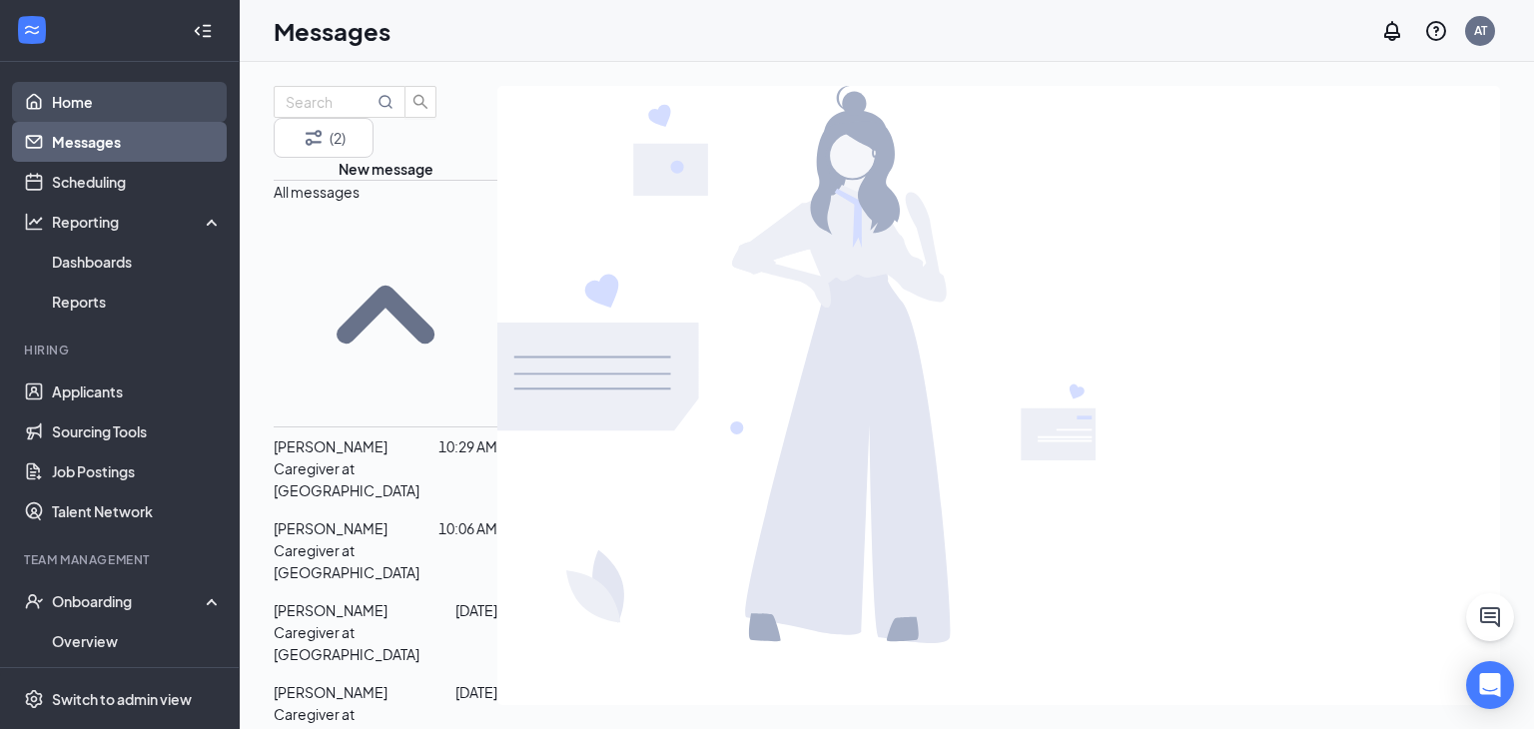
click at [78, 111] on link "Home" at bounding box center [137, 102] width 171 height 40
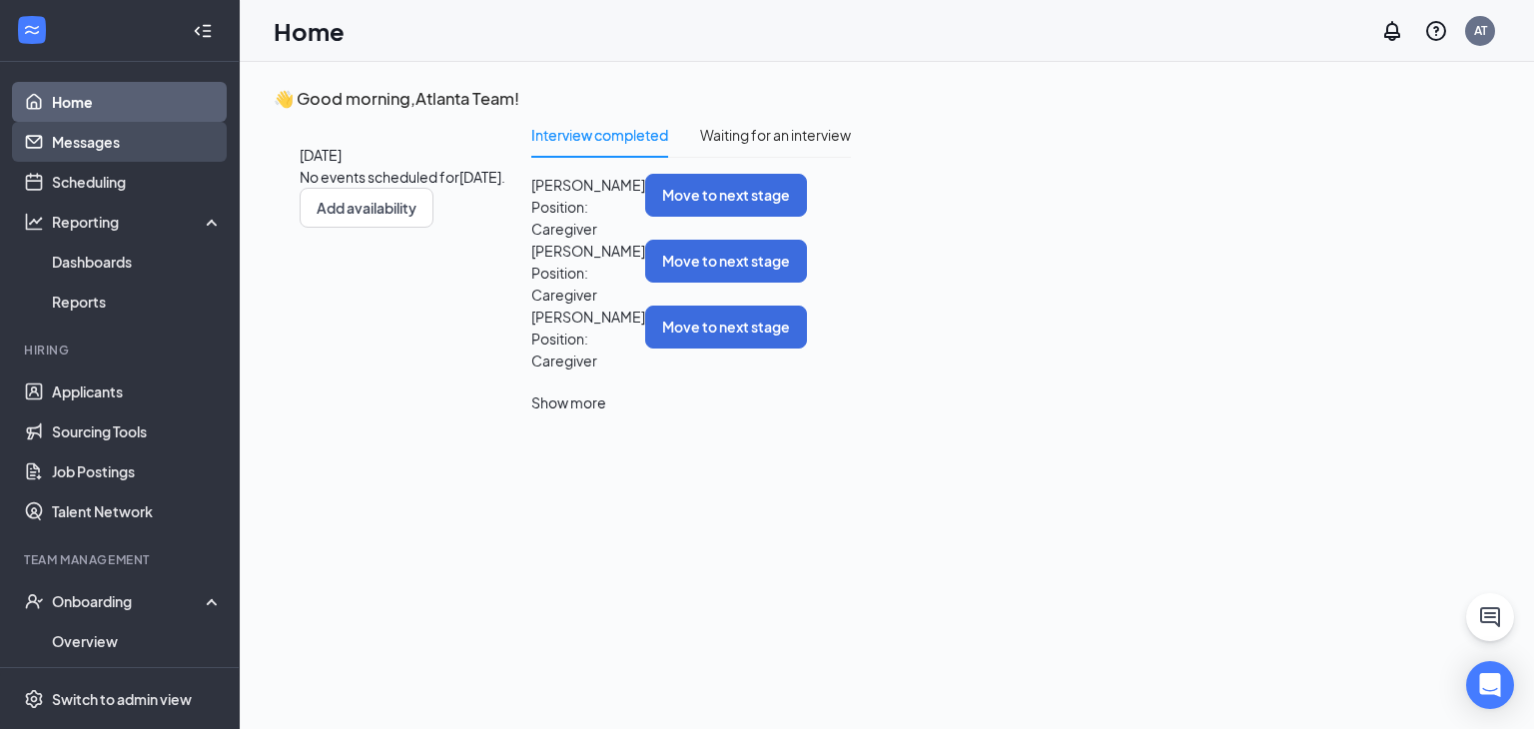
click at [83, 139] on link "Messages" at bounding box center [137, 142] width 171 height 40
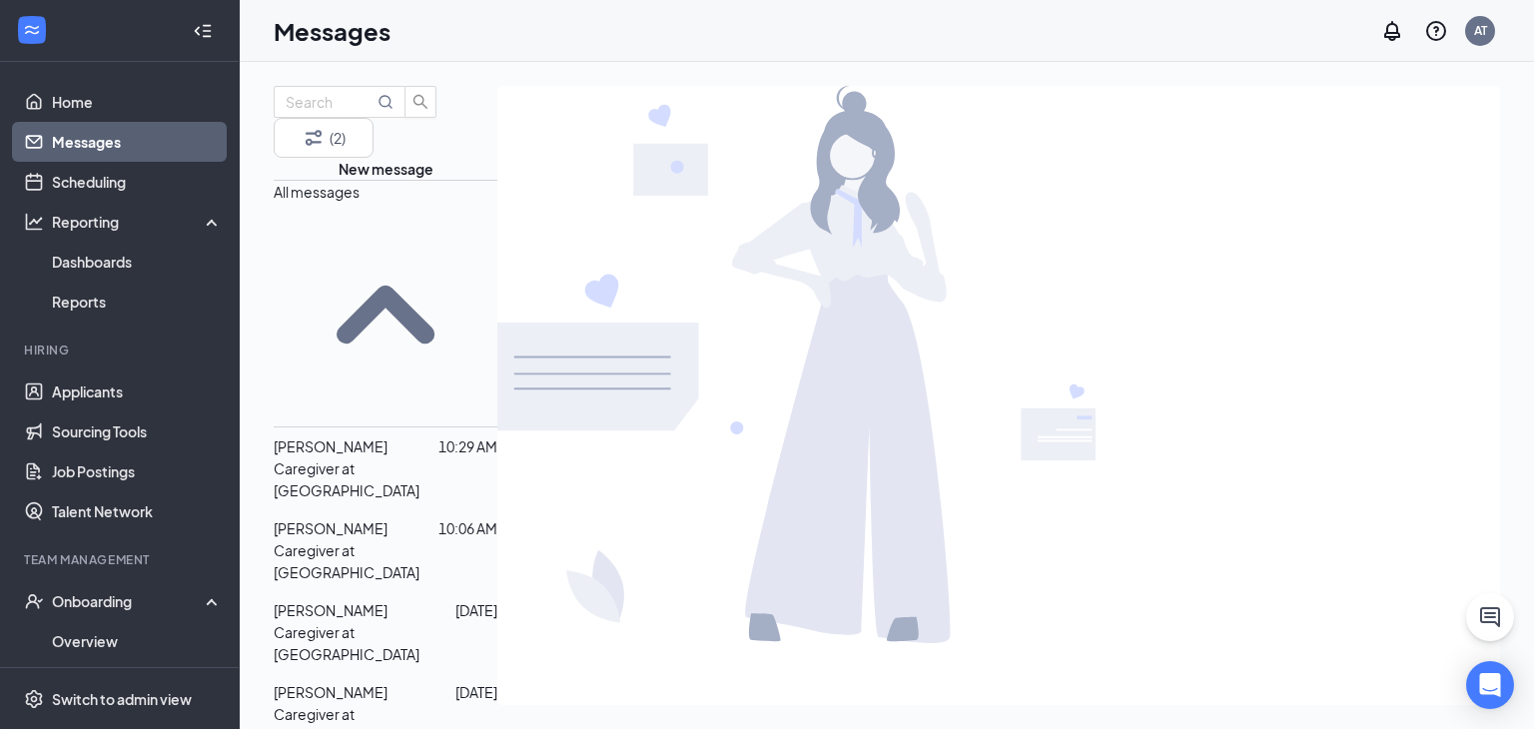
click at [342, 438] on span "[PERSON_NAME]" at bounding box center [331, 447] width 114 height 18
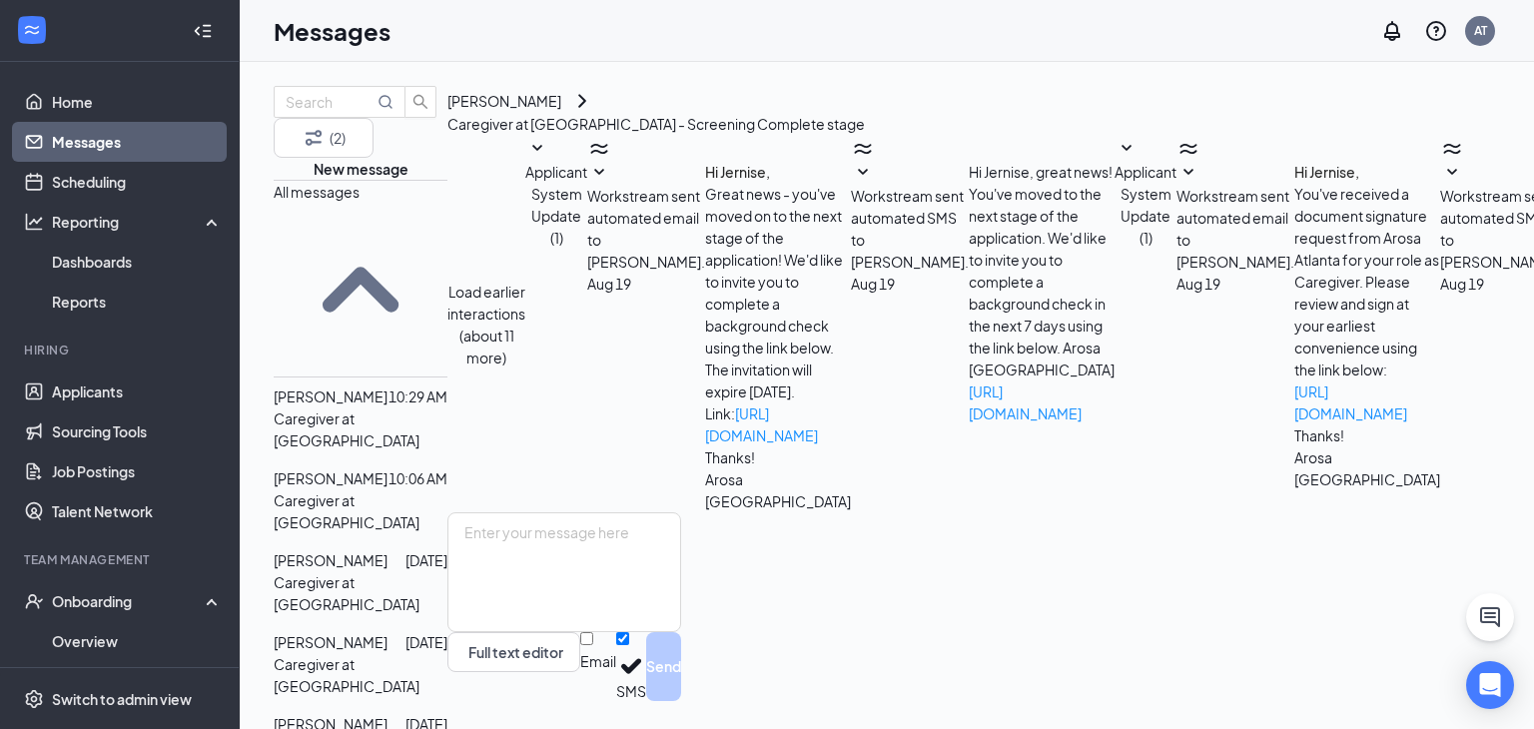
scroll to position [375, 0]
click at [105, 191] on link "Scheduling" at bounding box center [137, 182] width 171 height 40
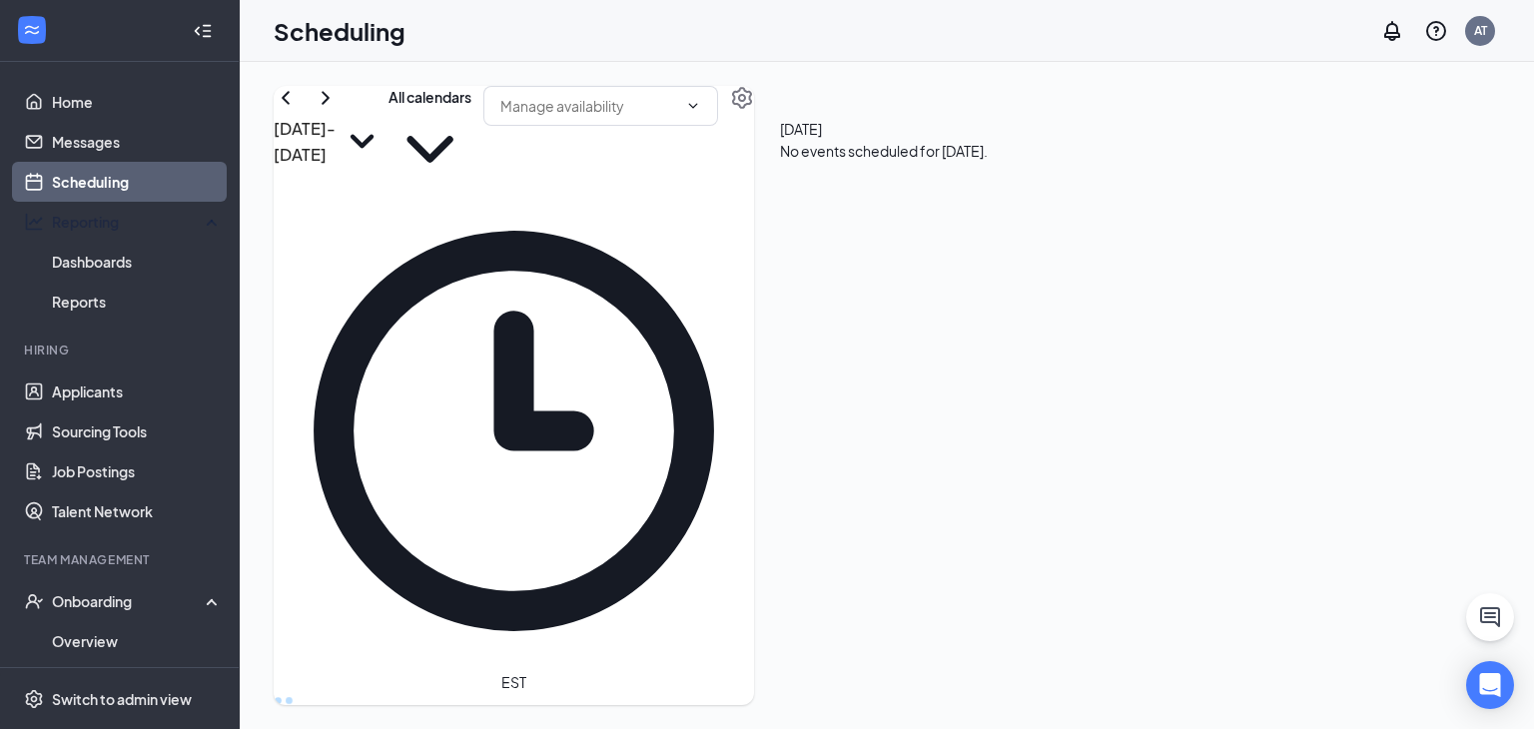
scroll to position [982, 0]
click at [110, 387] on link "Applicants" at bounding box center [137, 392] width 171 height 40
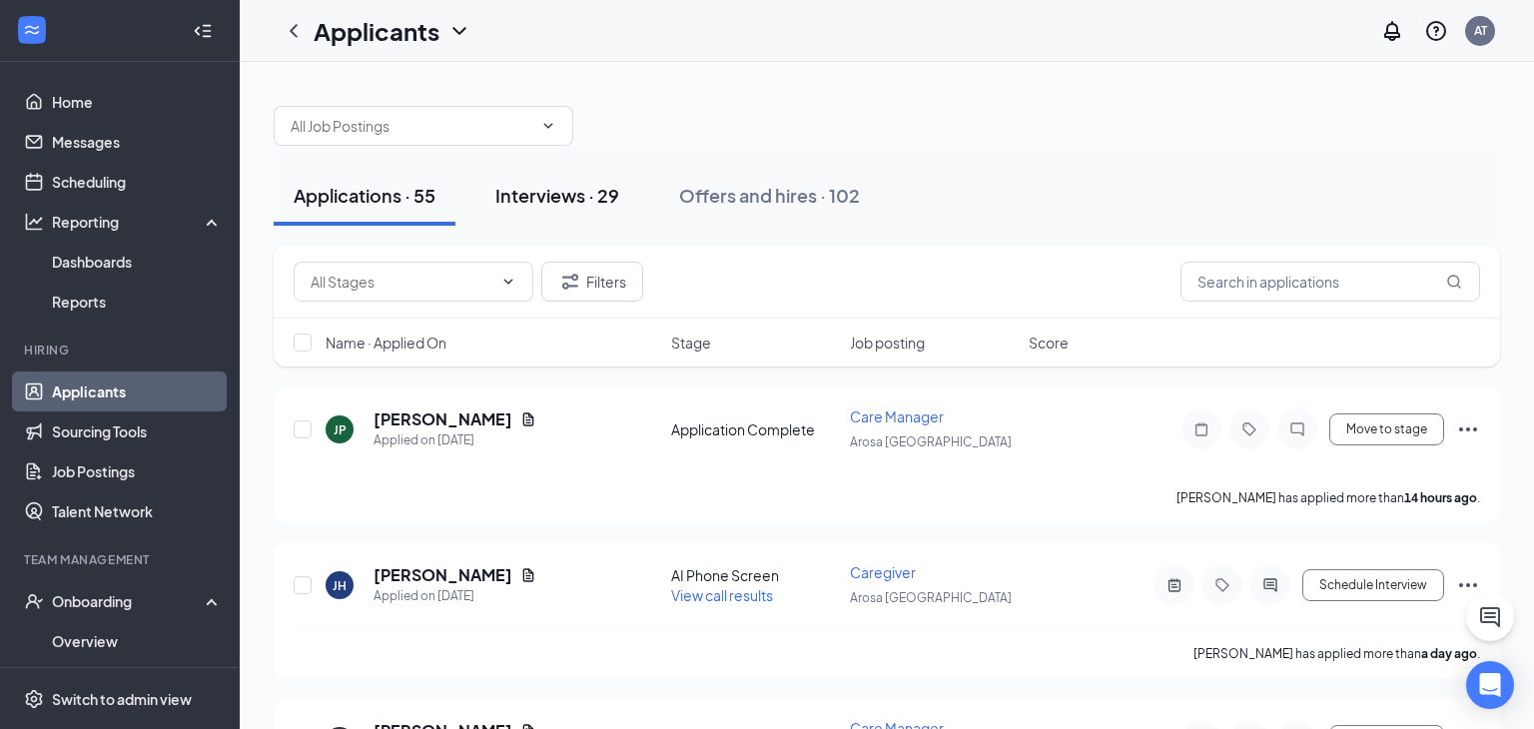
drag, startPoint x: 577, startPoint y: 216, endPoint x: 603, endPoint y: 212, distance: 26.3
click at [576, 216] on button "Interviews · 29" at bounding box center [557, 196] width 164 height 60
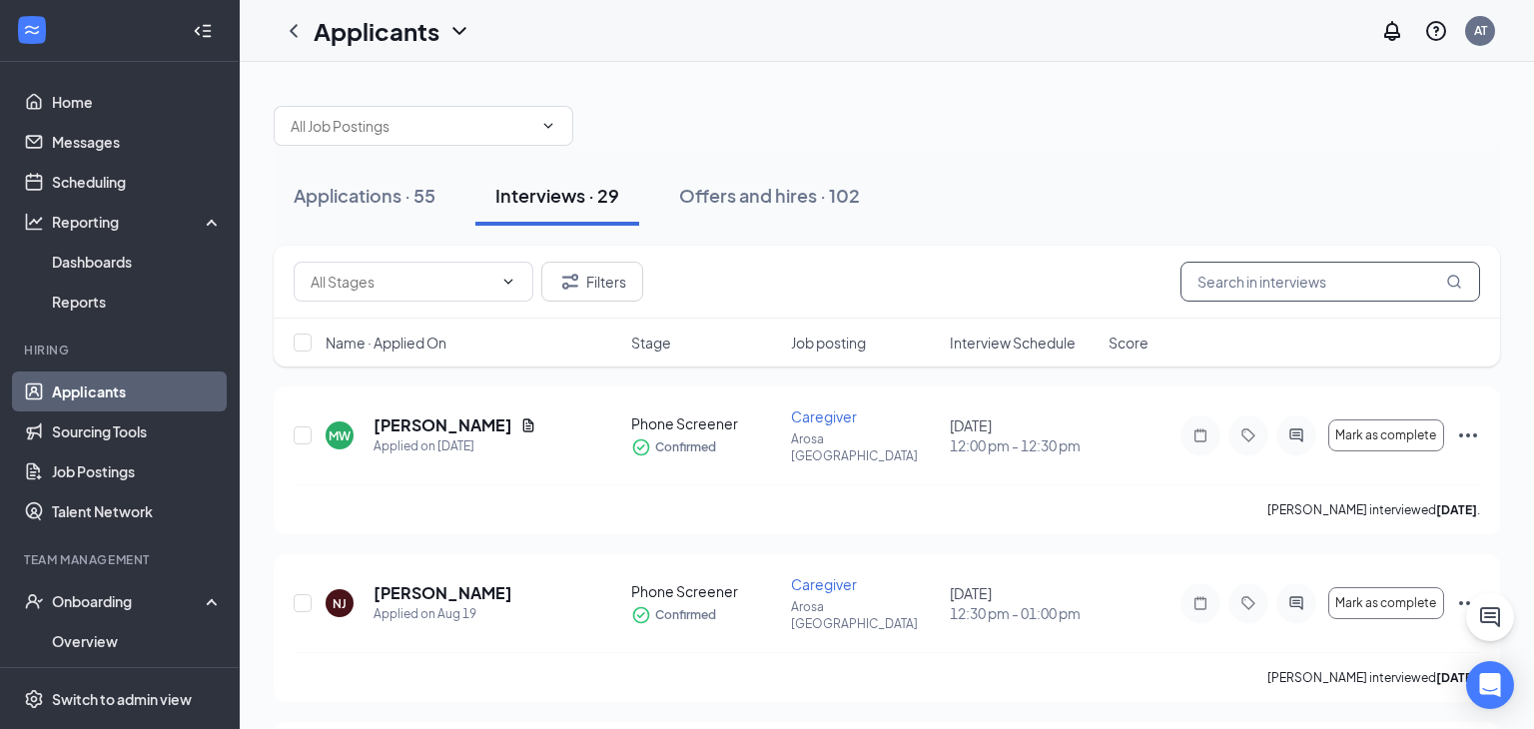
click at [1199, 281] on input "text" at bounding box center [1331, 282] width 300 height 40
type input "[PERSON_NAME]"
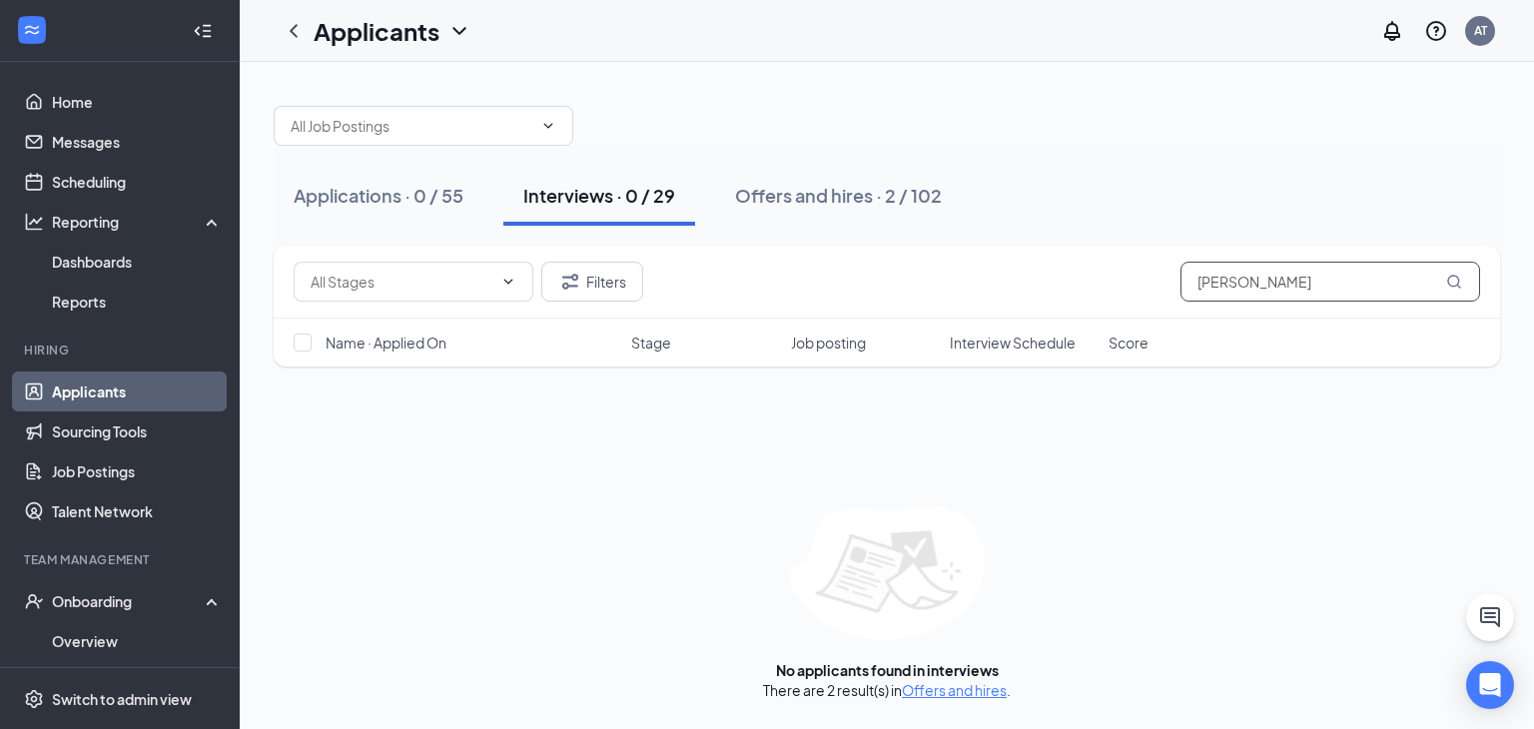
drag, startPoint x: 1294, startPoint y: 279, endPoint x: 1009, endPoint y: 364, distance: 297.1
click at [1009, 364] on div "Filters [PERSON_NAME] Name · Applied On Stage Job posting Interview Schedule Sc…" at bounding box center [887, 306] width 1227 height 121
type input "[PERSON_NAME]"
drag, startPoint x: 903, startPoint y: 219, endPoint x: 861, endPoint y: 211, distance: 42.7
click at [902, 216] on button "Offers and hires · 2 / 102" at bounding box center [838, 196] width 247 height 60
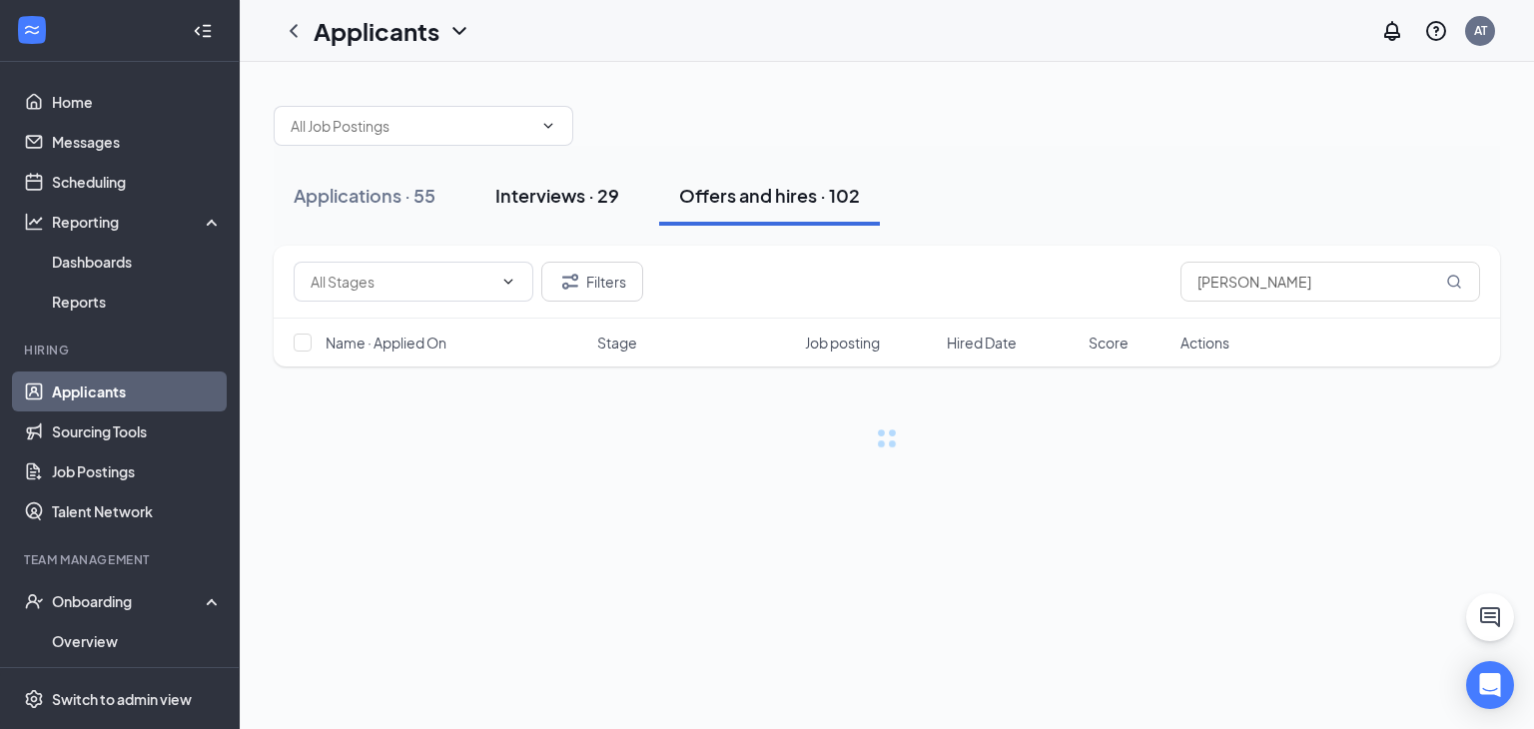
click at [579, 223] on button "Interviews · 29" at bounding box center [557, 196] width 164 height 60
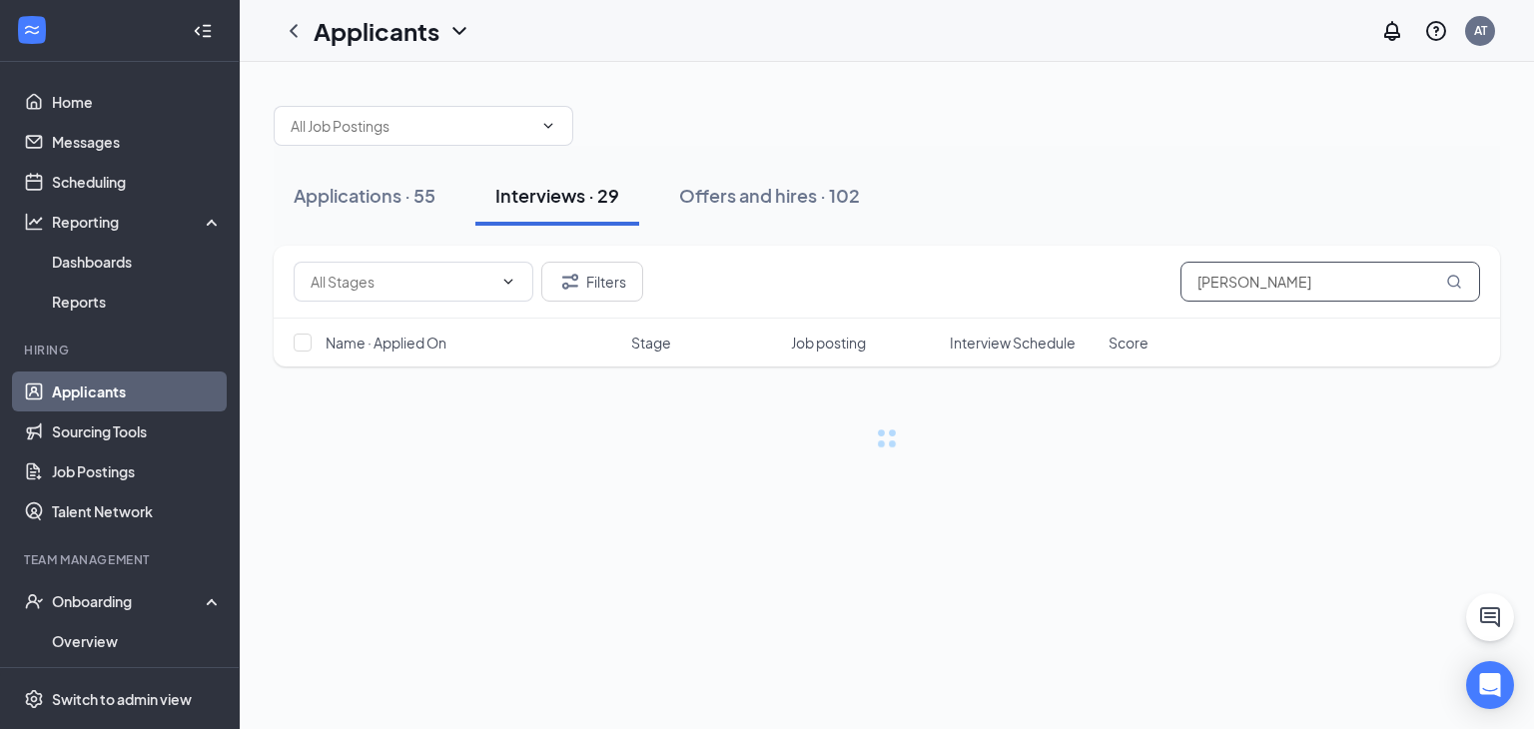
drag, startPoint x: 1290, startPoint y: 272, endPoint x: 994, endPoint y: 368, distance: 310.8
click at [994, 368] on div "Filters [PERSON_NAME] Name · Applied On Stage Job posting Interview Schedule Sc…" at bounding box center [887, 316] width 1227 height 141
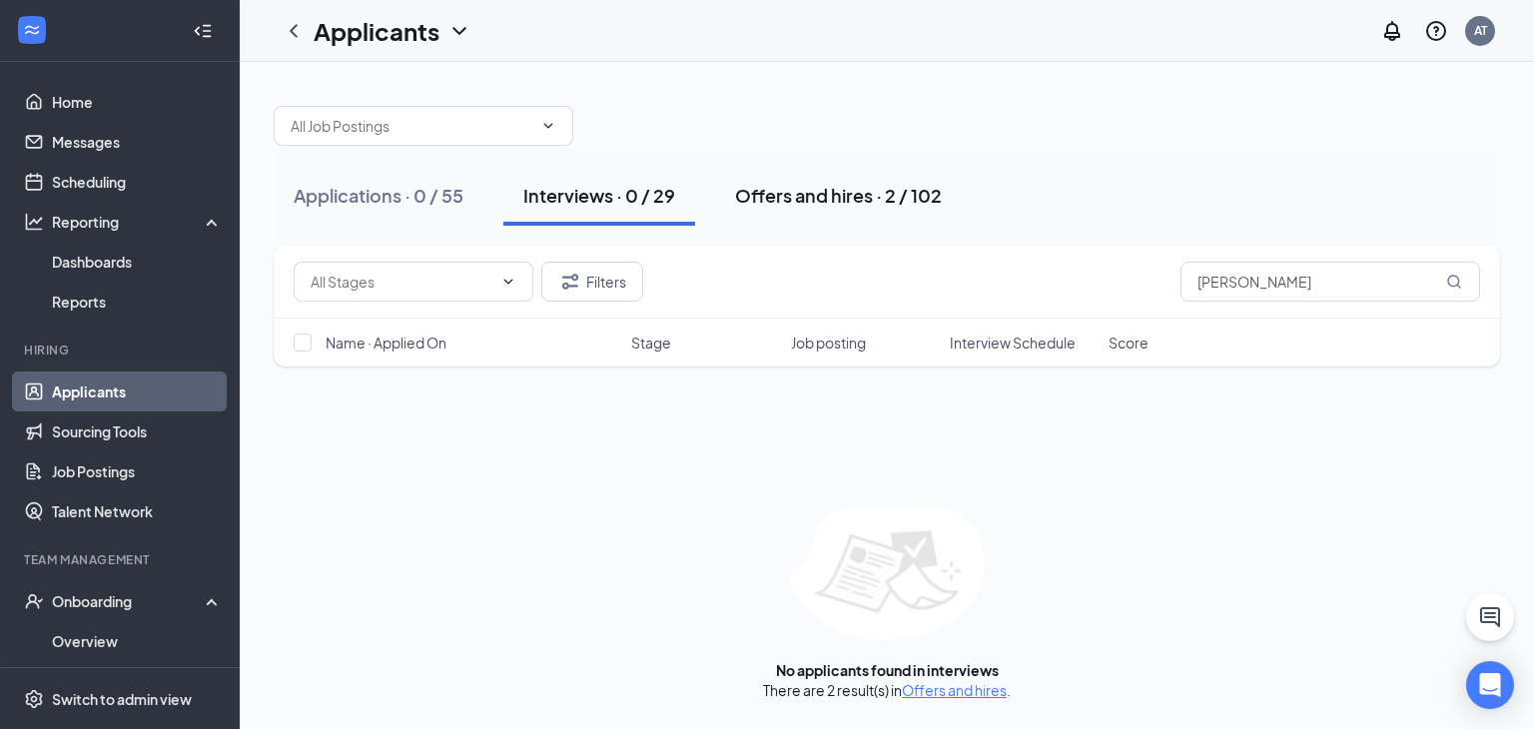
click at [799, 210] on button "Offers and hires · 2 / 102" at bounding box center [838, 196] width 247 height 60
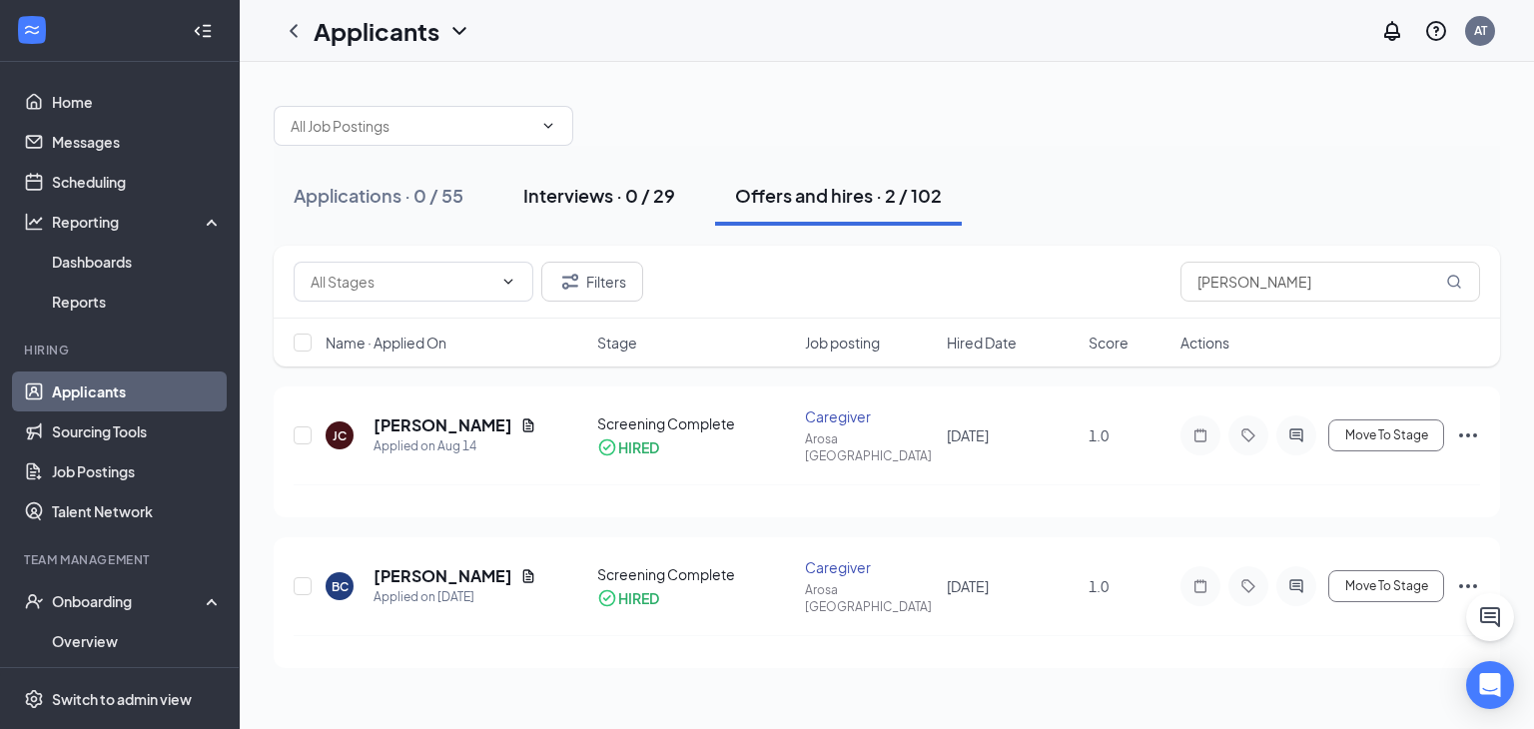
click at [633, 193] on div "Interviews · 0 / 29" at bounding box center [599, 195] width 152 height 25
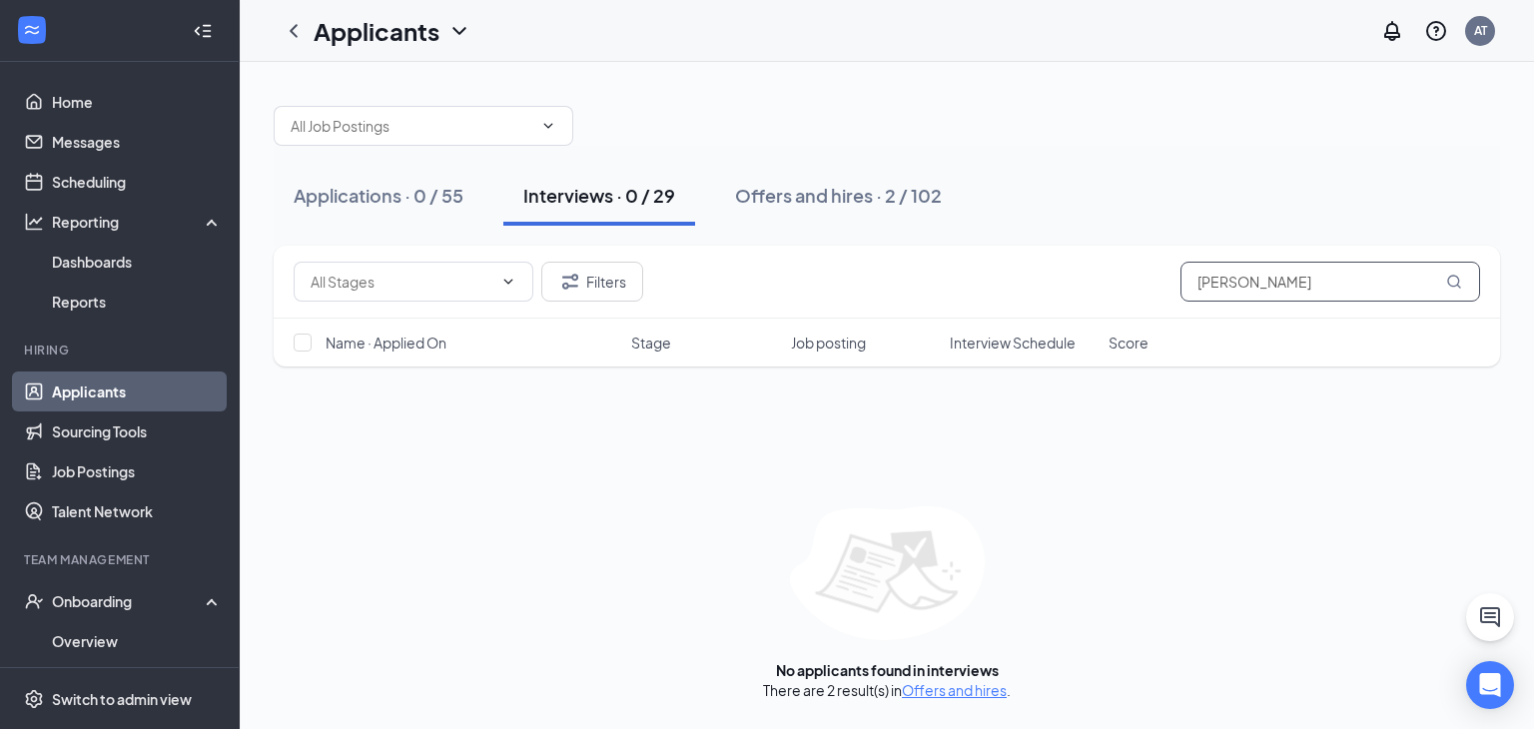
drag, startPoint x: 1268, startPoint y: 292, endPoint x: 1051, endPoint y: 338, distance: 221.6
click at [1052, 345] on div "Filters [PERSON_NAME] Name · Applied On Stage Job posting Interview Schedule Sc…" at bounding box center [887, 306] width 1227 height 121
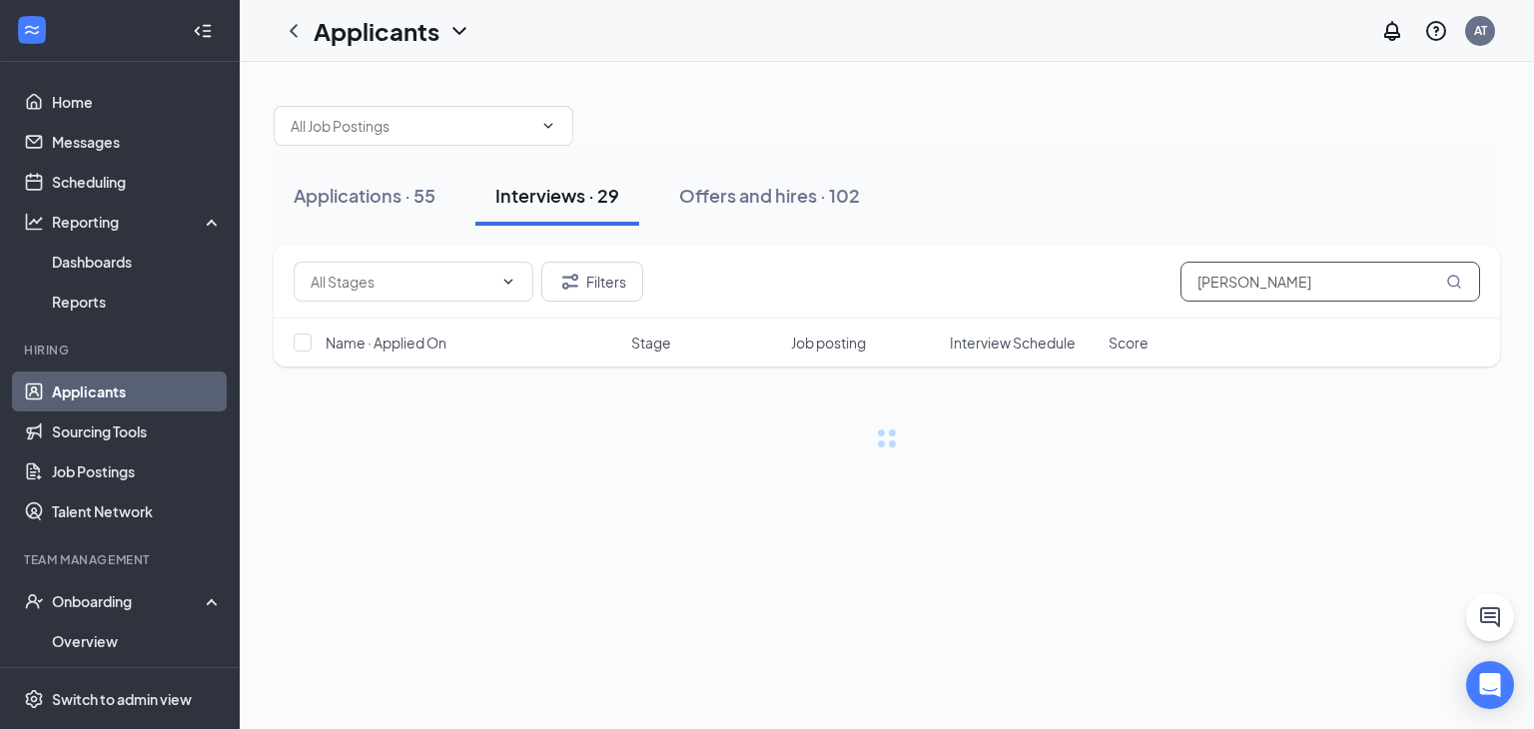
type input "[PERSON_NAME]"
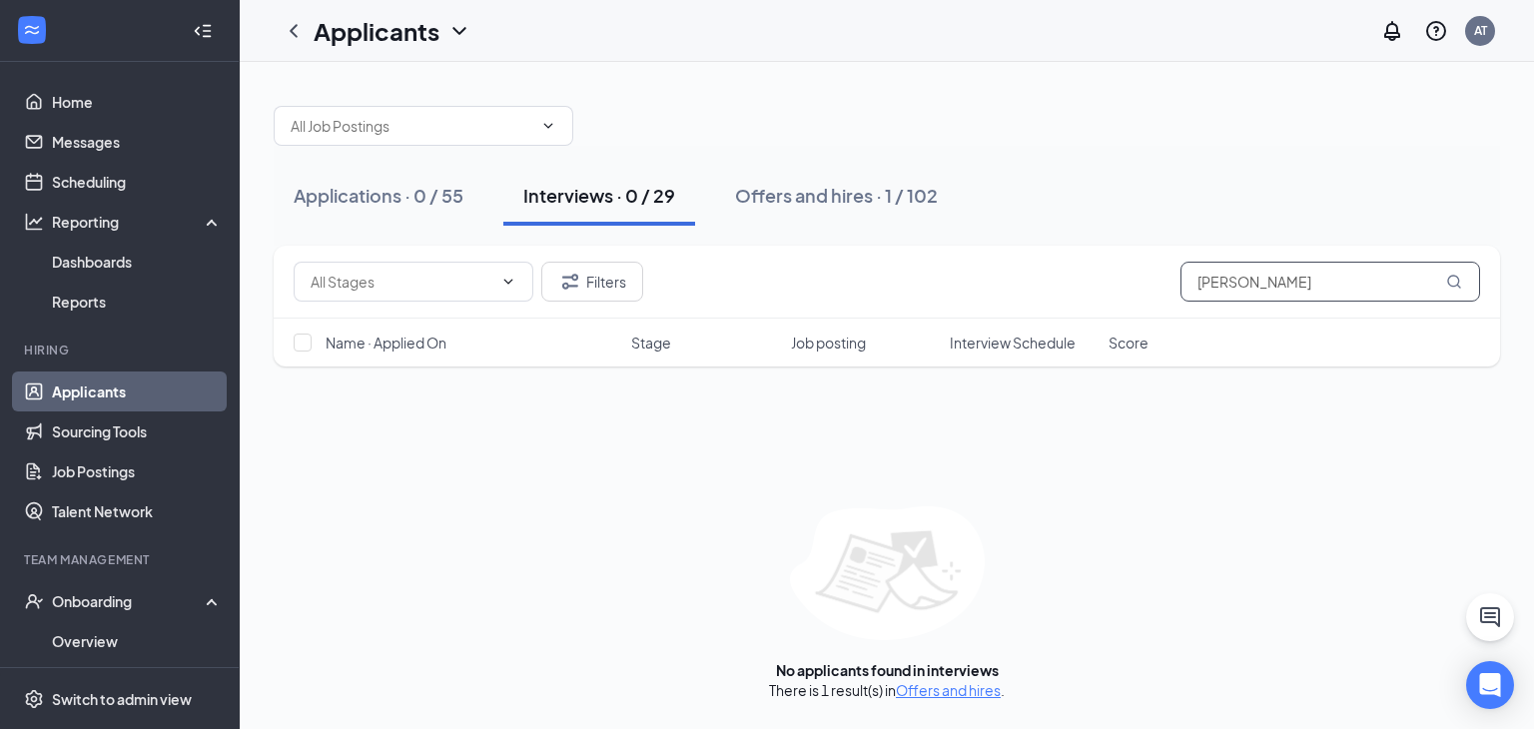
drag, startPoint x: 1334, startPoint y: 286, endPoint x: 1122, endPoint y: 334, distance: 217.1
click at [1124, 335] on div "Filters [PERSON_NAME] Name · Applied On Stage Job posting Interview Schedule Sc…" at bounding box center [887, 306] width 1227 height 121
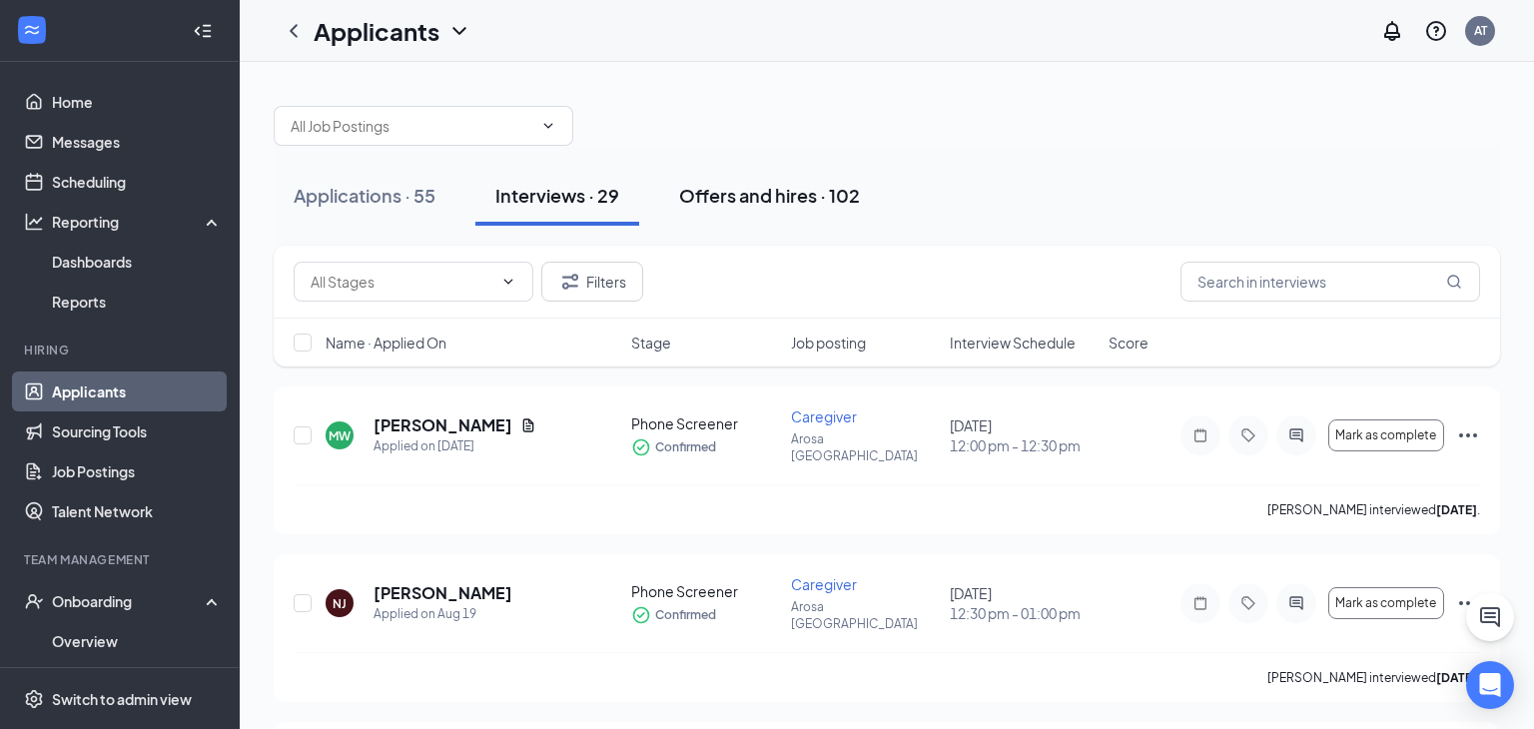
click at [778, 208] on button "Offers and hires · 102" at bounding box center [769, 196] width 221 height 60
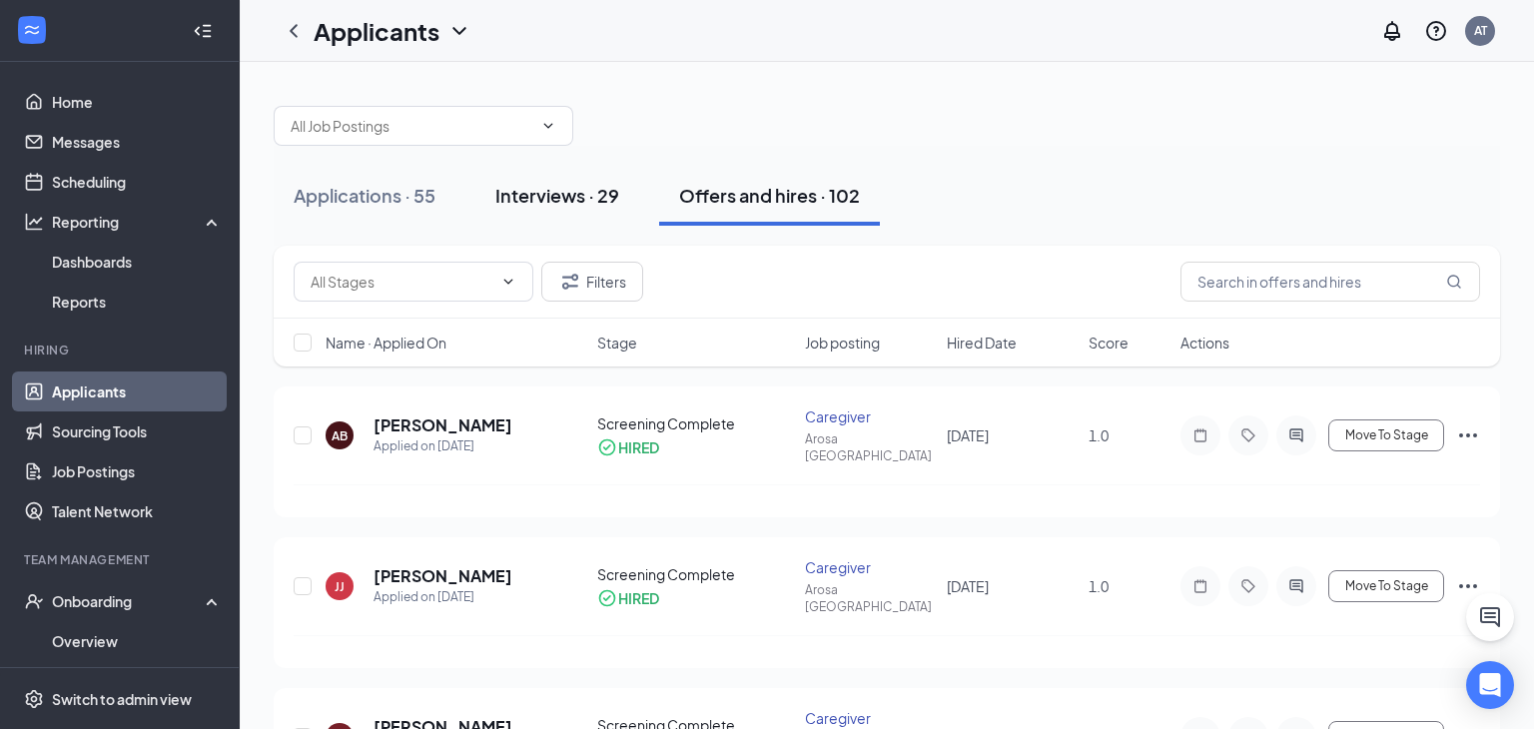
click at [611, 190] on div "Interviews · 29" at bounding box center [557, 195] width 124 height 25
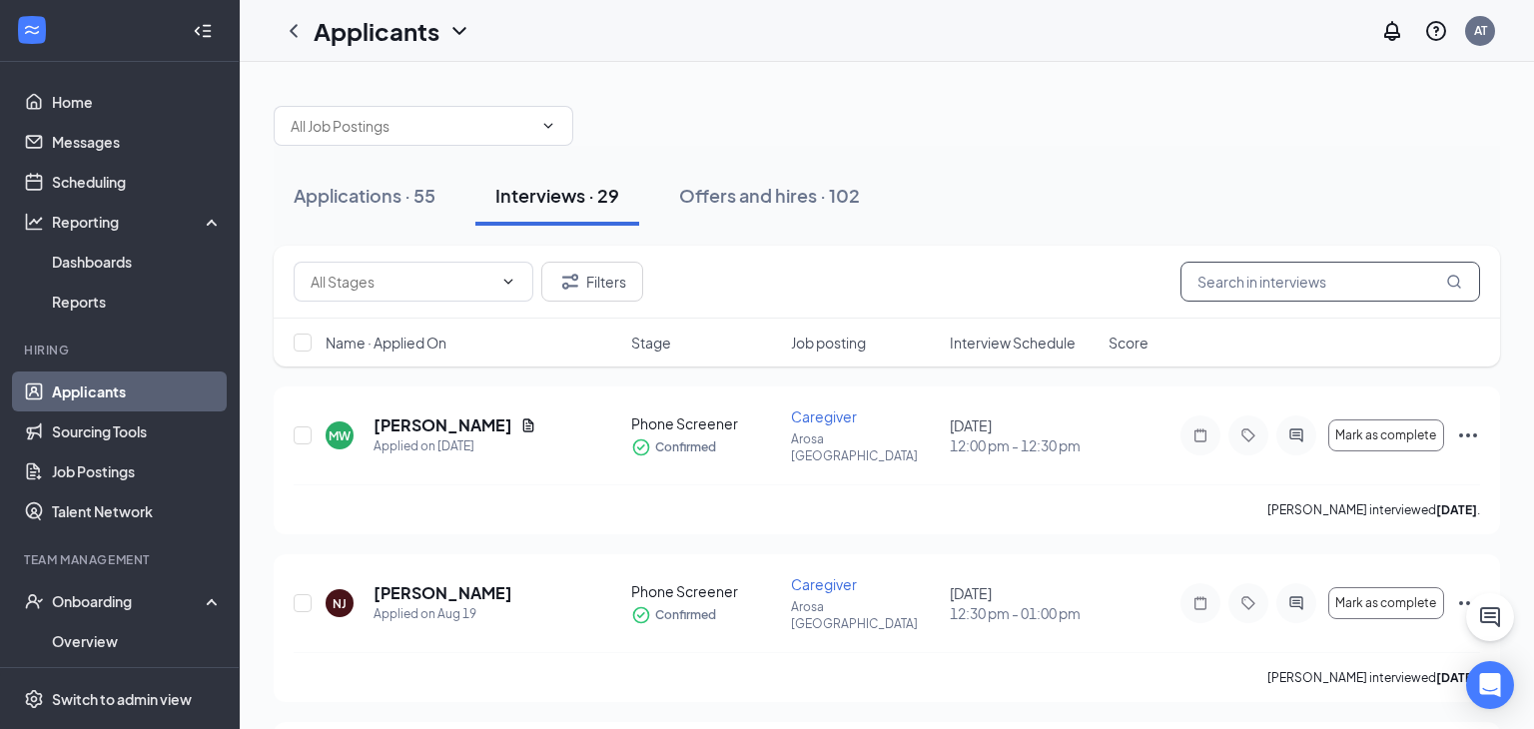
click at [1210, 273] on input "text" at bounding box center [1331, 282] width 300 height 40
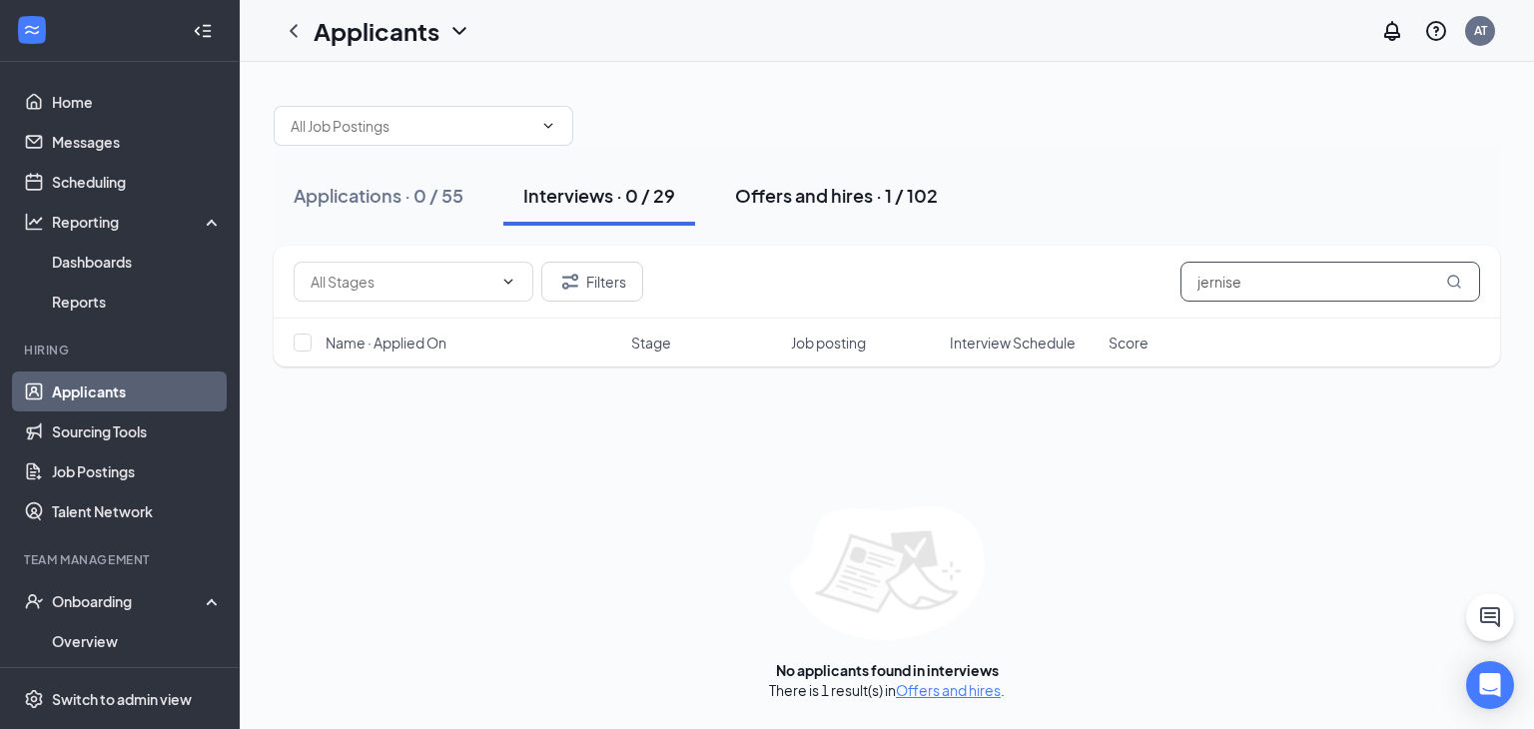
type input "jernise"
click at [811, 181] on button "Offers and hires · 1 / 102" at bounding box center [836, 196] width 243 height 60
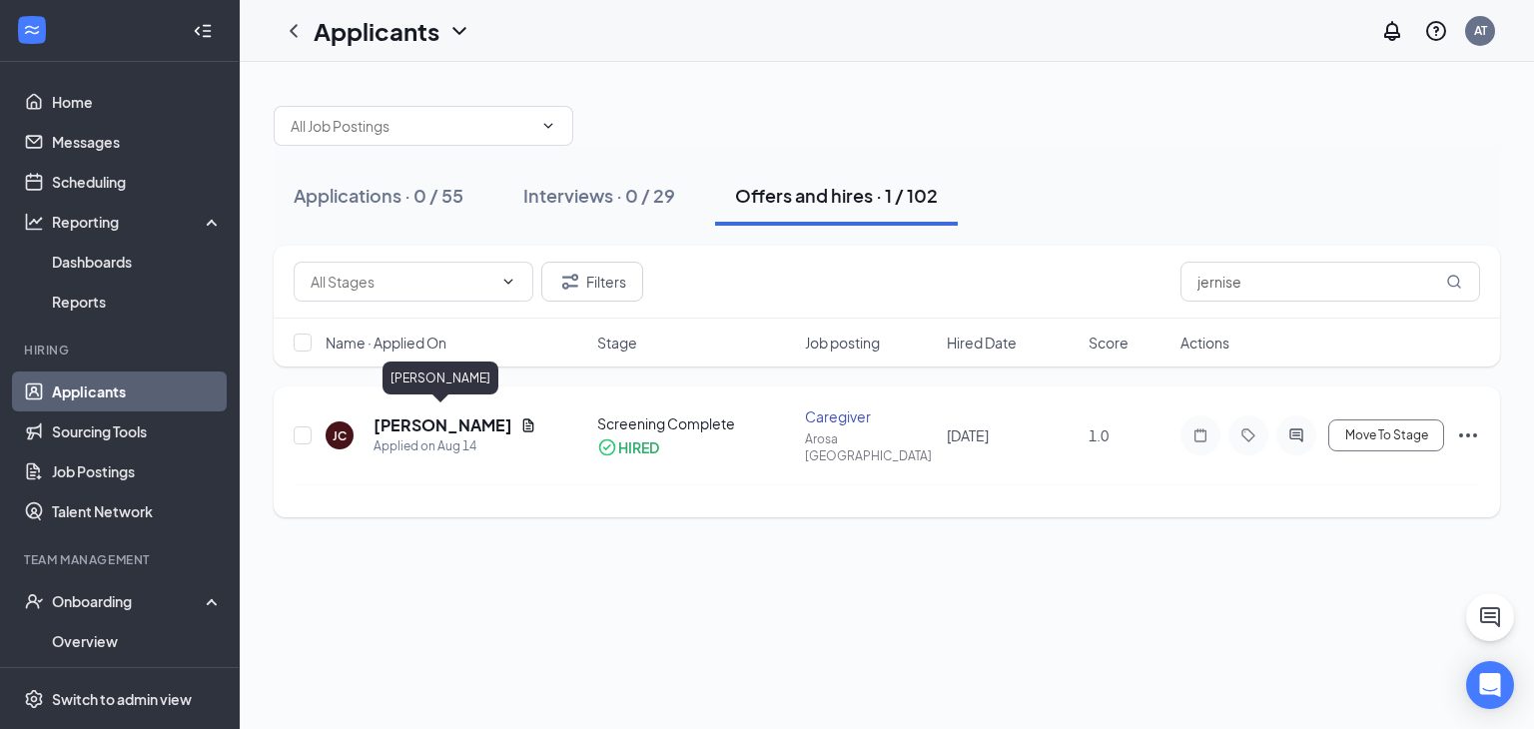
click at [402, 437] on div "Applied on Aug 14" at bounding box center [455, 447] width 163 height 20
click at [408, 425] on h5 "[PERSON_NAME]" at bounding box center [443, 426] width 139 height 22
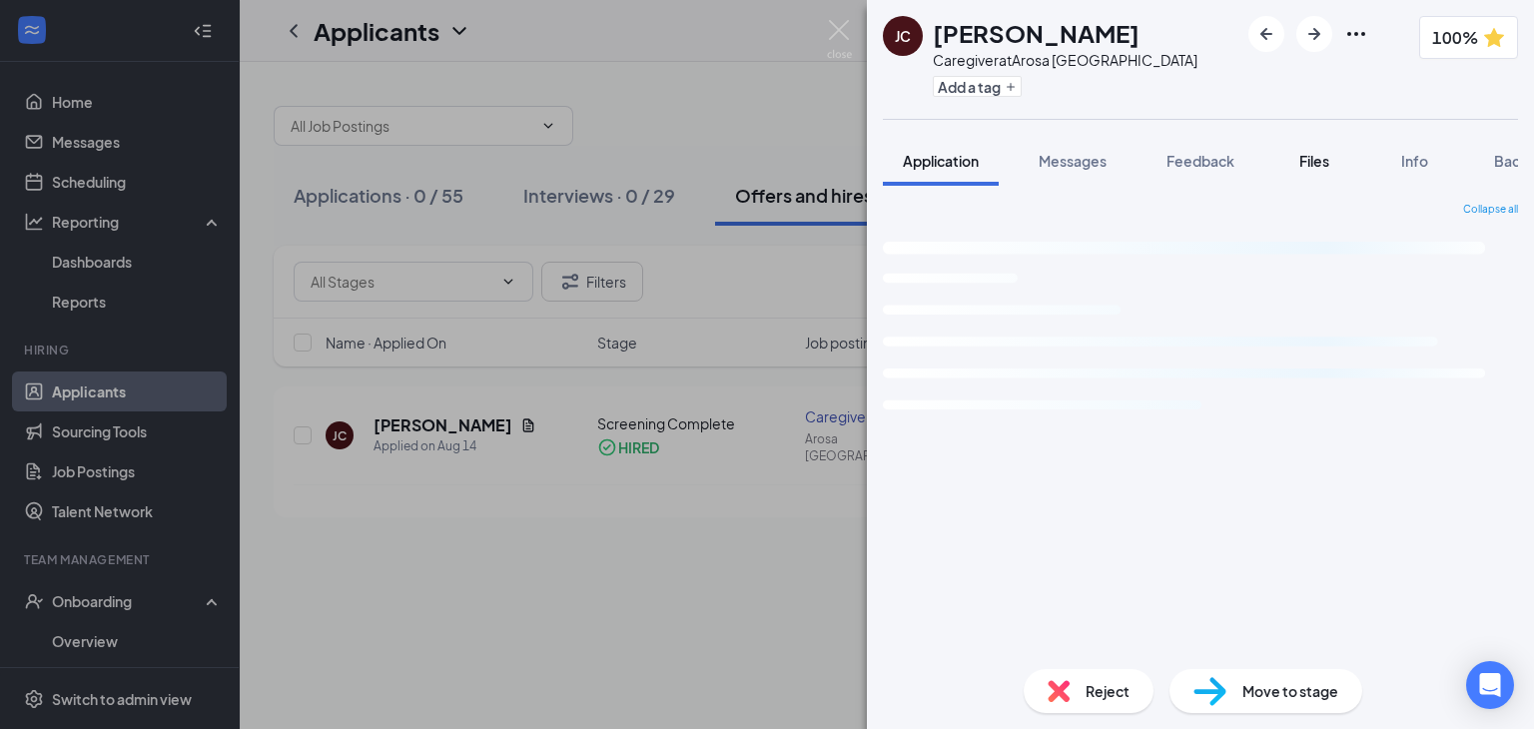
click at [1322, 152] on span "Files" at bounding box center [1315, 161] width 30 height 18
click at [1322, 157] on span "Files" at bounding box center [1315, 161] width 30 height 18
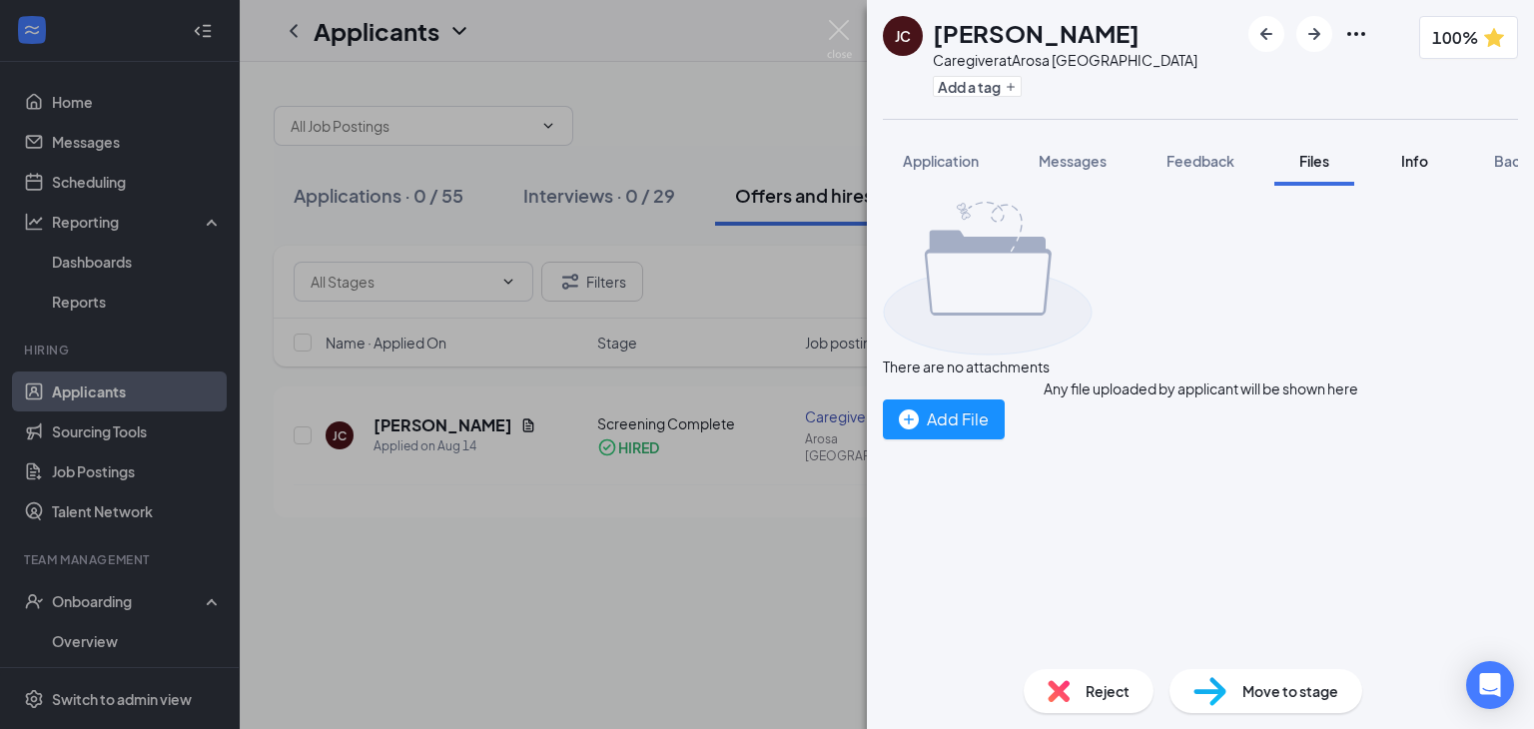
click at [1407, 166] on span "Info" at bounding box center [1414, 161] width 27 height 18
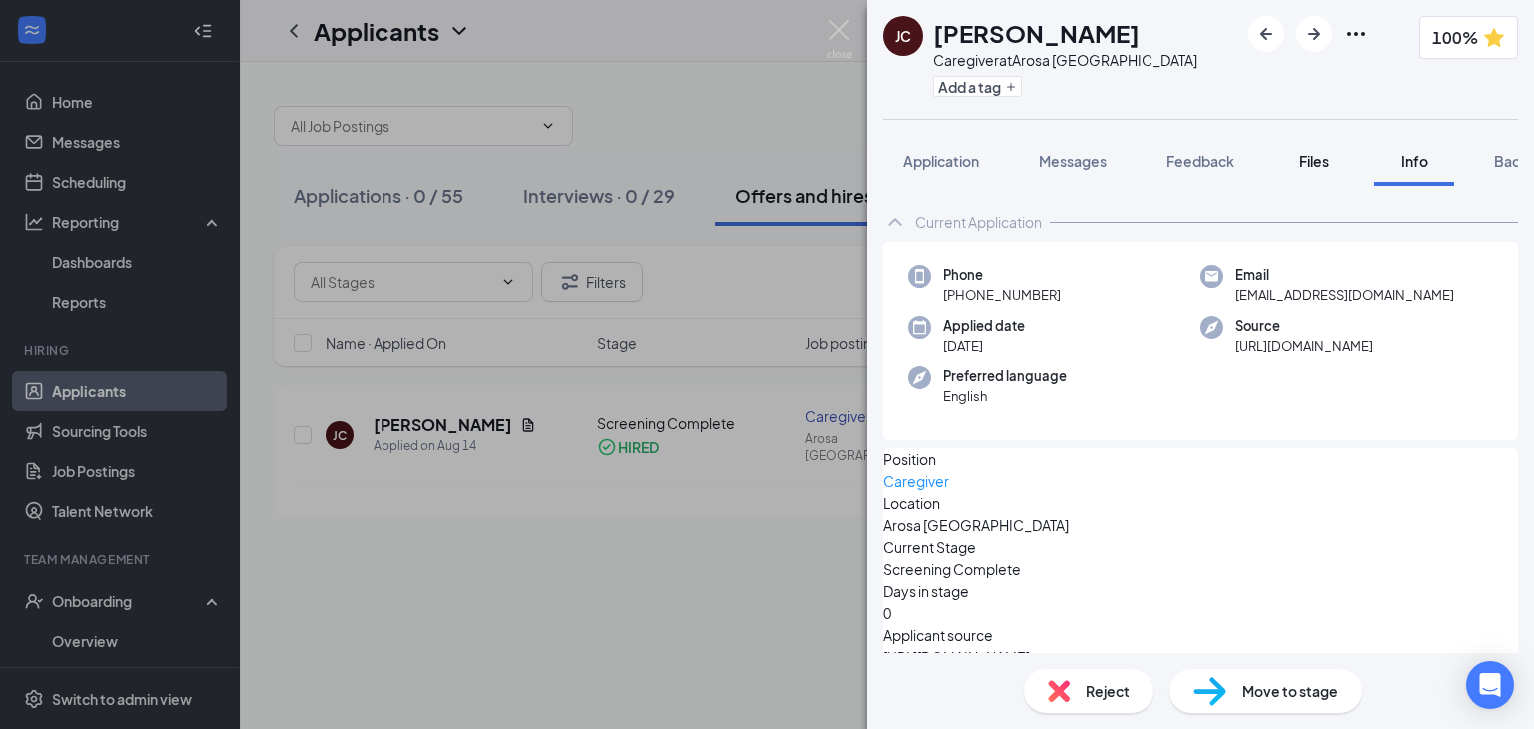
click at [1298, 163] on div "Files" at bounding box center [1315, 161] width 40 height 20
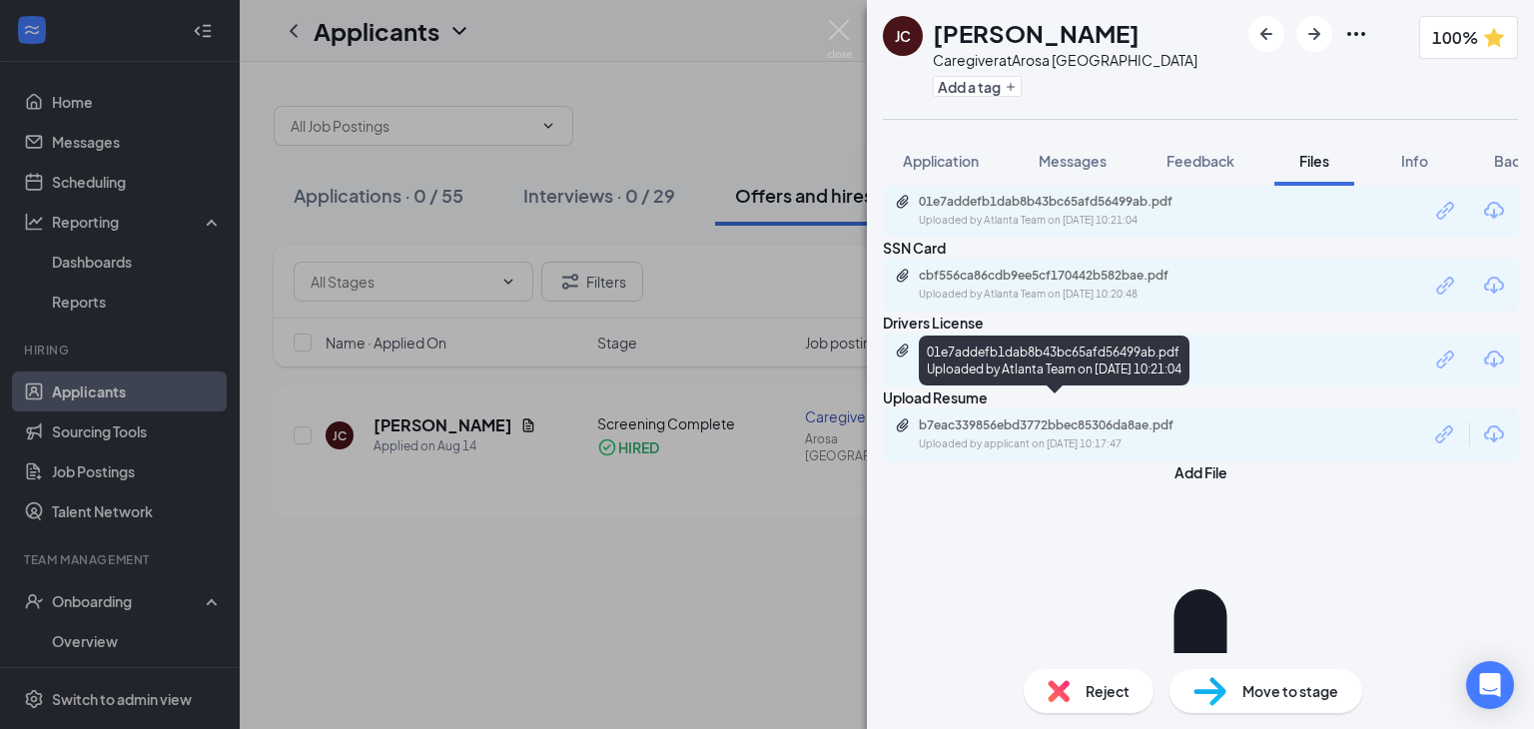
scroll to position [276, 0]
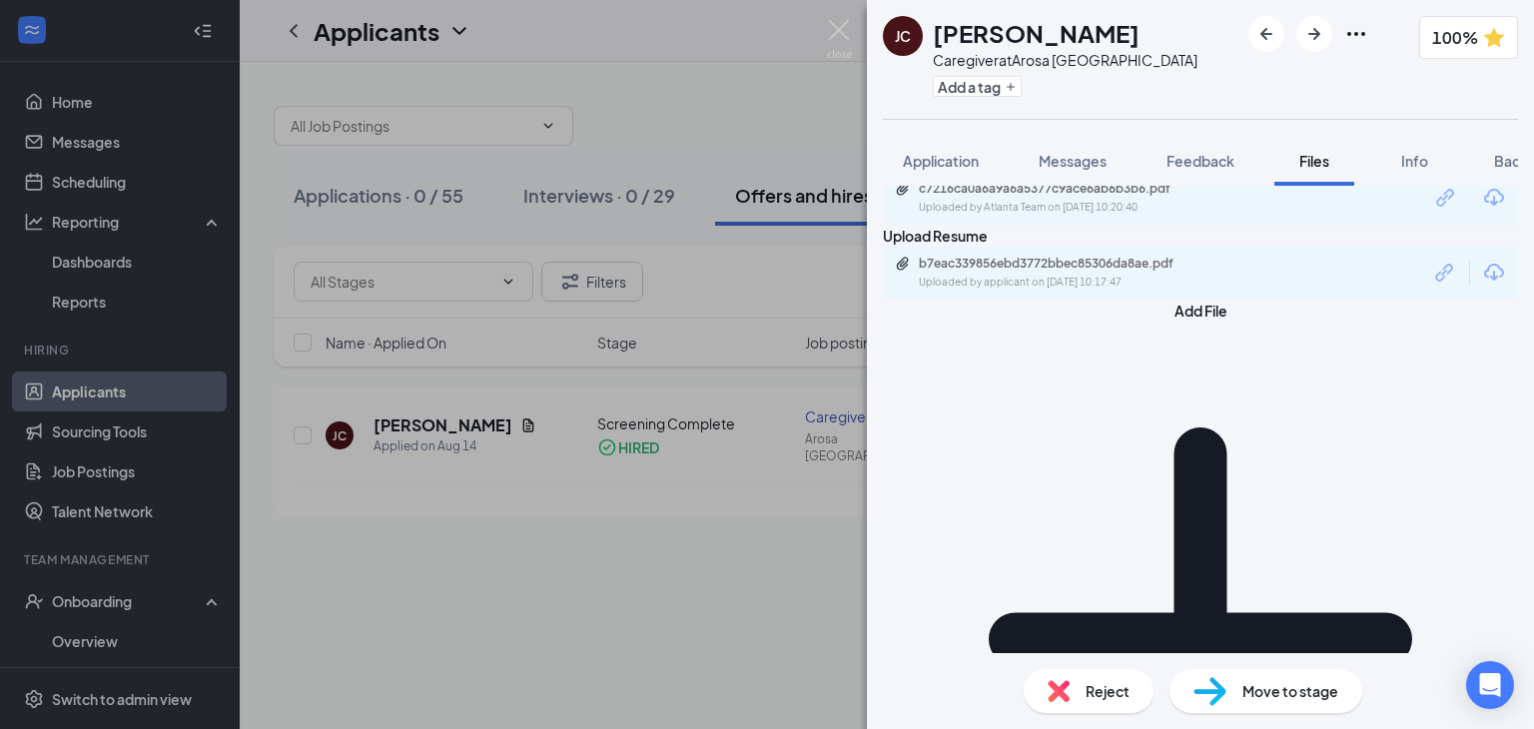
click at [1181, 700] on div "Move to stage" at bounding box center [1266, 691] width 193 height 44
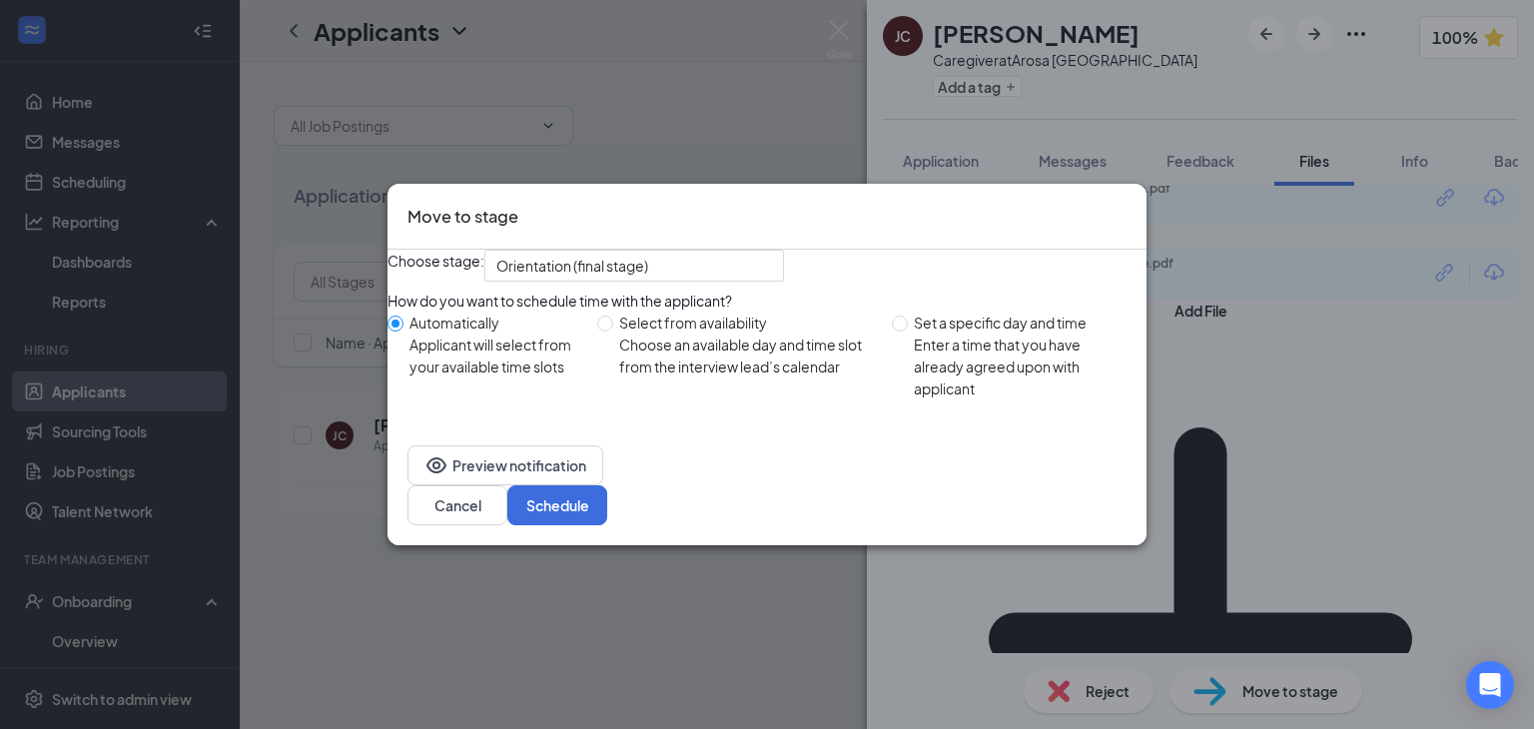
click at [764, 347] on div "How do you want to schedule time with the applicant? Automatically Applicant wi…" at bounding box center [767, 350] width 759 height 120
click at [755, 275] on div "Orientation (final stage) 3942719 4069531 Application AI Phone Screen Phone Scr…" at bounding box center [634, 266] width 300 height 32
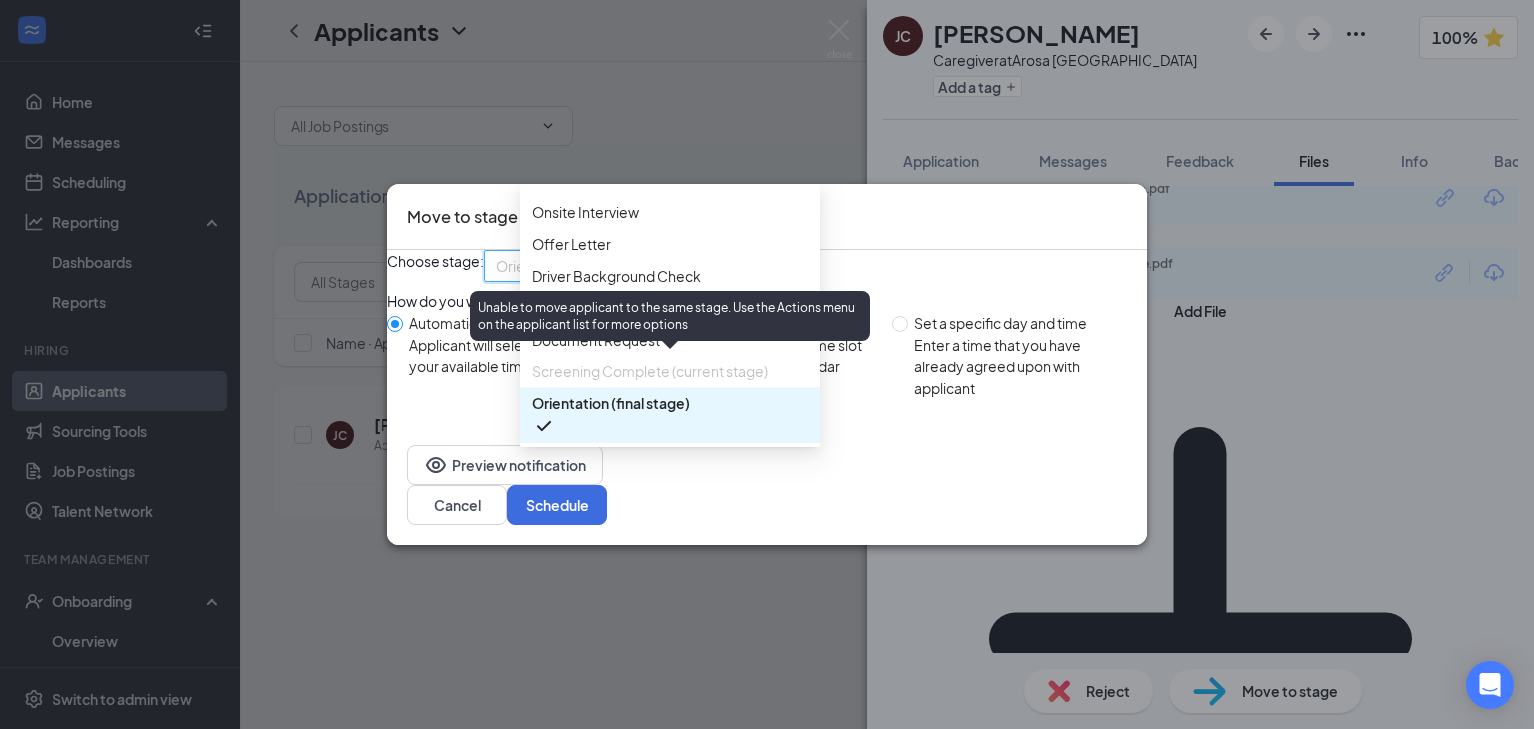
click at [696, 368] on span "Screening Complete (current stage)" at bounding box center [650, 372] width 236 height 22
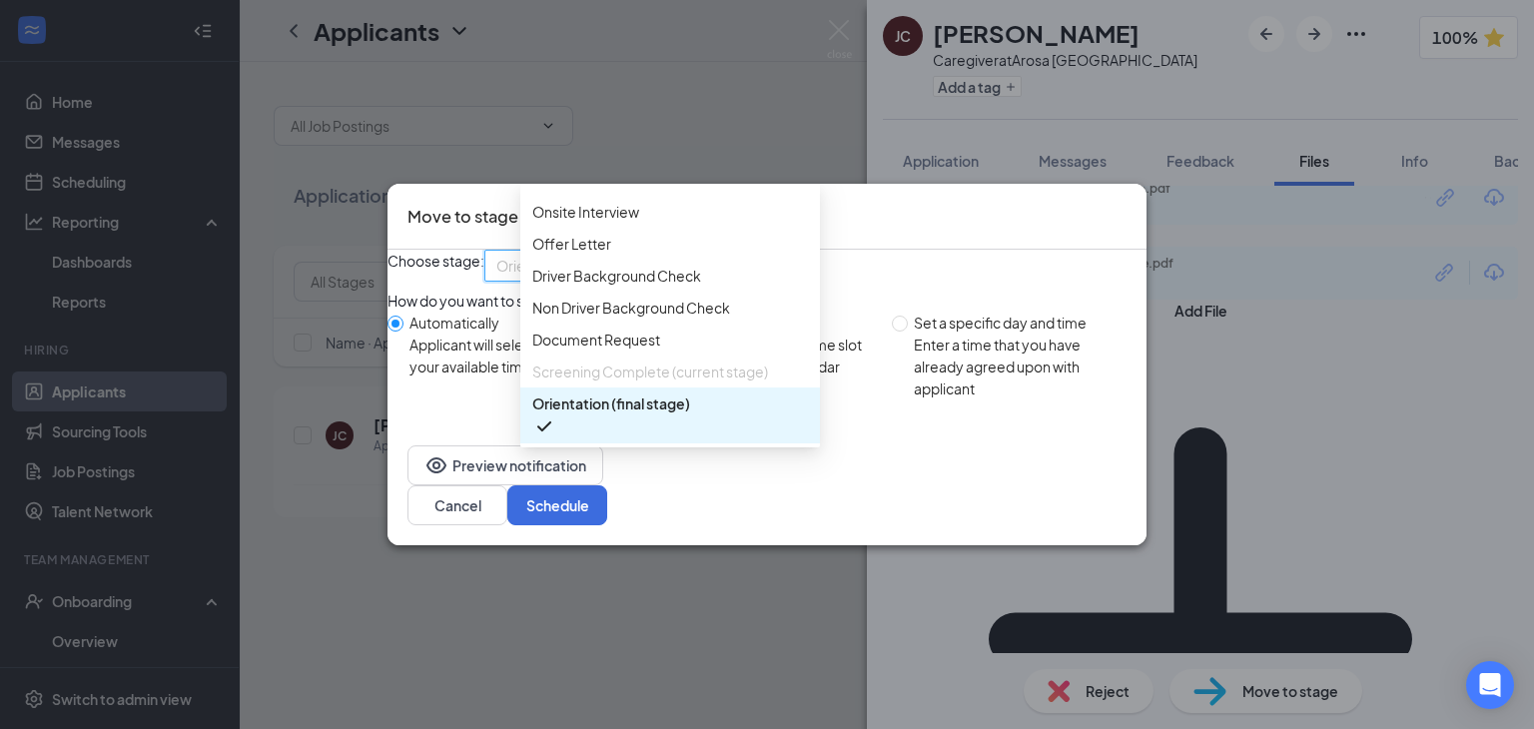
click at [1138, 193] on div "Move to stage" at bounding box center [767, 217] width 759 height 67
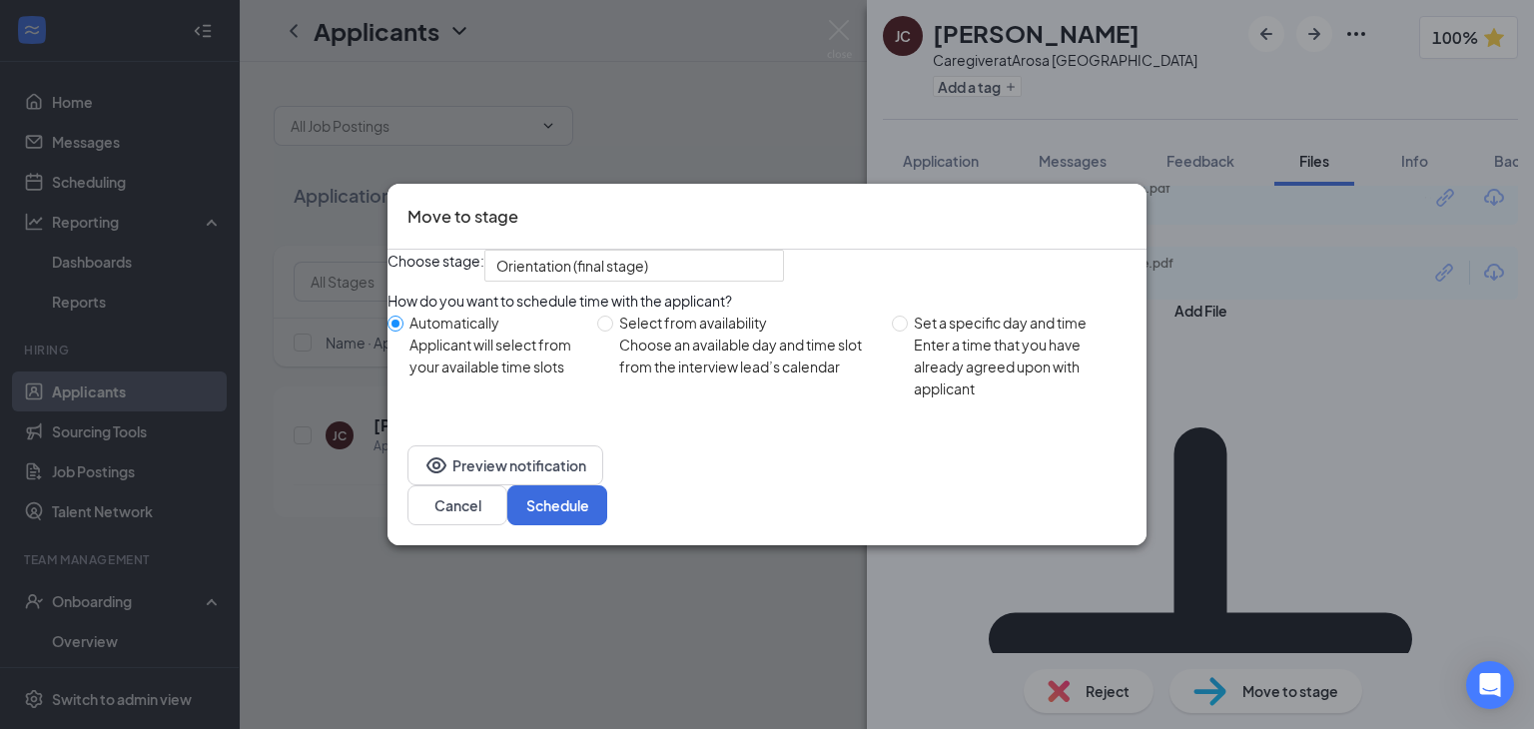
drag, startPoint x: 1123, startPoint y: 202, endPoint x: 1101, endPoint y: 185, distance: 27.8
click at [1127, 204] on icon "Cross" at bounding box center [1127, 204] width 0 height 0
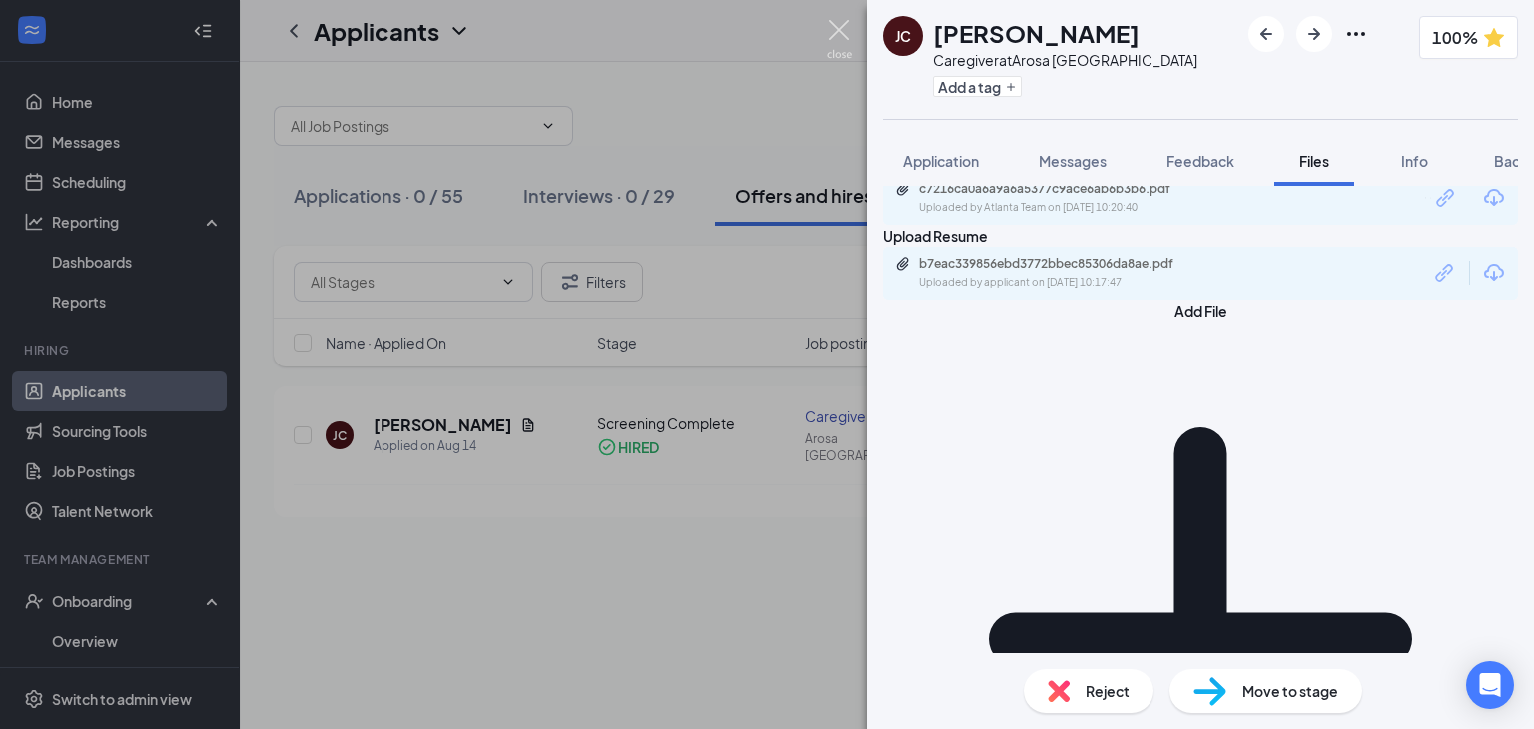
click at [841, 52] on img at bounding box center [839, 39] width 25 height 39
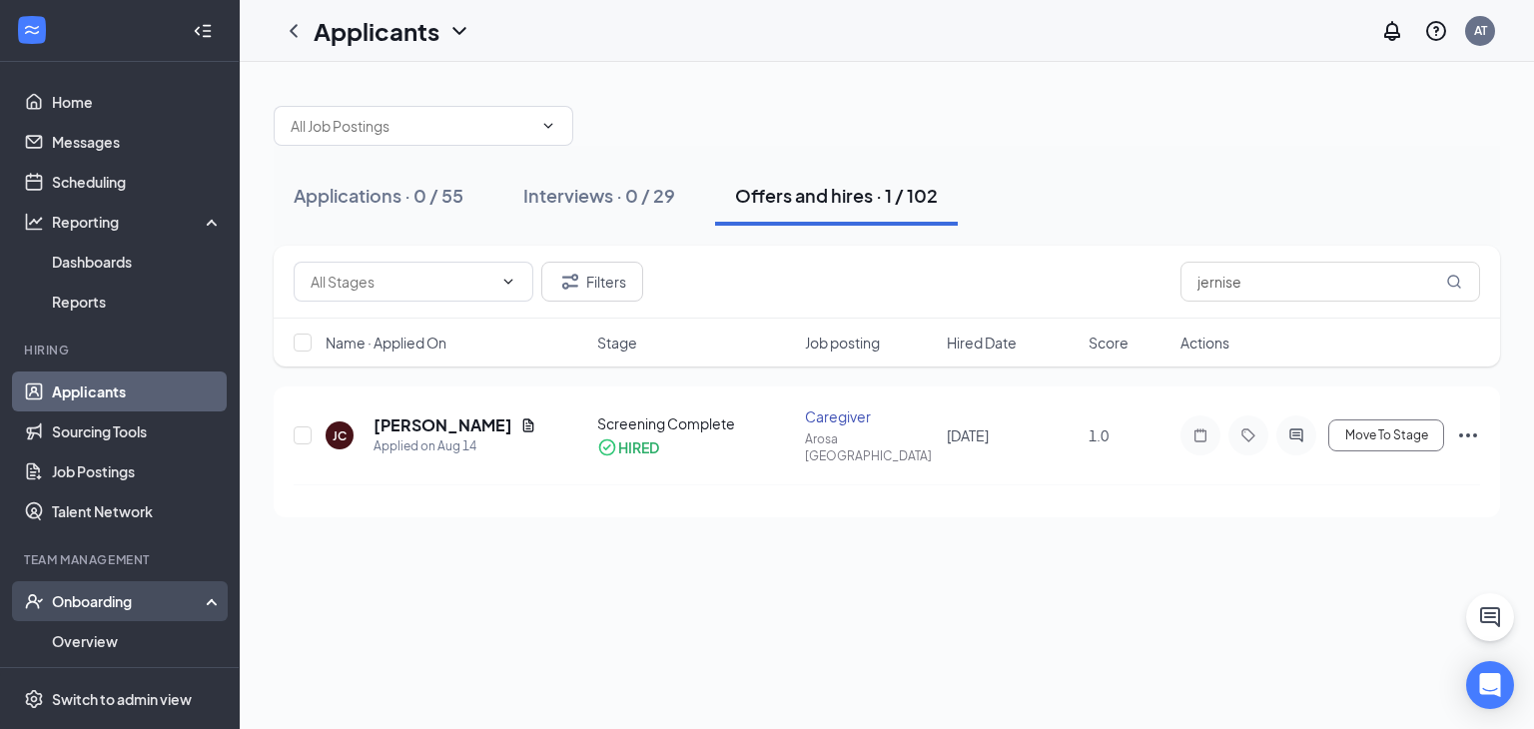
click at [98, 613] on div "Onboarding" at bounding box center [120, 601] width 240 height 40
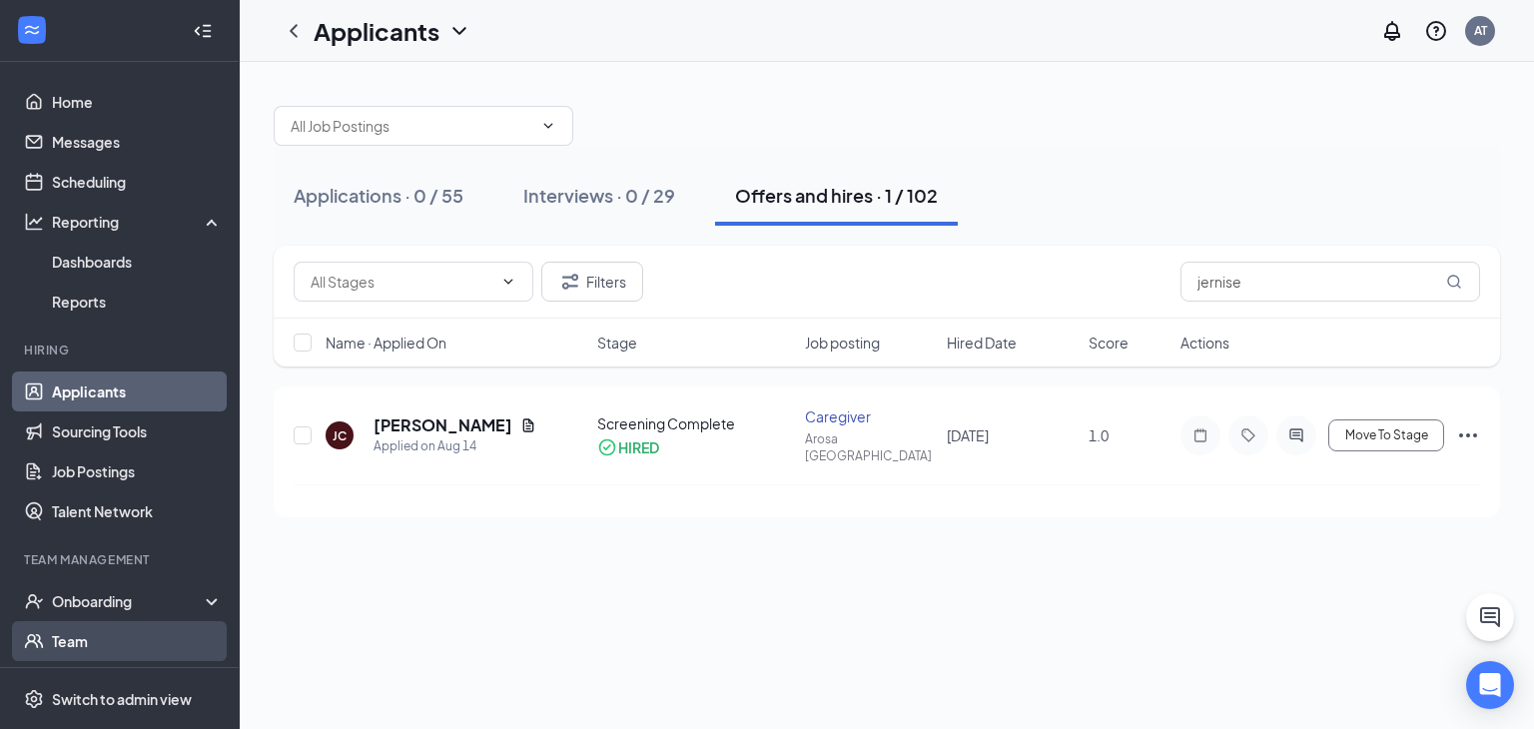
click at [84, 634] on link "Team" at bounding box center [137, 641] width 171 height 40
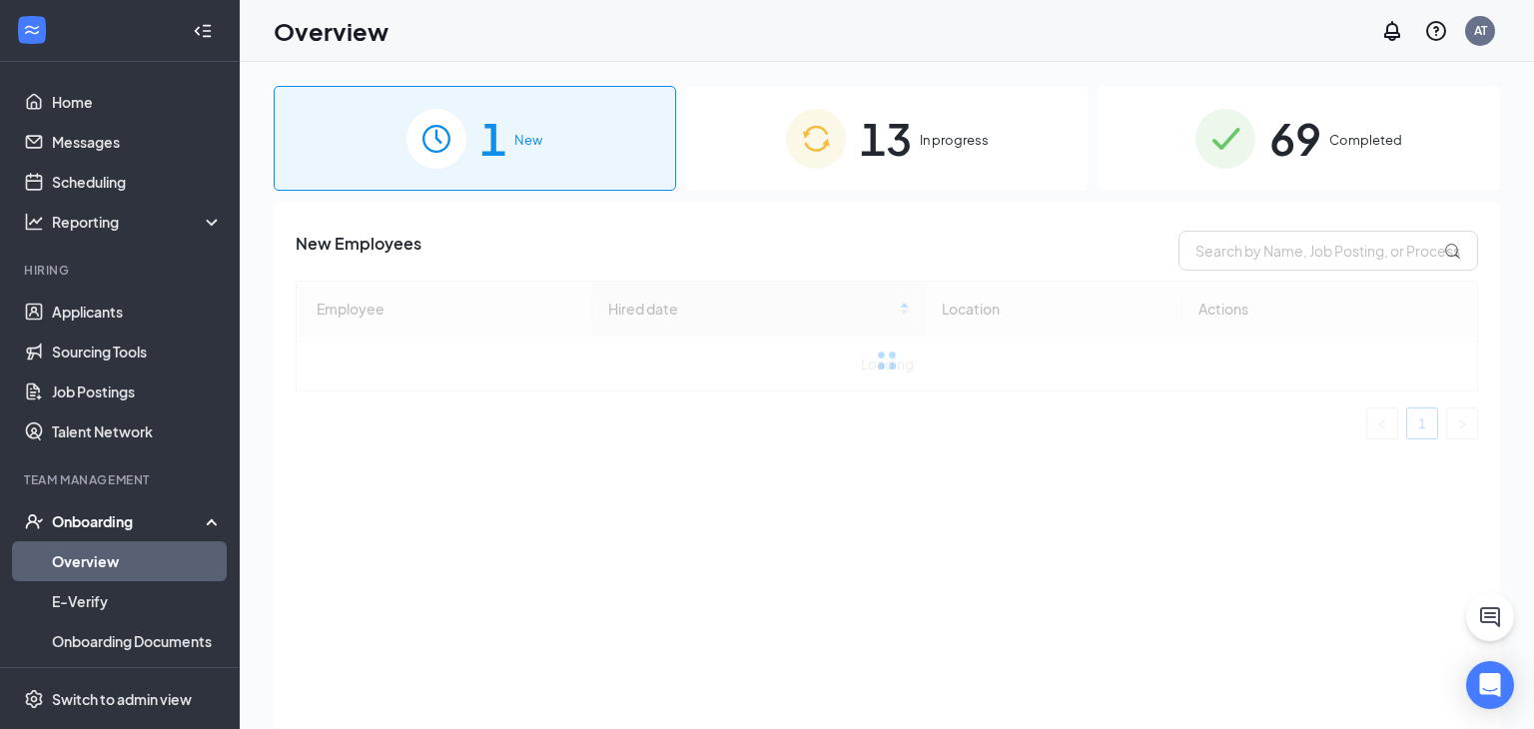
click at [1009, 142] on div "13 In progress" at bounding box center [887, 138] width 403 height 105
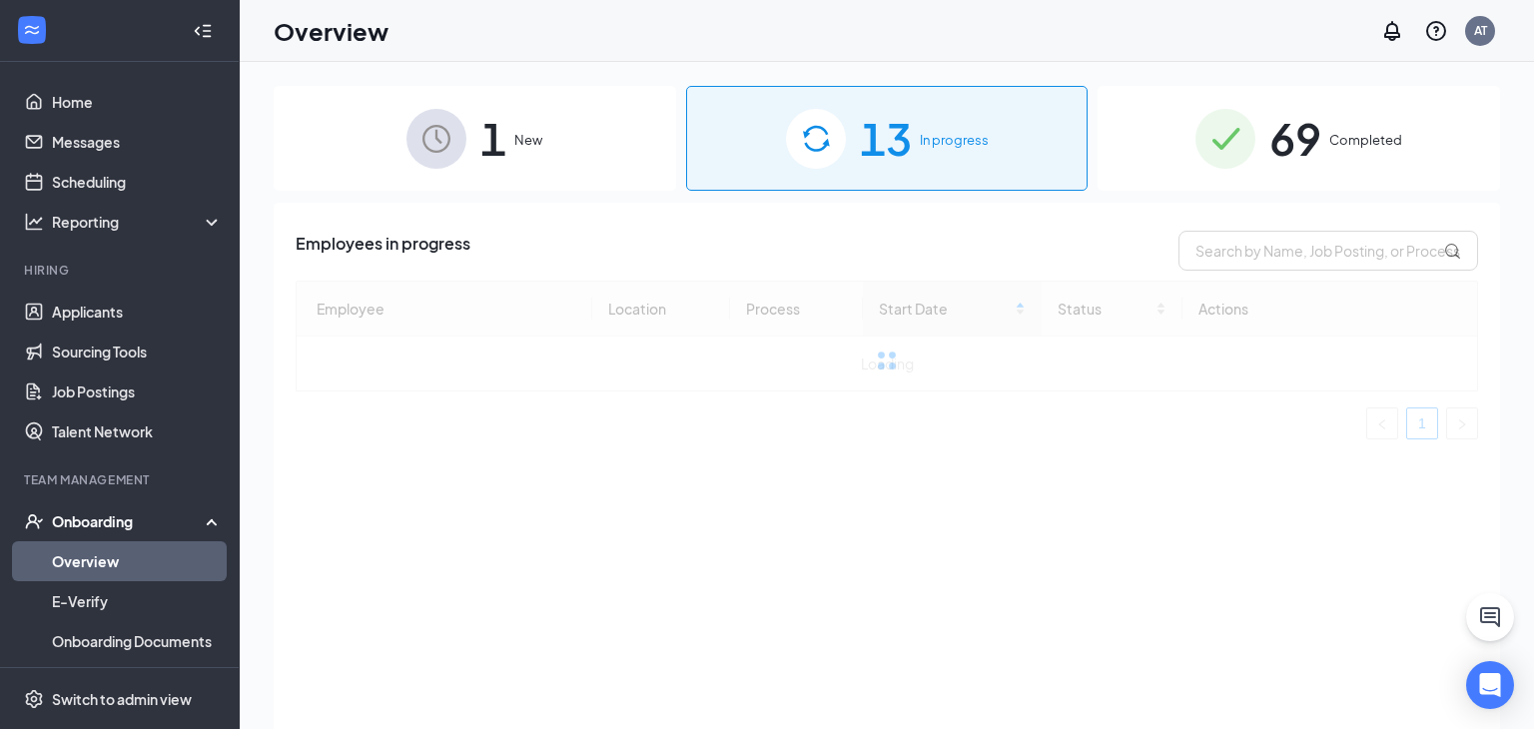
click at [597, 148] on div "1 New" at bounding box center [475, 138] width 403 height 105
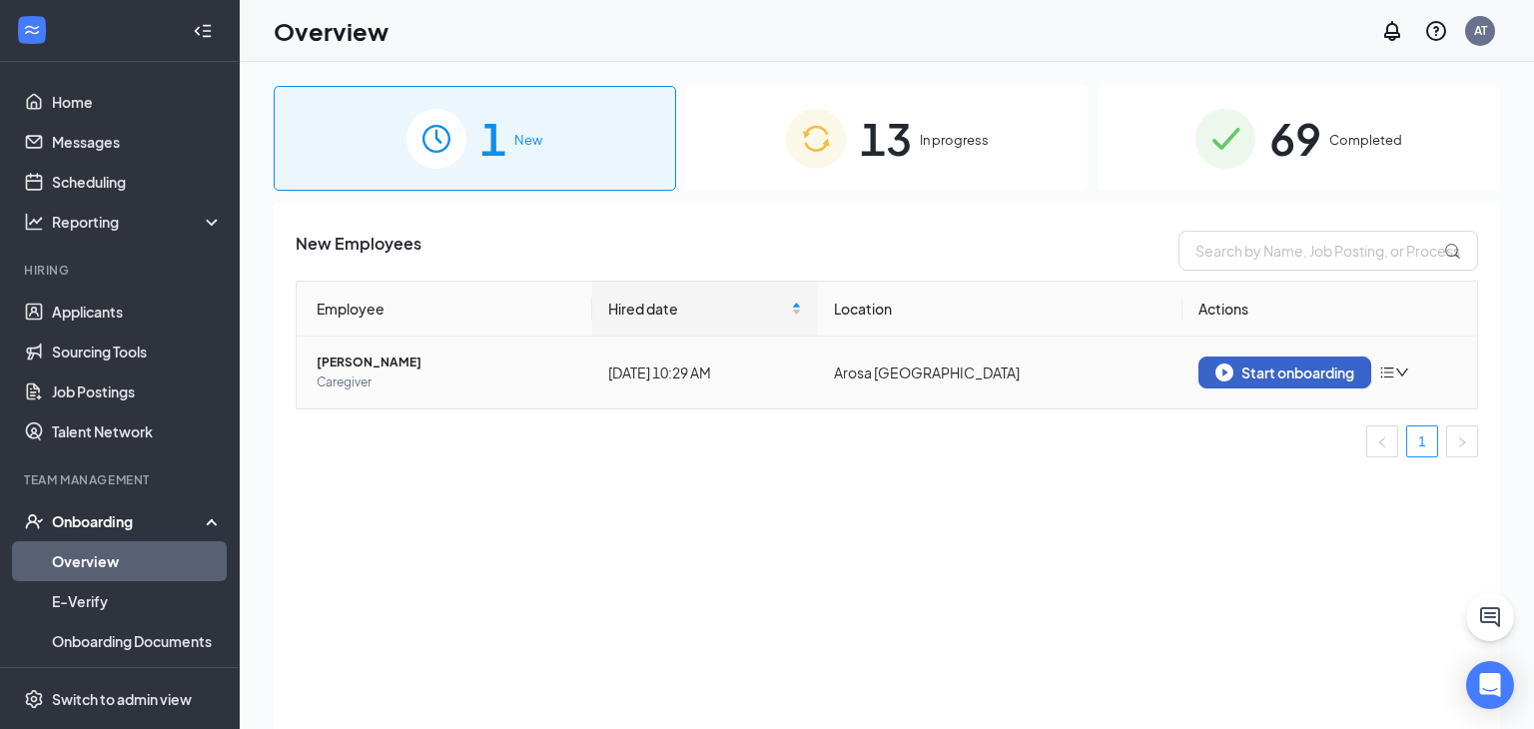
click at [1262, 374] on div "Start onboarding" at bounding box center [1285, 373] width 139 height 18
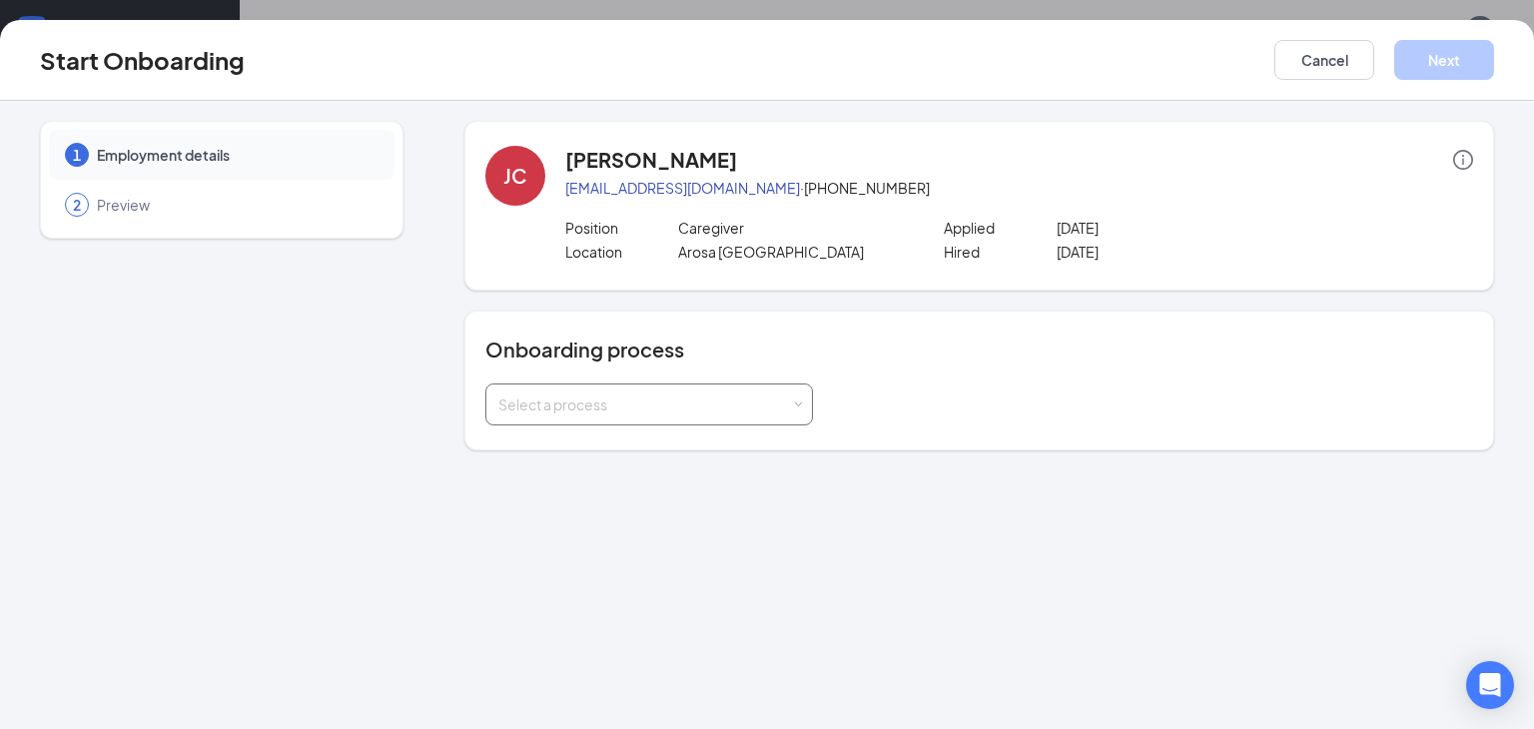
click at [723, 395] on div "Select a process" at bounding box center [644, 405] width 293 height 20
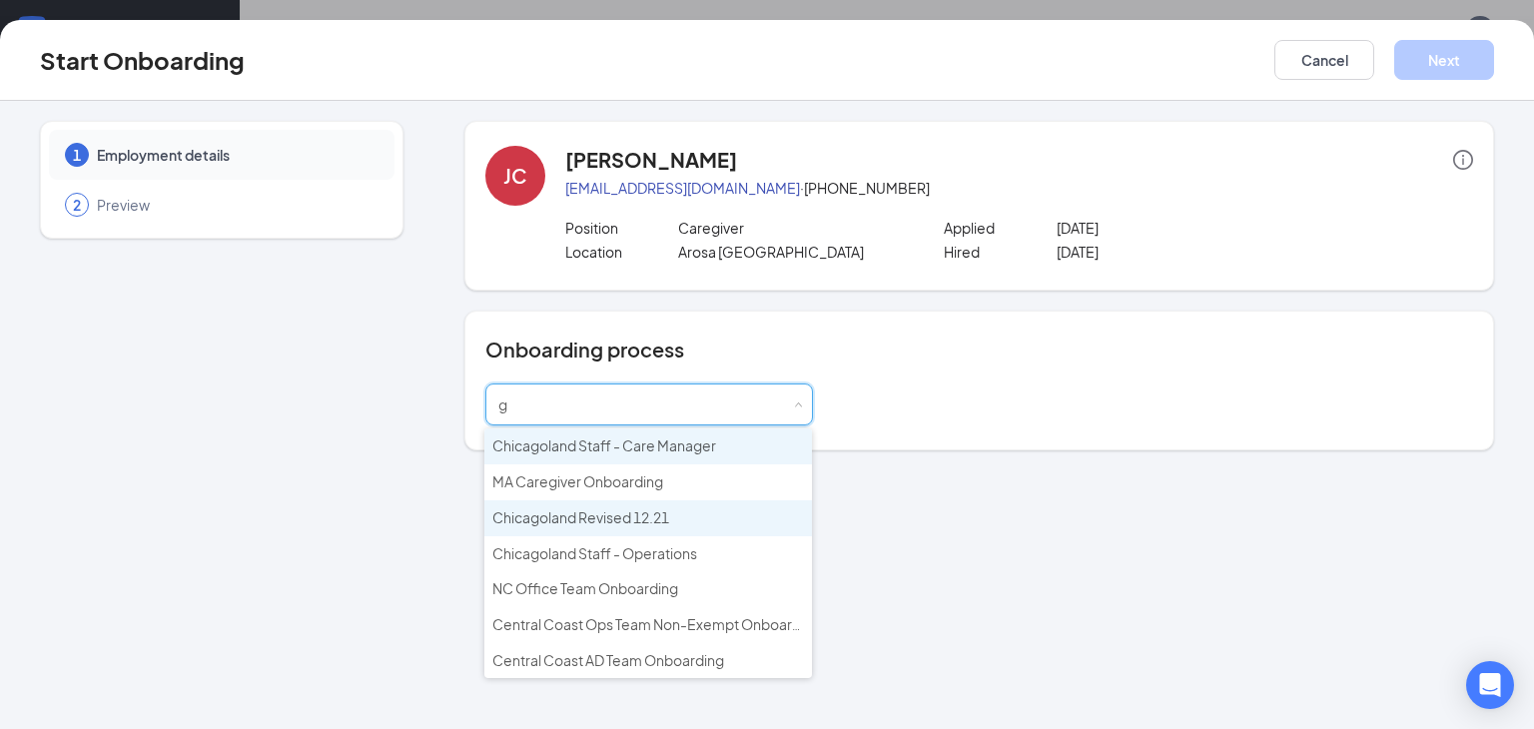
type input "ge"
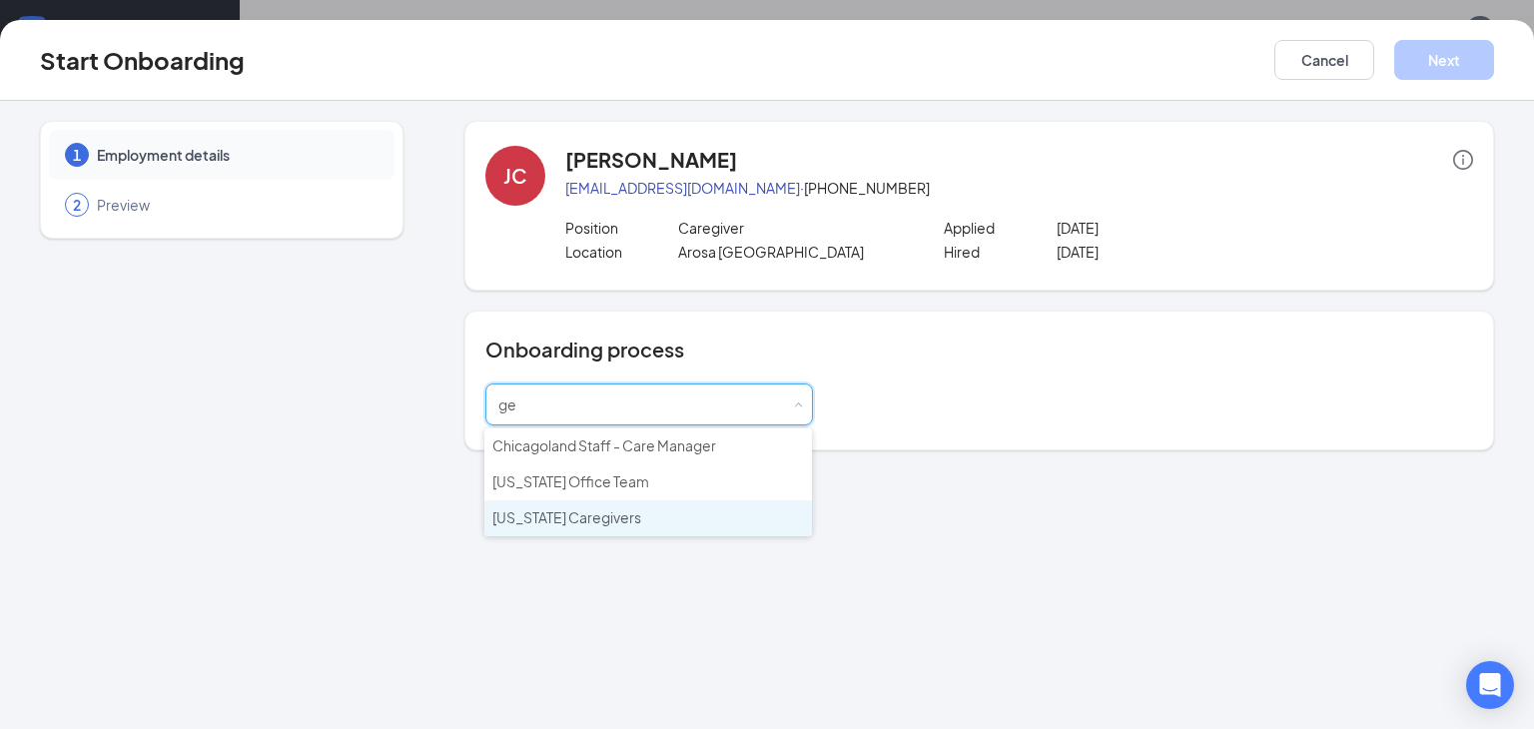
click at [586, 517] on span "[US_STATE] Caregivers" at bounding box center [566, 517] width 149 height 18
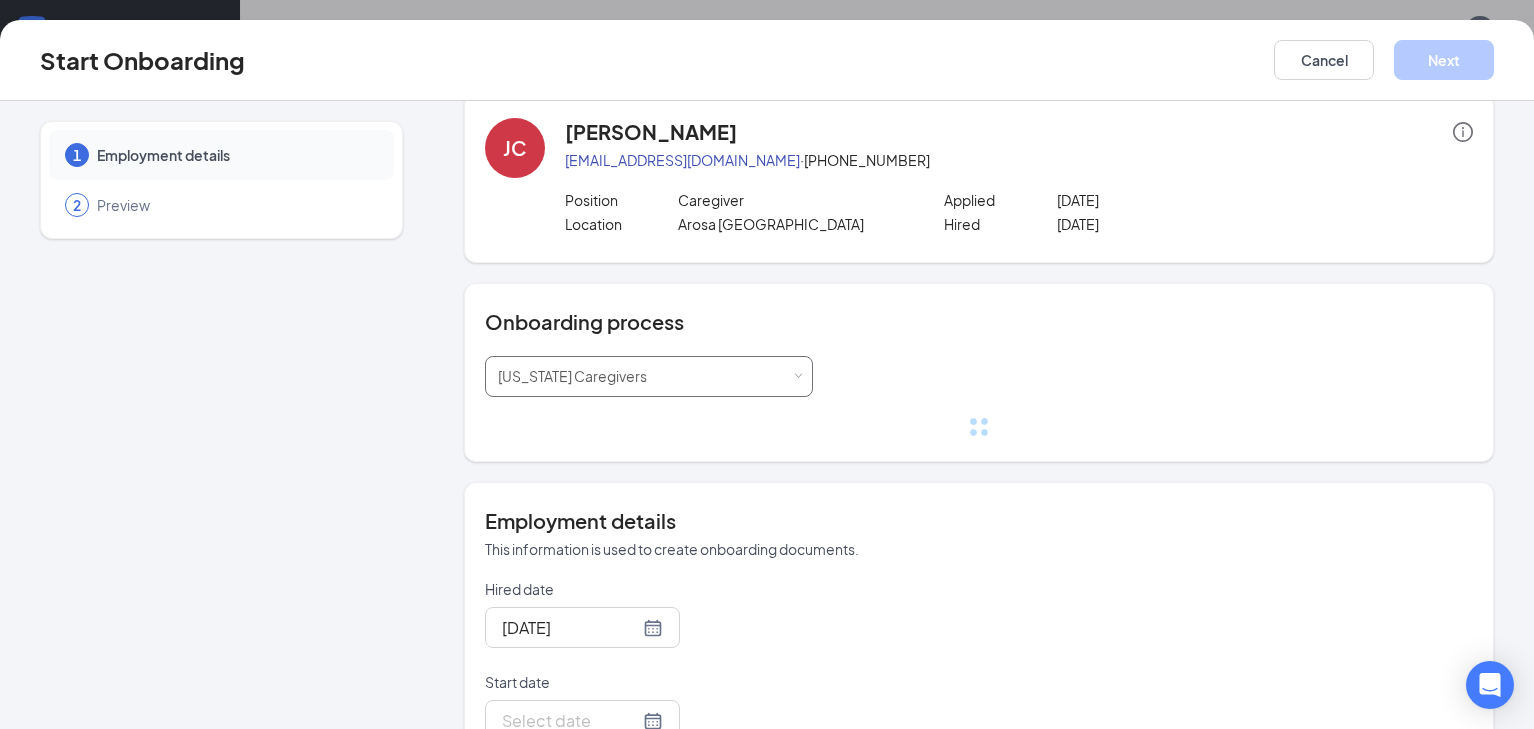
scroll to position [43, 0]
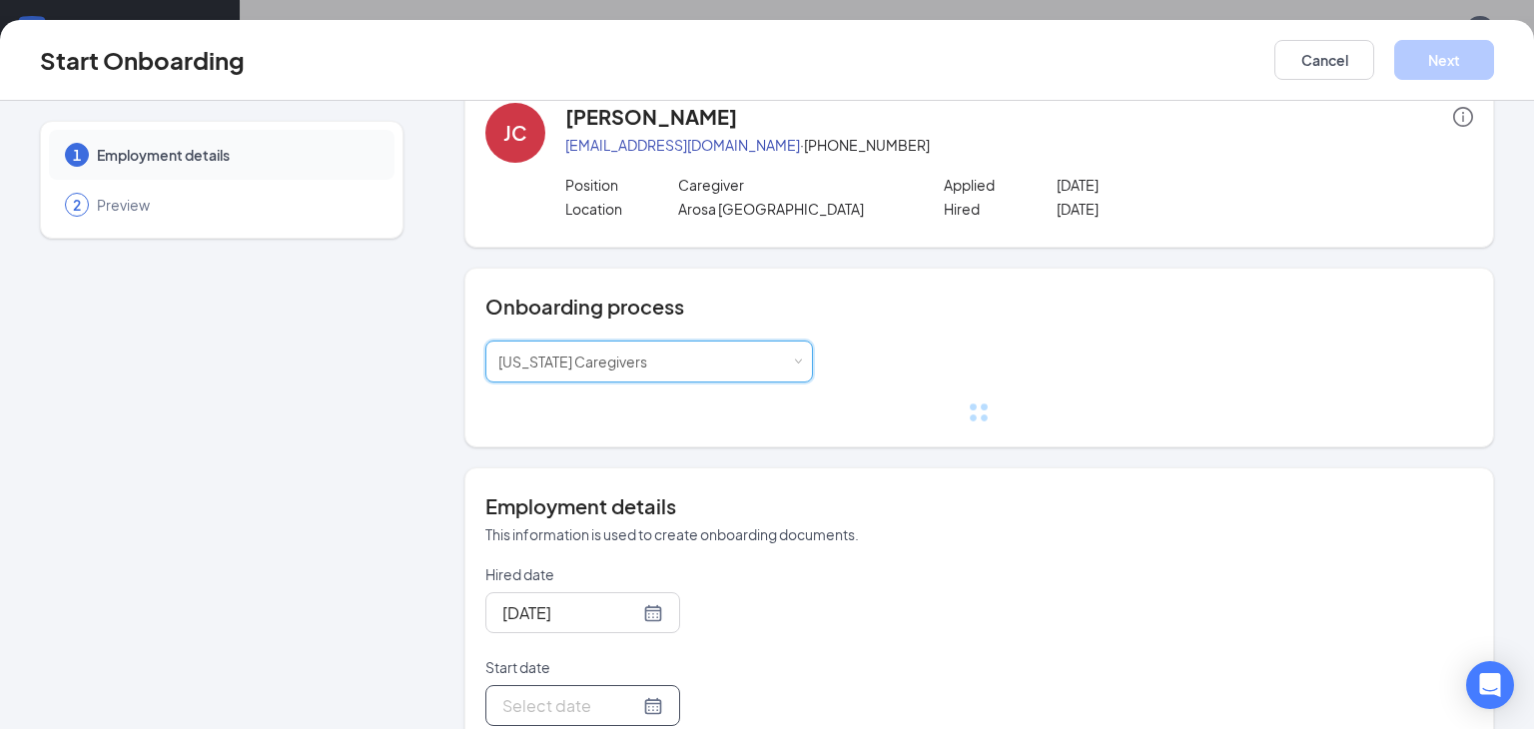
click at [647, 689] on div at bounding box center [582, 705] width 195 height 41
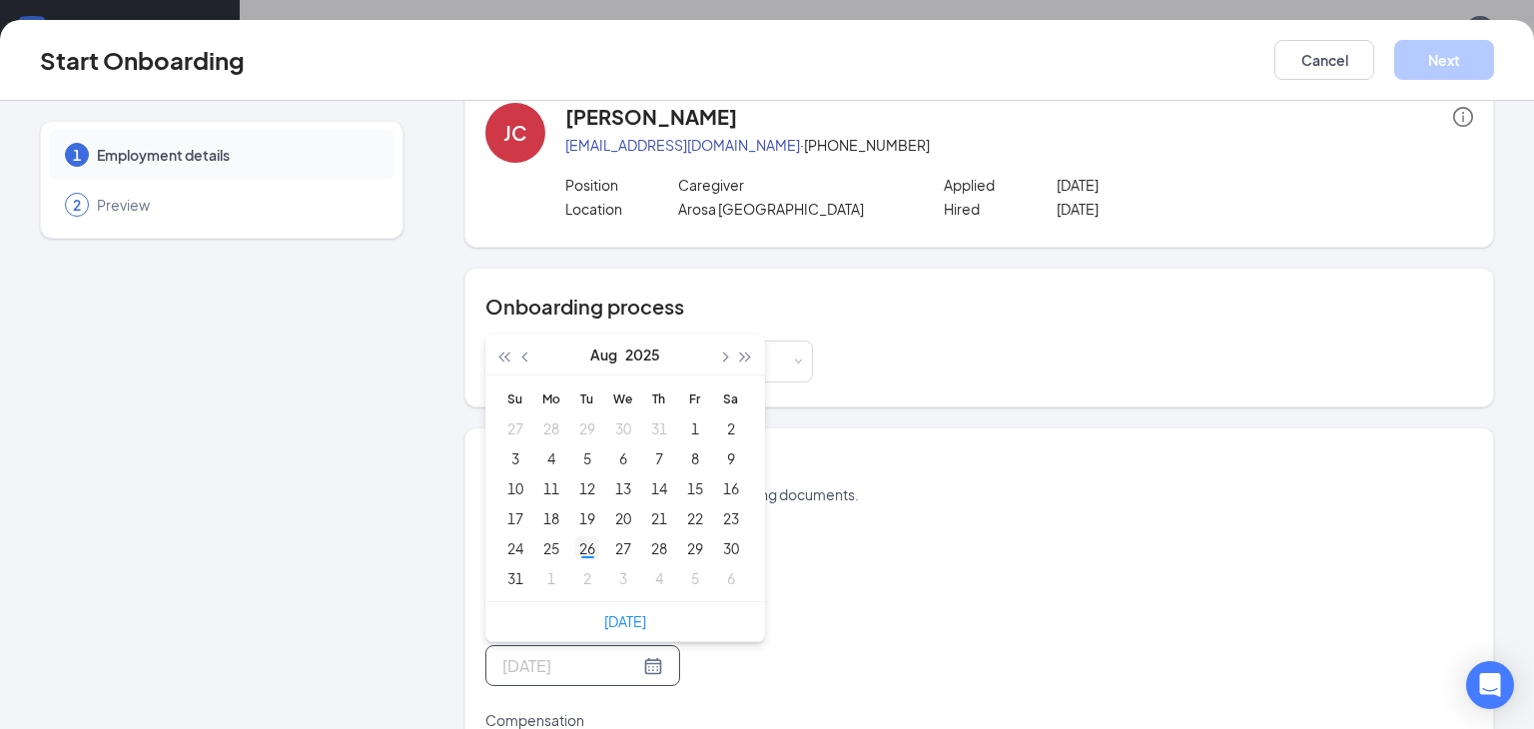
type input "[DATE]"
click at [586, 543] on div "26" at bounding box center [587, 548] width 24 height 24
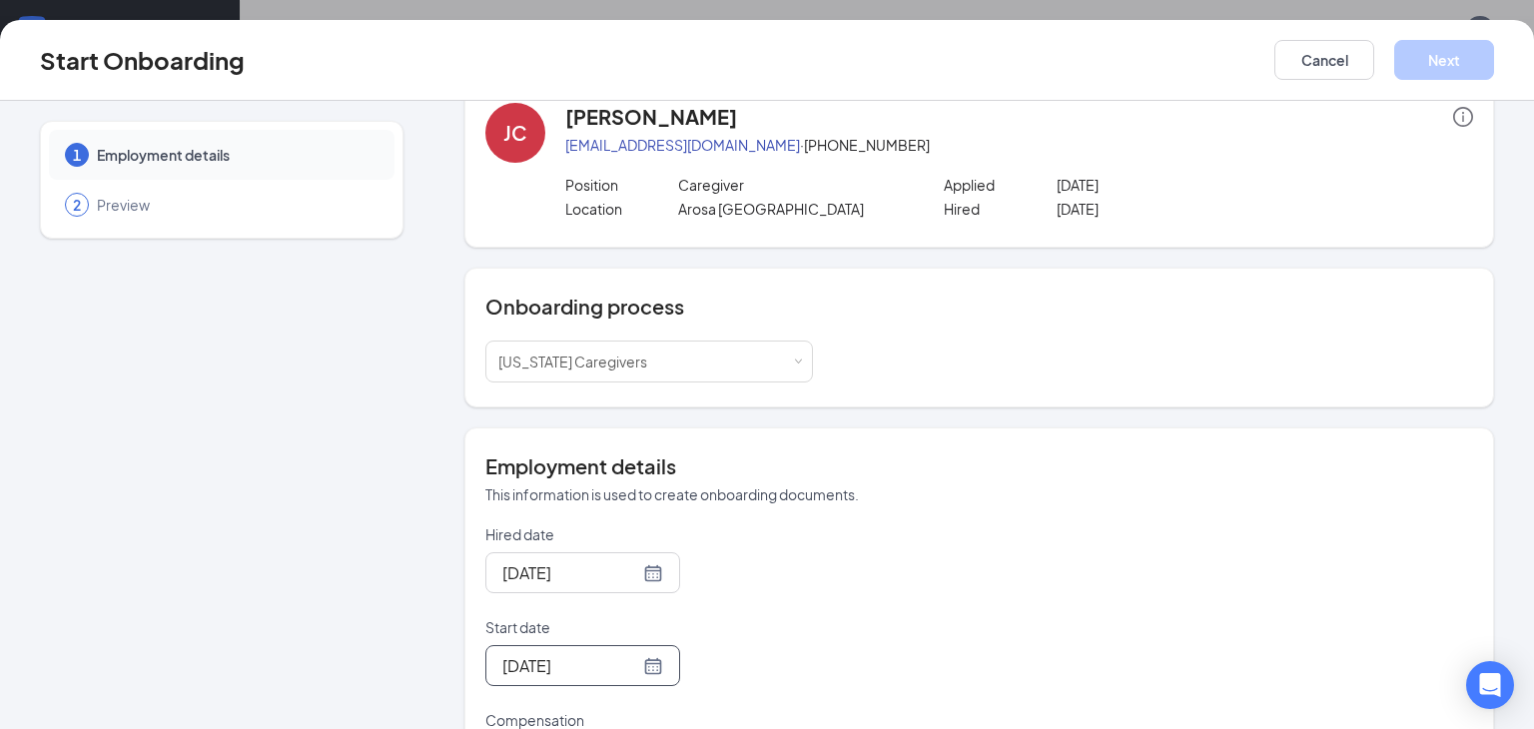
scroll to position [474, 0]
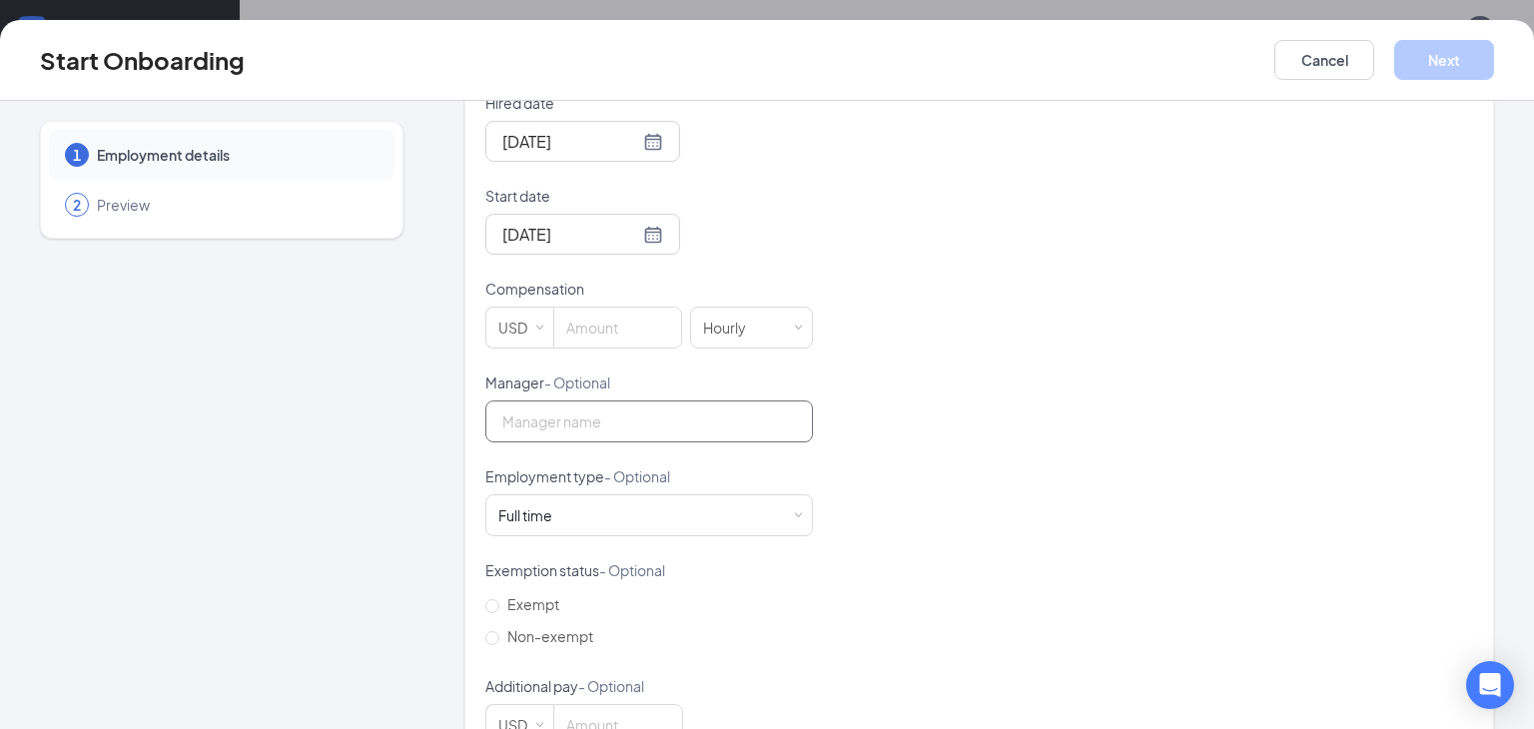
click at [695, 414] on input "Manager - Optional" at bounding box center [649, 422] width 328 height 42
drag, startPoint x: 643, startPoint y: 354, endPoint x: 647, endPoint y: 340, distance: 14.5
click at [643, 353] on form "Hired date Aug 26, 2025 Start date Aug 26, 2025 Aug 2025 Su Mo Tu We Th Fr Sa 2…" at bounding box center [649, 466] width 328 height 747
click at [647, 340] on input at bounding box center [617, 328] width 127 height 40
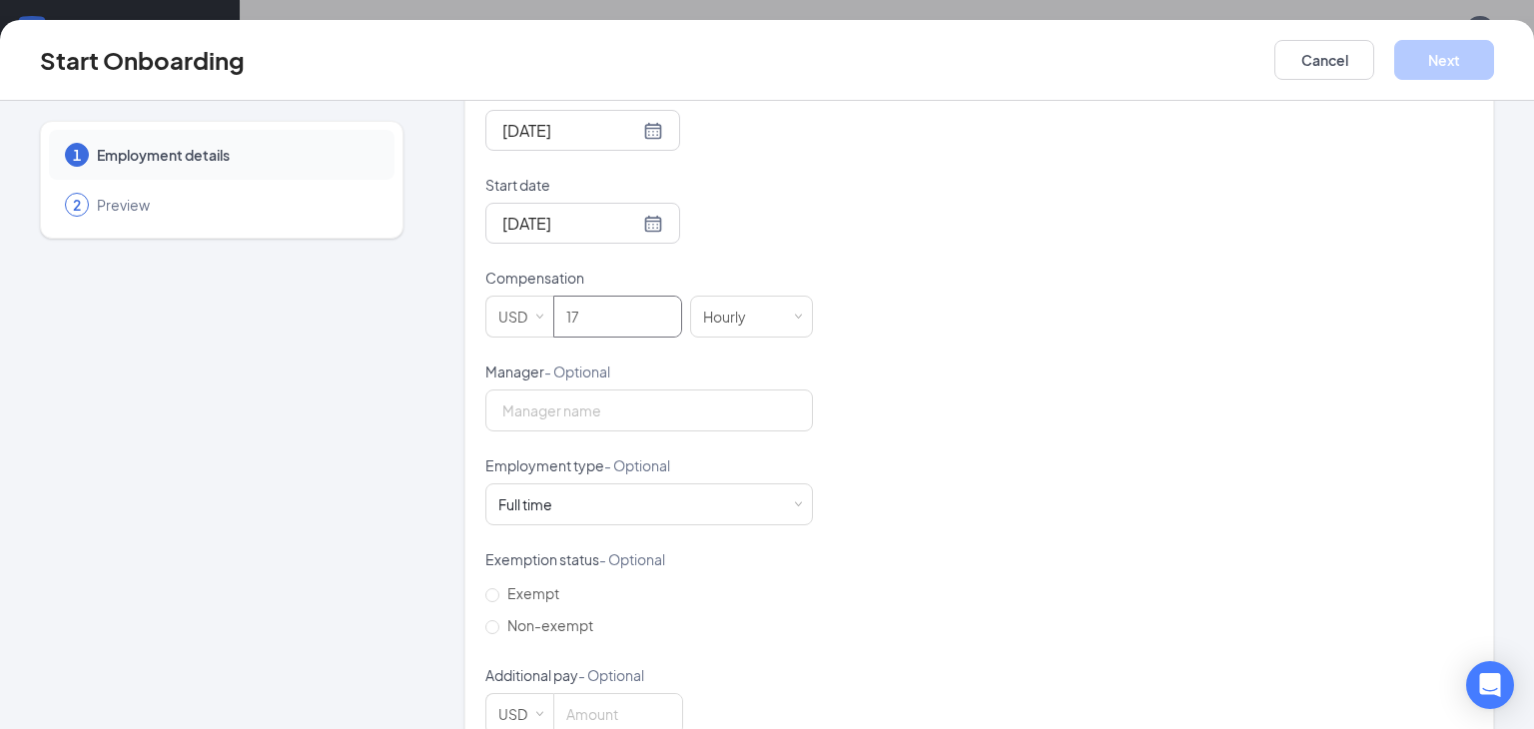
scroll to position [503, 0]
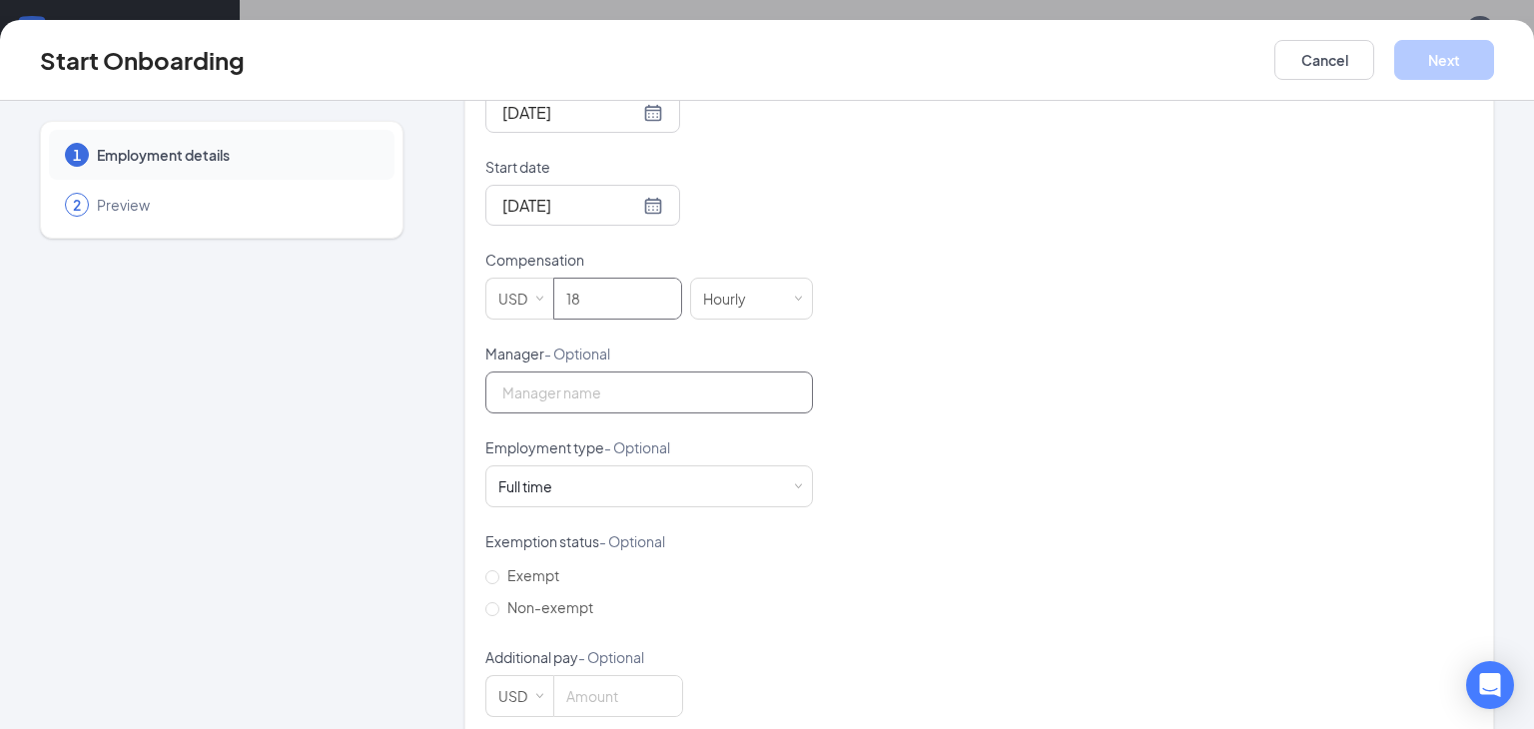
type input "18"
click at [565, 378] on input "Manager - Optional" at bounding box center [649, 393] width 328 height 42
type input "[PERSON_NAME]"
click at [553, 617] on form "Hired date Aug 26, 2025 Start date Aug 26, 2025 Aug 2025 Su Mo Tu We Th Fr Sa 2…" at bounding box center [649, 437] width 328 height 747
click at [566, 602] on span "Non-exempt" at bounding box center [550, 607] width 102 height 18
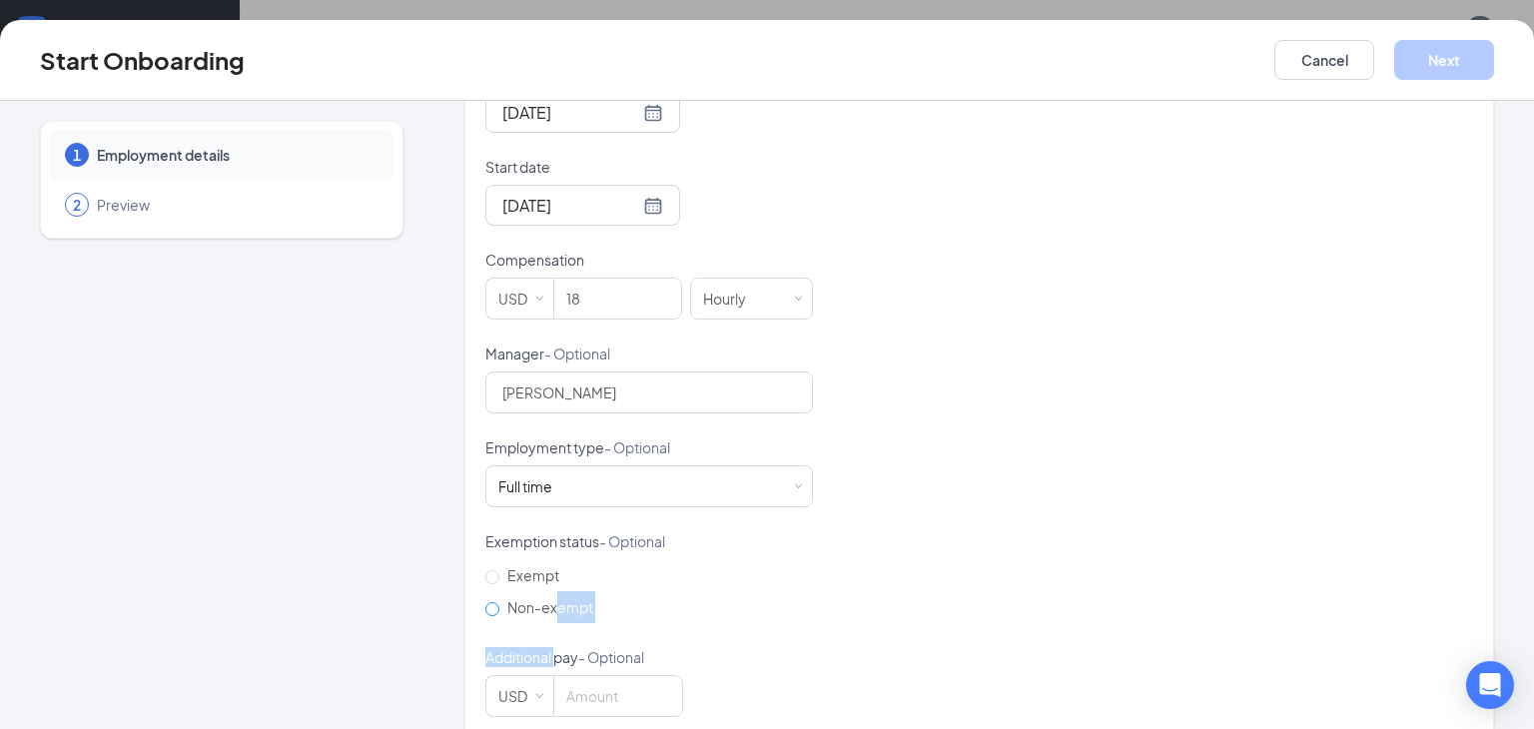
click at [499, 602] on input "Non-exempt" at bounding box center [492, 609] width 14 height 14
radio input "true"
click at [586, 710] on input at bounding box center [618, 696] width 128 height 40
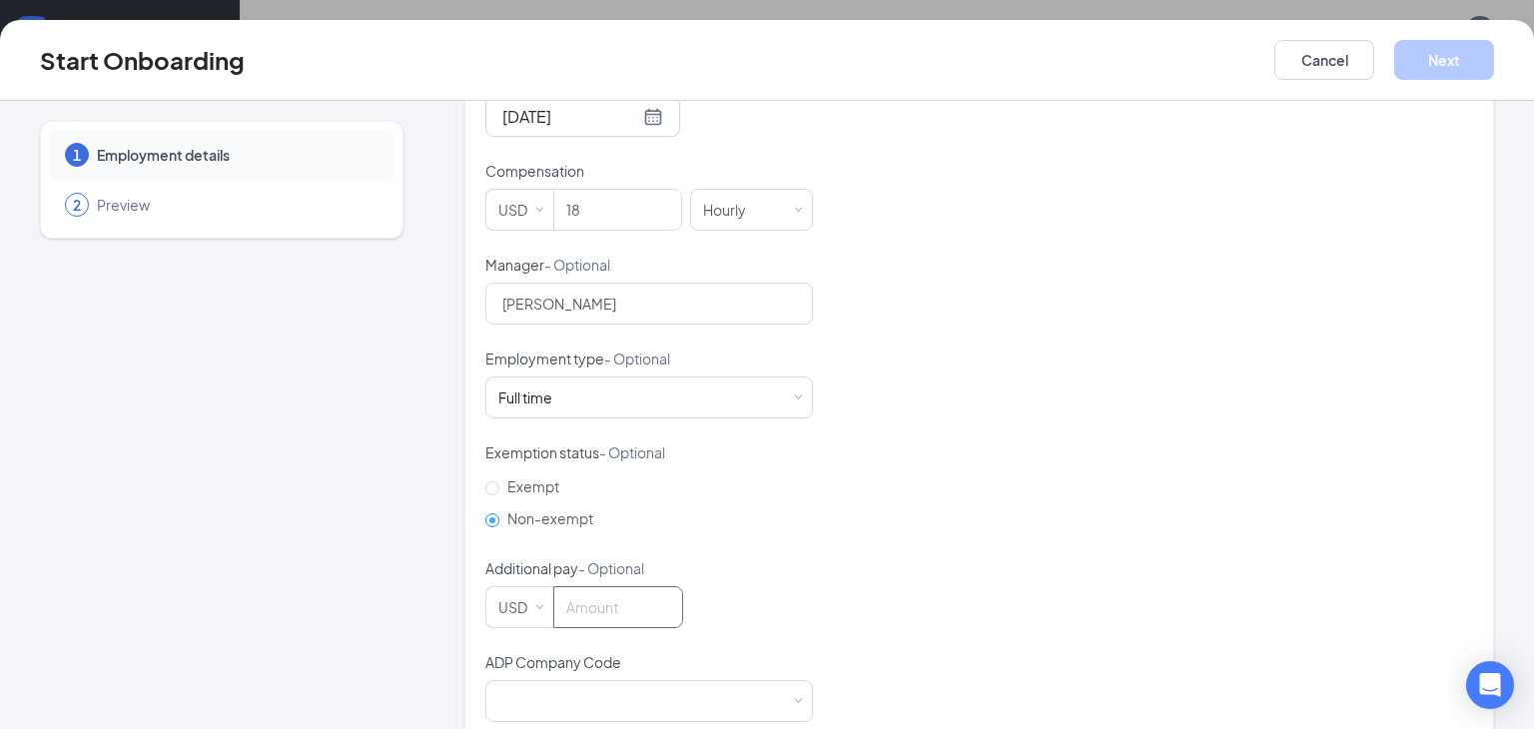
scroll to position [628, 0]
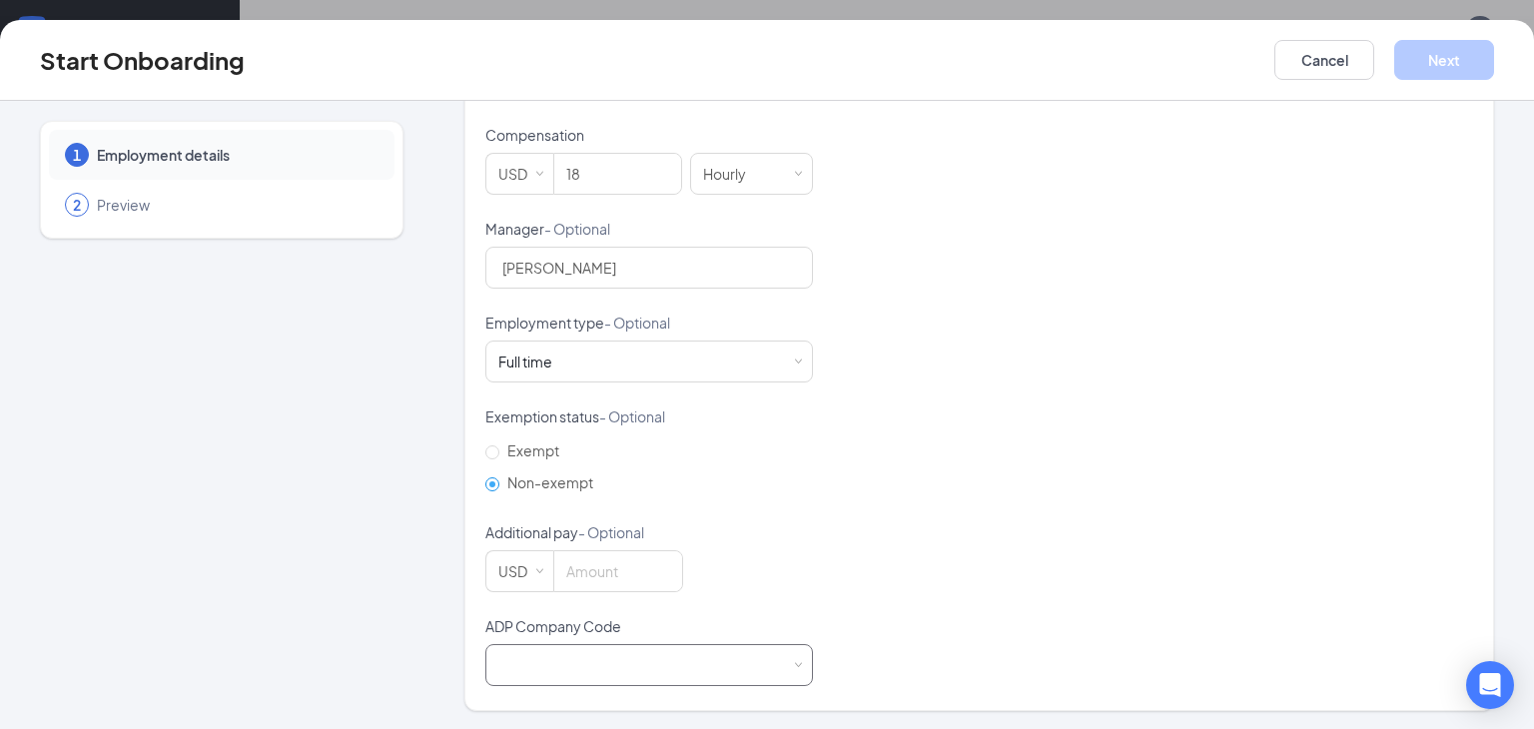
click at [620, 663] on div at bounding box center [649, 665] width 302 height 40
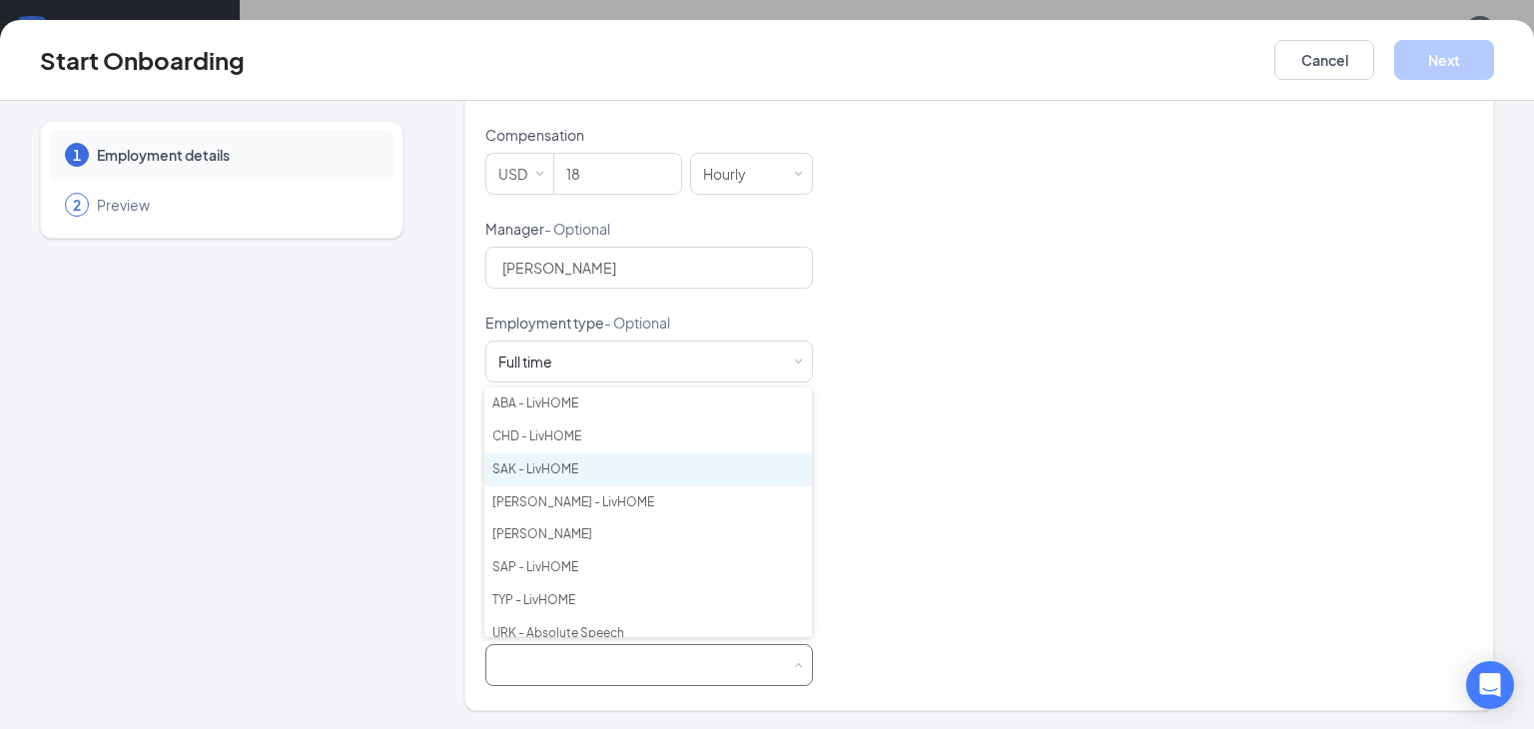
click at [589, 464] on li "SAK - LivHOME" at bounding box center [648, 469] width 328 height 33
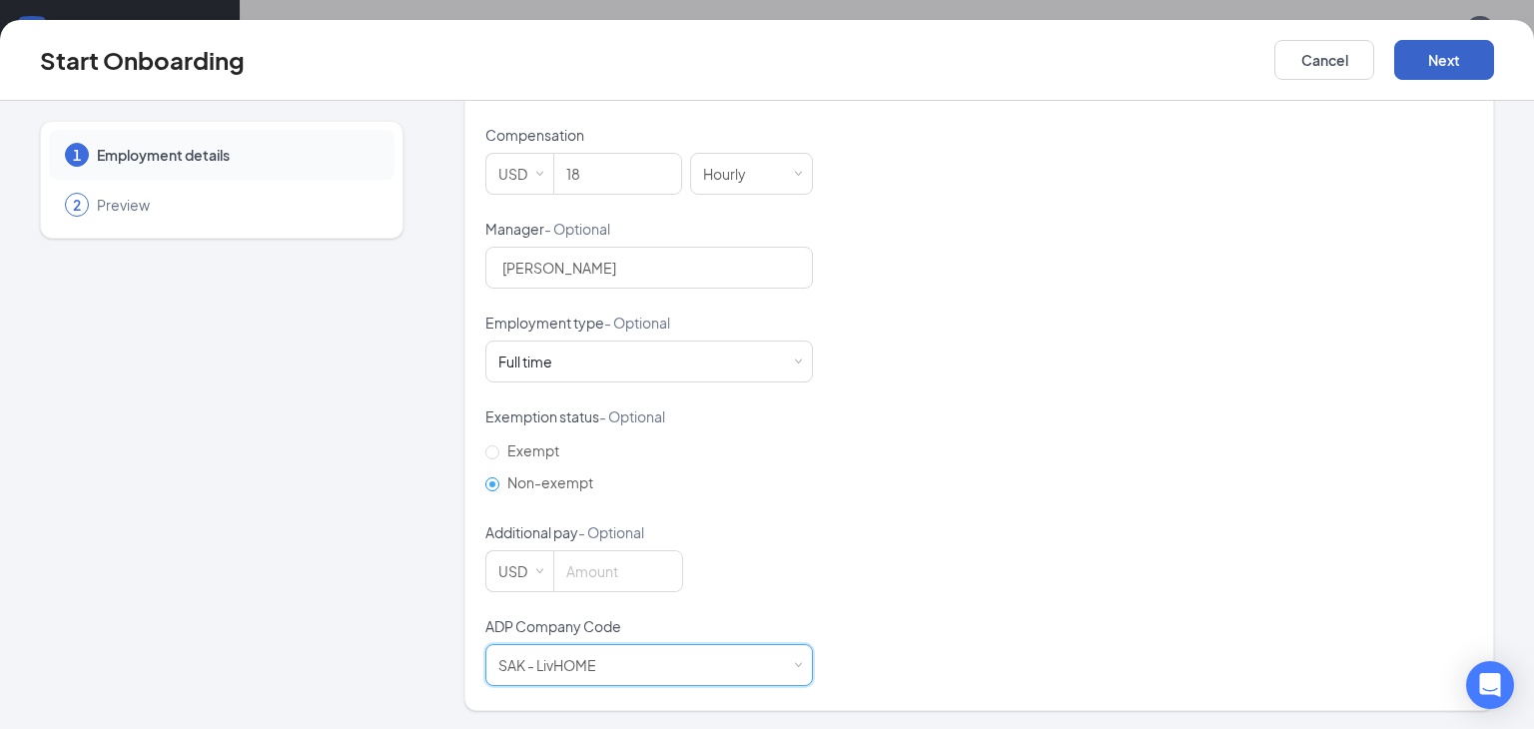
click at [1471, 62] on button "Next" at bounding box center [1444, 60] width 100 height 40
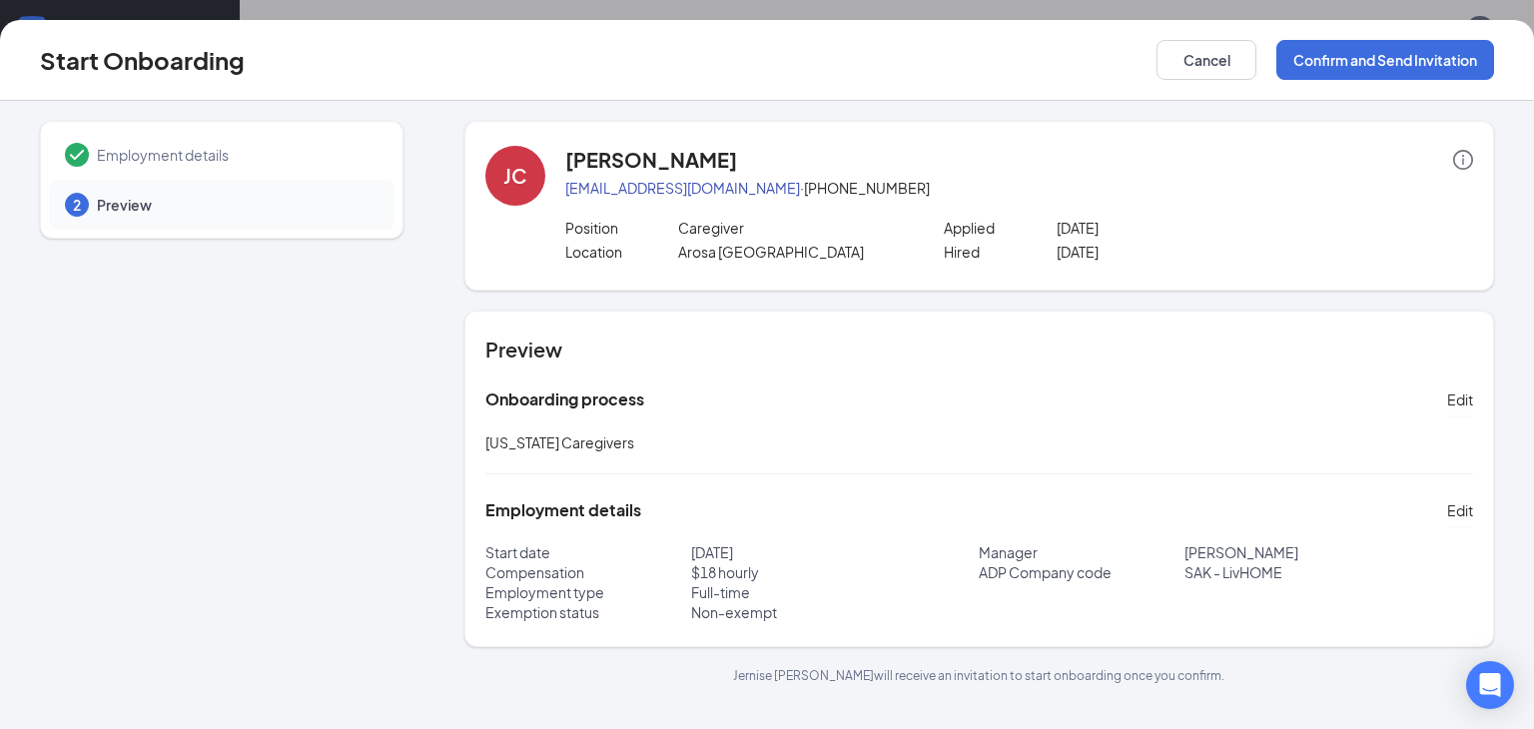
scroll to position [0, 0]
click at [1401, 51] on button "Confirm and Send Invitation" at bounding box center [1386, 60] width 218 height 40
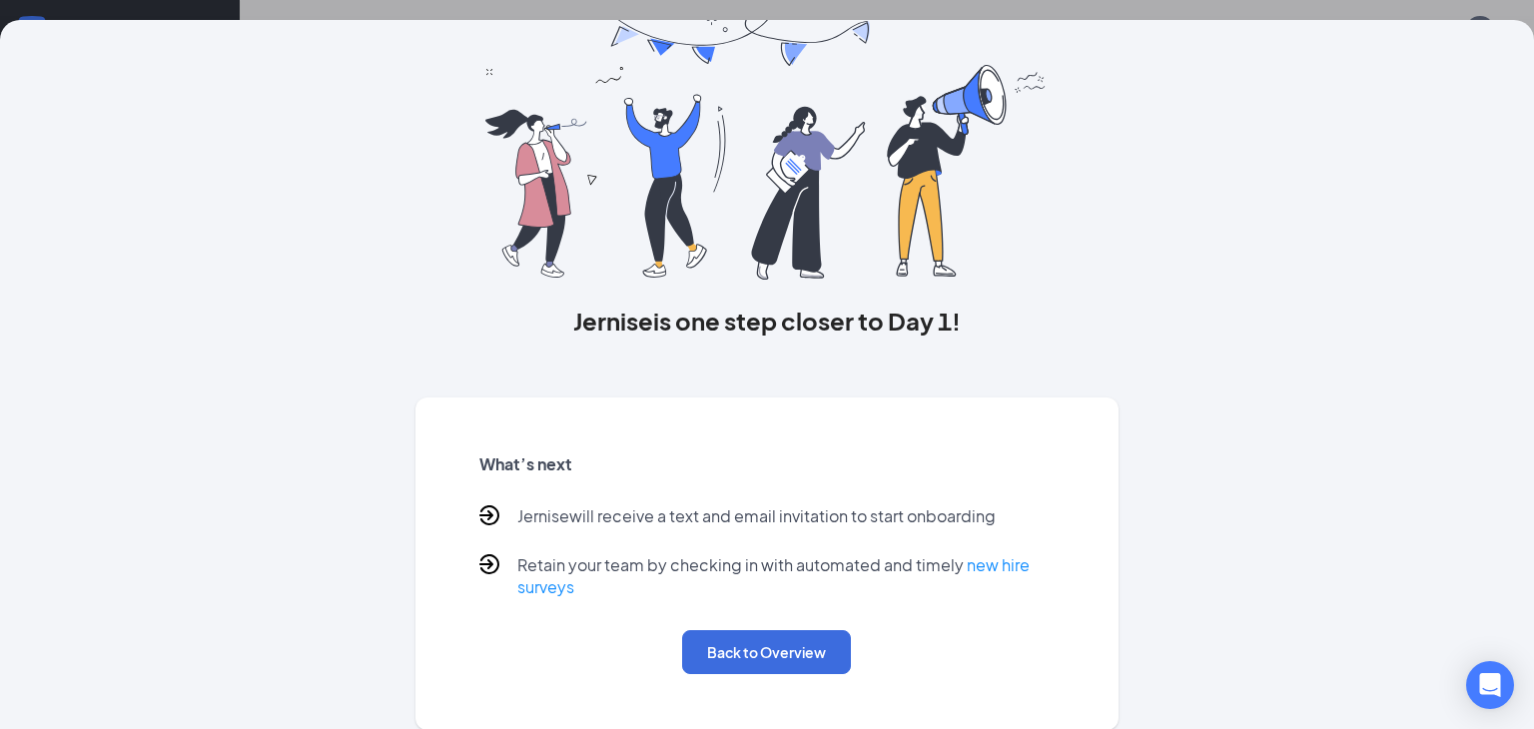
scroll to position [91, 0]
click at [792, 661] on button "Back to Overview" at bounding box center [766, 651] width 169 height 44
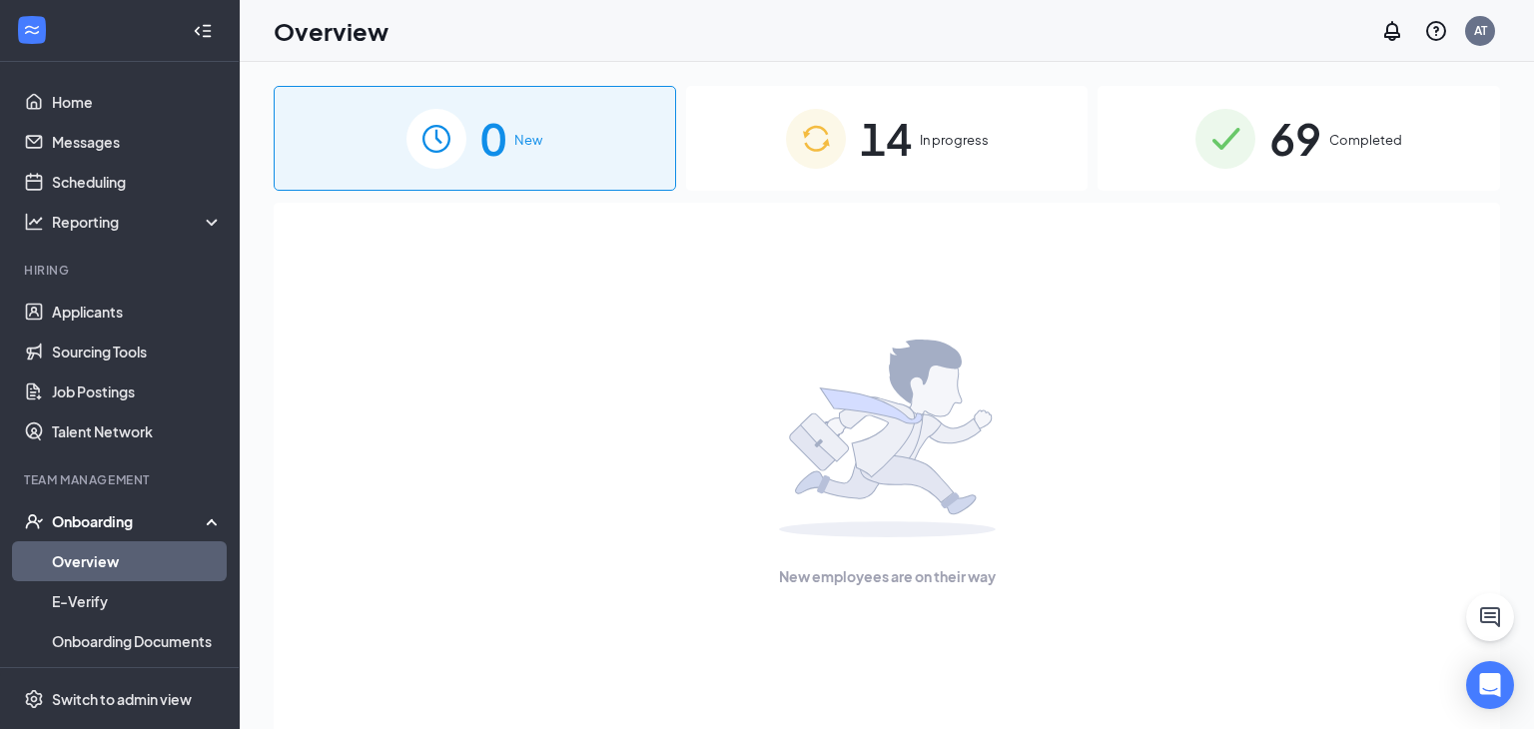
click at [957, 110] on div "14 In progress" at bounding box center [887, 138] width 403 height 105
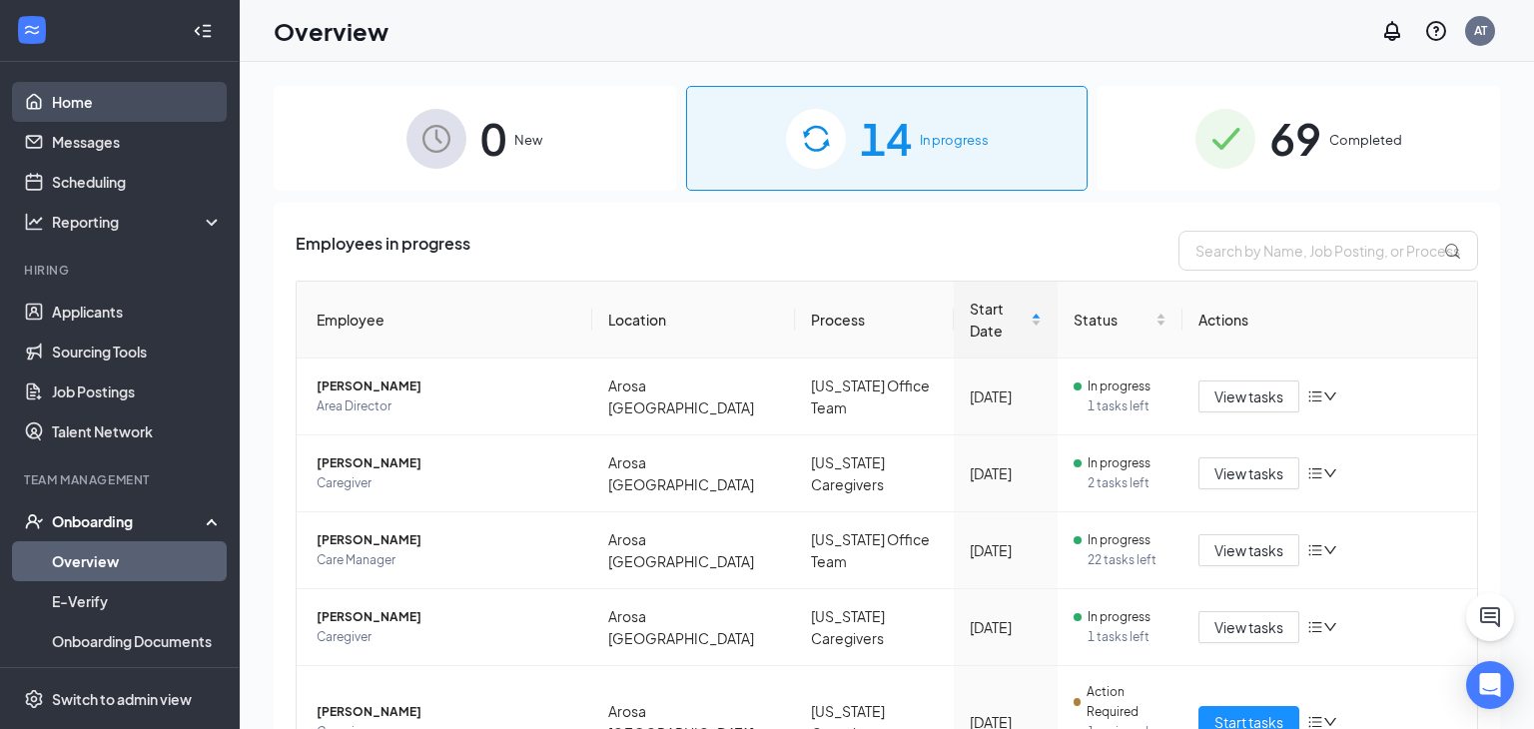
click at [119, 96] on link "Home" at bounding box center [137, 102] width 171 height 40
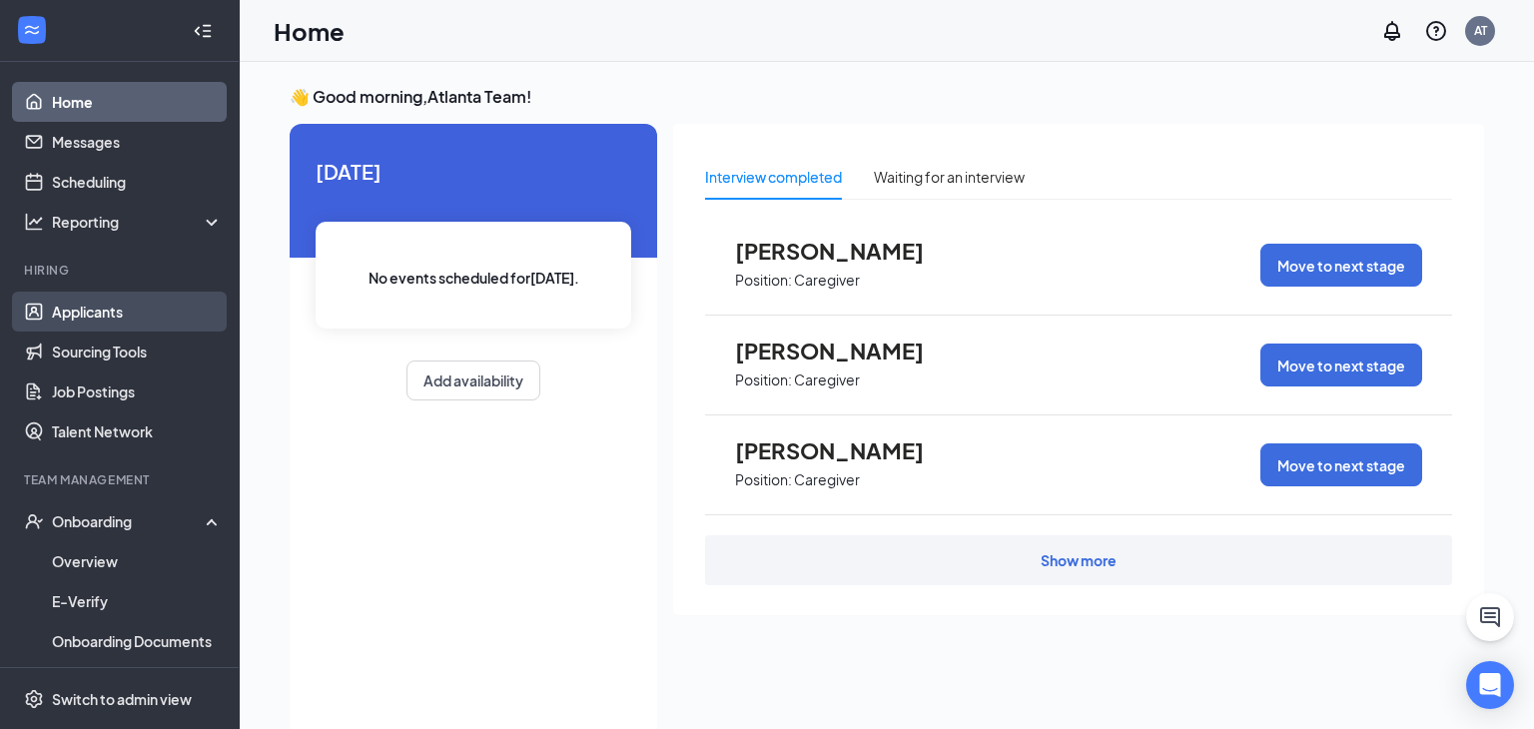
click at [122, 311] on link "Applicants" at bounding box center [137, 312] width 171 height 40
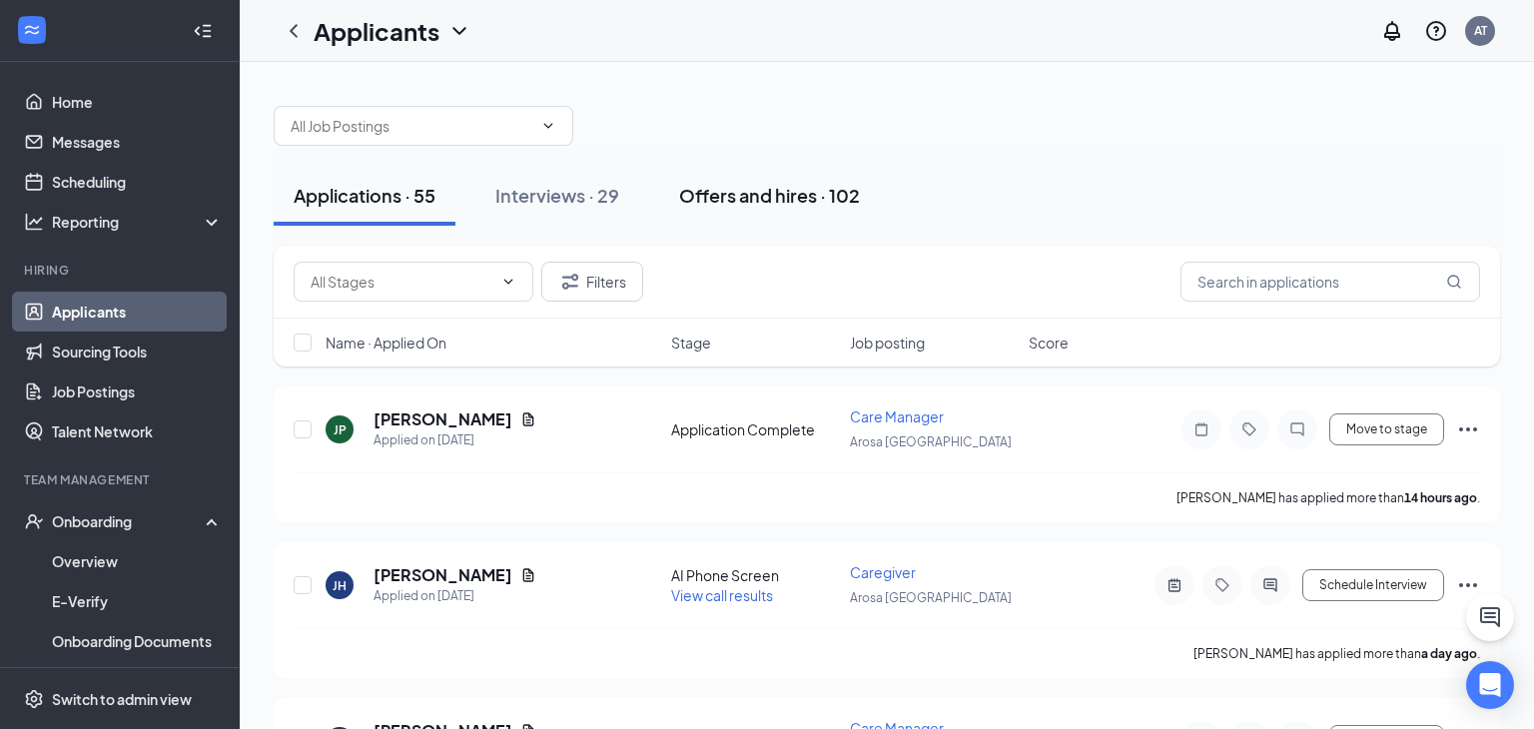
click at [795, 203] on div "Offers and hires · 102" at bounding box center [769, 195] width 181 height 25
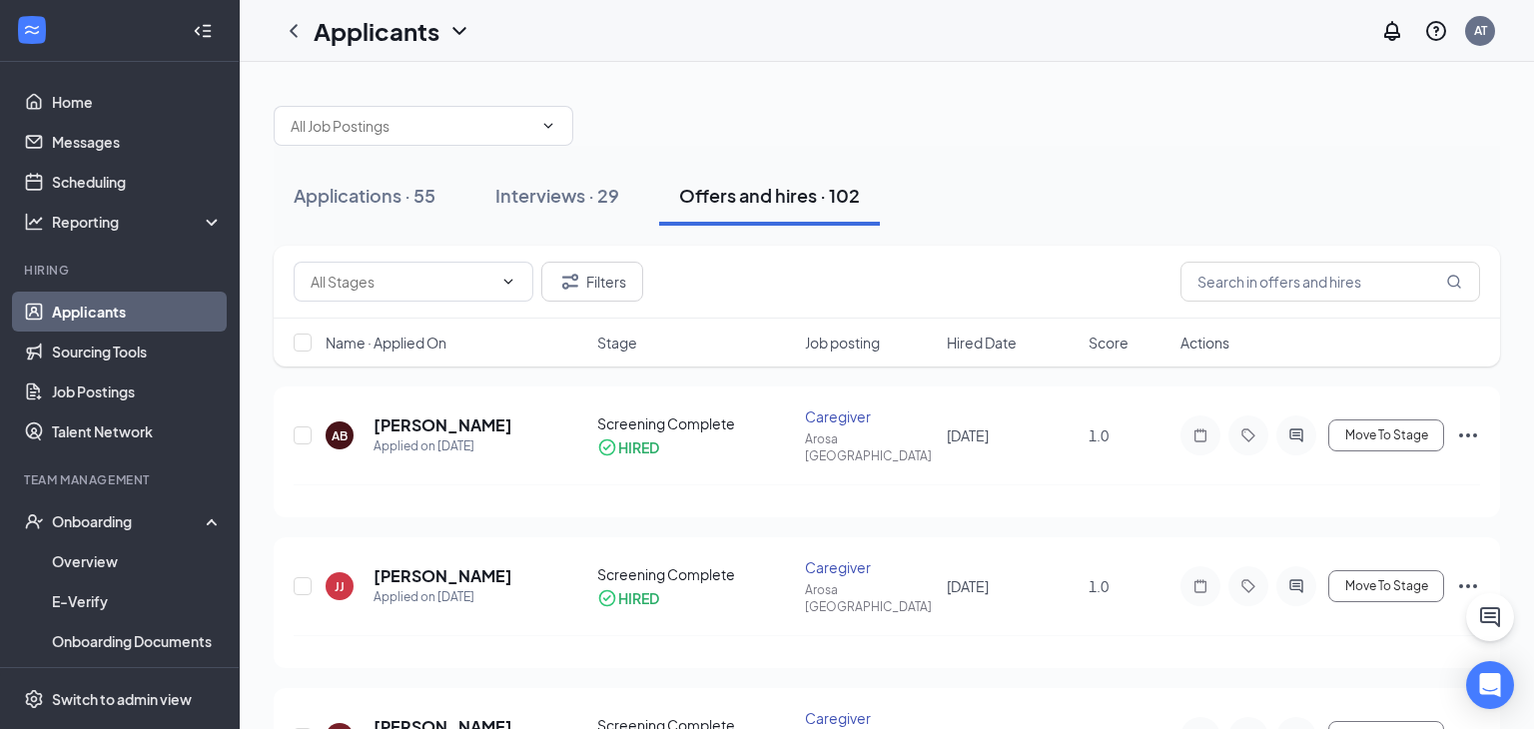
click at [795, 203] on div "Offers and hires · 102" at bounding box center [769, 195] width 181 height 25
click at [1265, 587] on div "JJ Jamiyah Jefferson Applied on Aug 15 Screening Complete HIRED Caregiver Arosa…" at bounding box center [887, 596] width 1187 height 78
click at [505, 199] on div "Interviews · 29" at bounding box center [557, 195] width 124 height 25
